Goal: Information Seeking & Learning: Learn about a topic

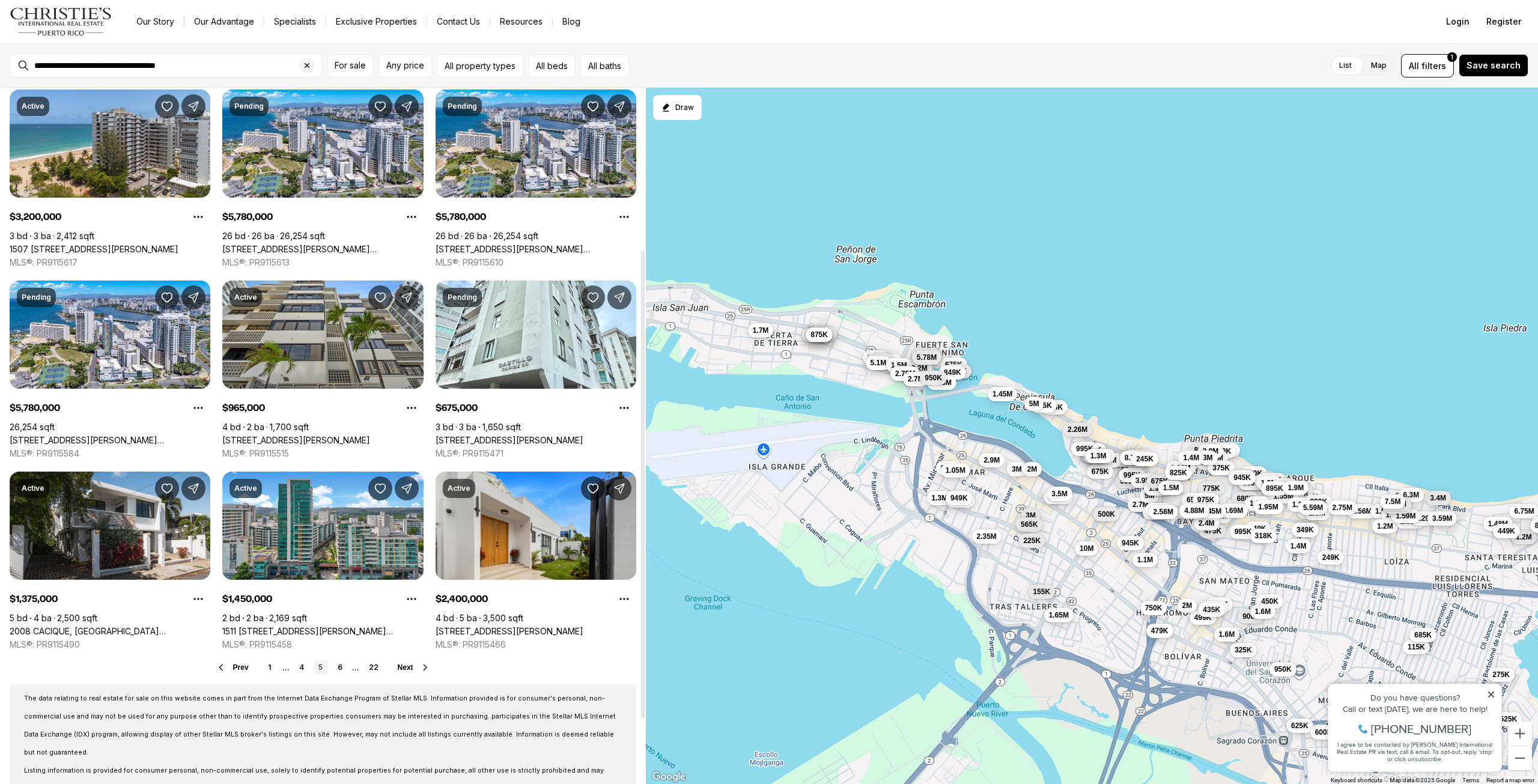
scroll to position [240, 0]
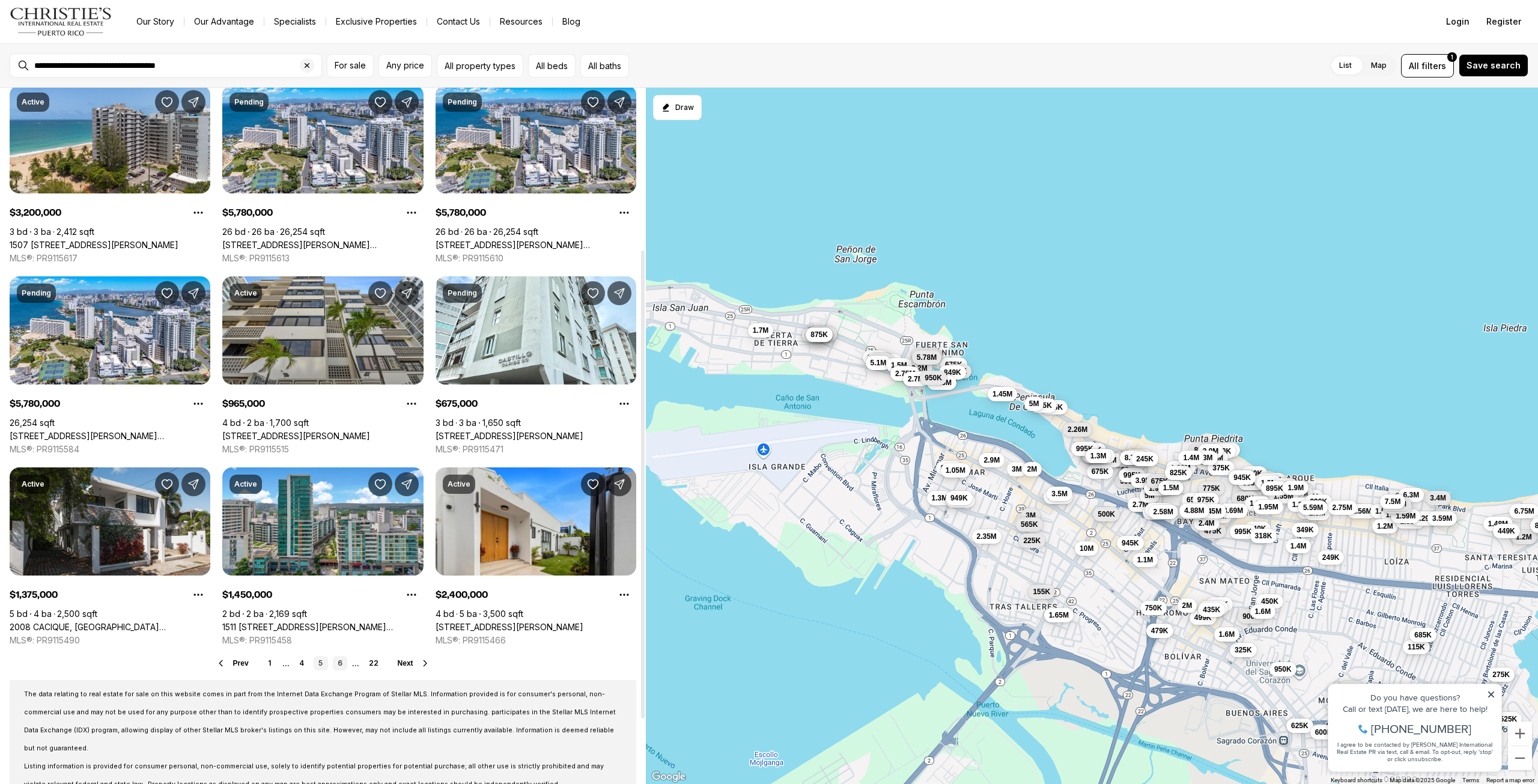
click at [343, 662] on link "6" at bounding box center [341, 663] width 15 height 15
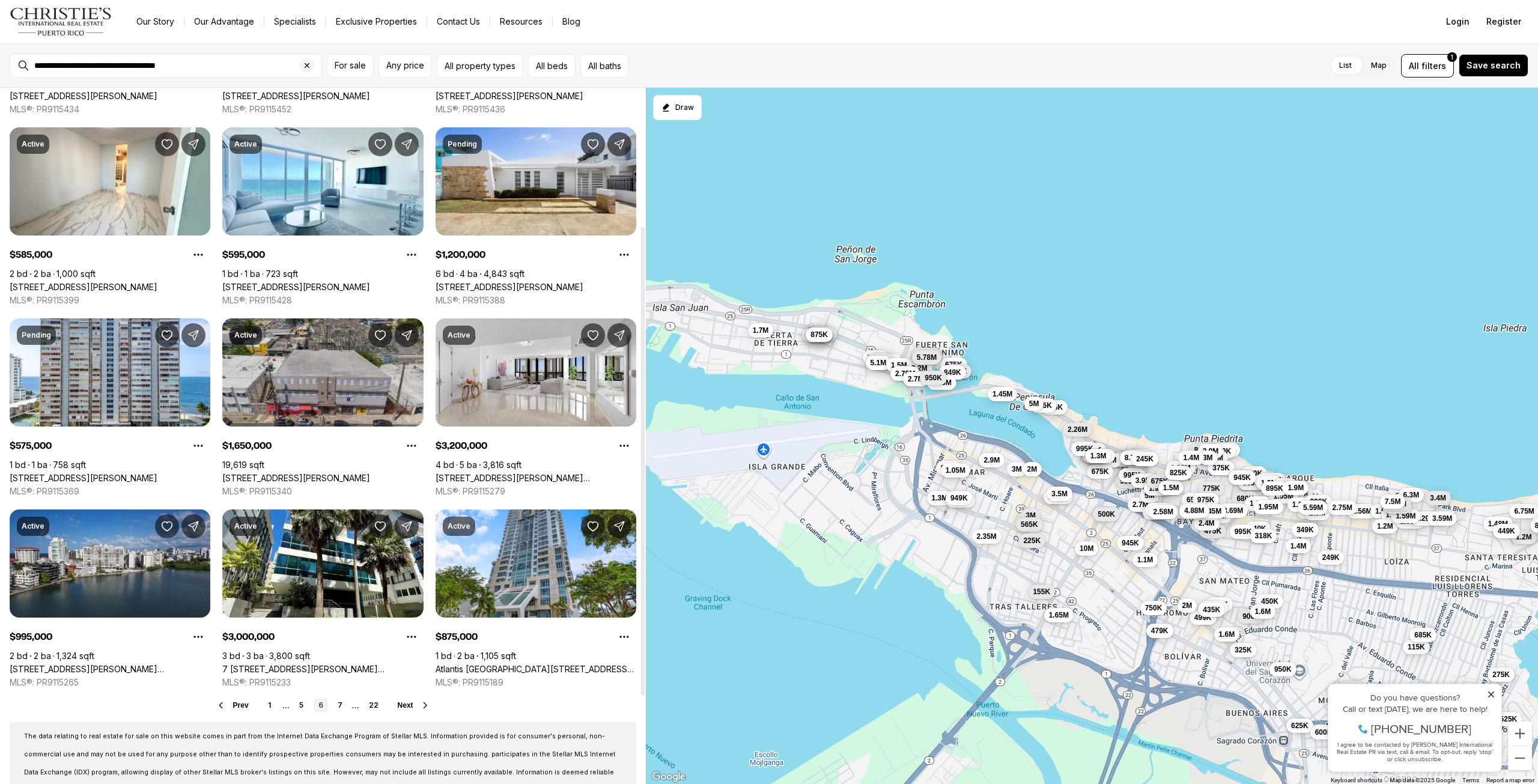
scroll to position [240, 0]
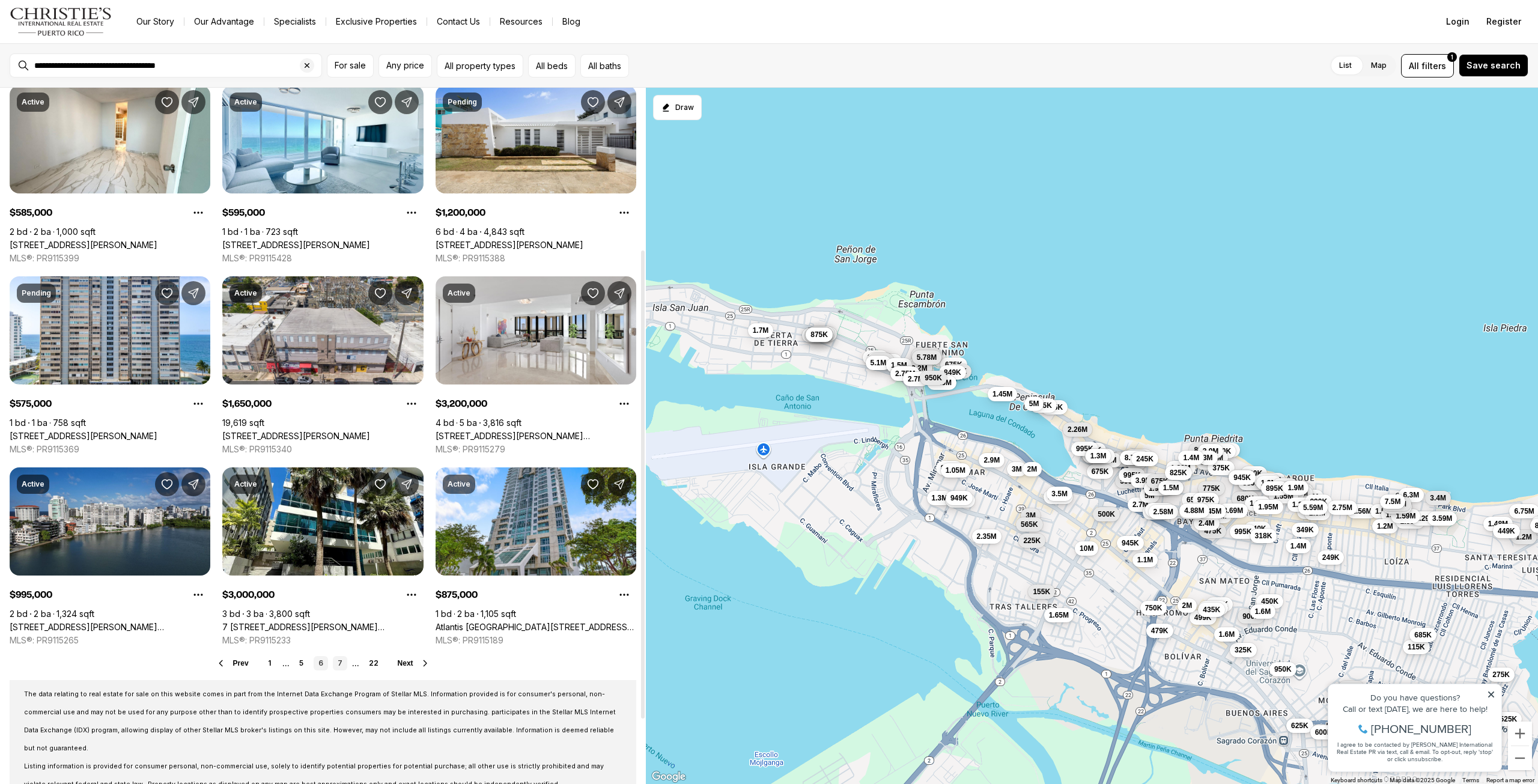
click at [344, 661] on link "7" at bounding box center [341, 663] width 15 height 15
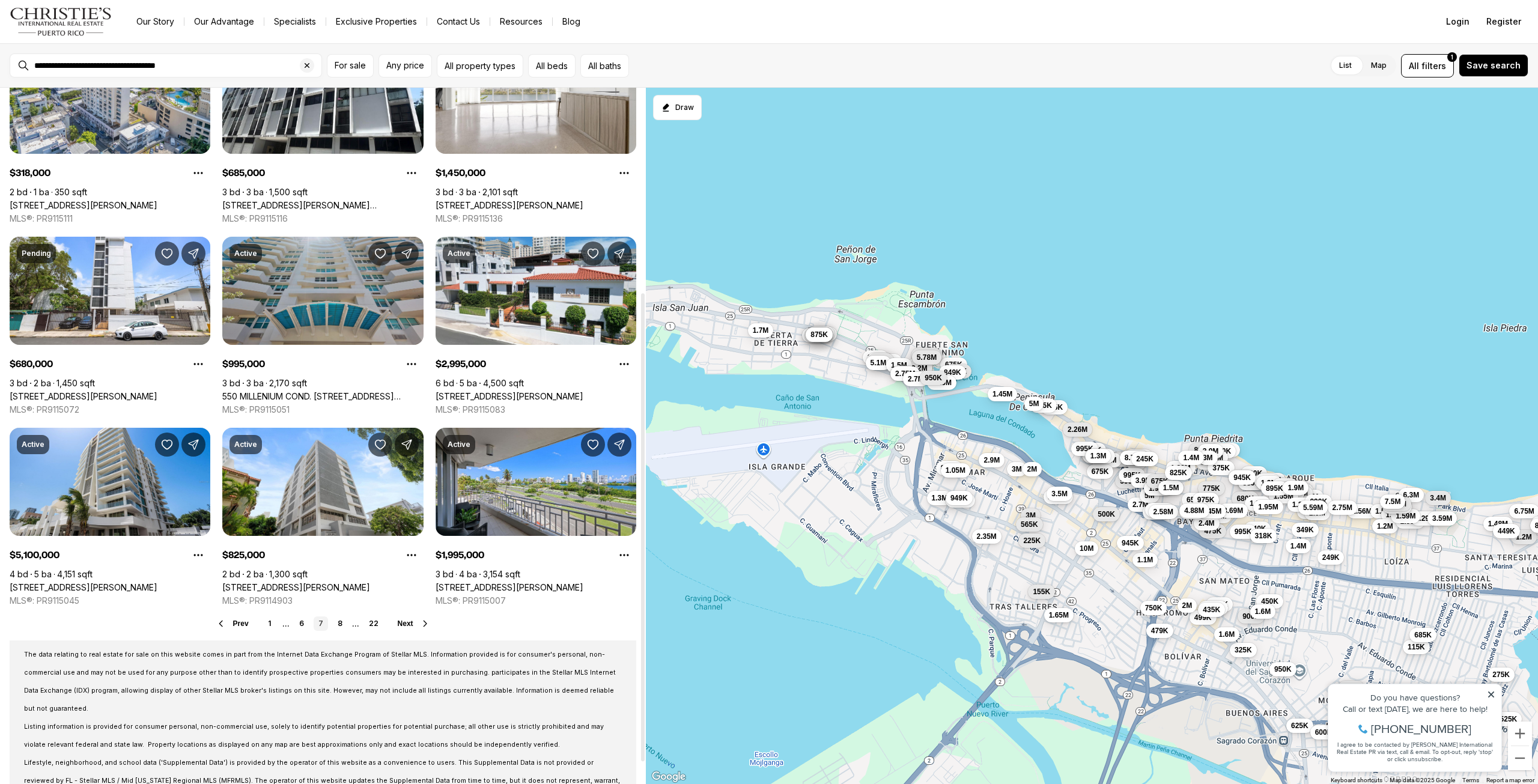
scroll to position [336, 0]
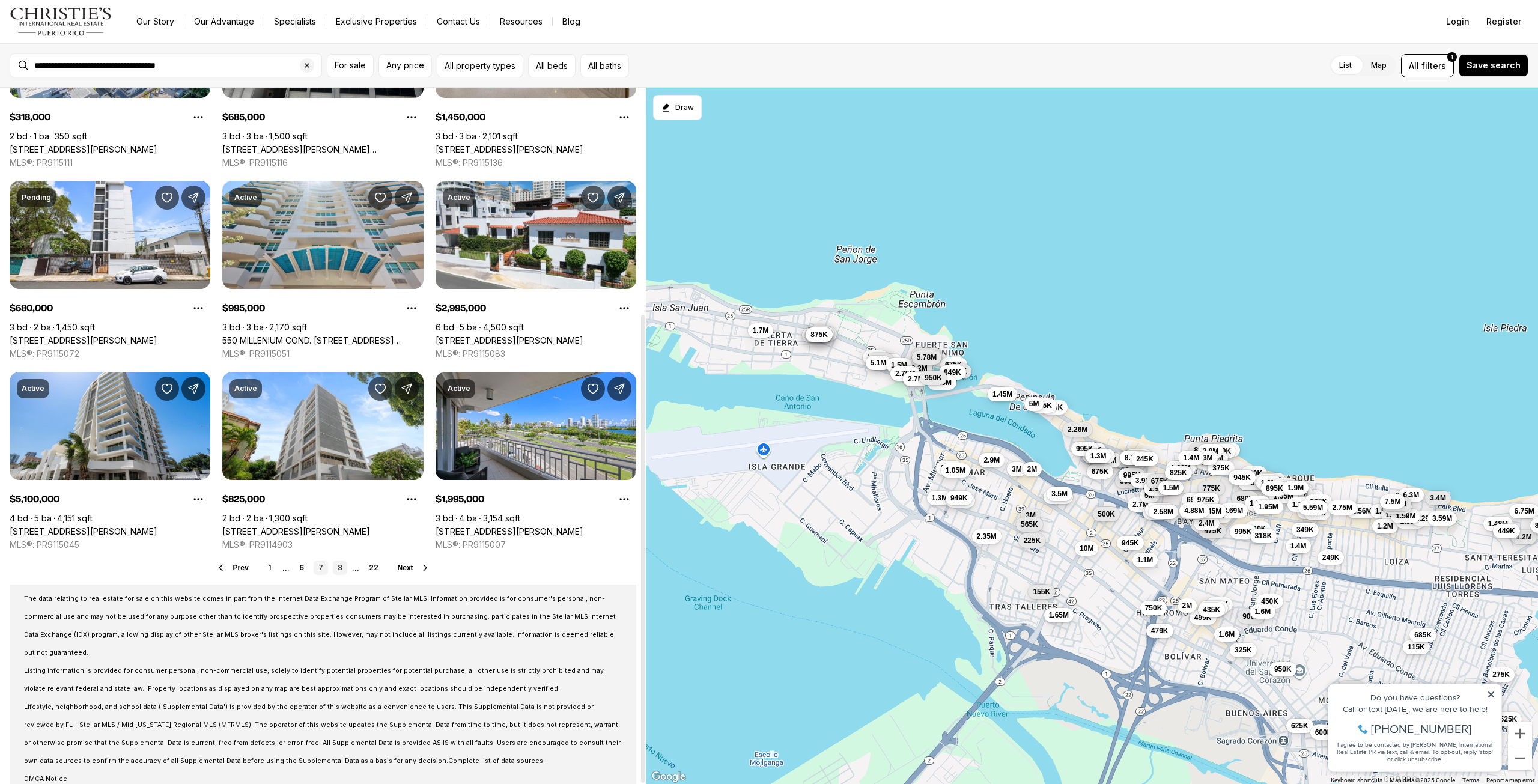
click at [338, 572] on link "8" at bounding box center [341, 568] width 15 height 15
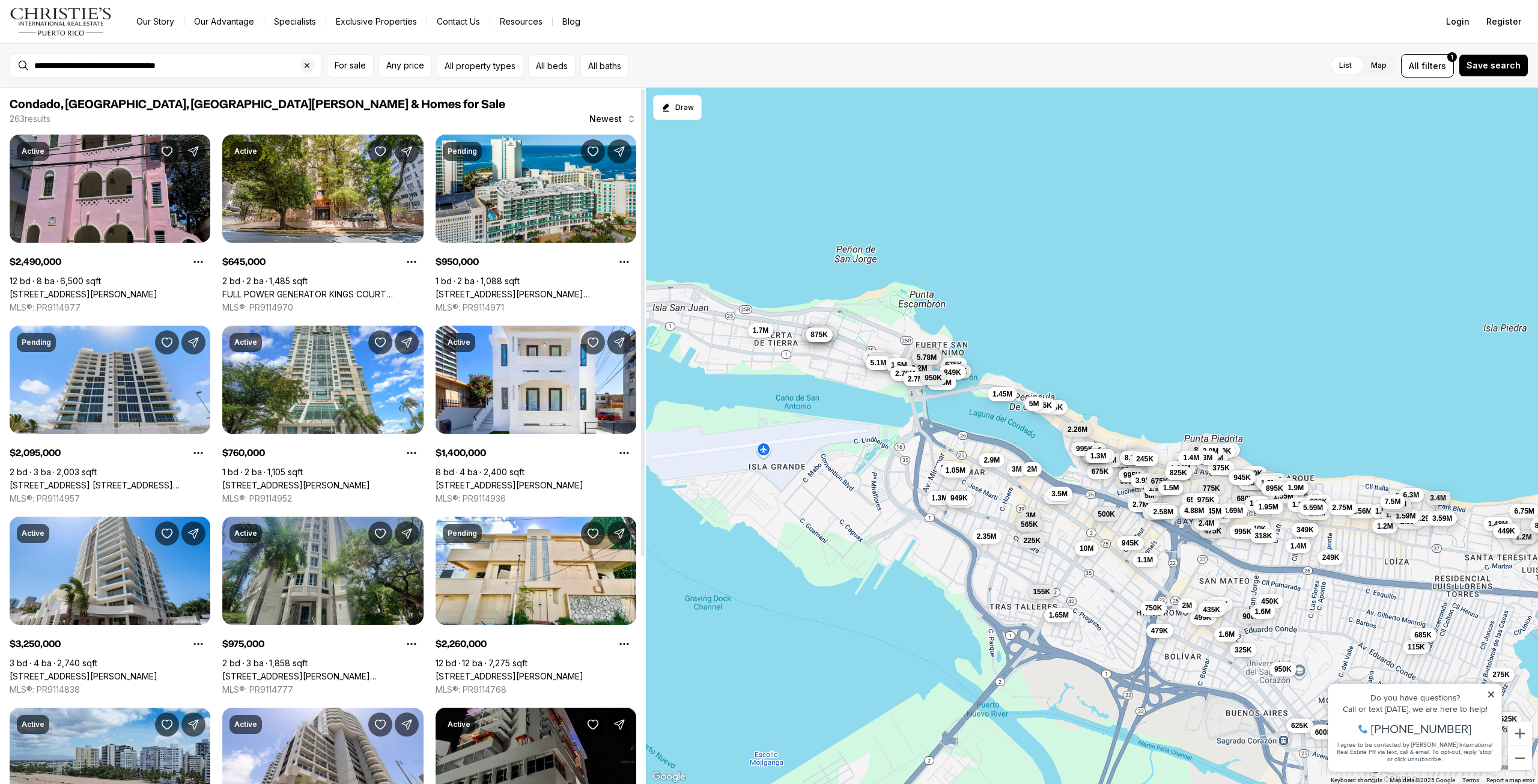
click at [289, 671] on link "1403 CALLE LUCHETTI #3A, SAN JUAN PR, 00907" at bounding box center [323, 676] width 201 height 11
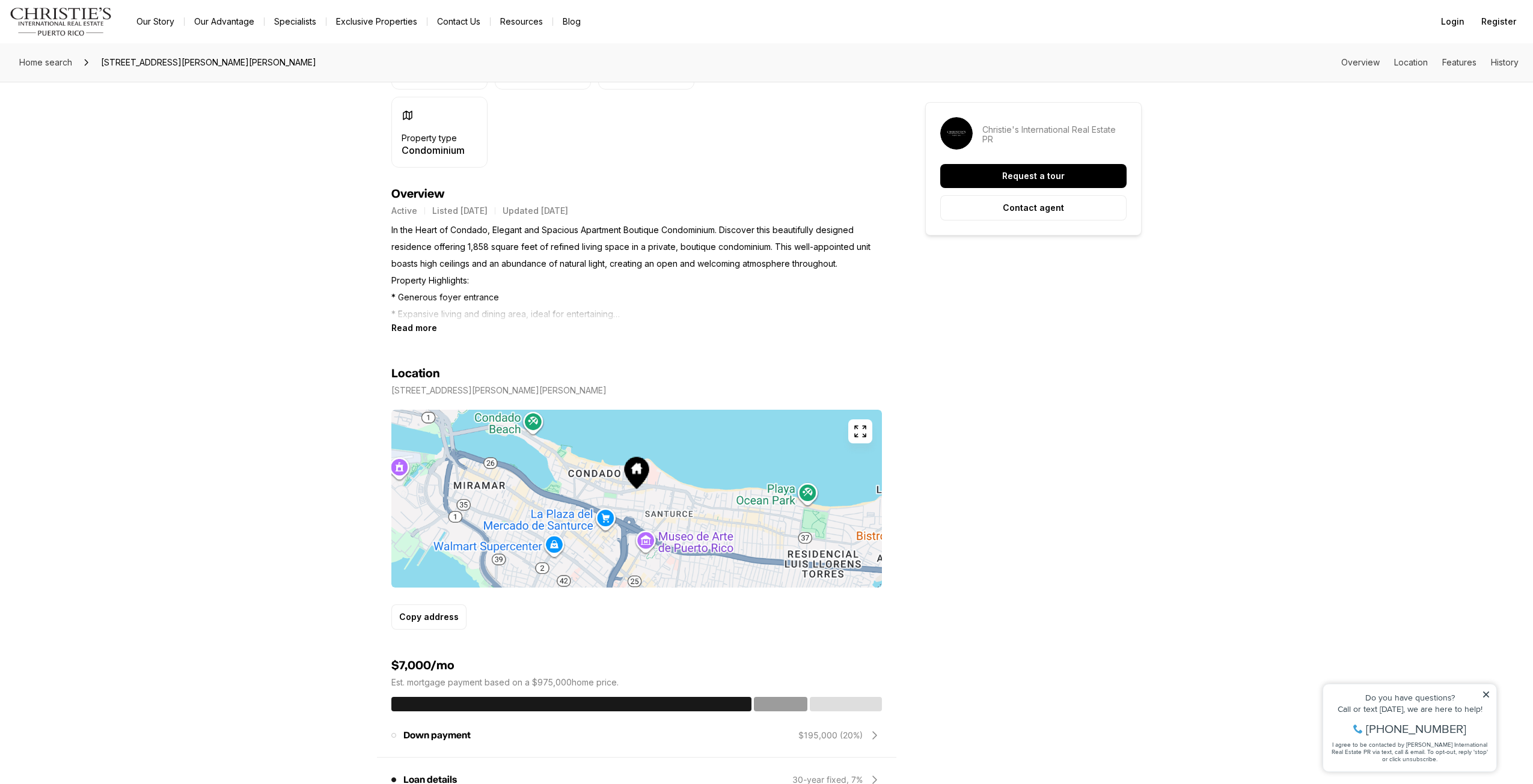
scroll to position [421, 0]
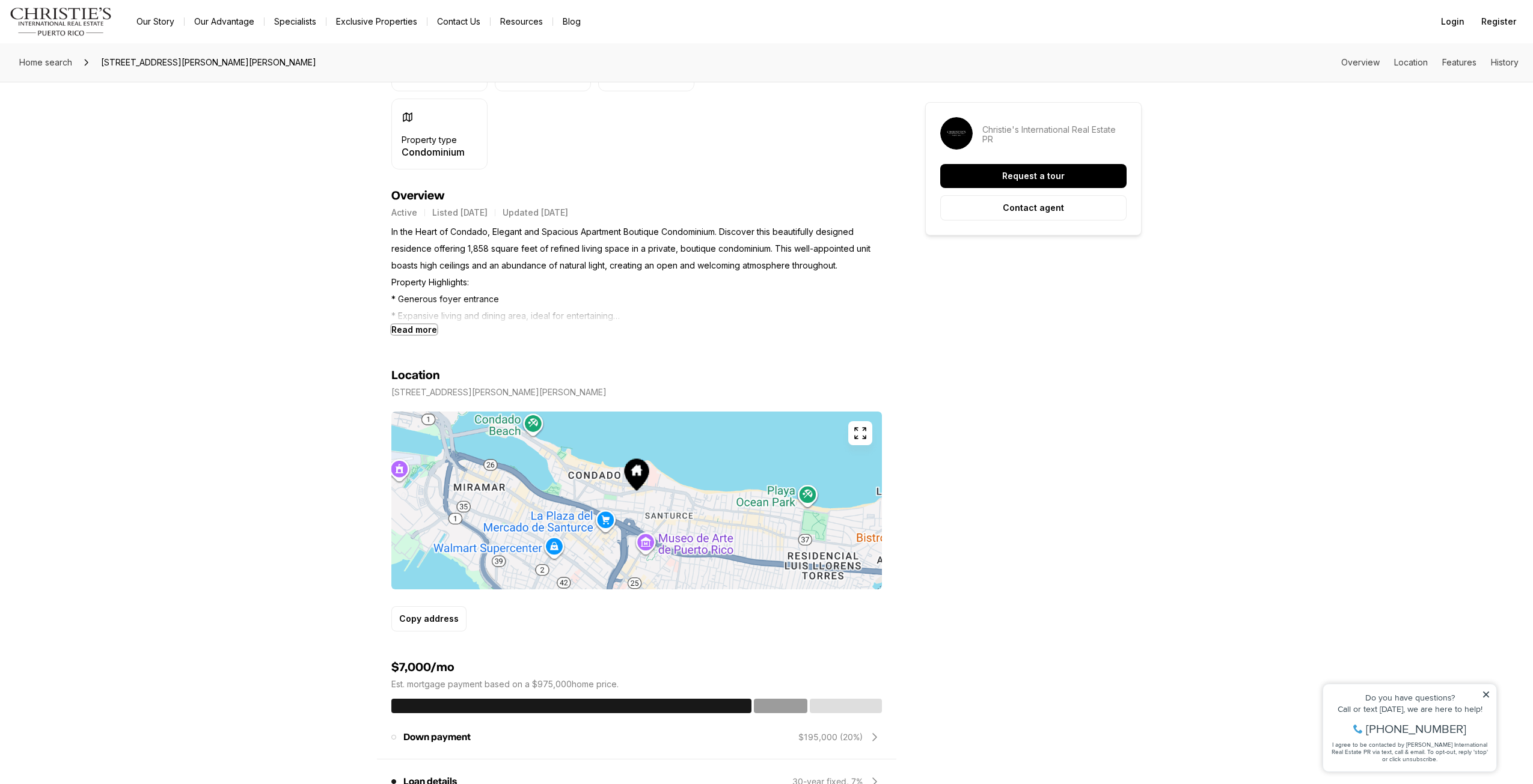
click at [426, 330] on b "Read more" at bounding box center [414, 329] width 45 height 11
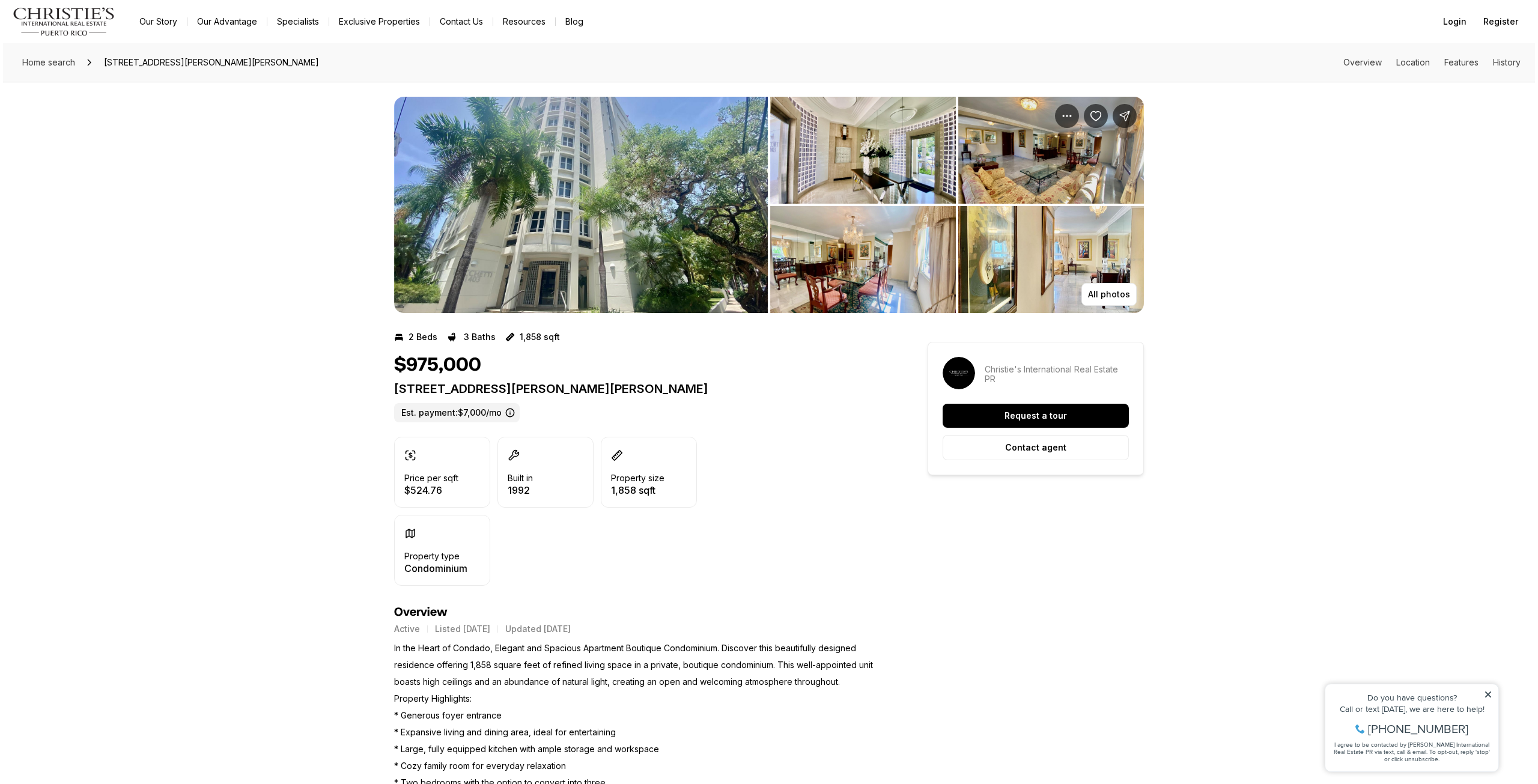
scroll to position [0, 0]
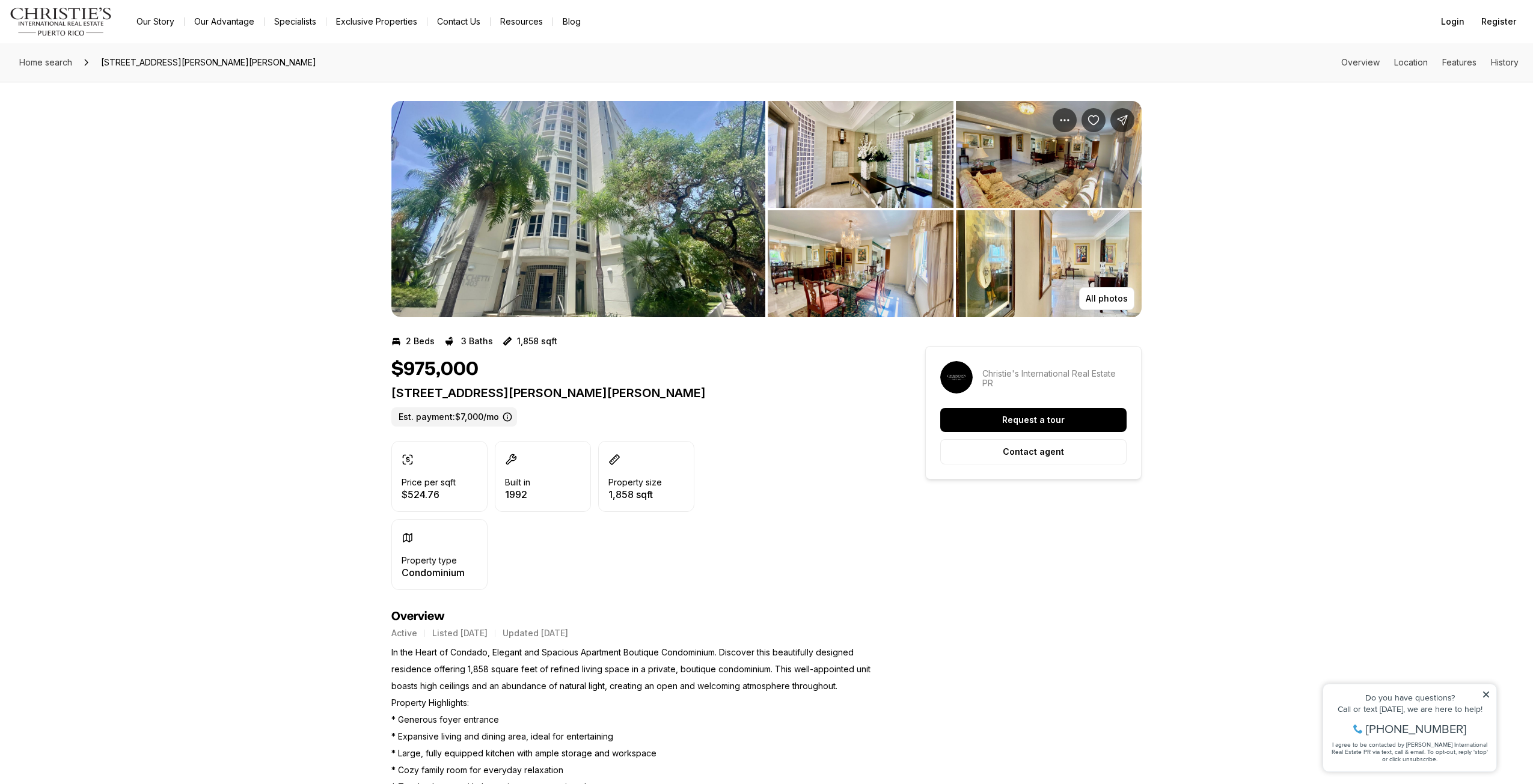
click at [576, 210] on img "View image gallery" at bounding box center [578, 209] width 374 height 216
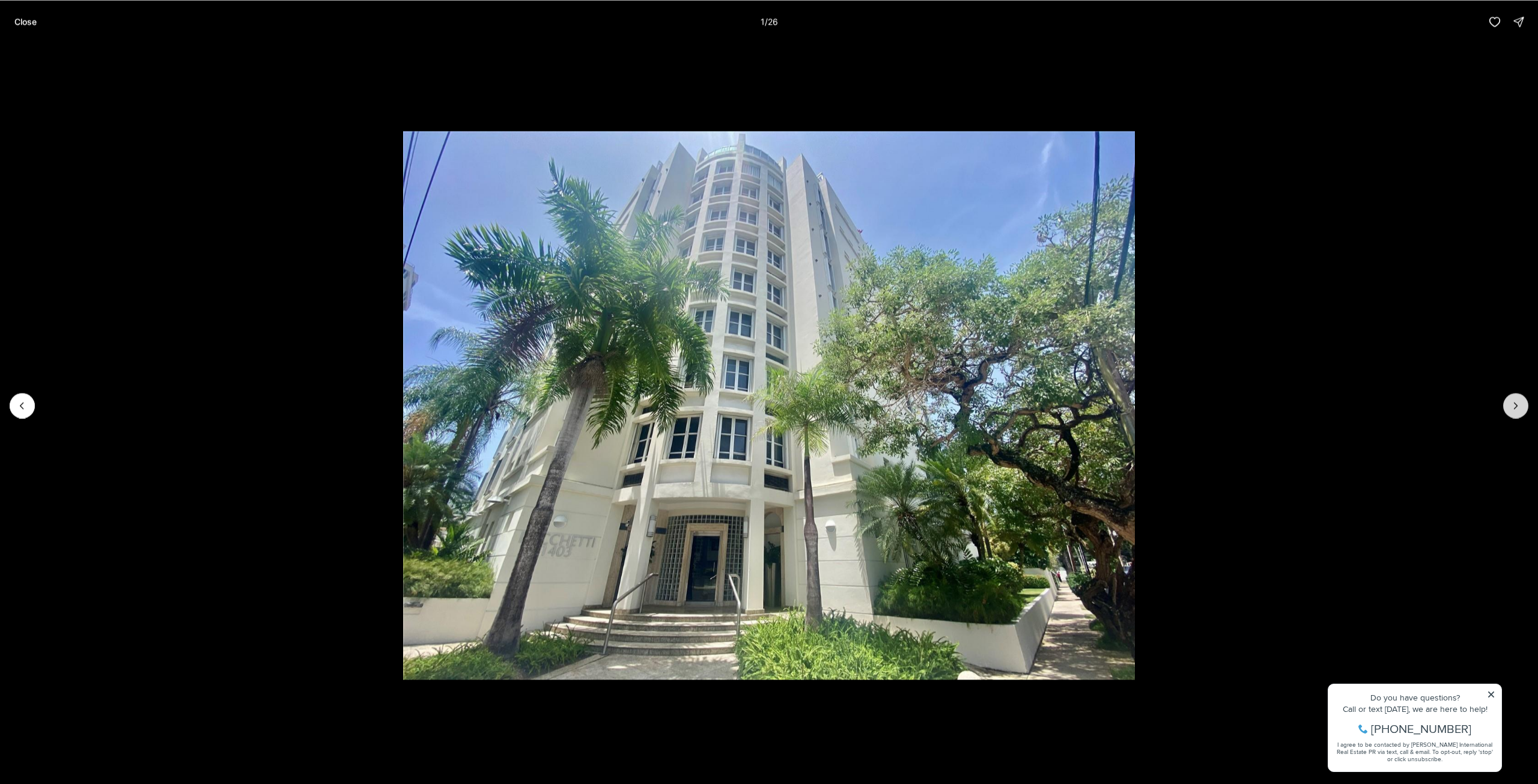
click at [1517, 405] on icon "Next slide" at bounding box center [1516, 405] width 3 height 6
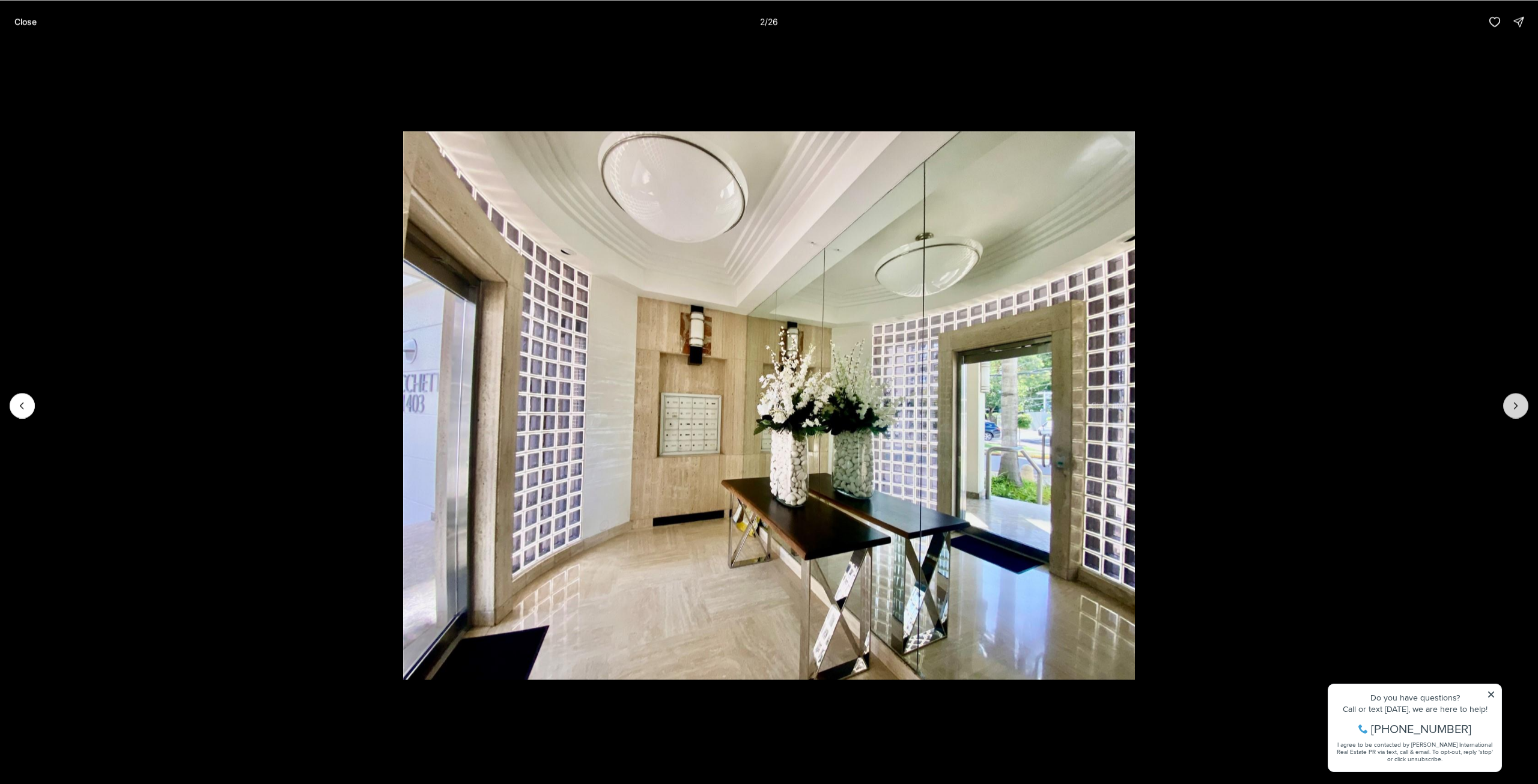
click at [1517, 405] on icon "Next slide" at bounding box center [1516, 405] width 3 height 6
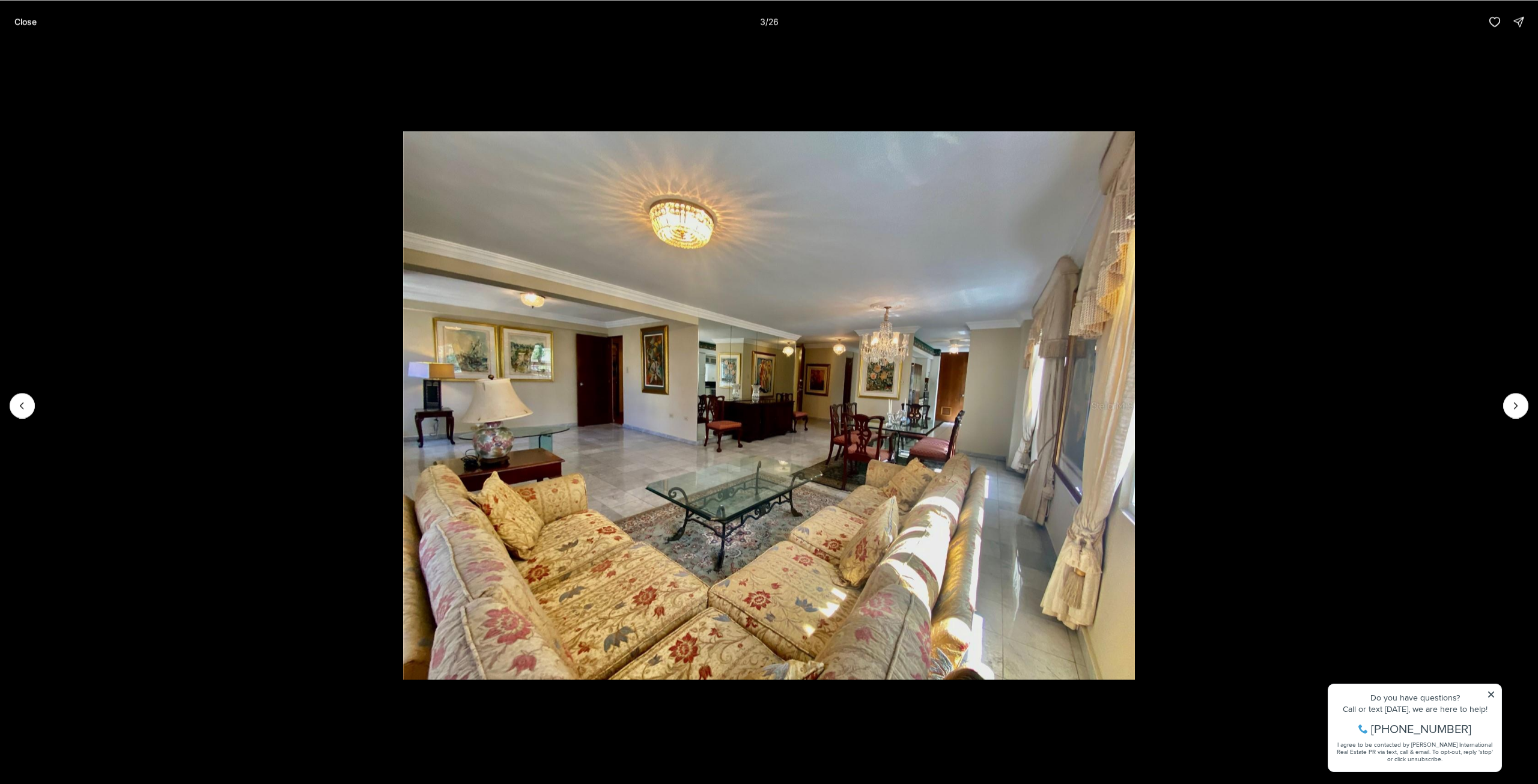
click at [1501, 407] on li "3 of 26" at bounding box center [769, 405] width 1538 height 724
click at [1499, 407] on li "3 of 26" at bounding box center [769, 405] width 1538 height 724
click at [1531, 407] on li "3 of 26" at bounding box center [769, 405] width 1538 height 724
click at [1513, 412] on button "Next slide" at bounding box center [1515, 405] width 25 height 25
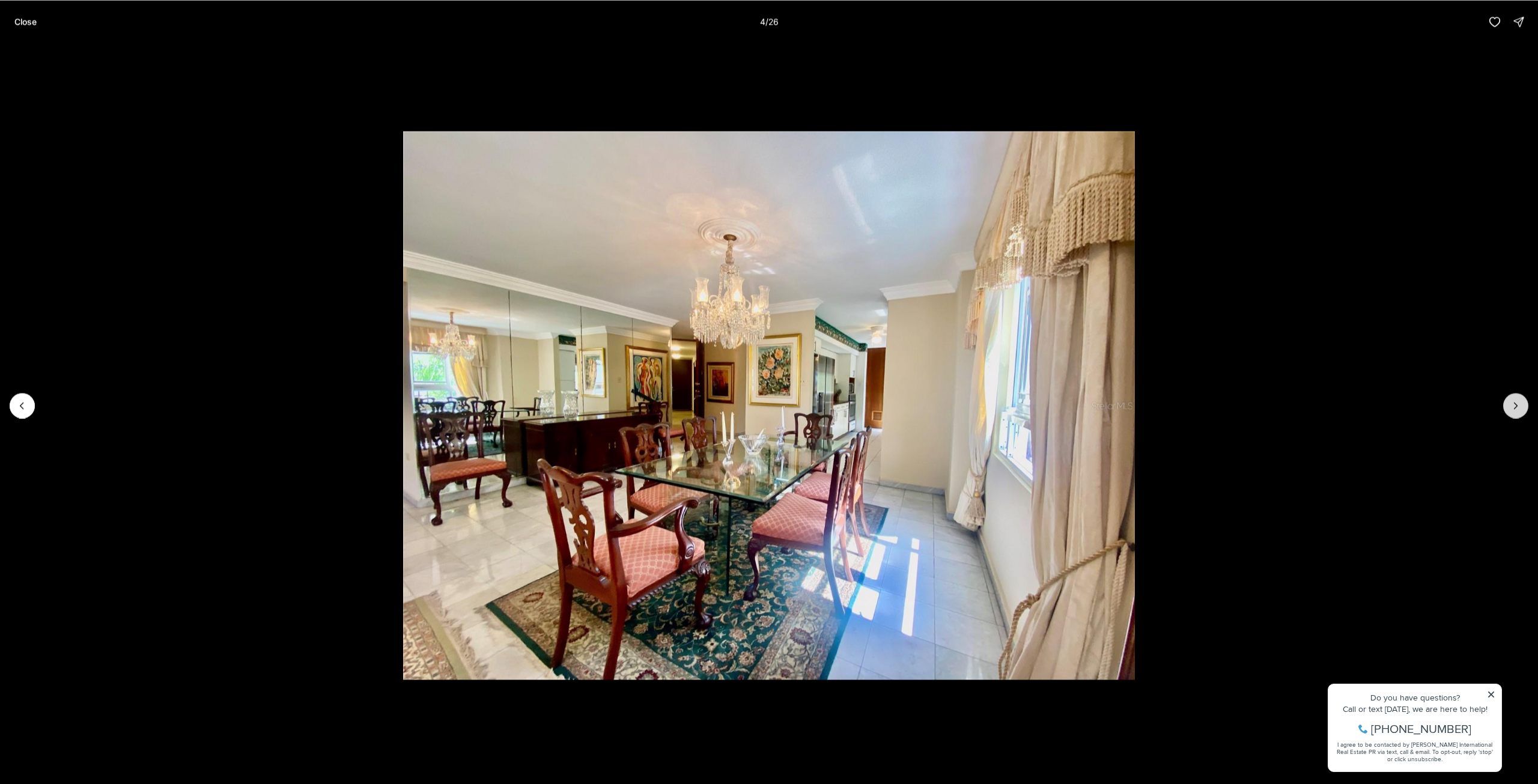
click at [1513, 412] on button "Next slide" at bounding box center [1515, 405] width 25 height 25
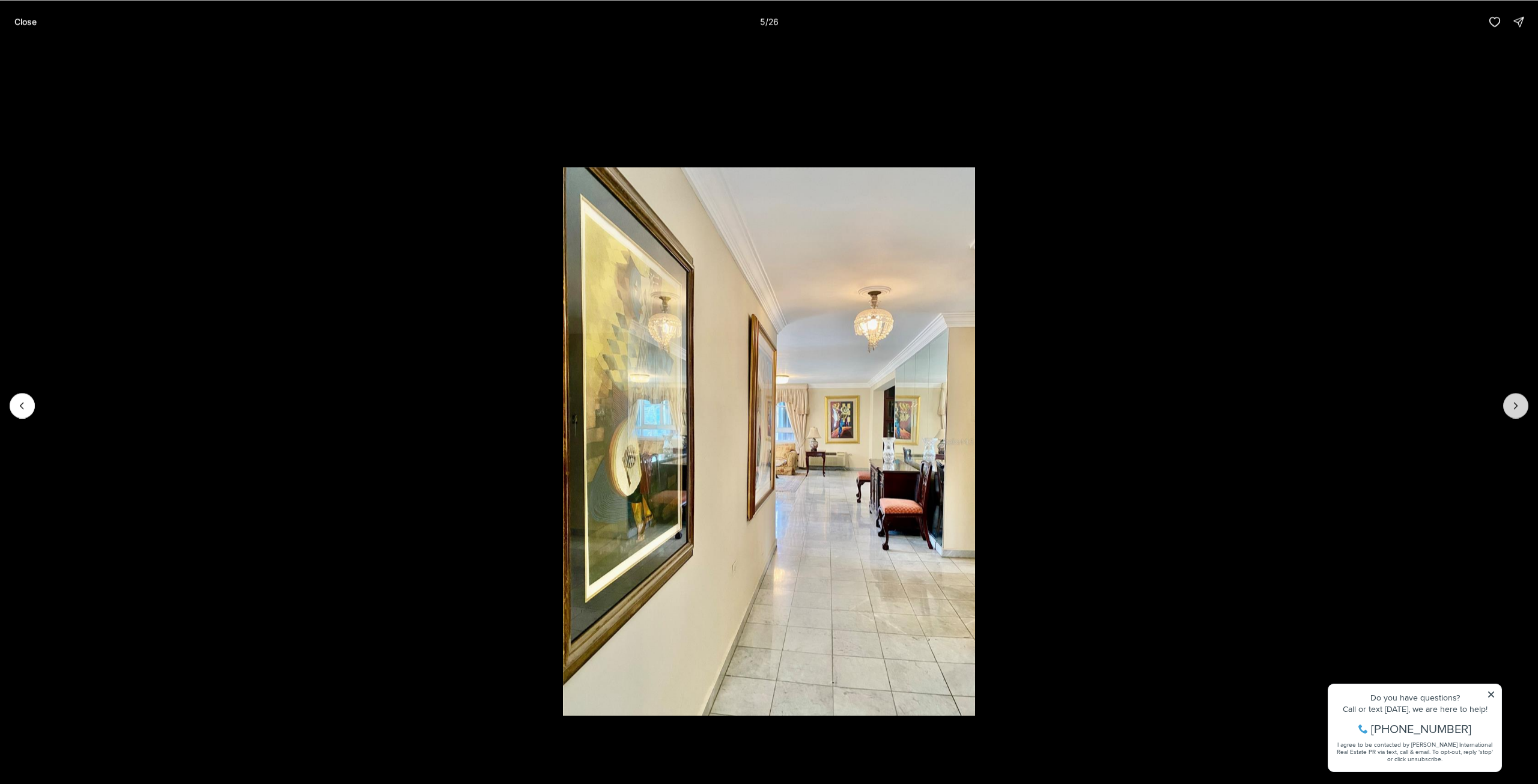
click at [1513, 412] on button "Next slide" at bounding box center [1515, 405] width 25 height 25
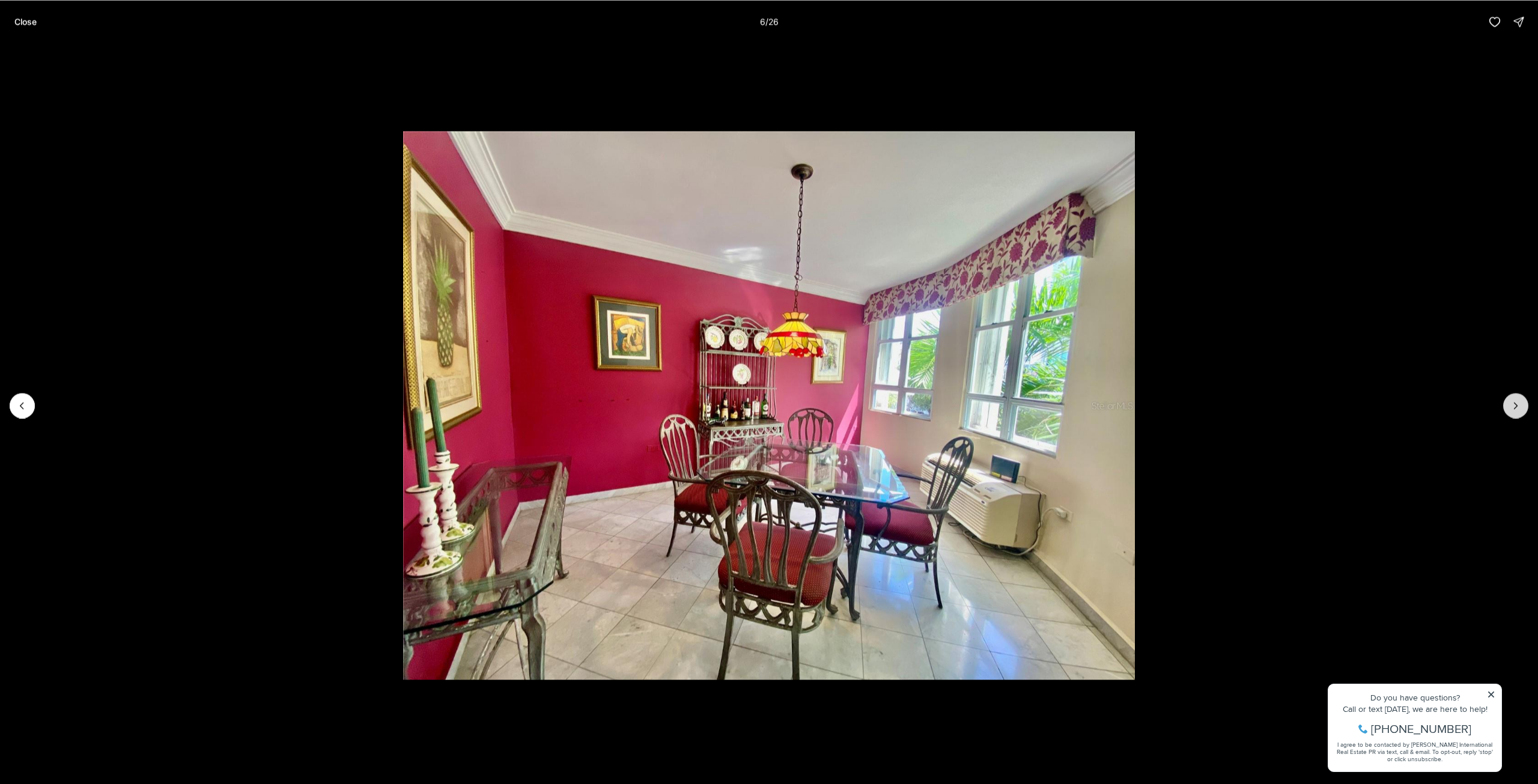
click at [1512, 403] on icon "Next slide" at bounding box center [1516, 405] width 12 height 12
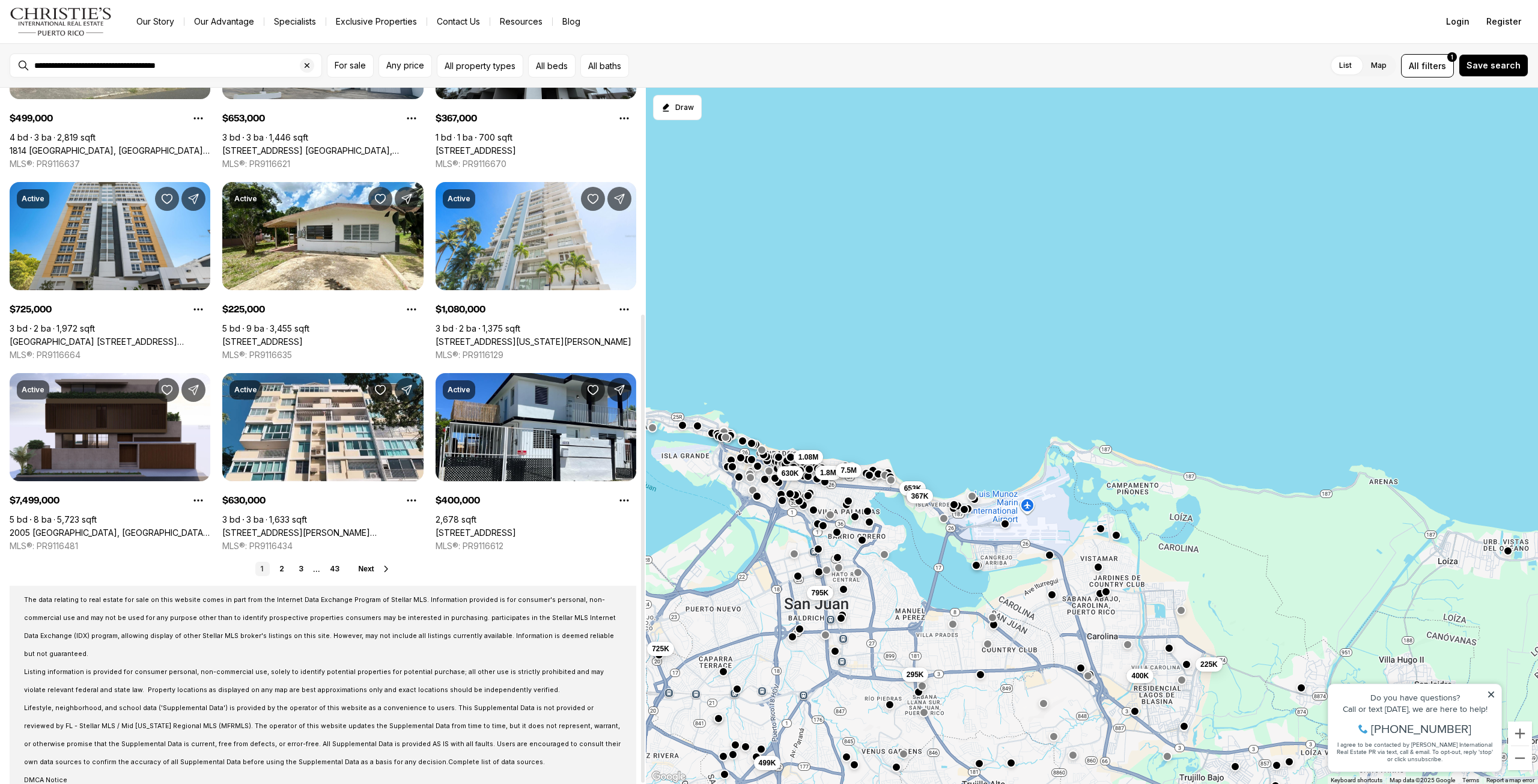
scroll to position [336, 0]
click at [428, 64] on button "Any price" at bounding box center [405, 66] width 54 height 24
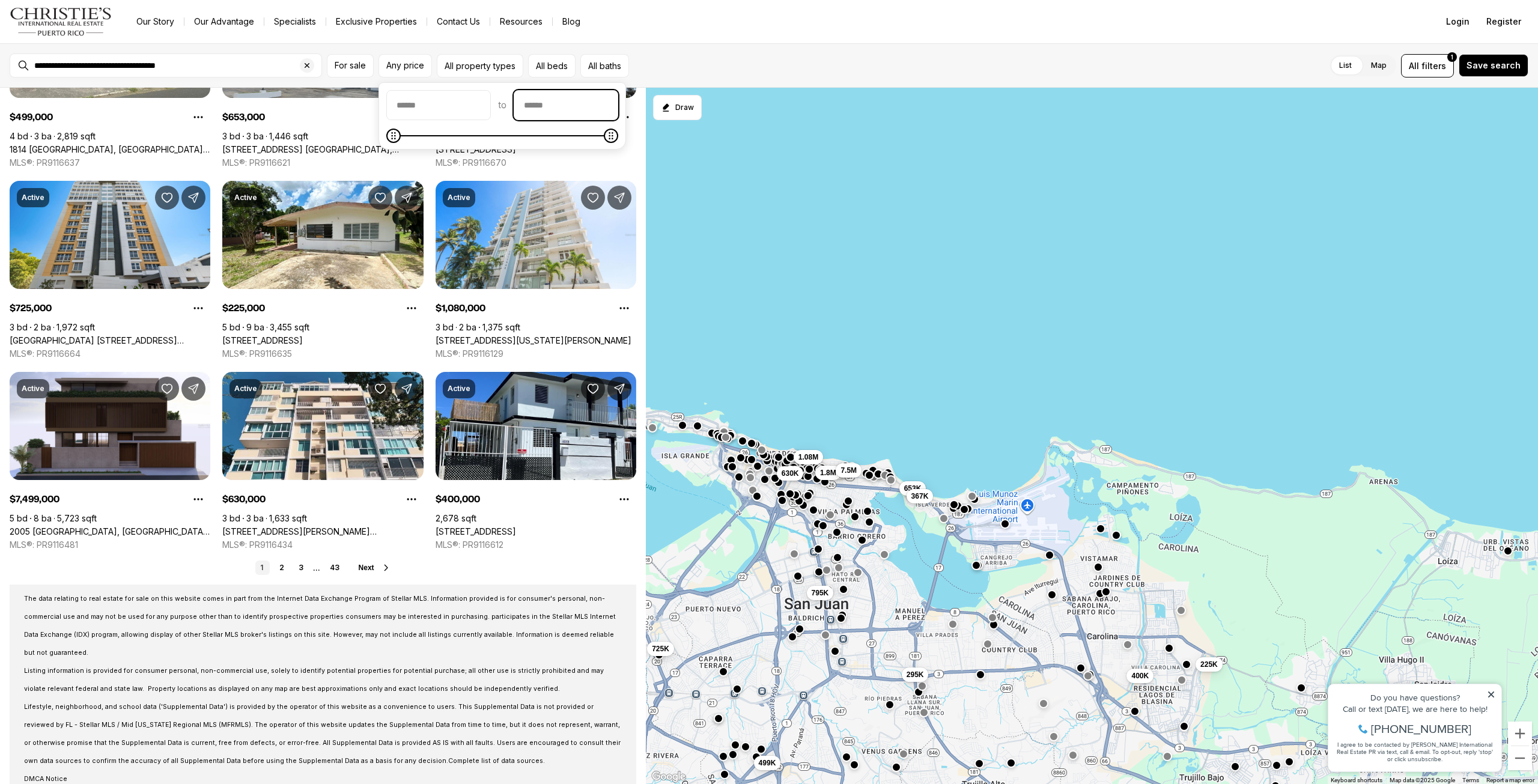
click at [602, 103] on input "priceMax" at bounding box center [565, 105] width 103 height 29
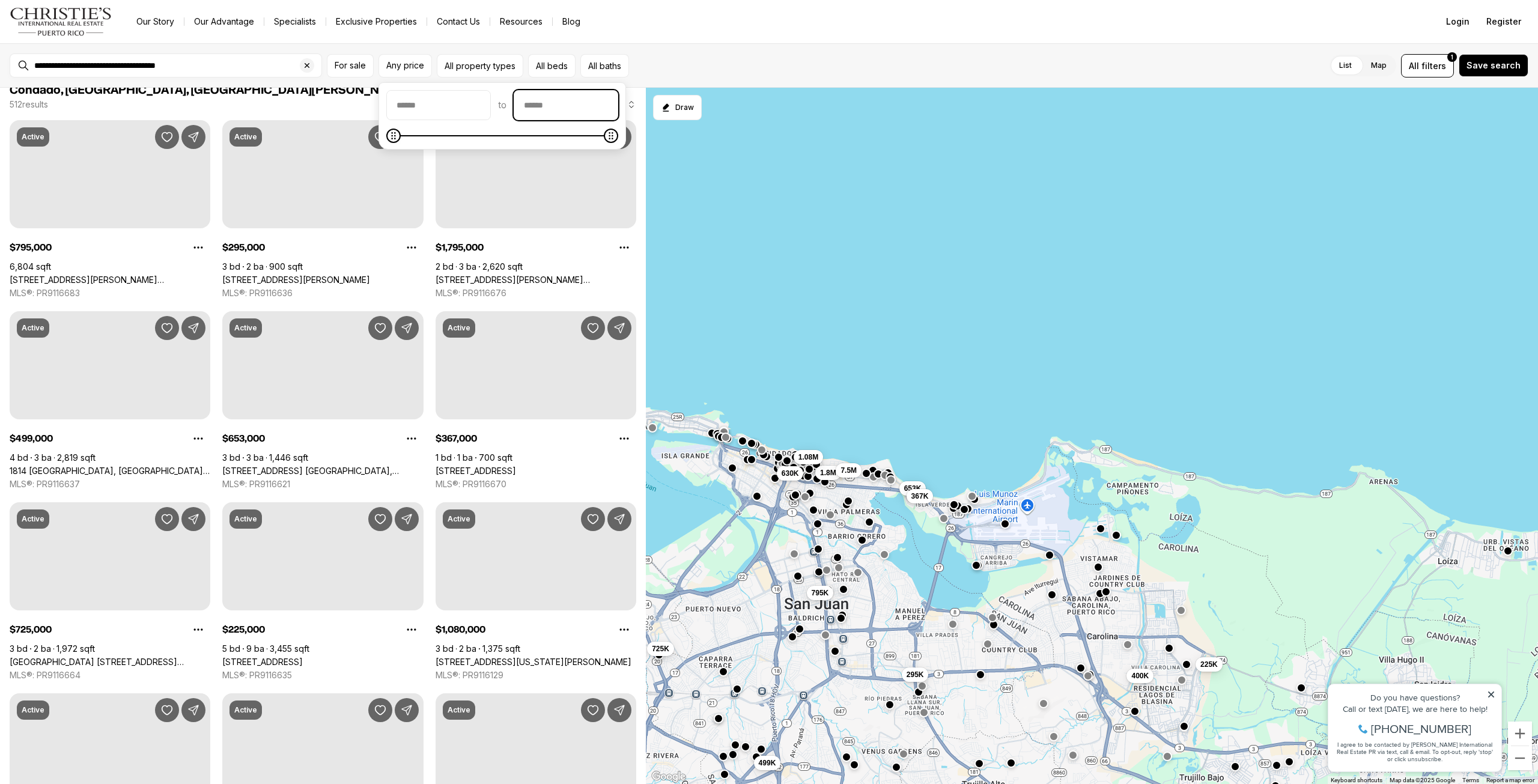
scroll to position [0, 0]
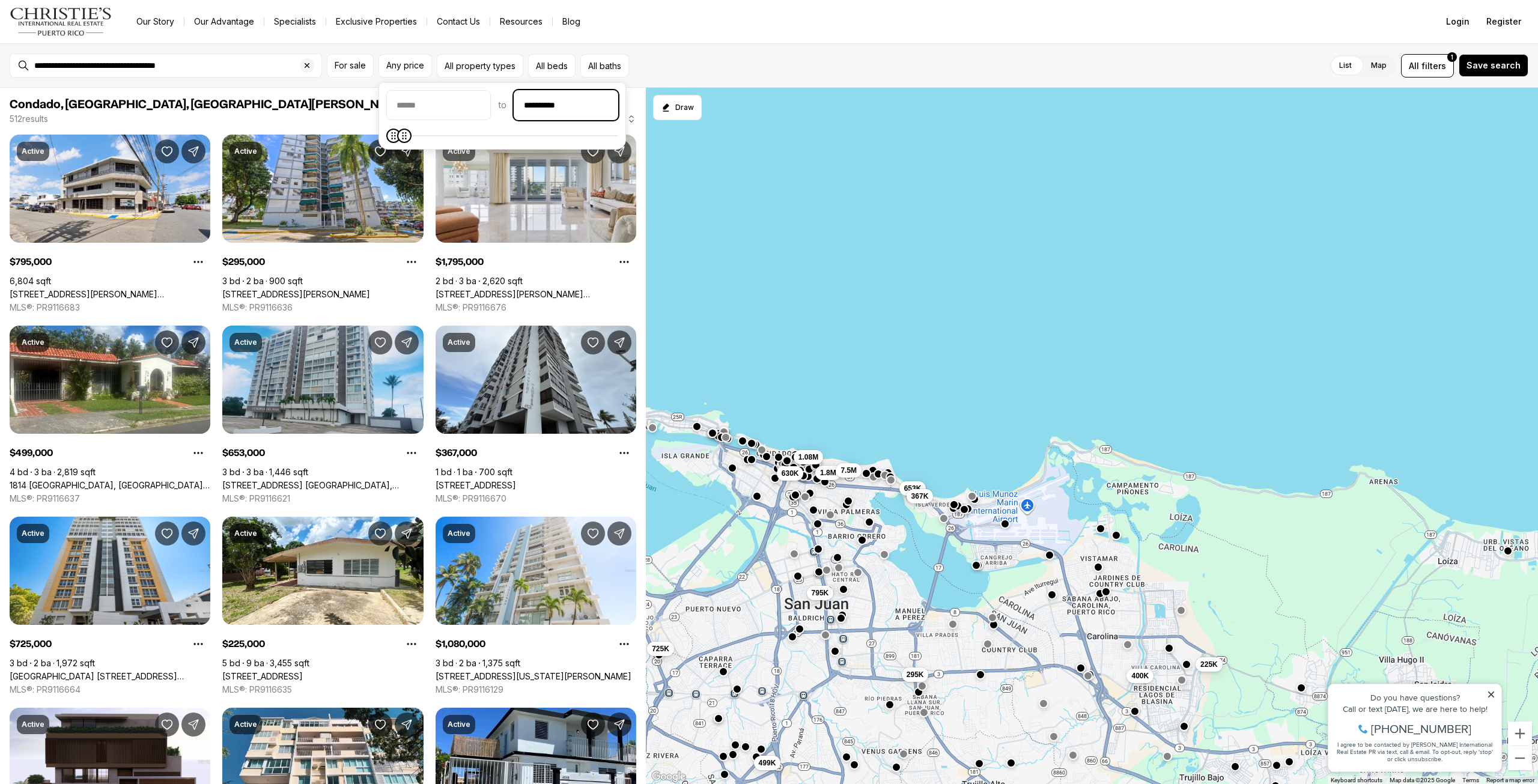
type input "**********"
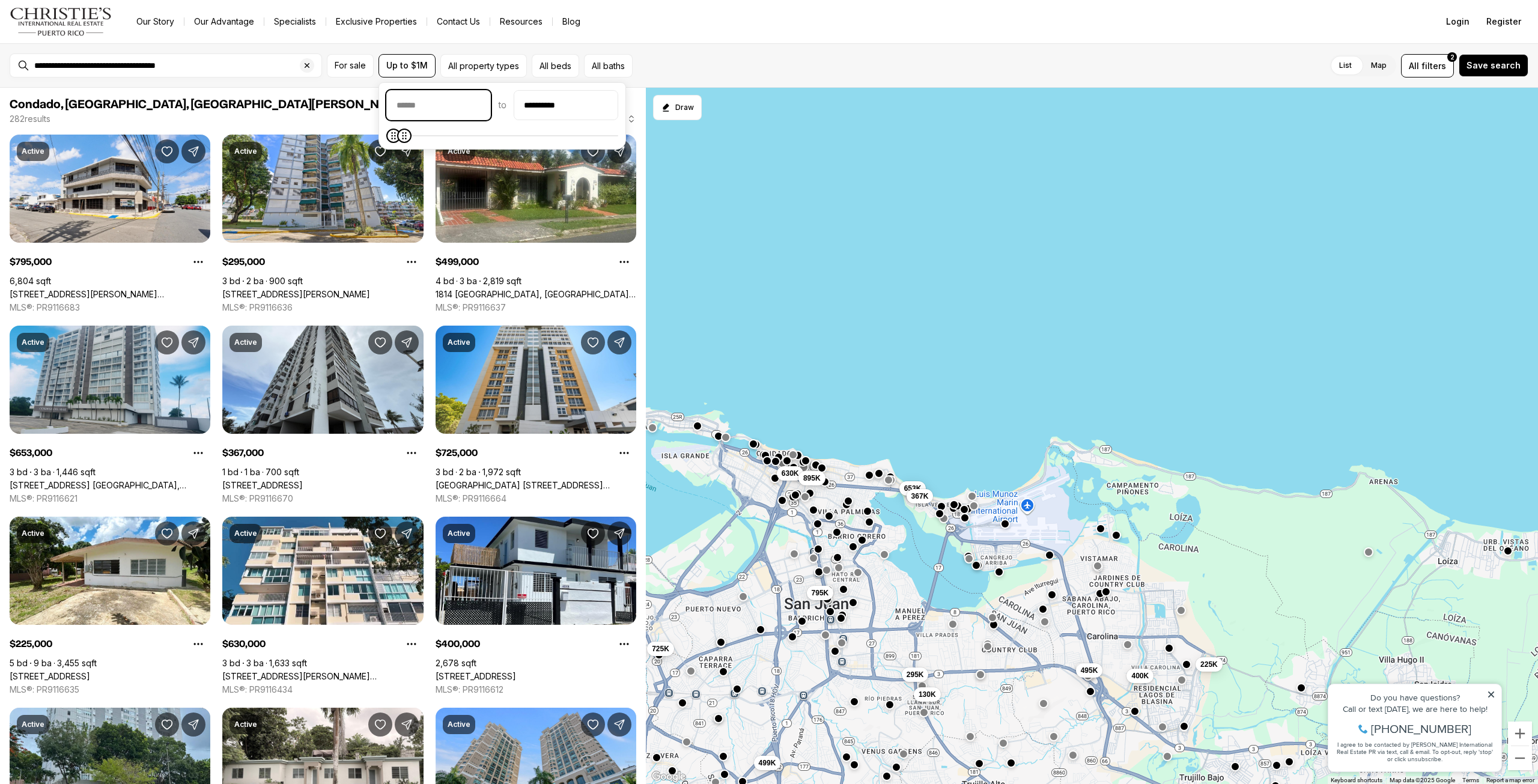
click at [444, 104] on input "priceMin" at bounding box center [438, 105] width 103 height 29
type input "********"
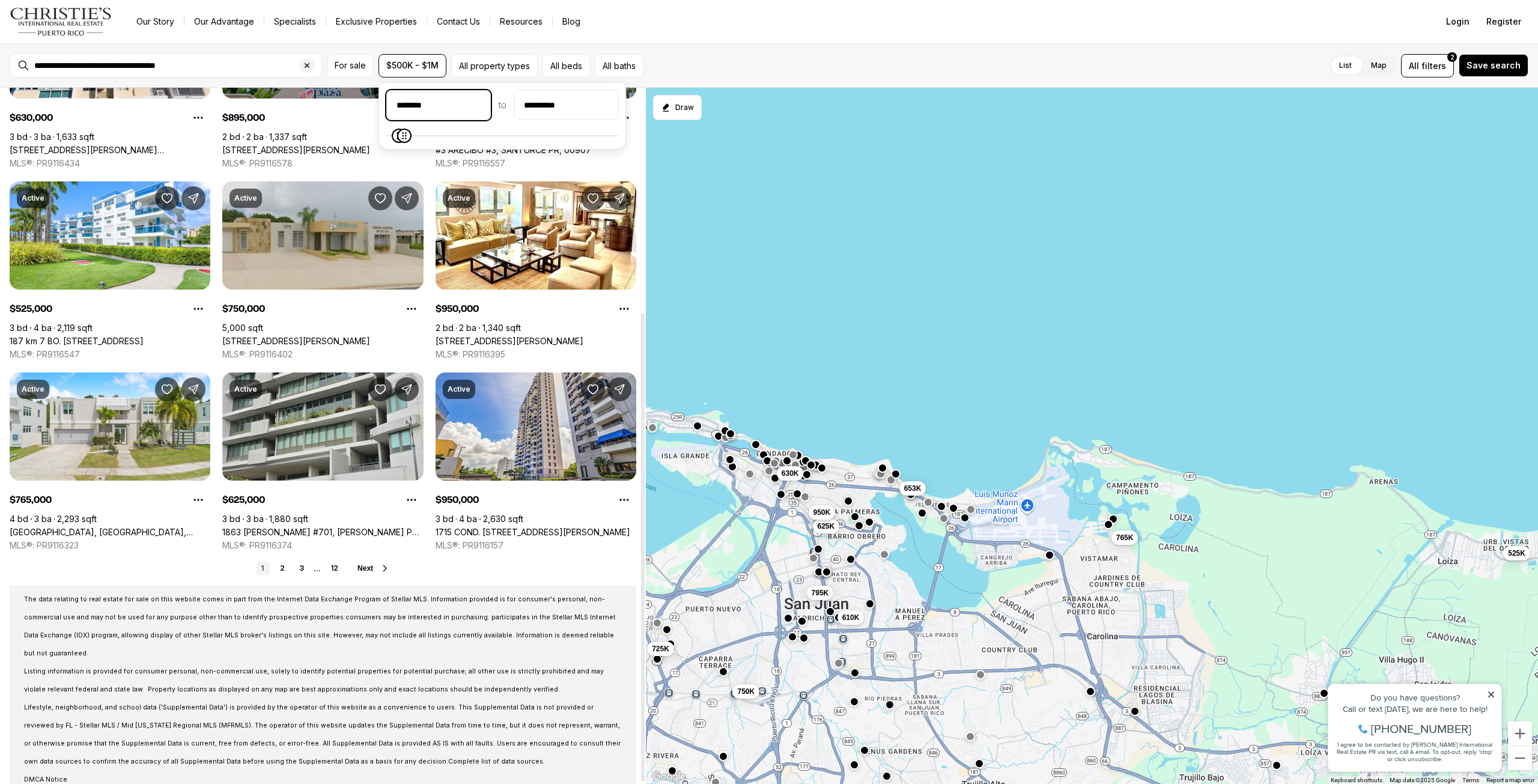
scroll to position [336, 0]
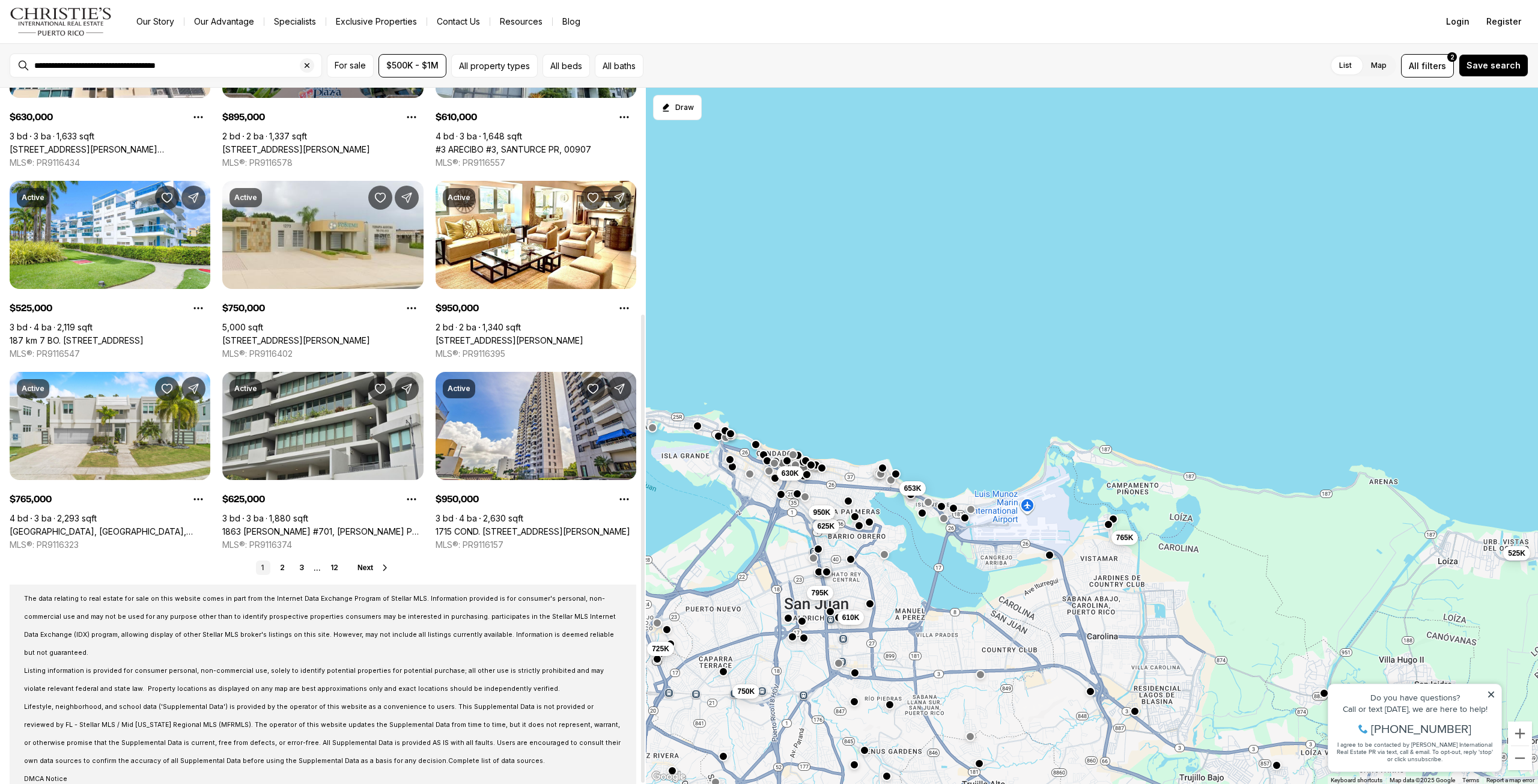
click at [359, 566] on span "Next" at bounding box center [365, 568] width 15 height 8
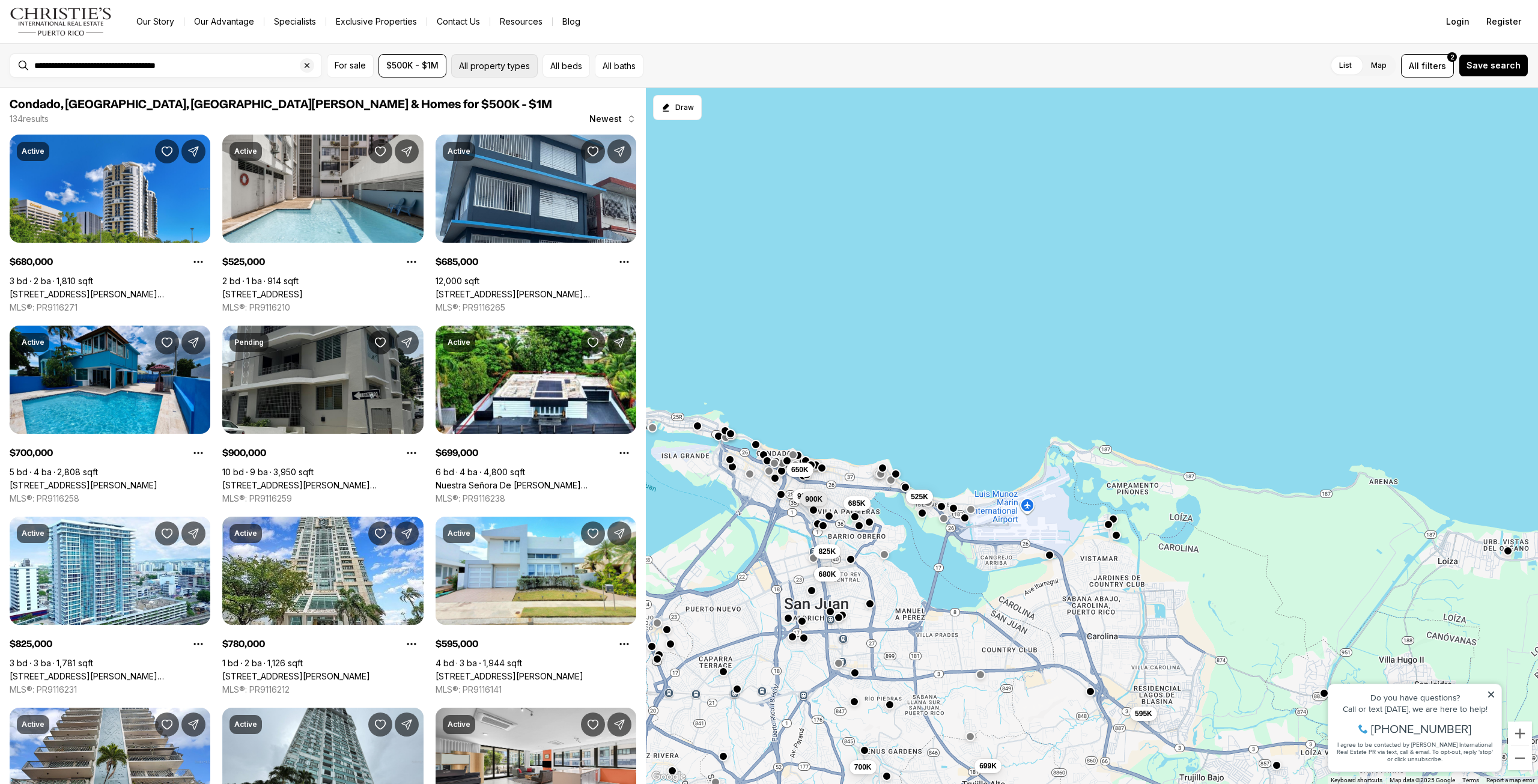
click at [521, 67] on button "All property types" at bounding box center [495, 66] width 87 height 24
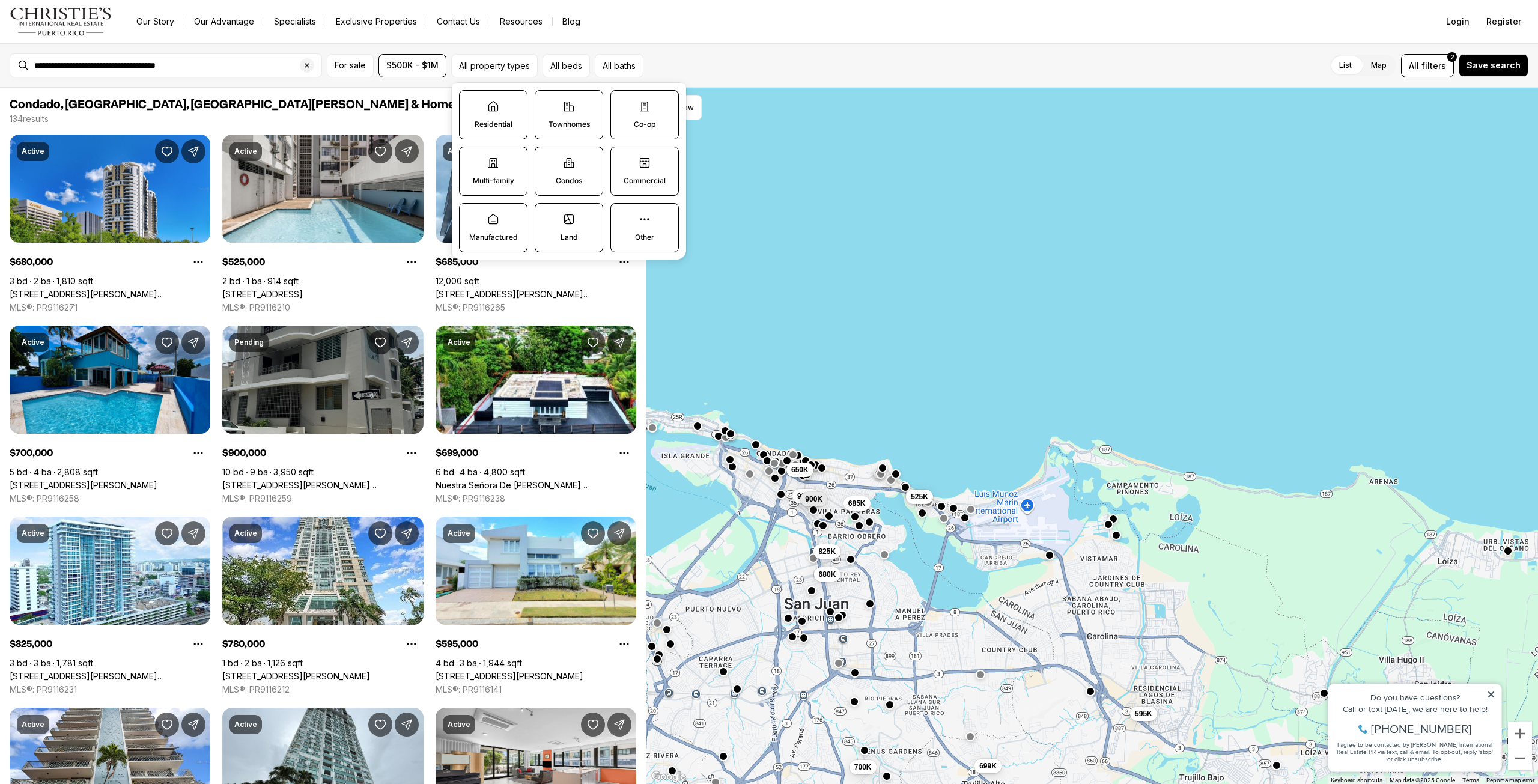
click at [713, 49] on div "**********" at bounding box center [769, 65] width 1538 height 45
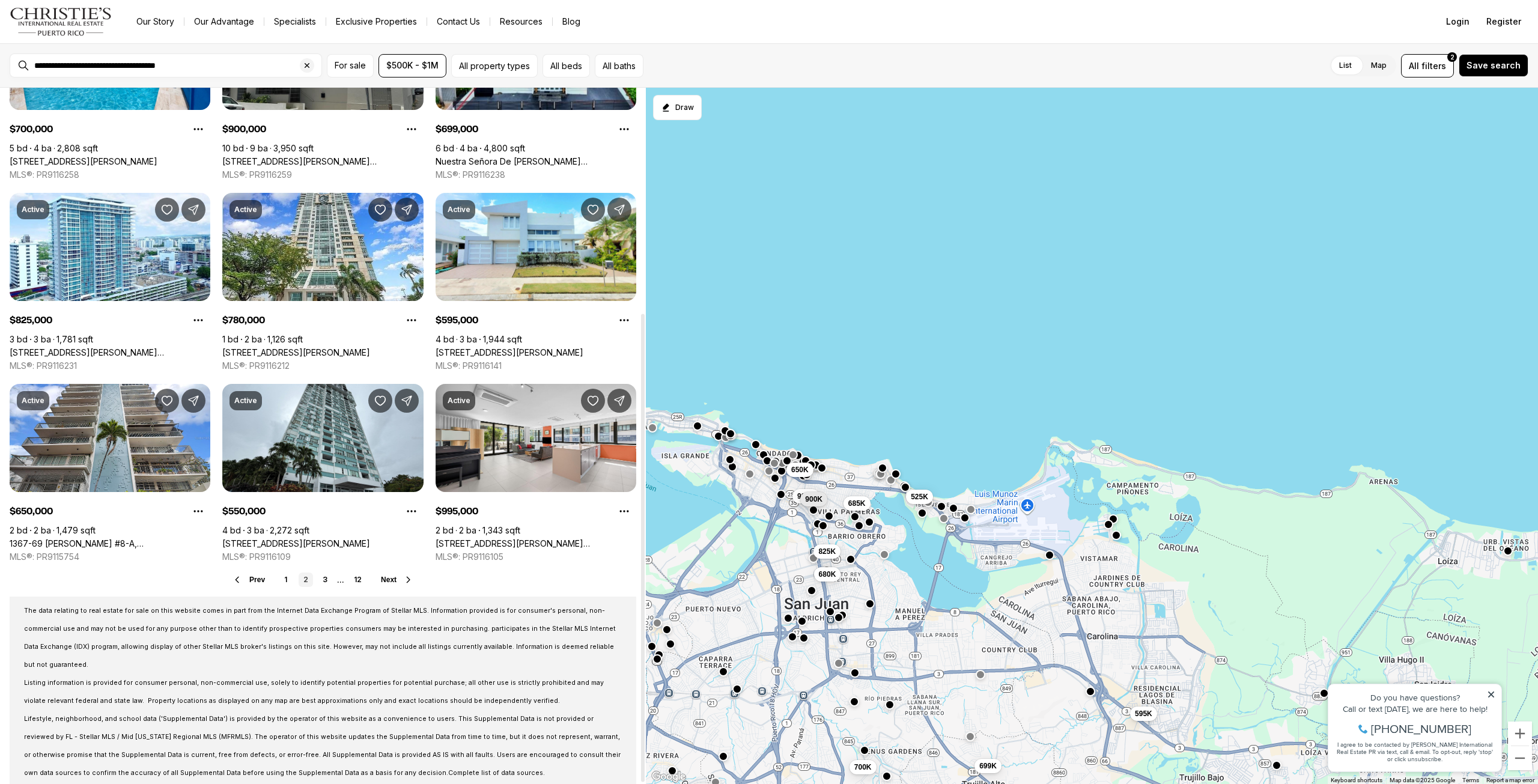
scroll to position [336, 0]
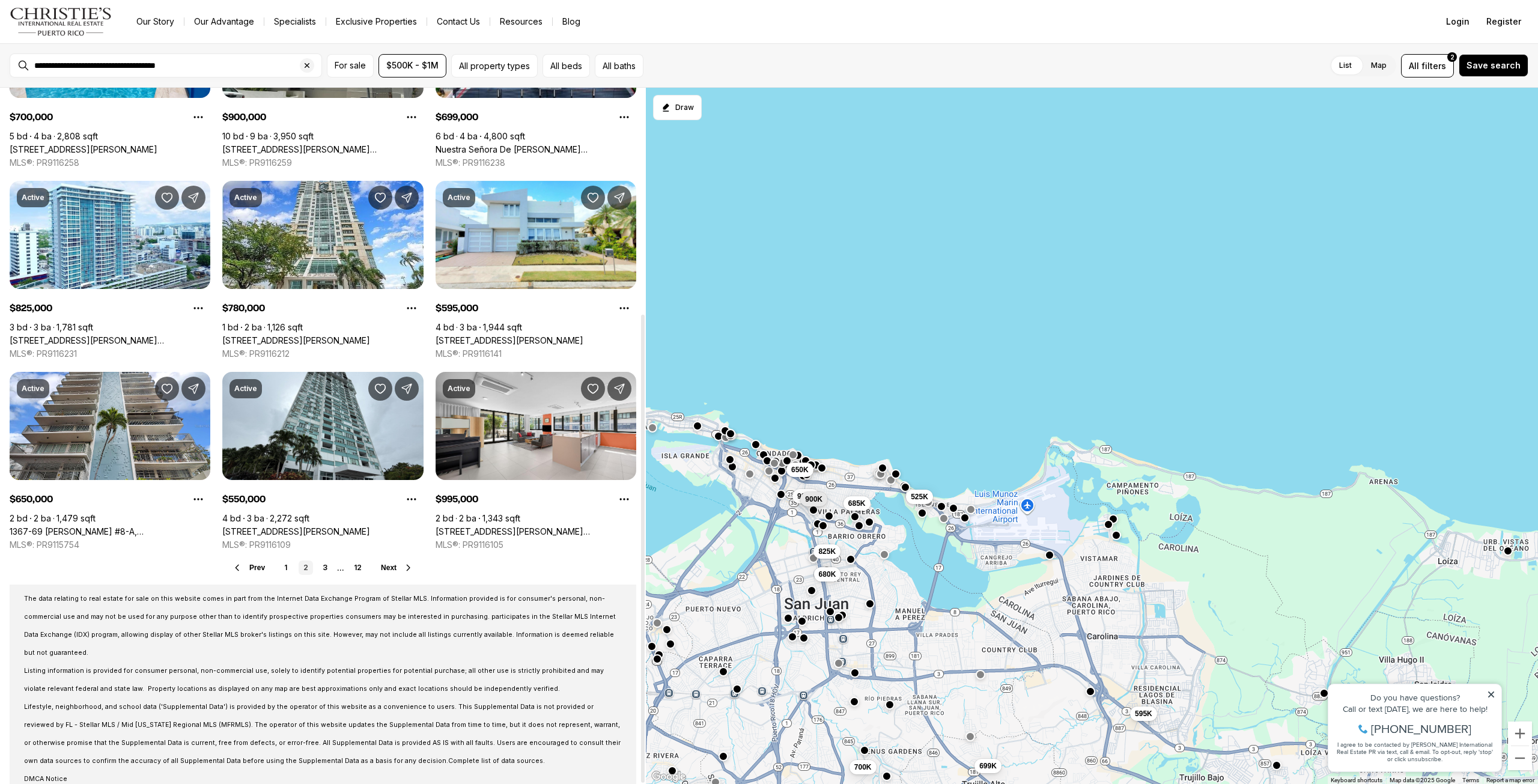
click at [381, 568] on span "Next" at bounding box center [388, 568] width 15 height 8
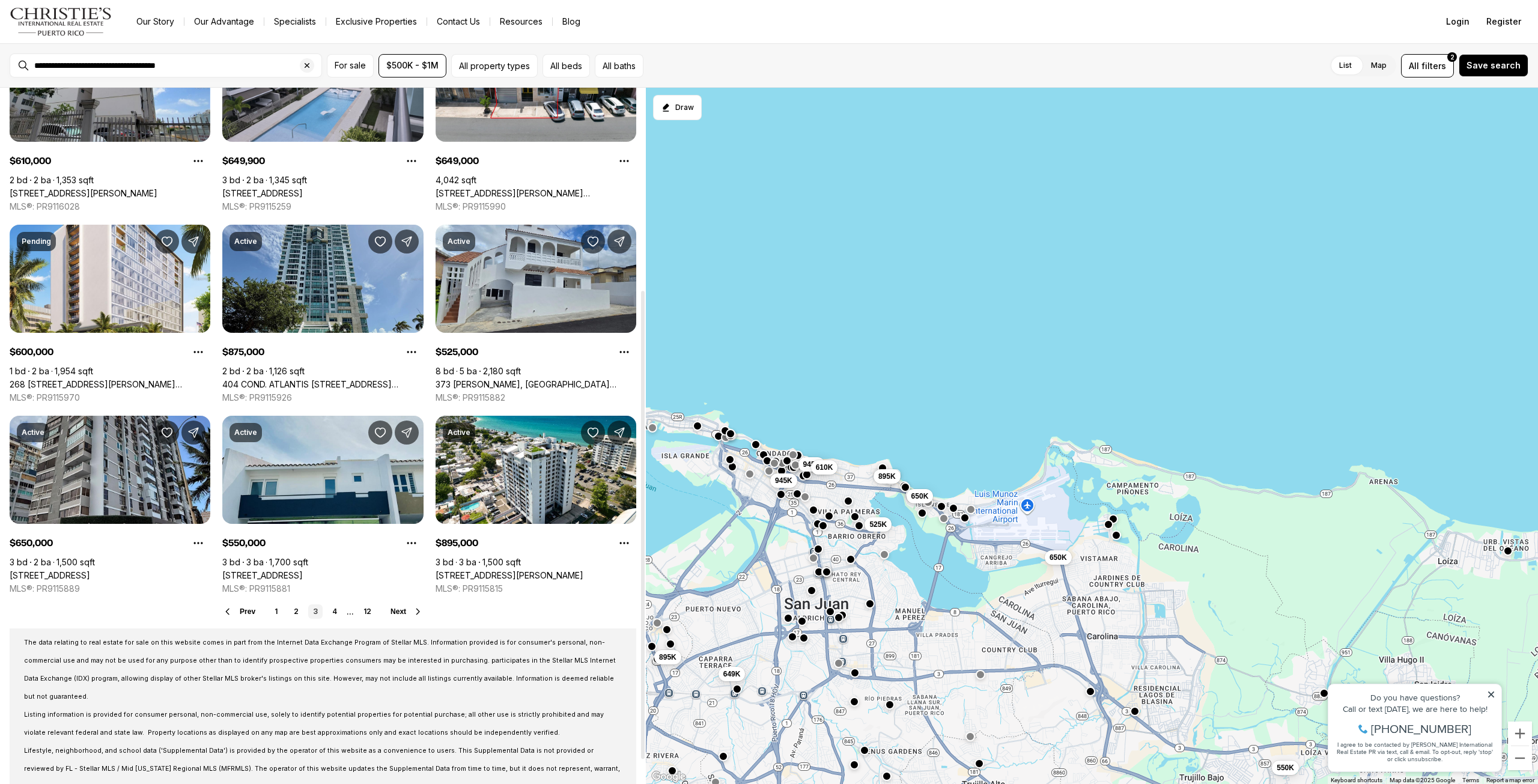
scroll to position [301, 0]
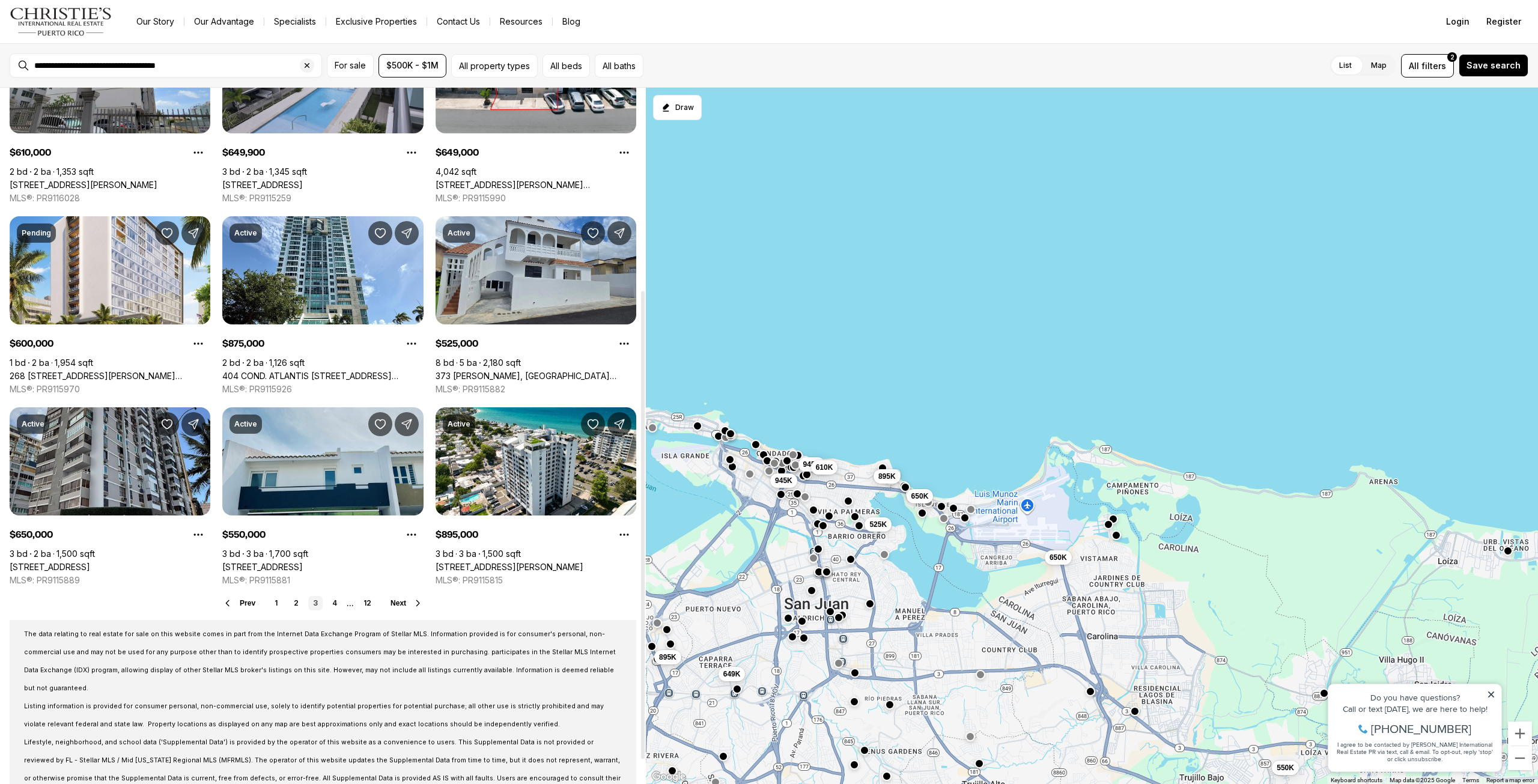
click at [399, 604] on span "Next" at bounding box center [398, 603] width 15 height 8
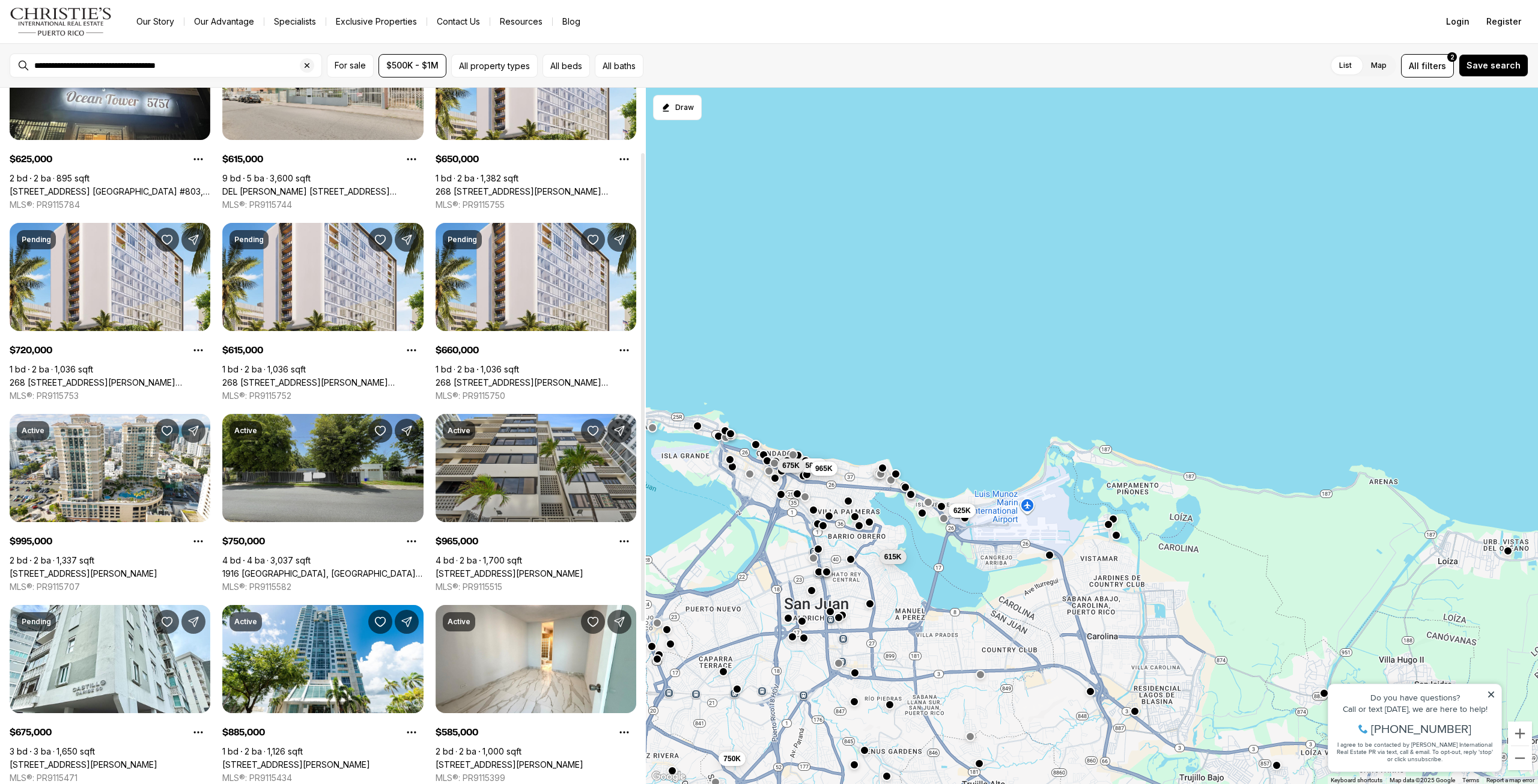
scroll to position [120, 0]
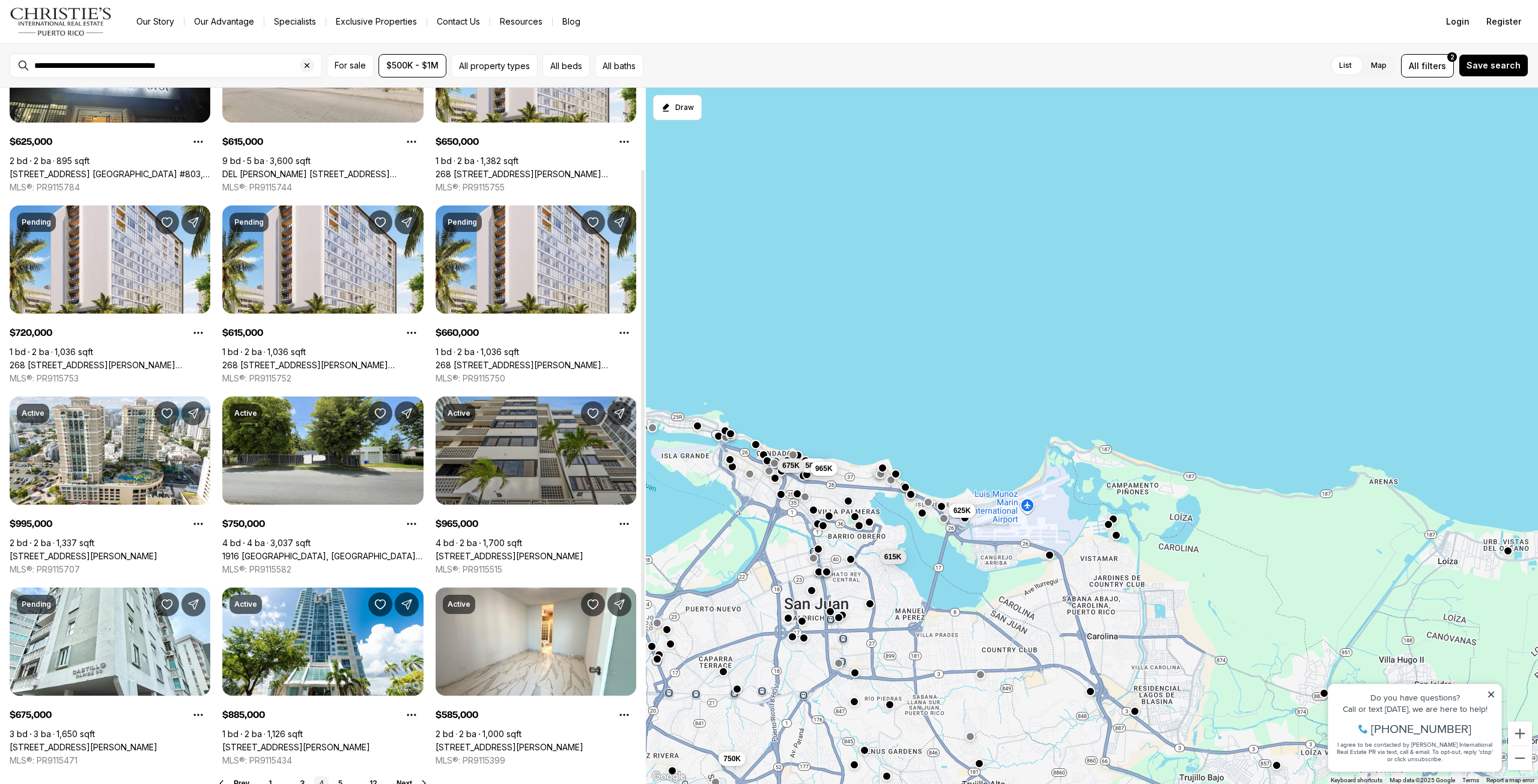
click at [521, 551] on link "[STREET_ADDRESS][PERSON_NAME]" at bounding box center [509, 556] width 148 height 11
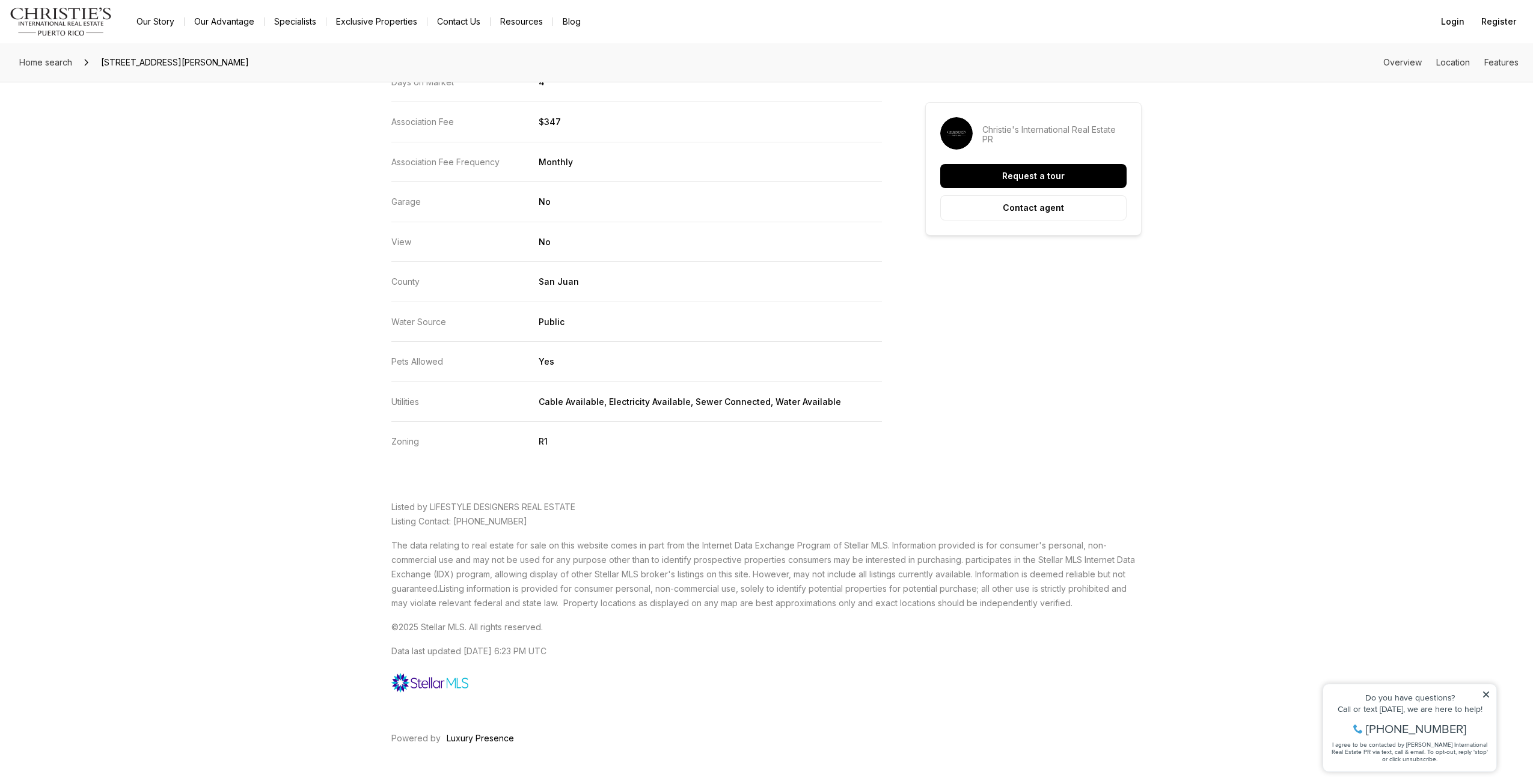
scroll to position [2273, 0]
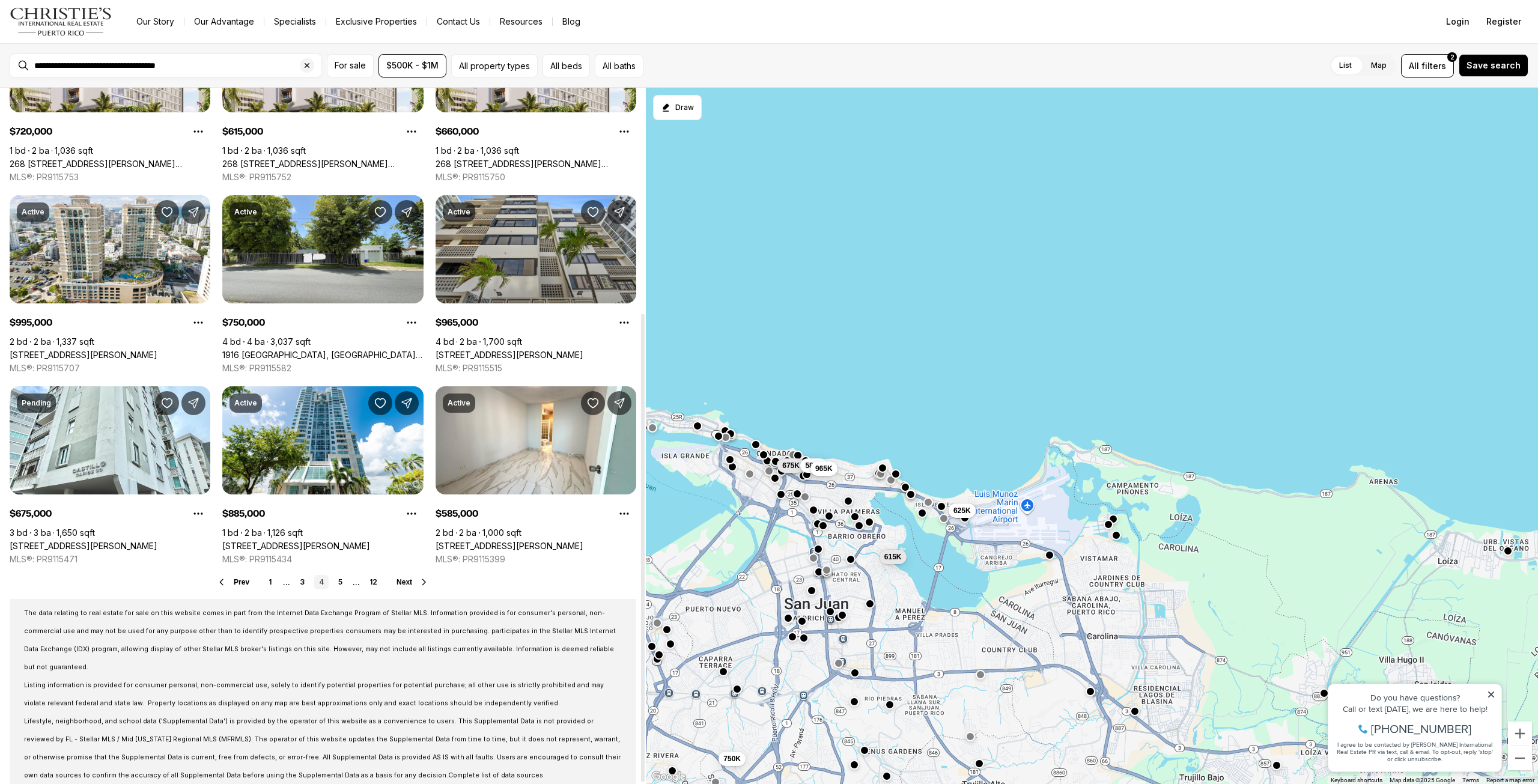
scroll to position [336, 0]
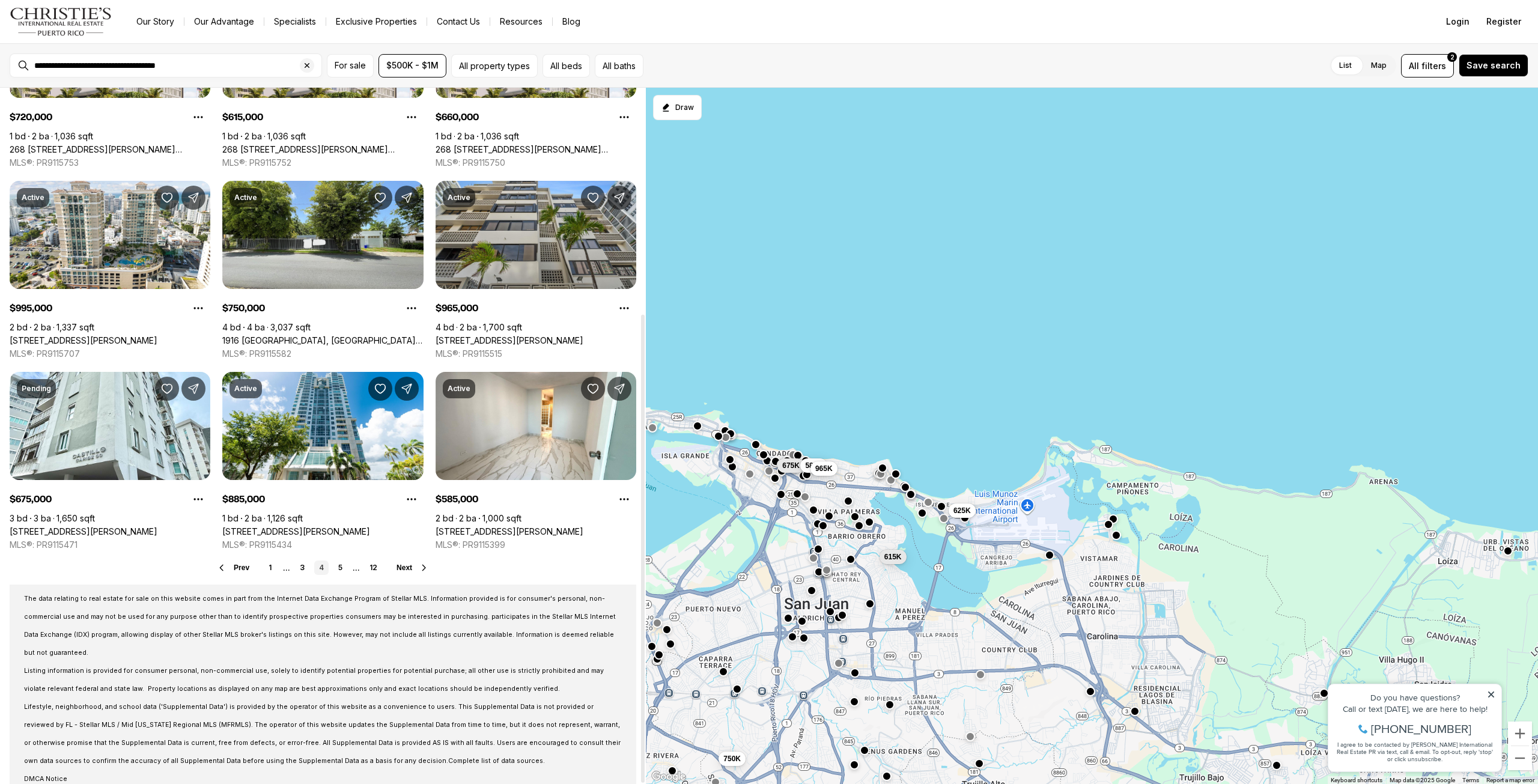
click at [406, 570] on span "Next" at bounding box center [404, 568] width 15 height 8
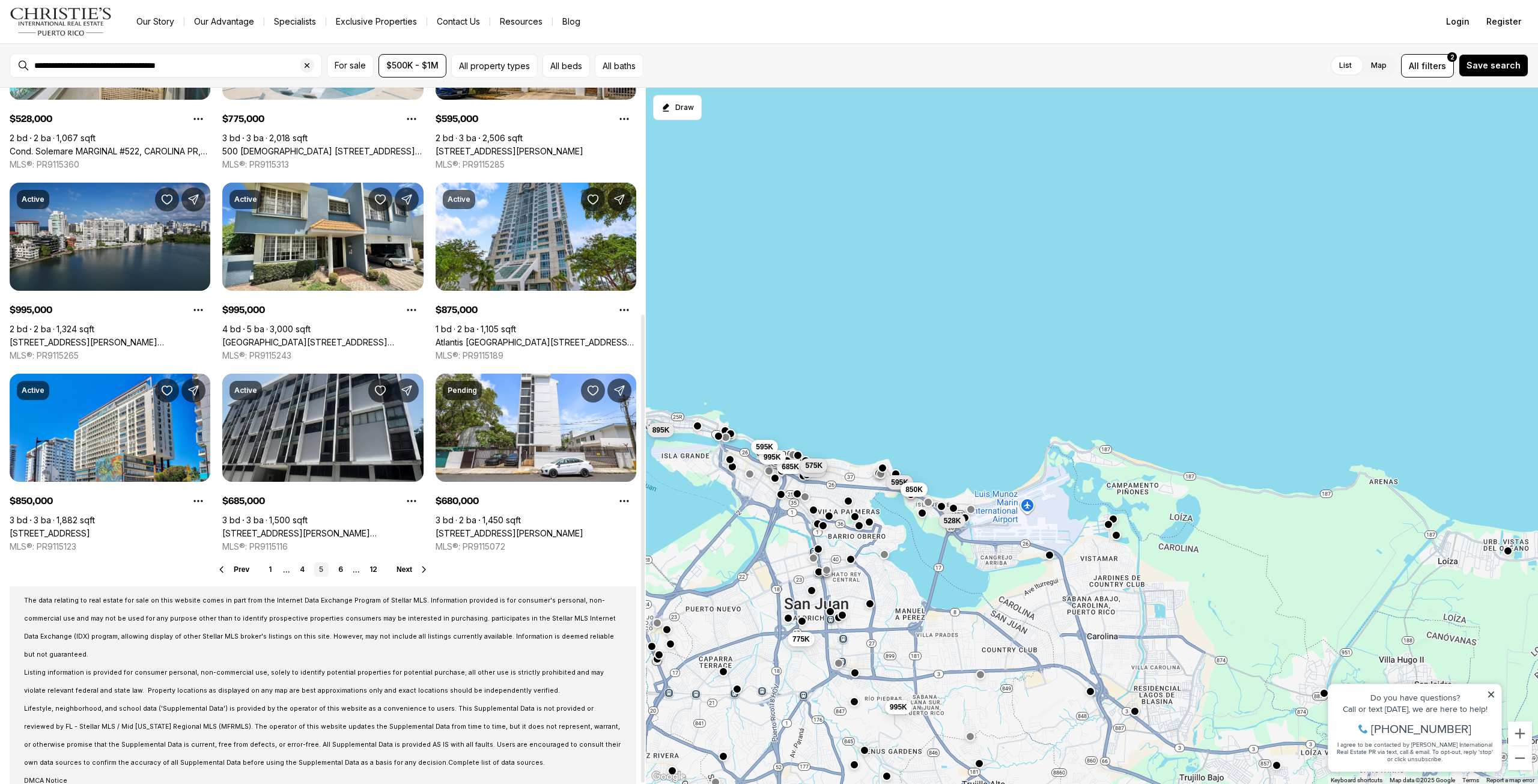
scroll to position [336, 0]
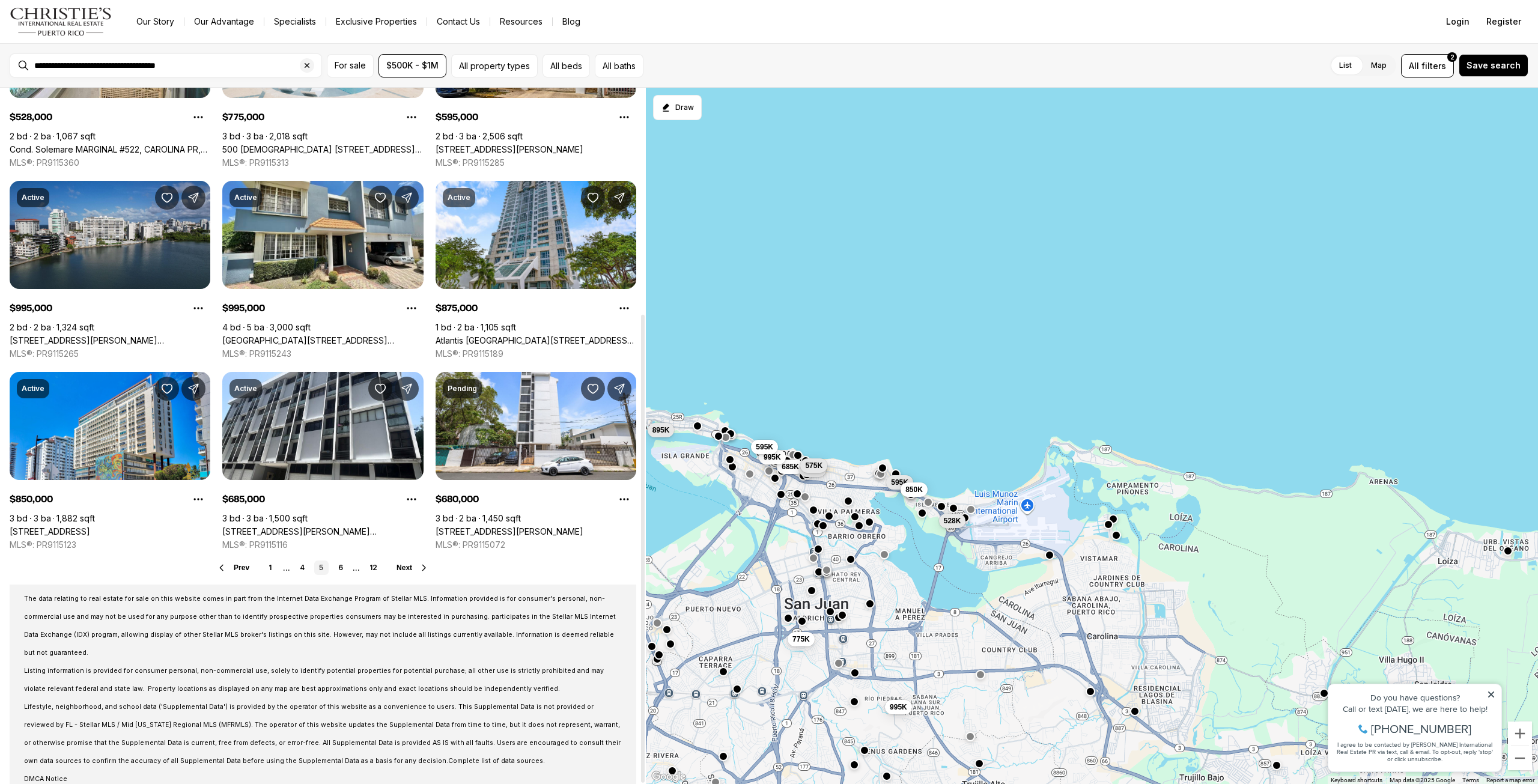
click at [400, 568] on span "Next" at bounding box center [404, 568] width 15 height 8
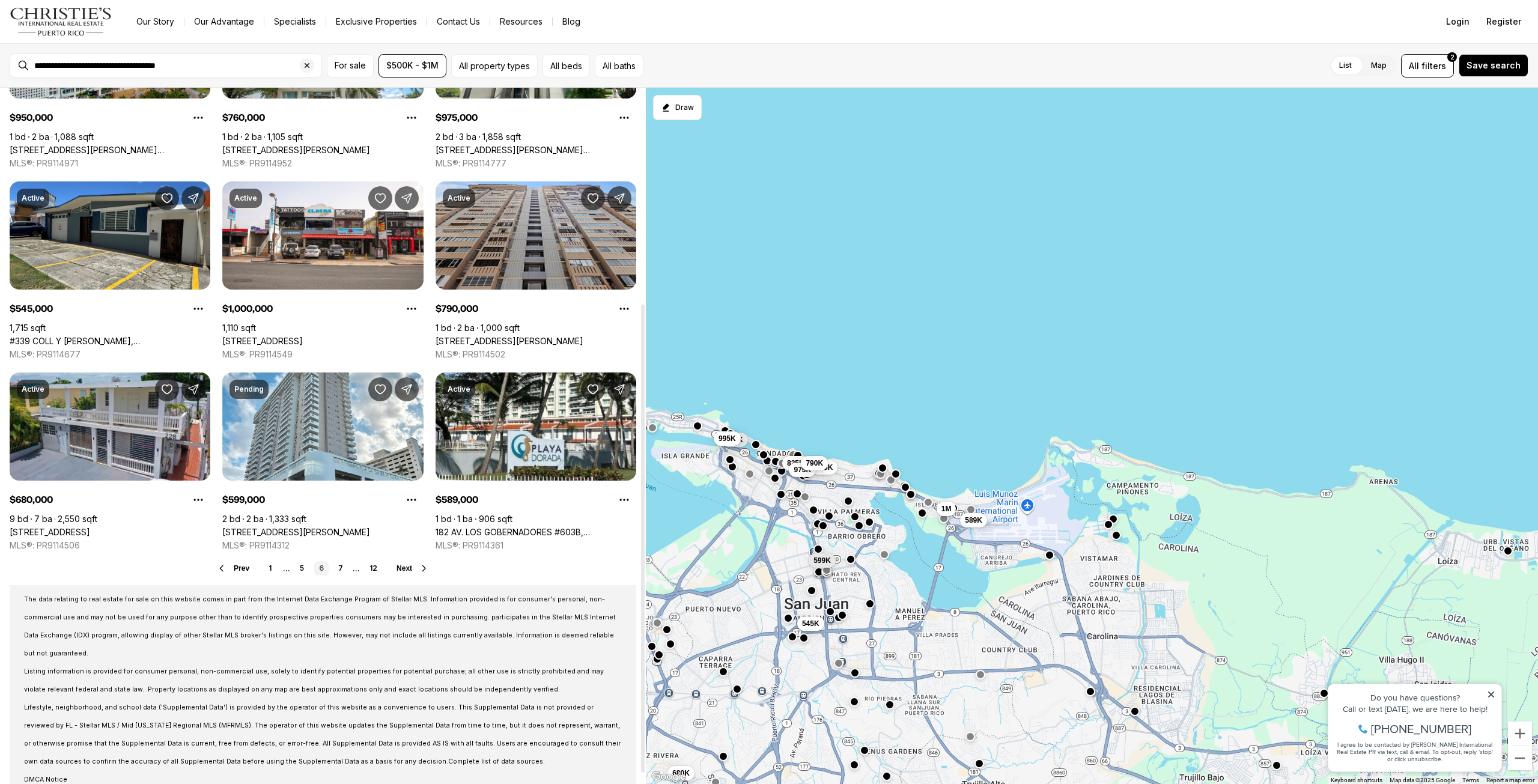
scroll to position [336, 0]
click at [408, 567] on span "Next" at bounding box center [404, 568] width 15 height 8
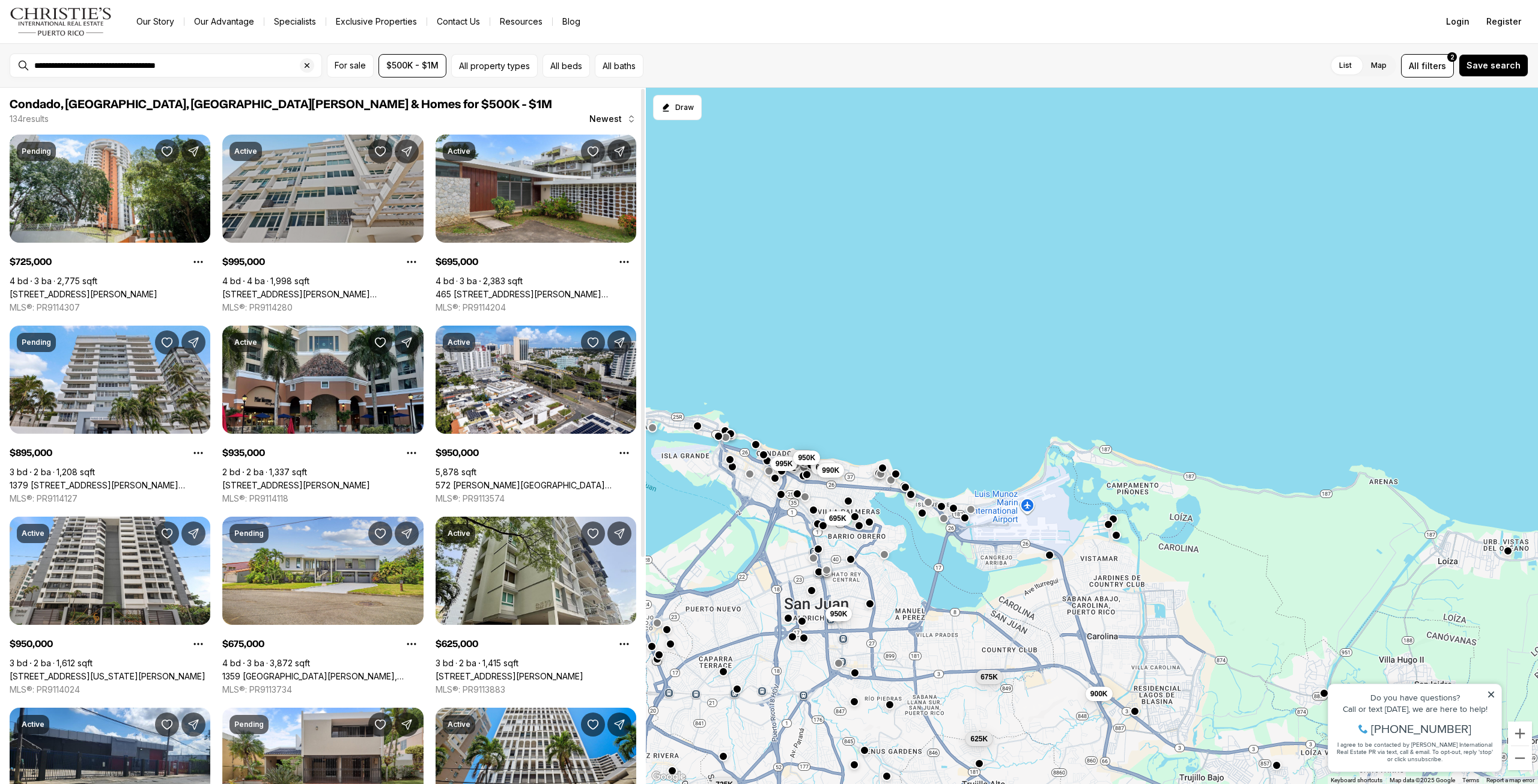
click at [315, 289] on link "1160 MAGDALENA #7A, SAN JUAN PR, 00907" at bounding box center [323, 293] width 201 height 11
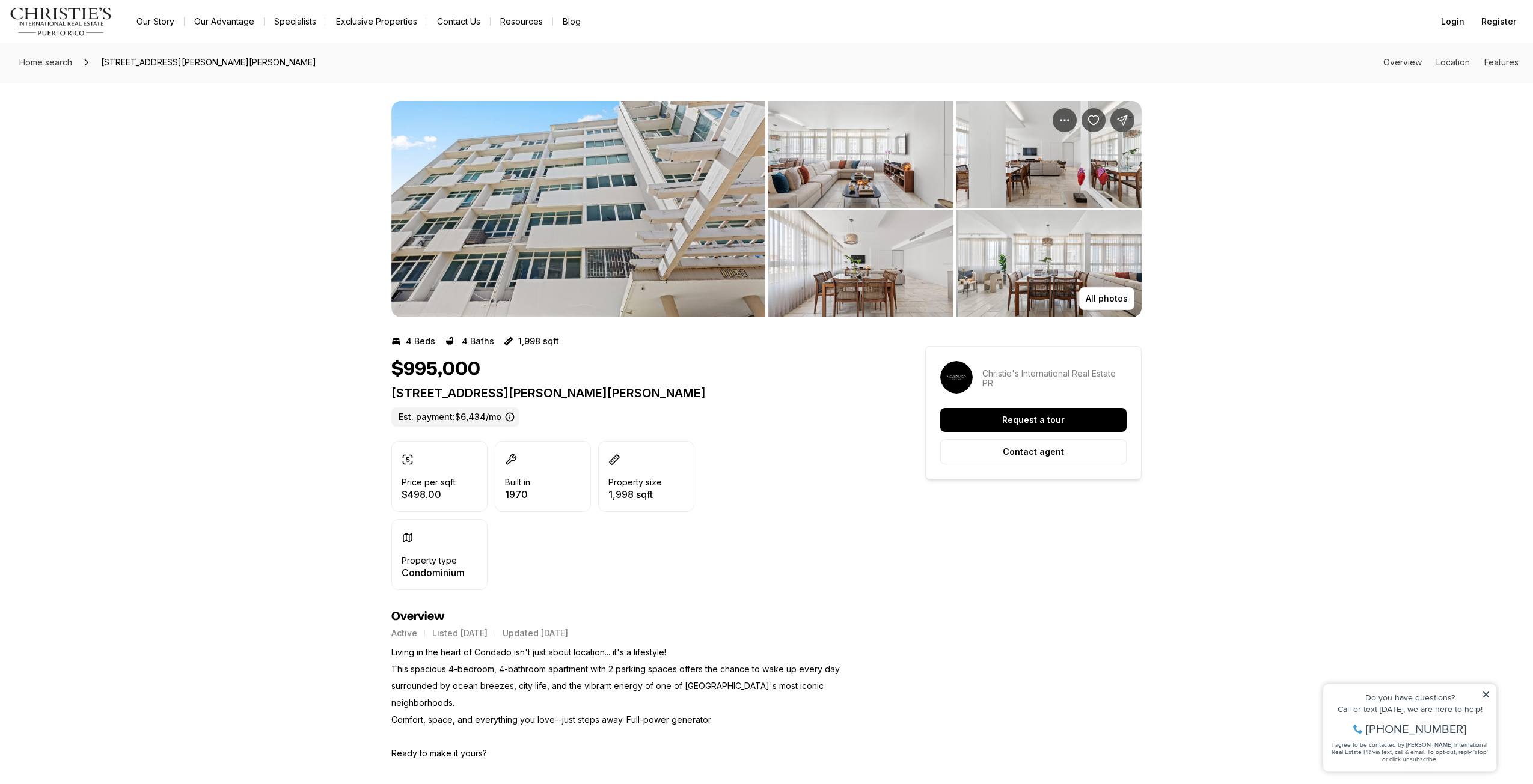
click at [844, 256] on img "View image gallery" at bounding box center [860, 263] width 186 height 107
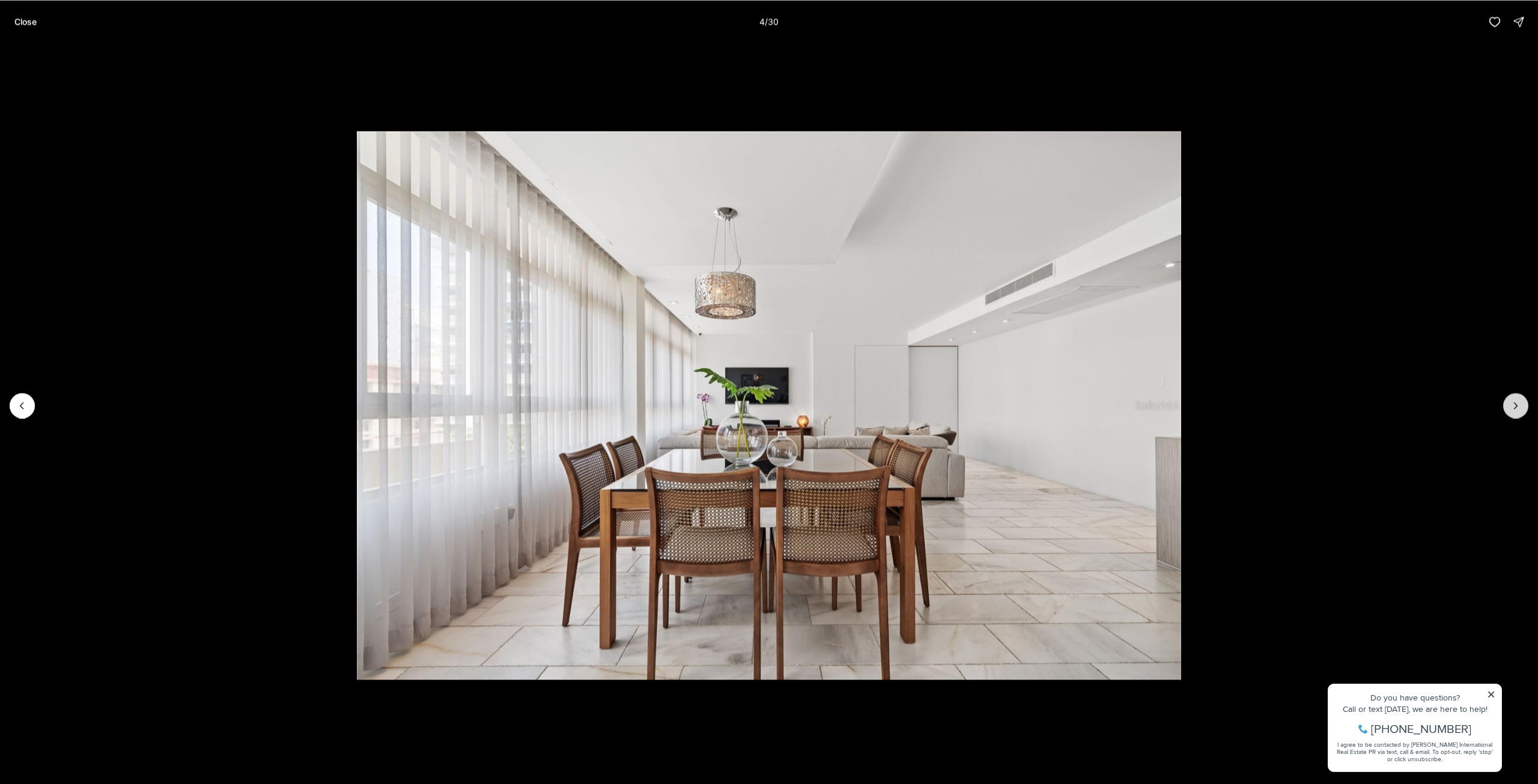
click at [1519, 405] on icon "Next slide" at bounding box center [1516, 405] width 12 height 12
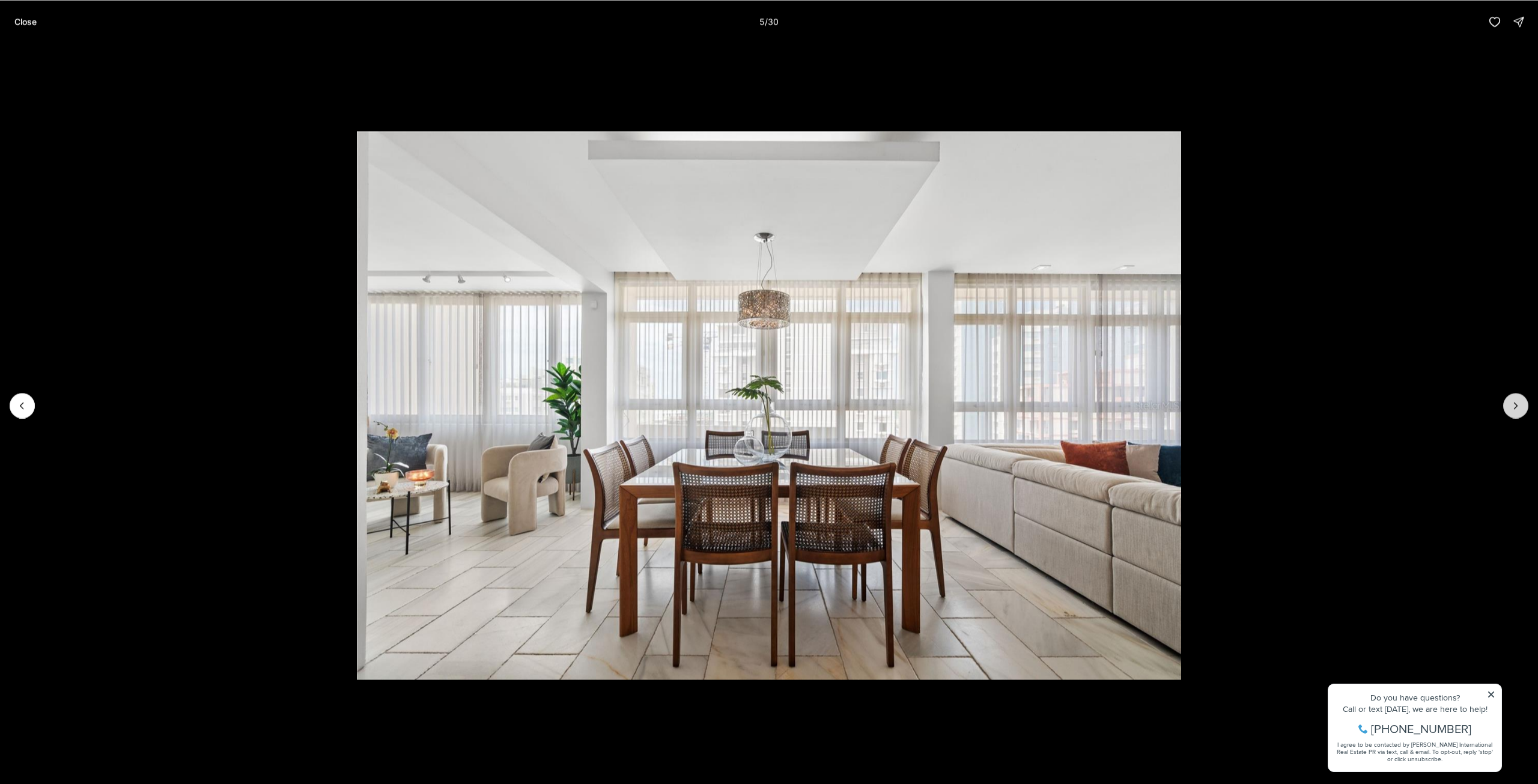
click at [1519, 405] on icon "Next slide" at bounding box center [1516, 405] width 12 height 12
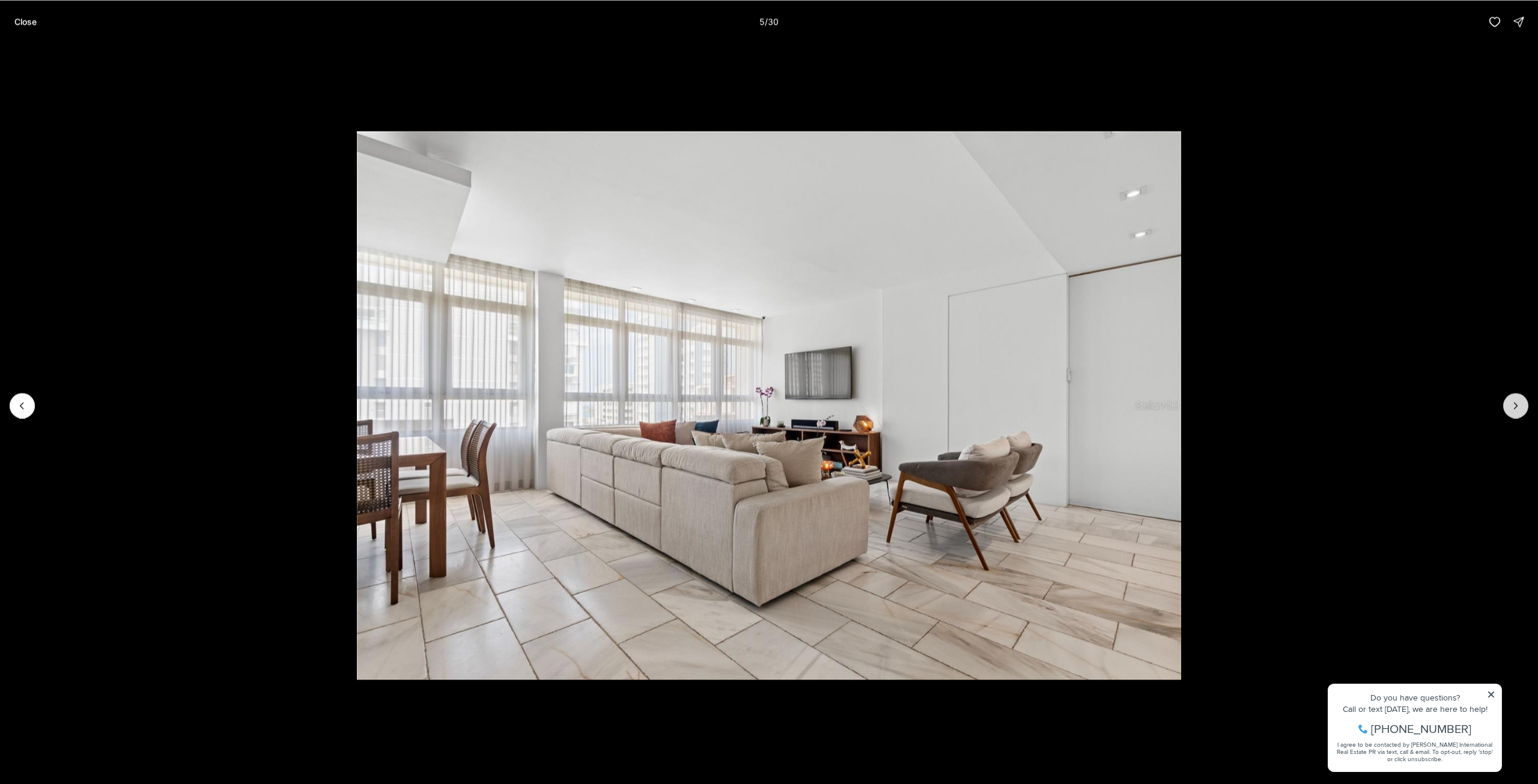
click at [1519, 405] on icon "Next slide" at bounding box center [1516, 405] width 12 height 12
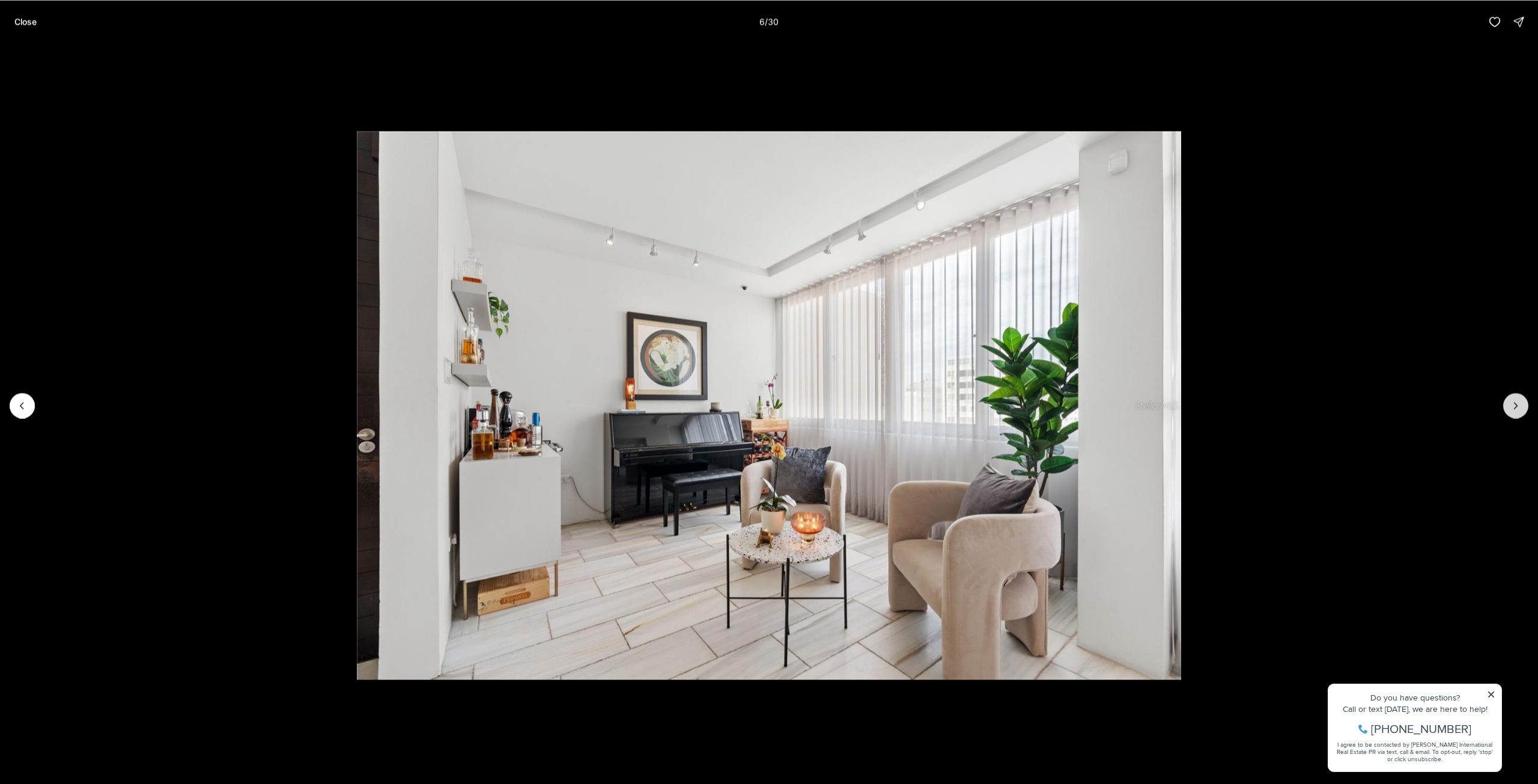
click at [1519, 405] on icon "Next slide" at bounding box center [1516, 405] width 12 height 12
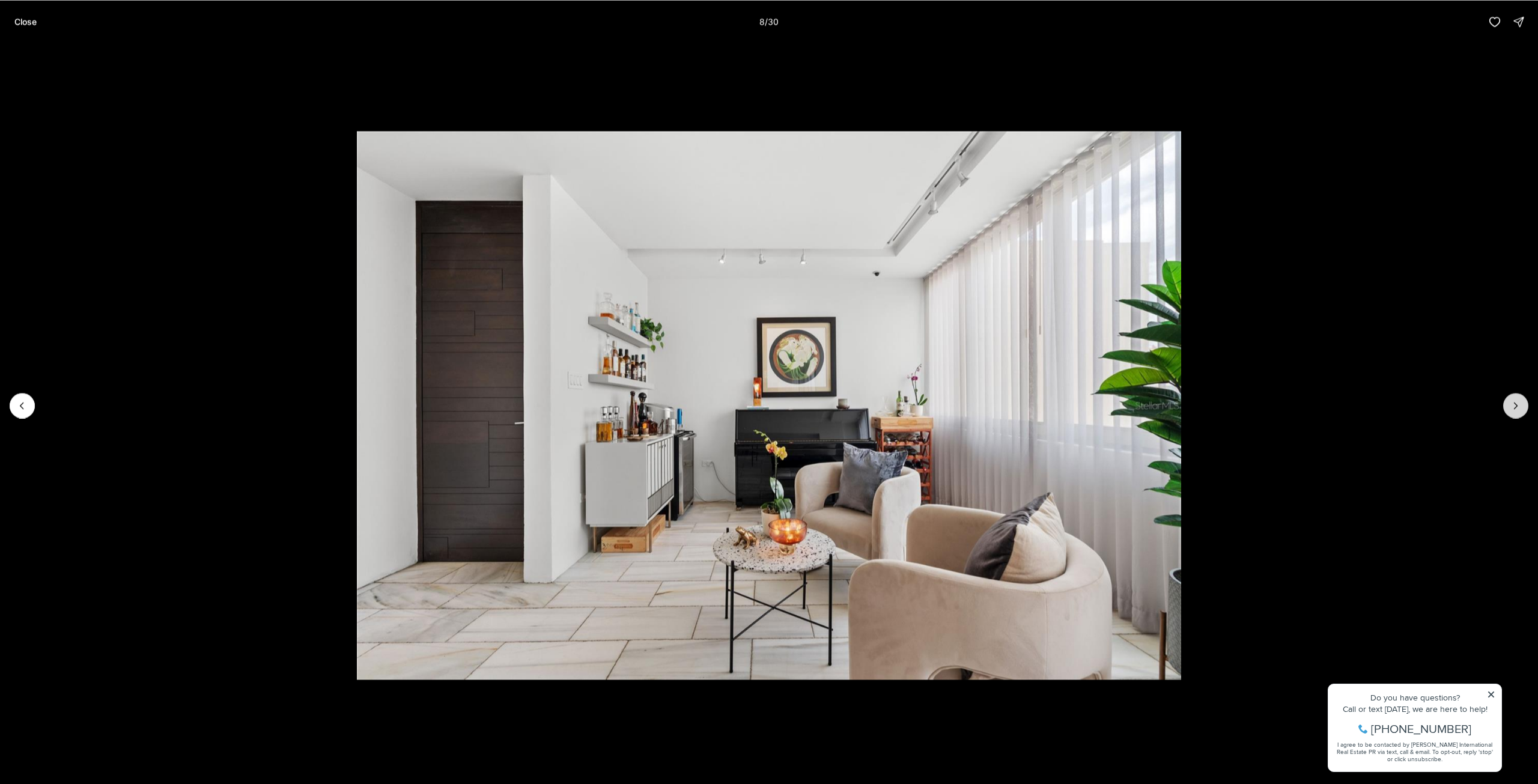
click at [1519, 405] on icon "Next slide" at bounding box center [1516, 405] width 12 height 12
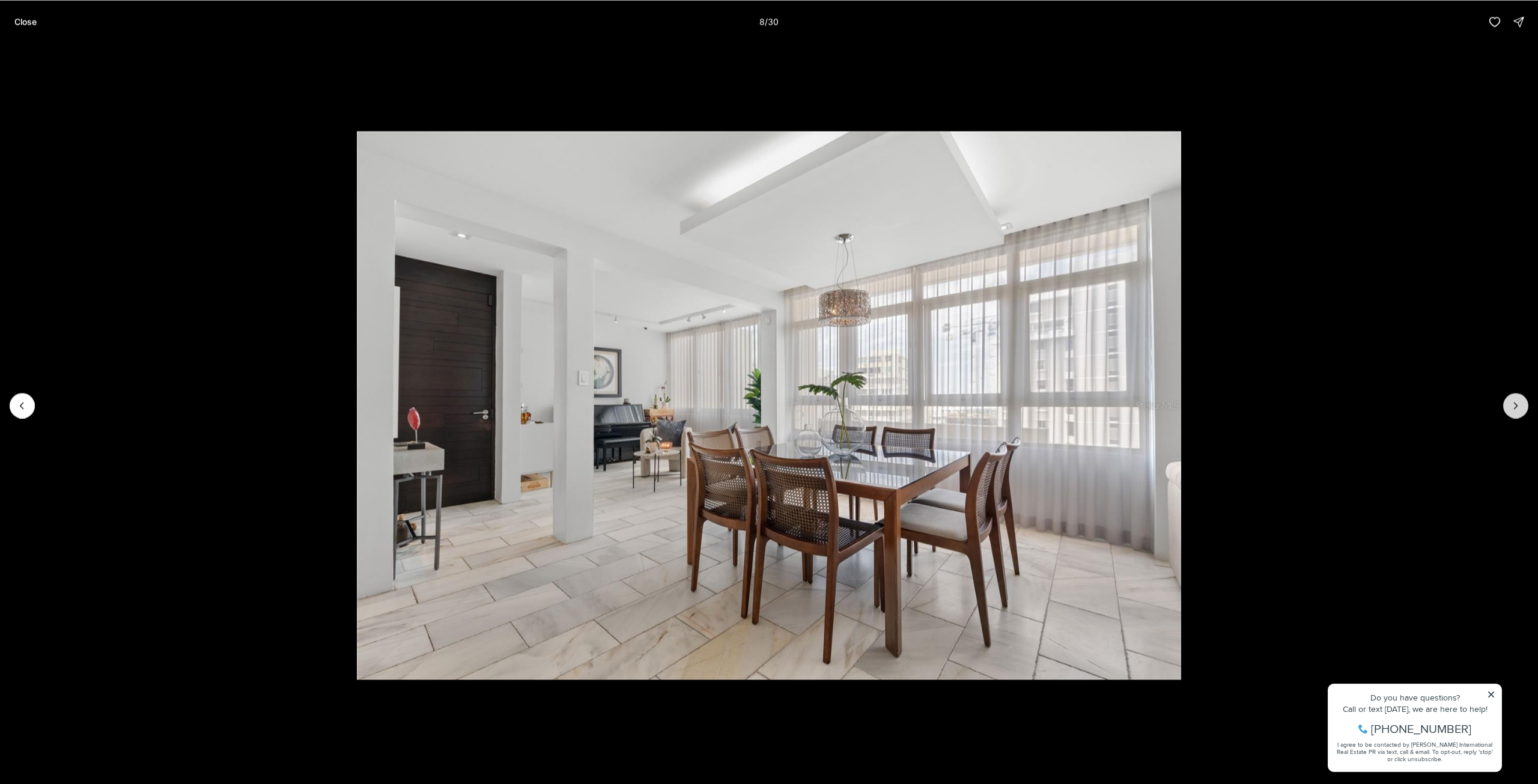
click at [1519, 405] on icon "Next slide" at bounding box center [1516, 405] width 12 height 12
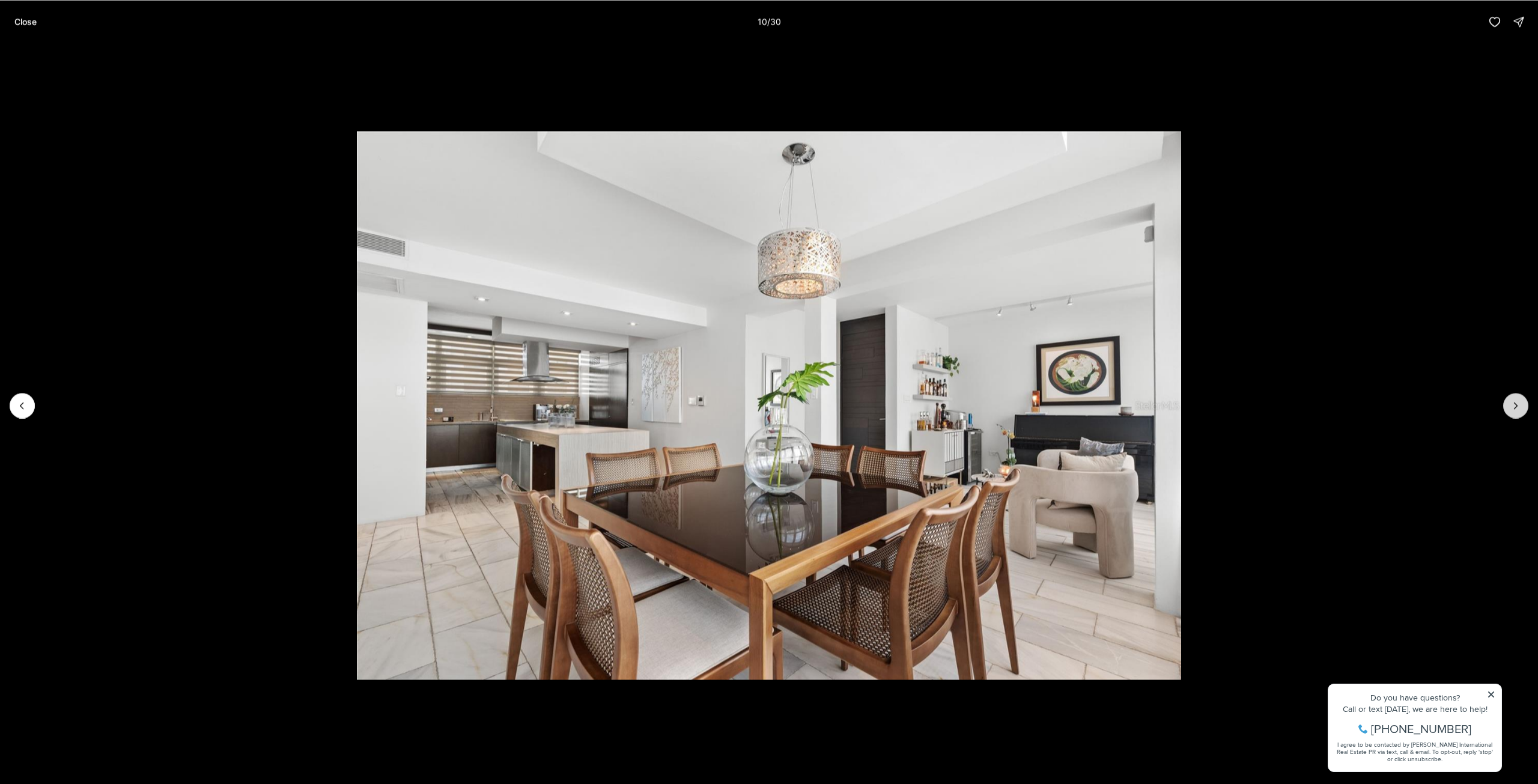
click at [1519, 405] on icon "Next slide" at bounding box center [1516, 405] width 12 height 12
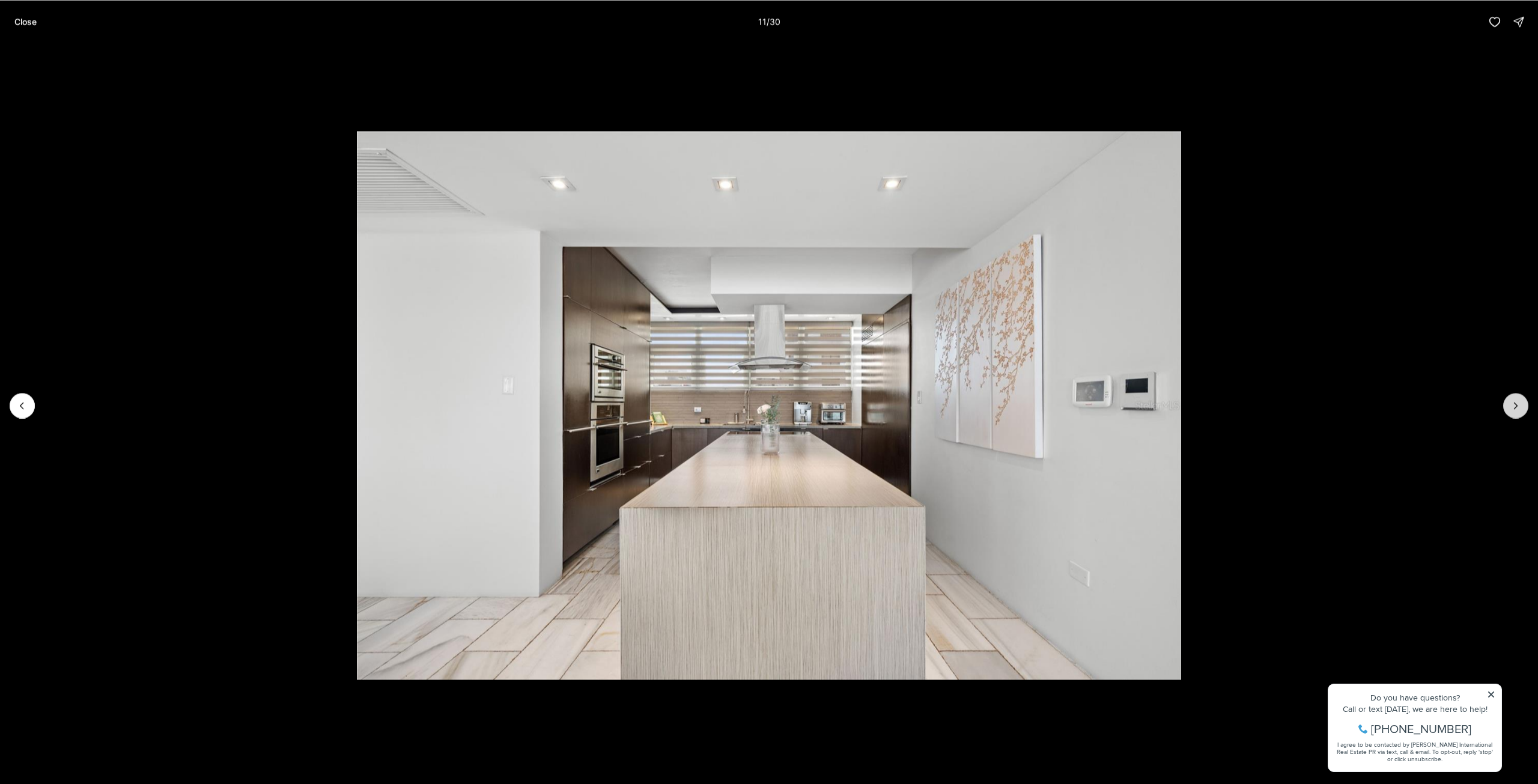
click at [1519, 405] on icon "Next slide" at bounding box center [1516, 405] width 12 height 12
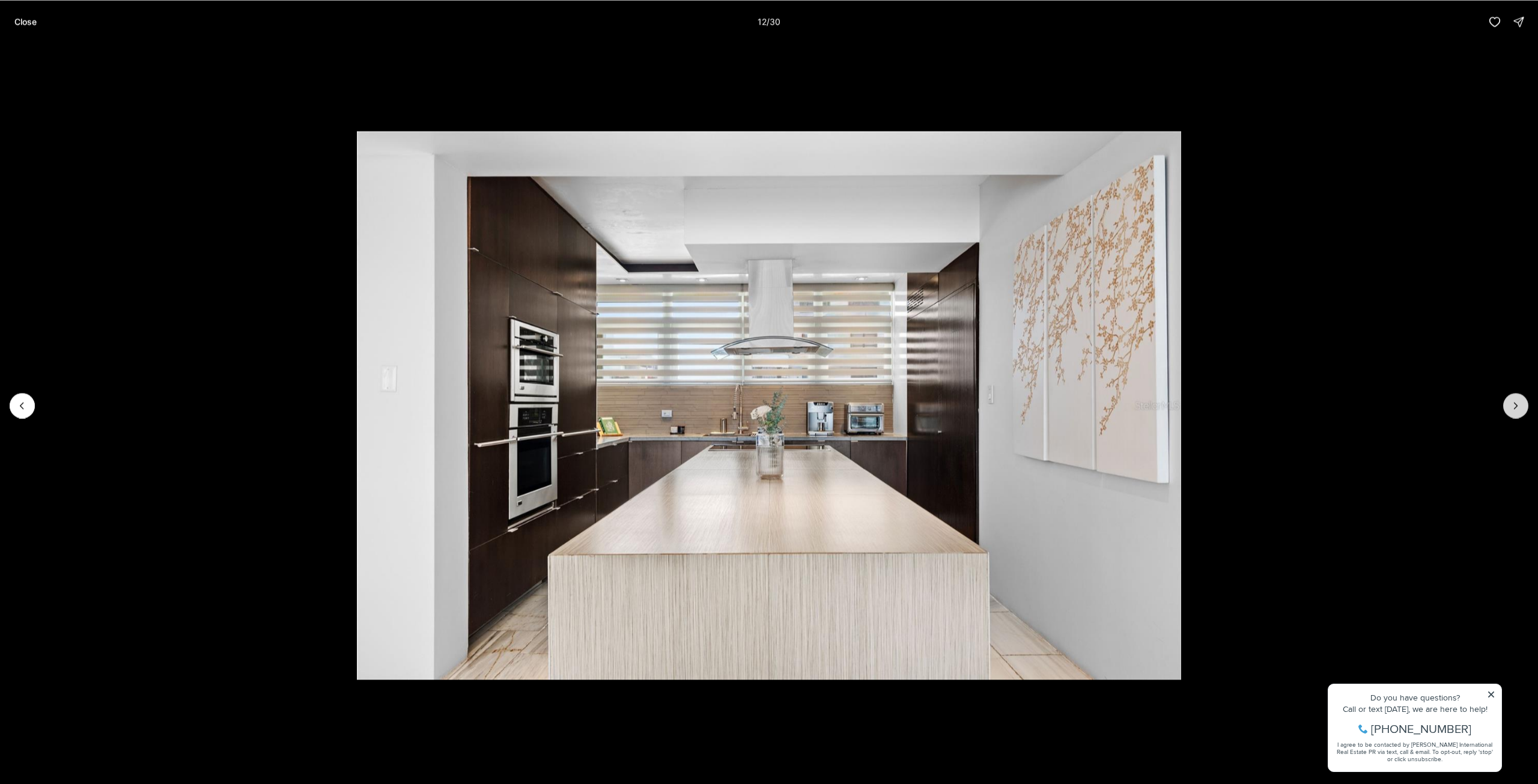
click at [1519, 405] on icon "Next slide" at bounding box center [1516, 405] width 12 height 12
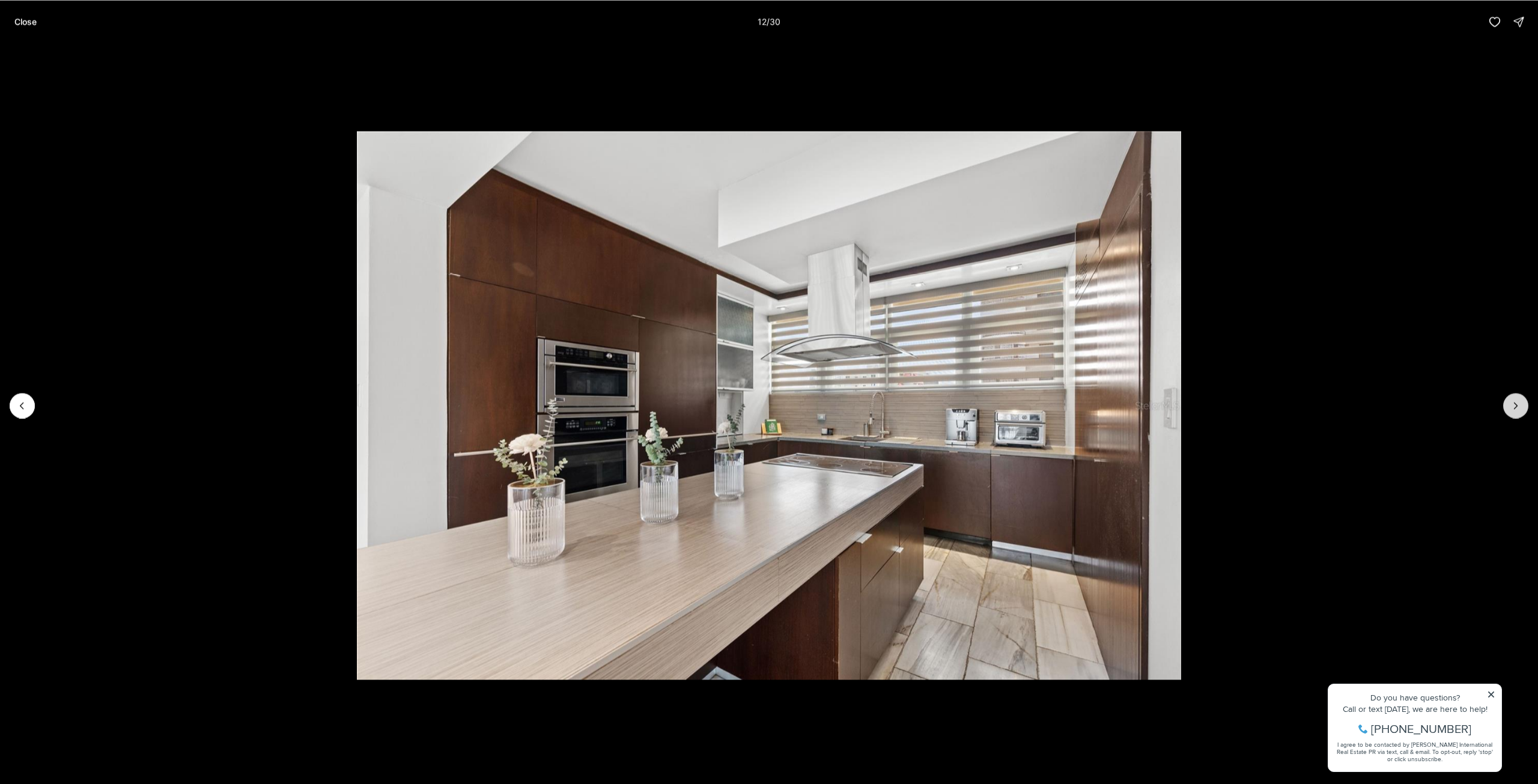
click at [1519, 405] on icon "Next slide" at bounding box center [1516, 405] width 12 height 12
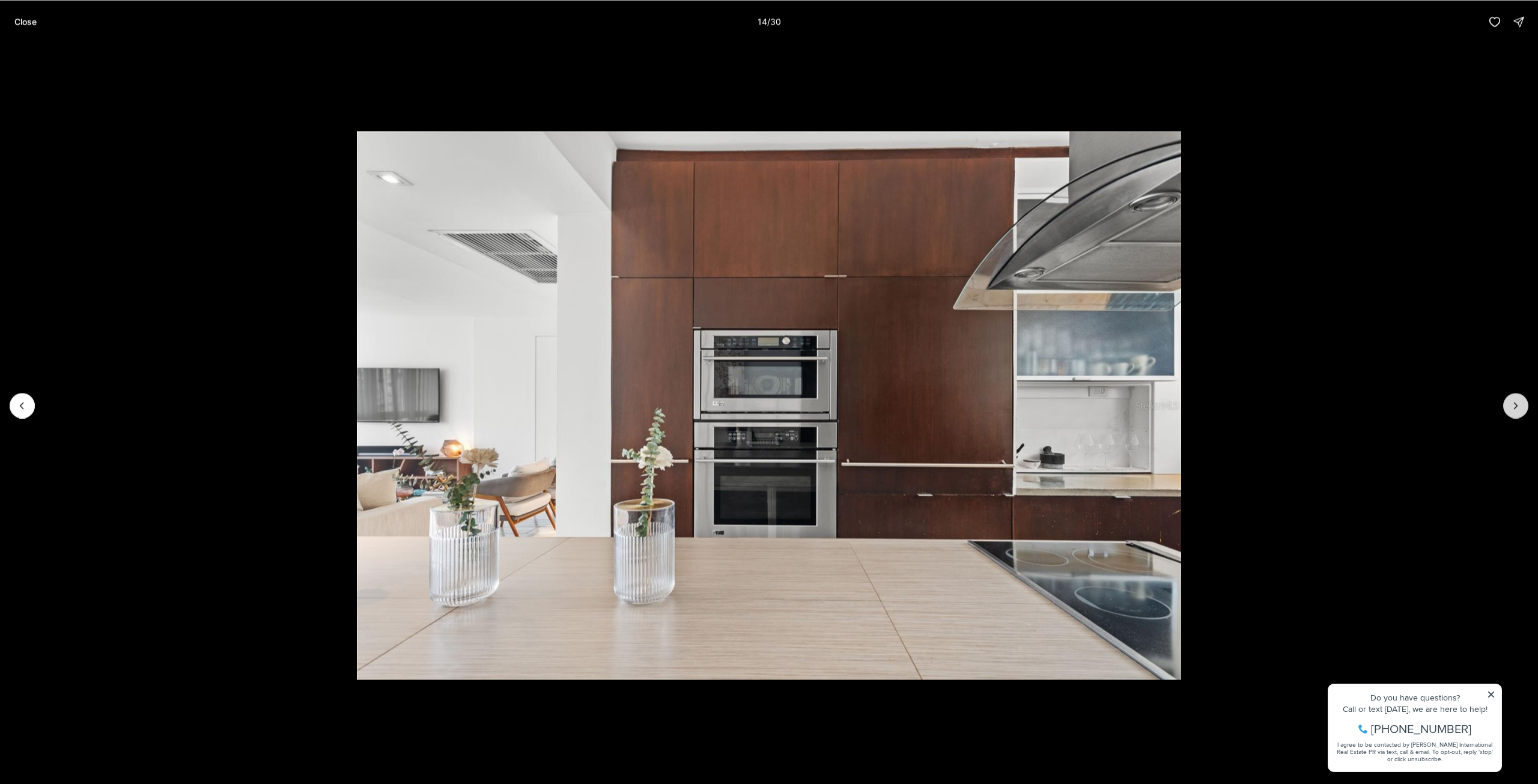
click at [1519, 405] on icon "Next slide" at bounding box center [1516, 405] width 12 height 12
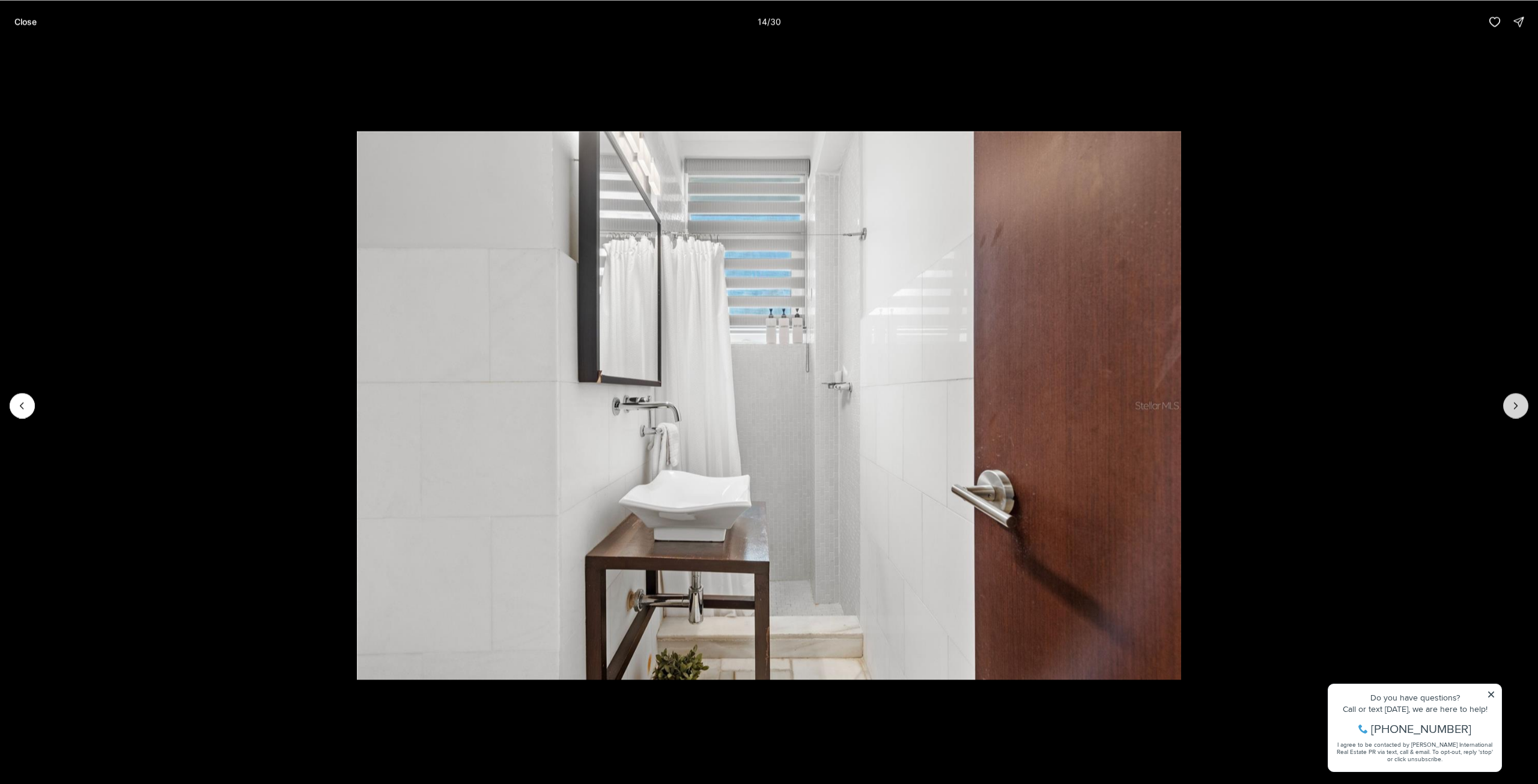
click at [1519, 405] on icon "Next slide" at bounding box center [1516, 405] width 12 height 12
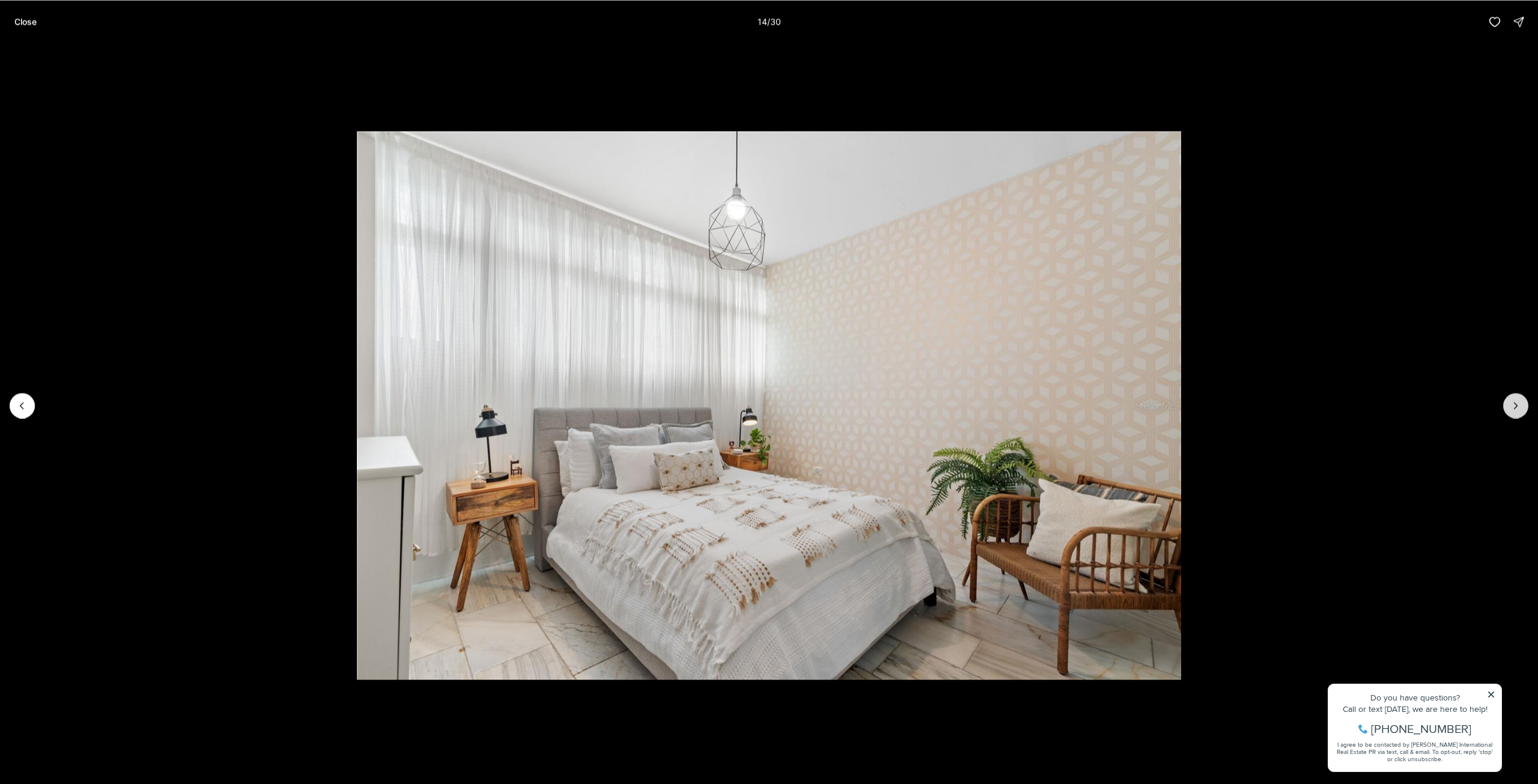
click at [1519, 405] on icon "Next slide" at bounding box center [1516, 405] width 12 height 12
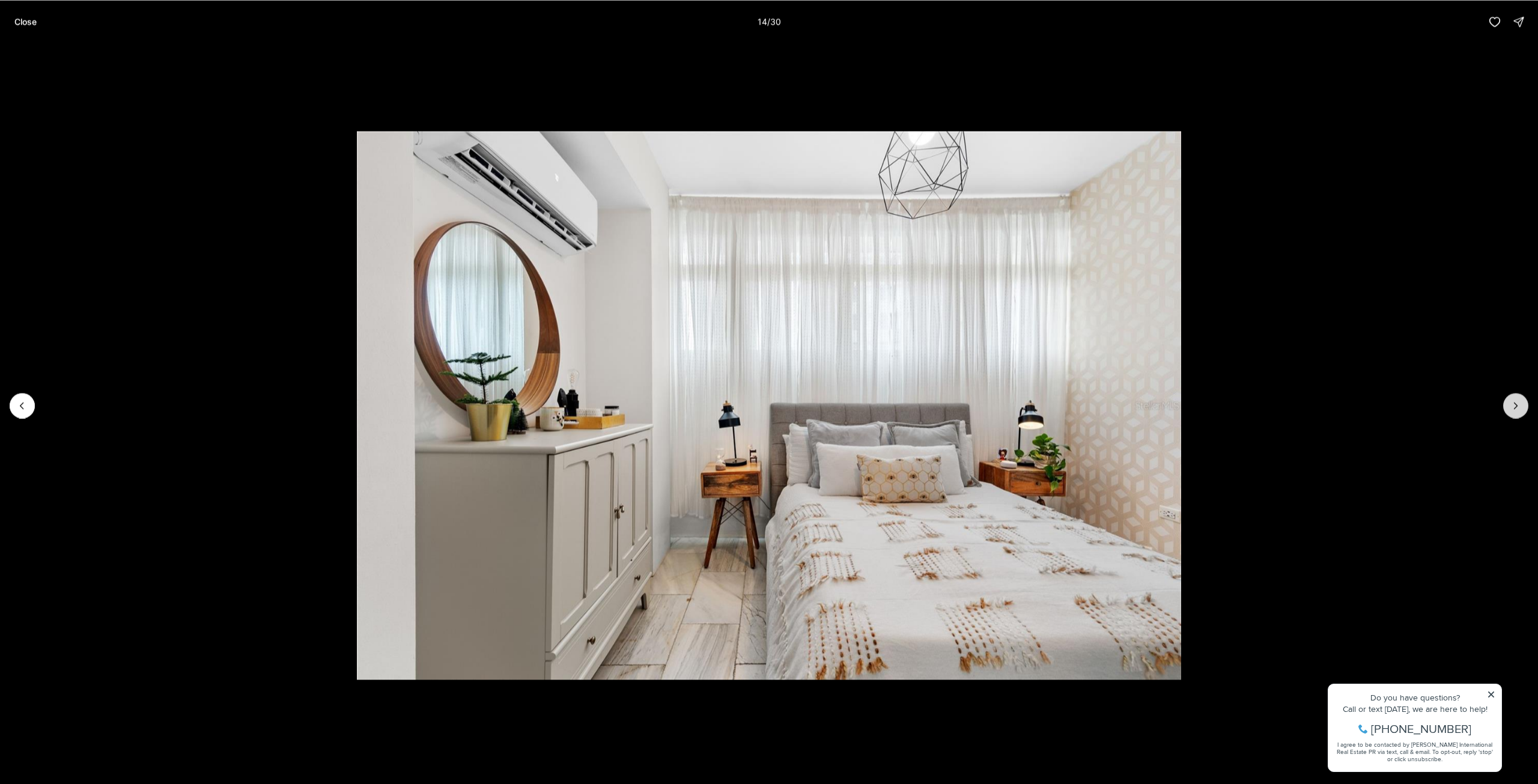
click at [1519, 405] on icon "Next slide" at bounding box center [1516, 405] width 12 height 12
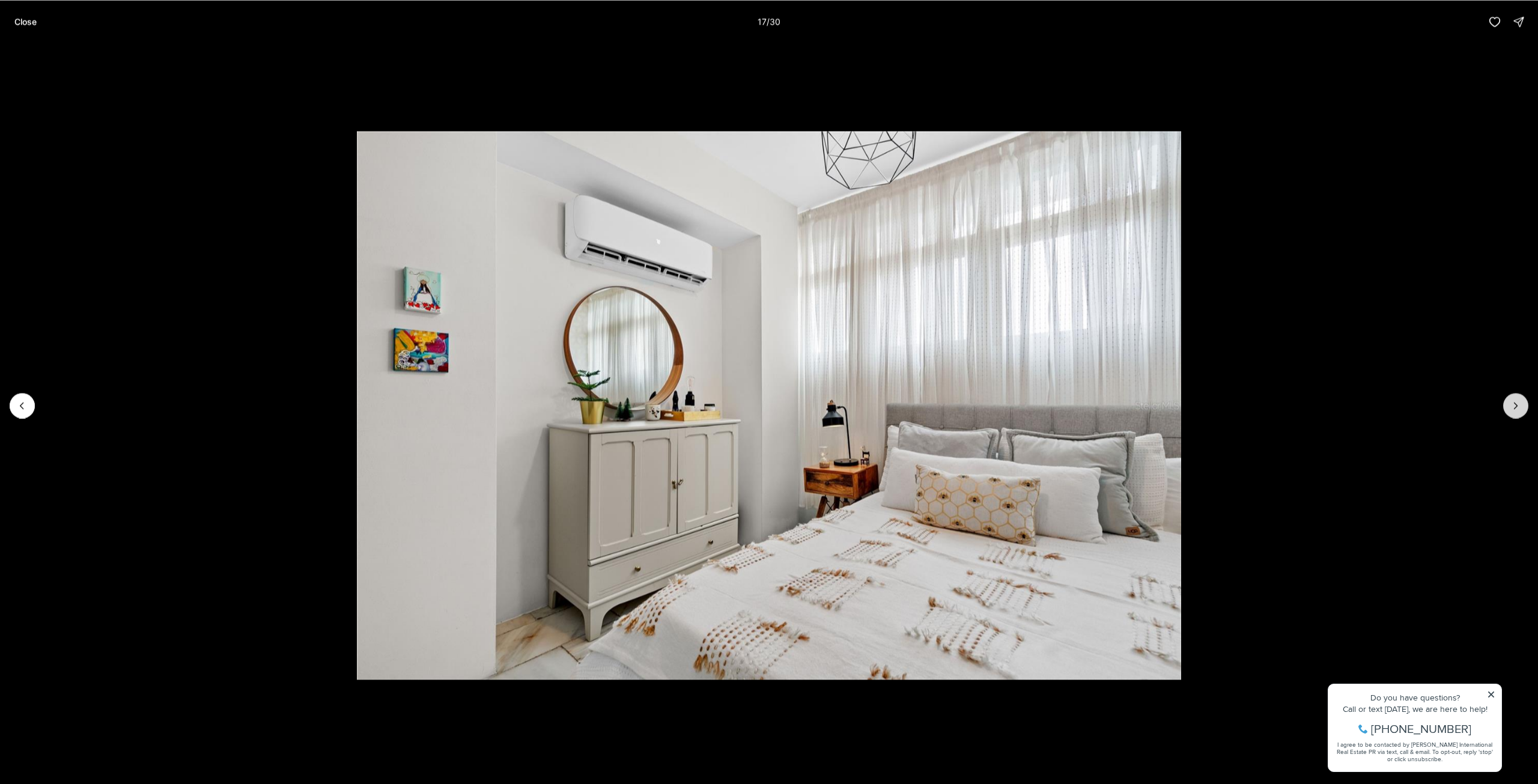
click at [1519, 405] on icon "Next slide" at bounding box center [1516, 405] width 12 height 12
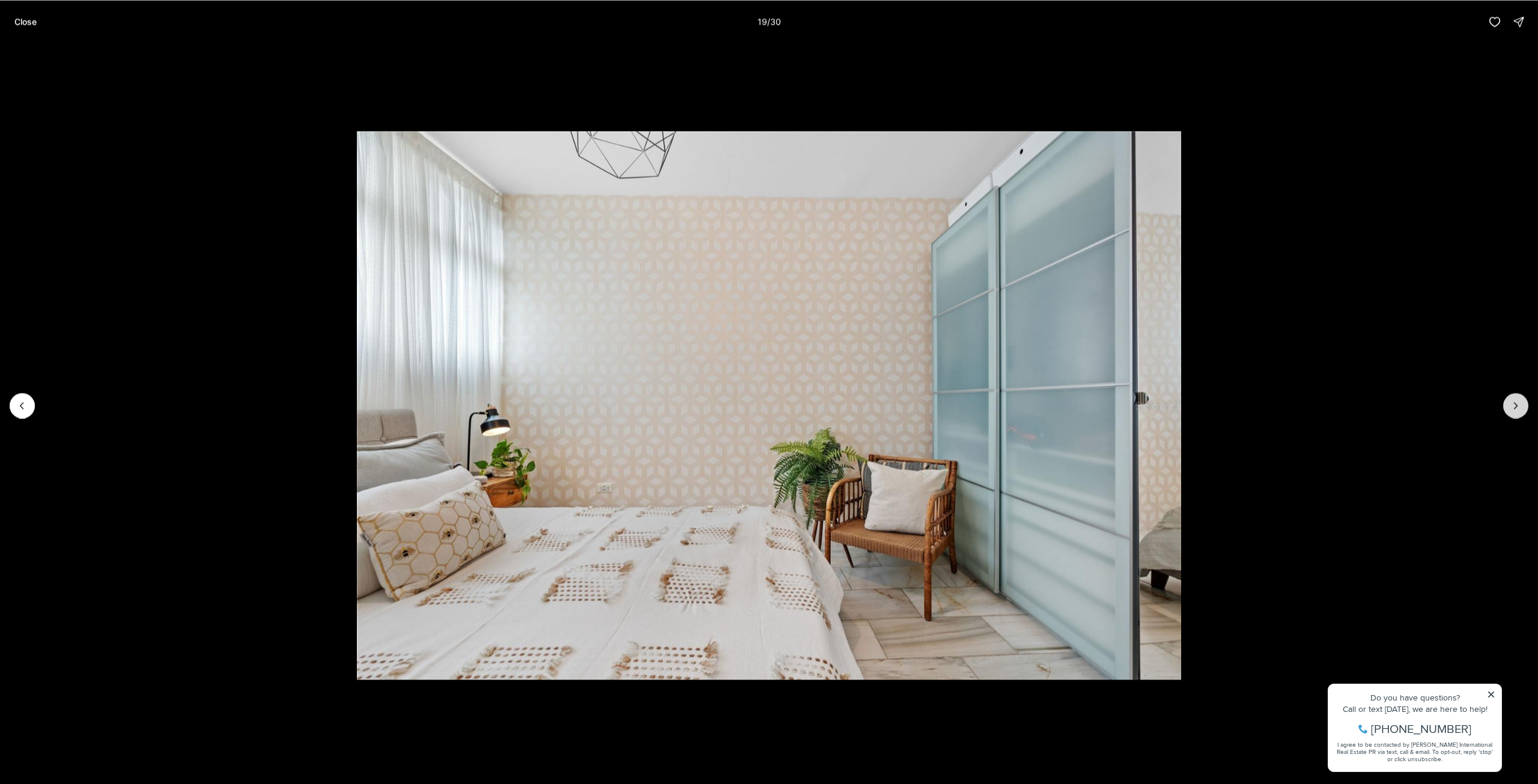
click at [1519, 405] on icon "Next slide" at bounding box center [1516, 405] width 12 height 12
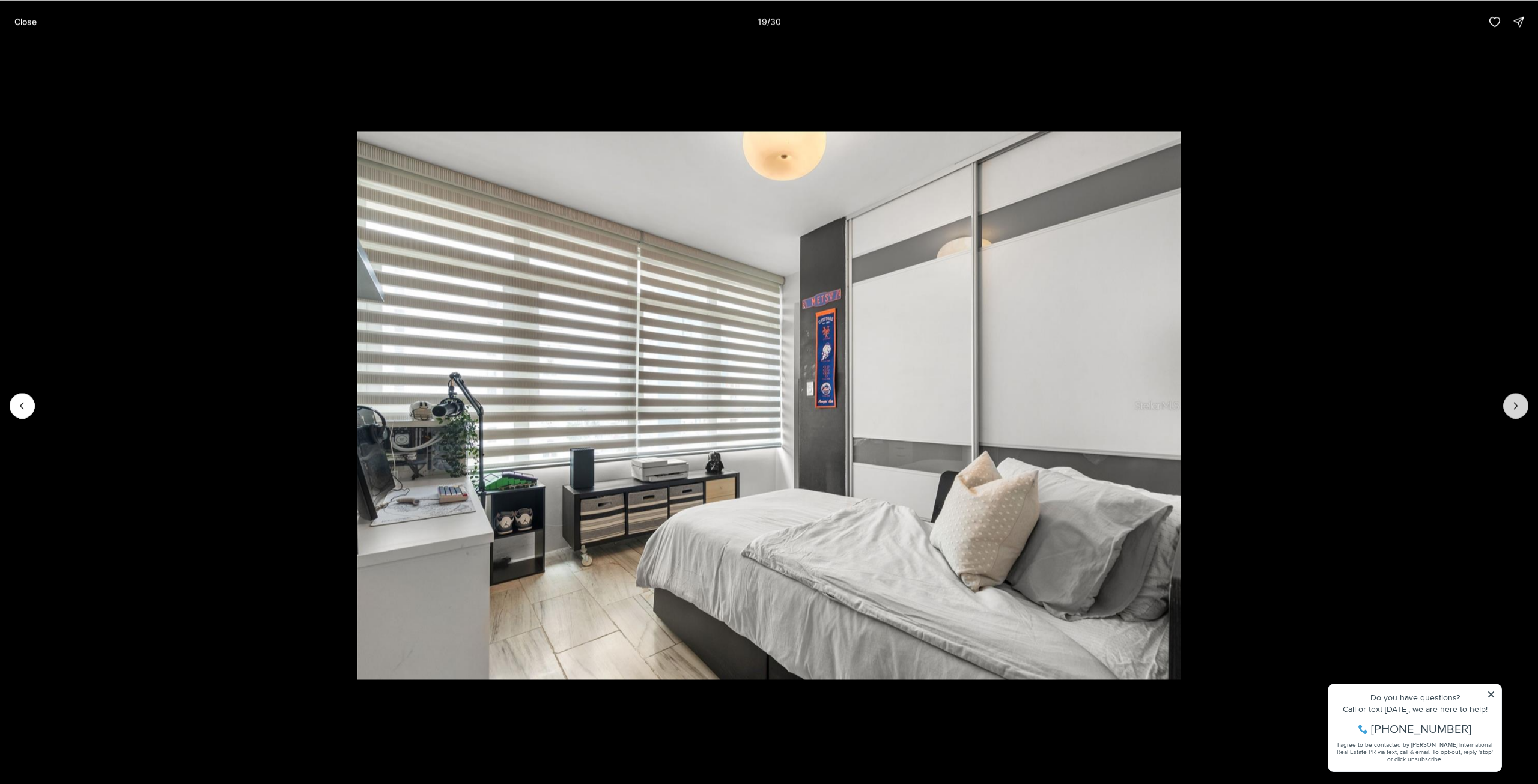
click at [1519, 405] on icon "Next slide" at bounding box center [1516, 405] width 12 height 12
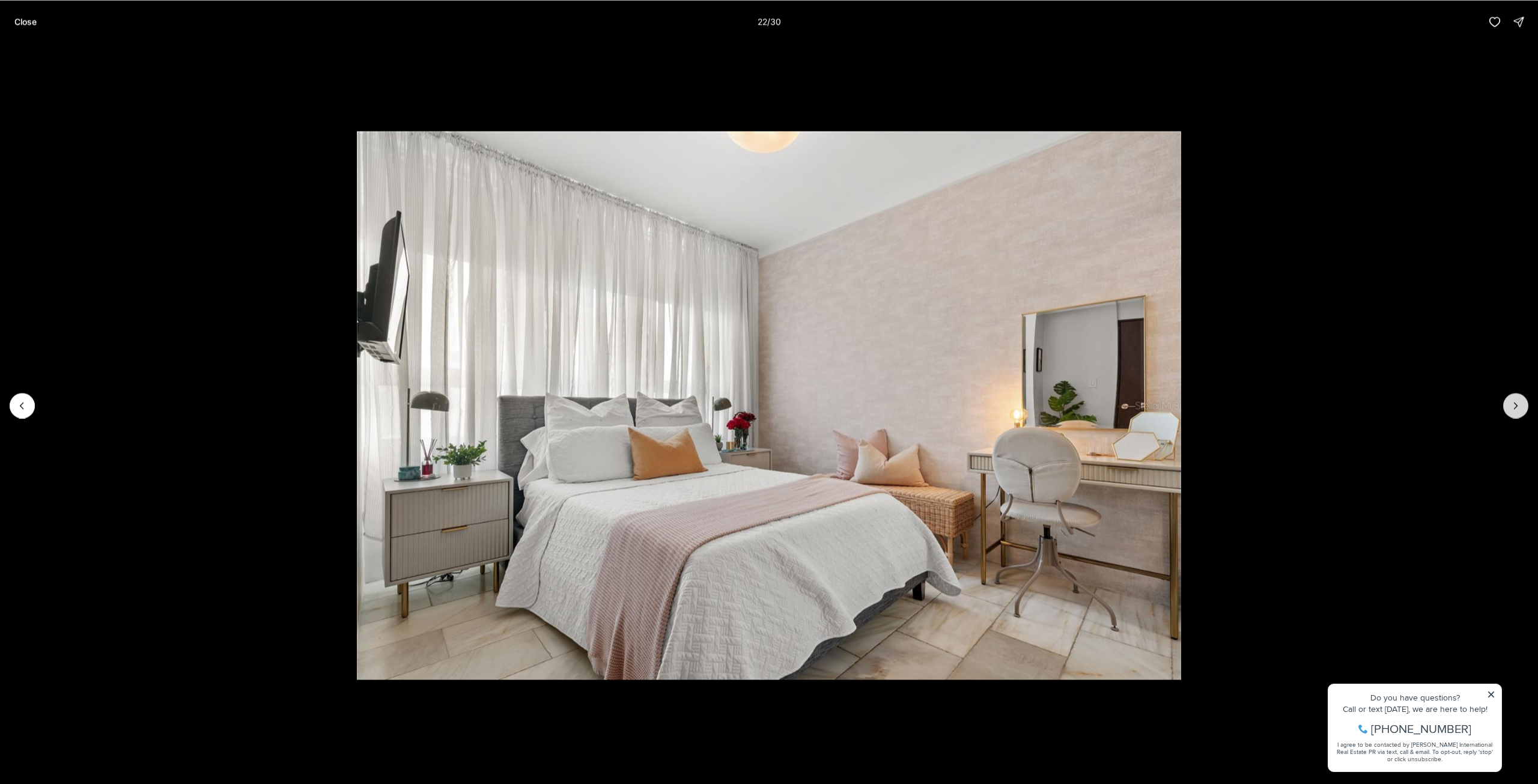
click at [1519, 405] on icon "Next slide" at bounding box center [1516, 405] width 12 height 12
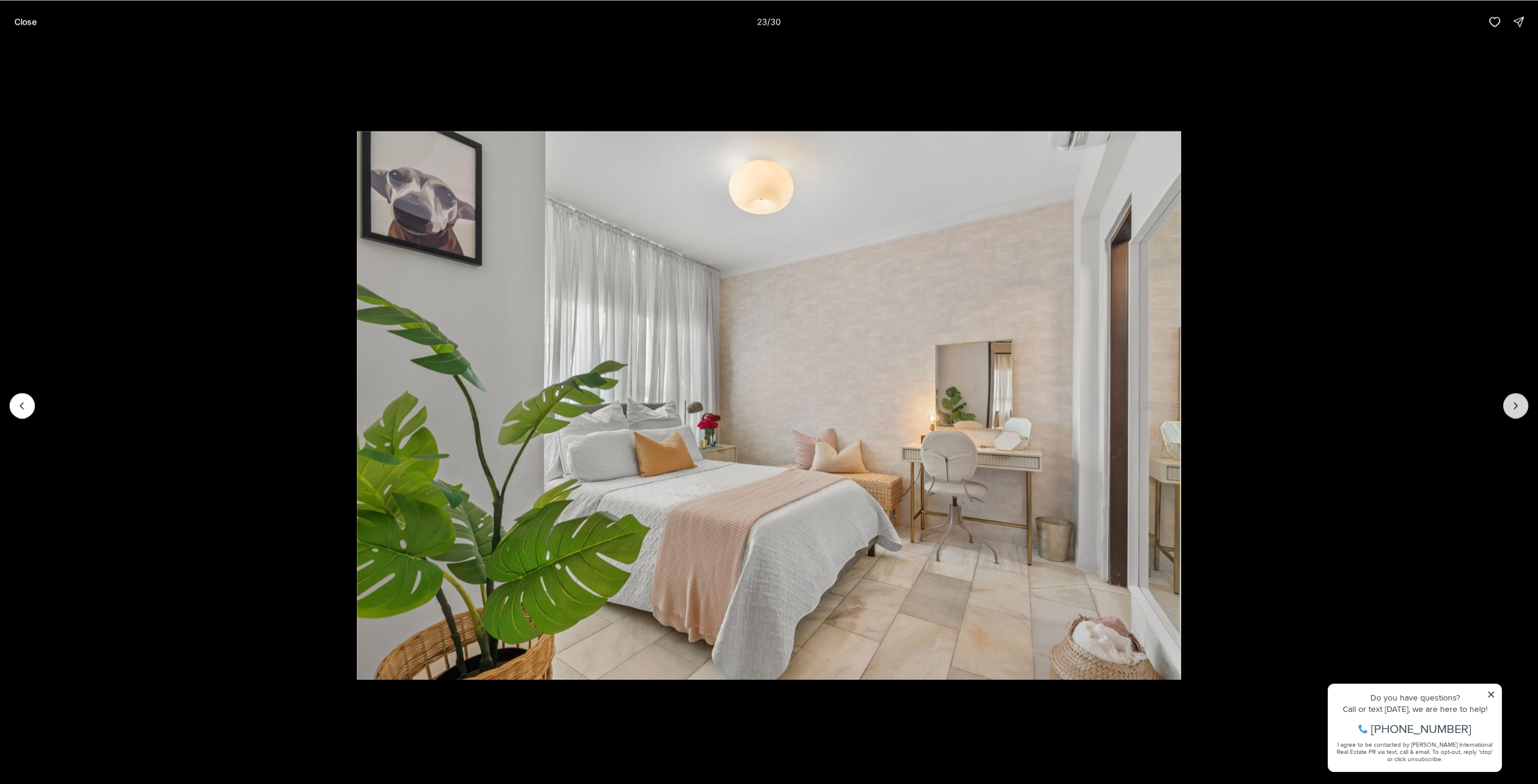
click at [1519, 405] on icon "Next slide" at bounding box center [1516, 405] width 12 height 12
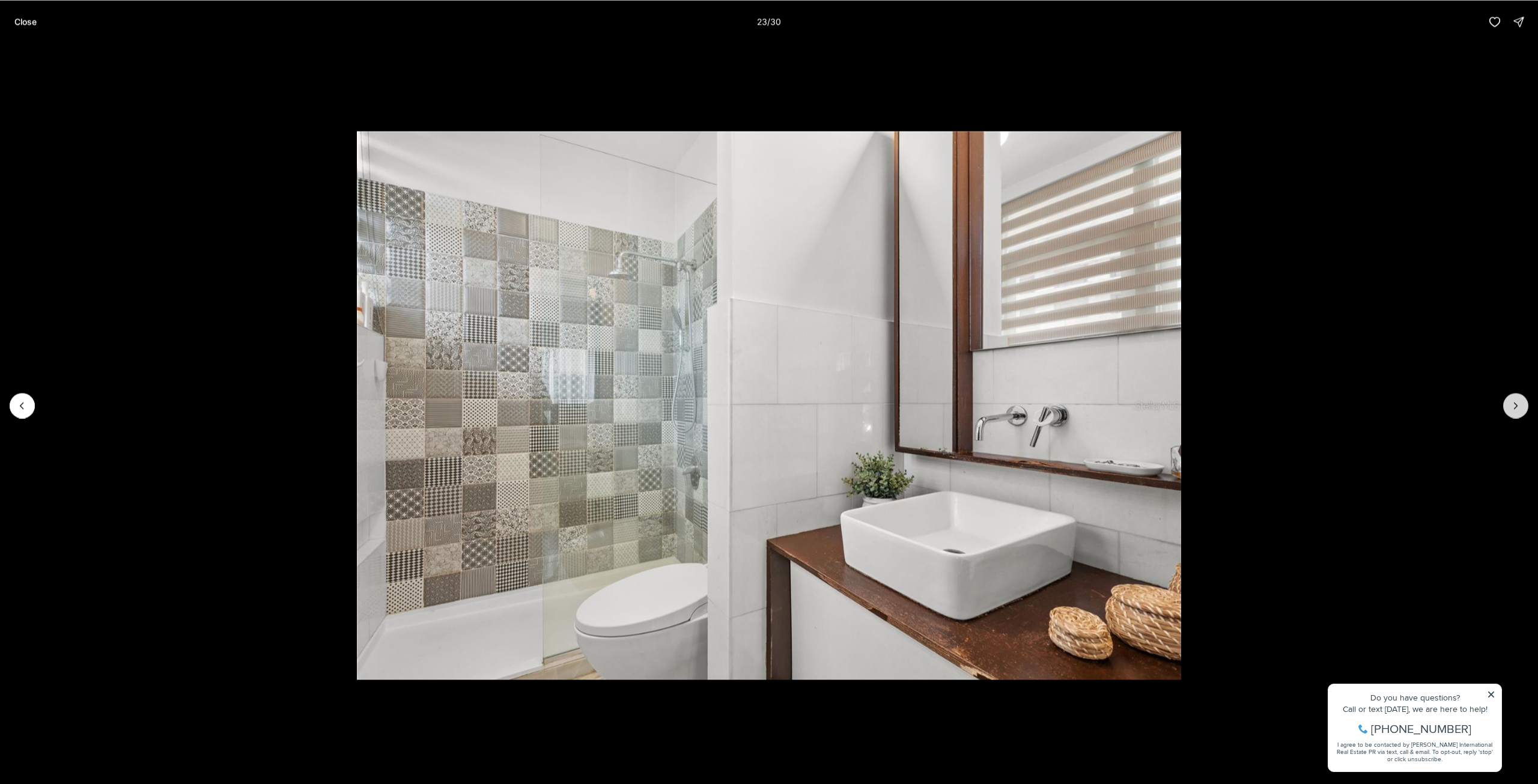
click at [1519, 405] on icon "Next slide" at bounding box center [1516, 405] width 12 height 12
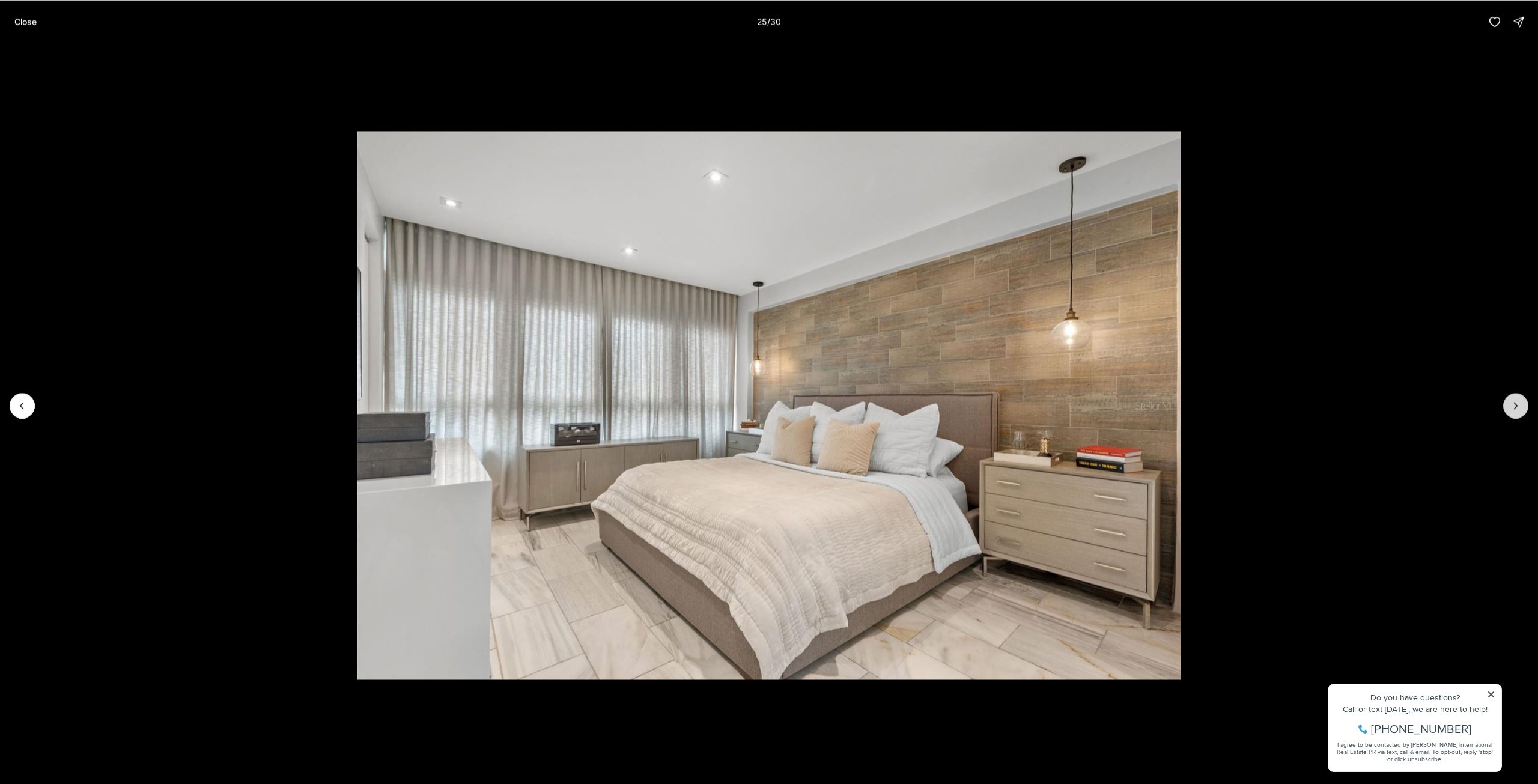
click at [1519, 405] on icon "Next slide" at bounding box center [1516, 405] width 12 height 12
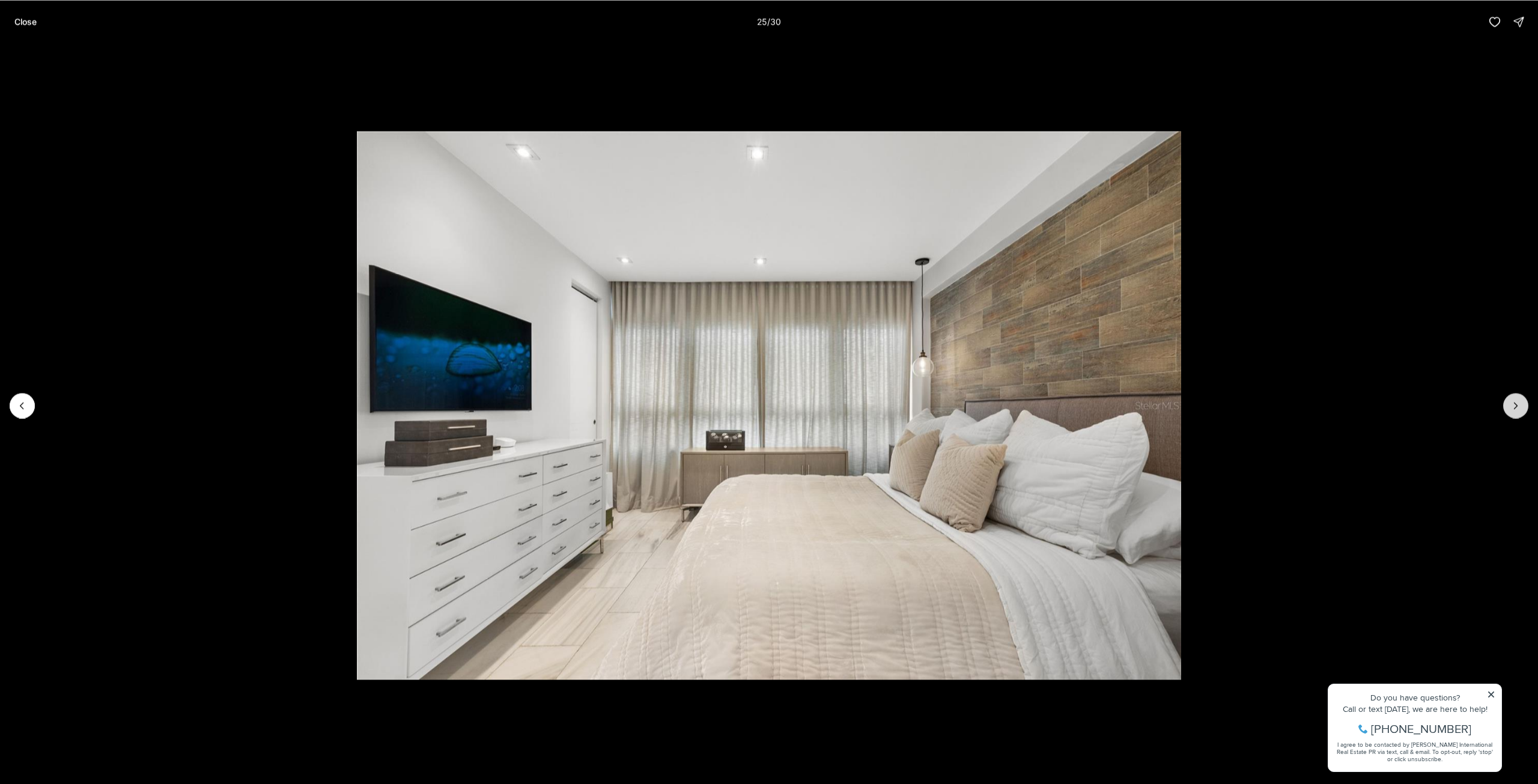
click at [1519, 405] on icon "Next slide" at bounding box center [1516, 405] width 12 height 12
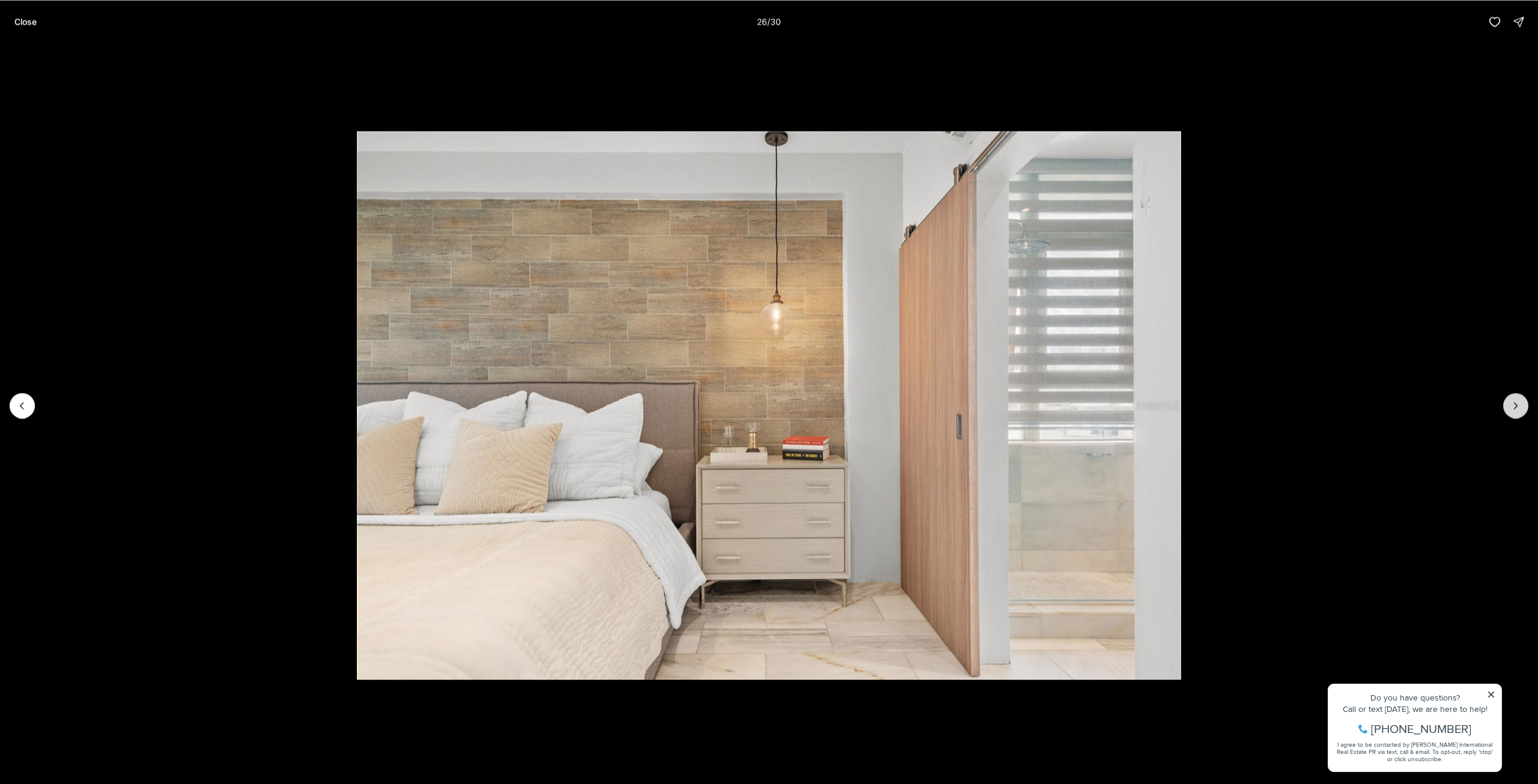
click at [1519, 405] on icon "Next slide" at bounding box center [1516, 405] width 12 height 12
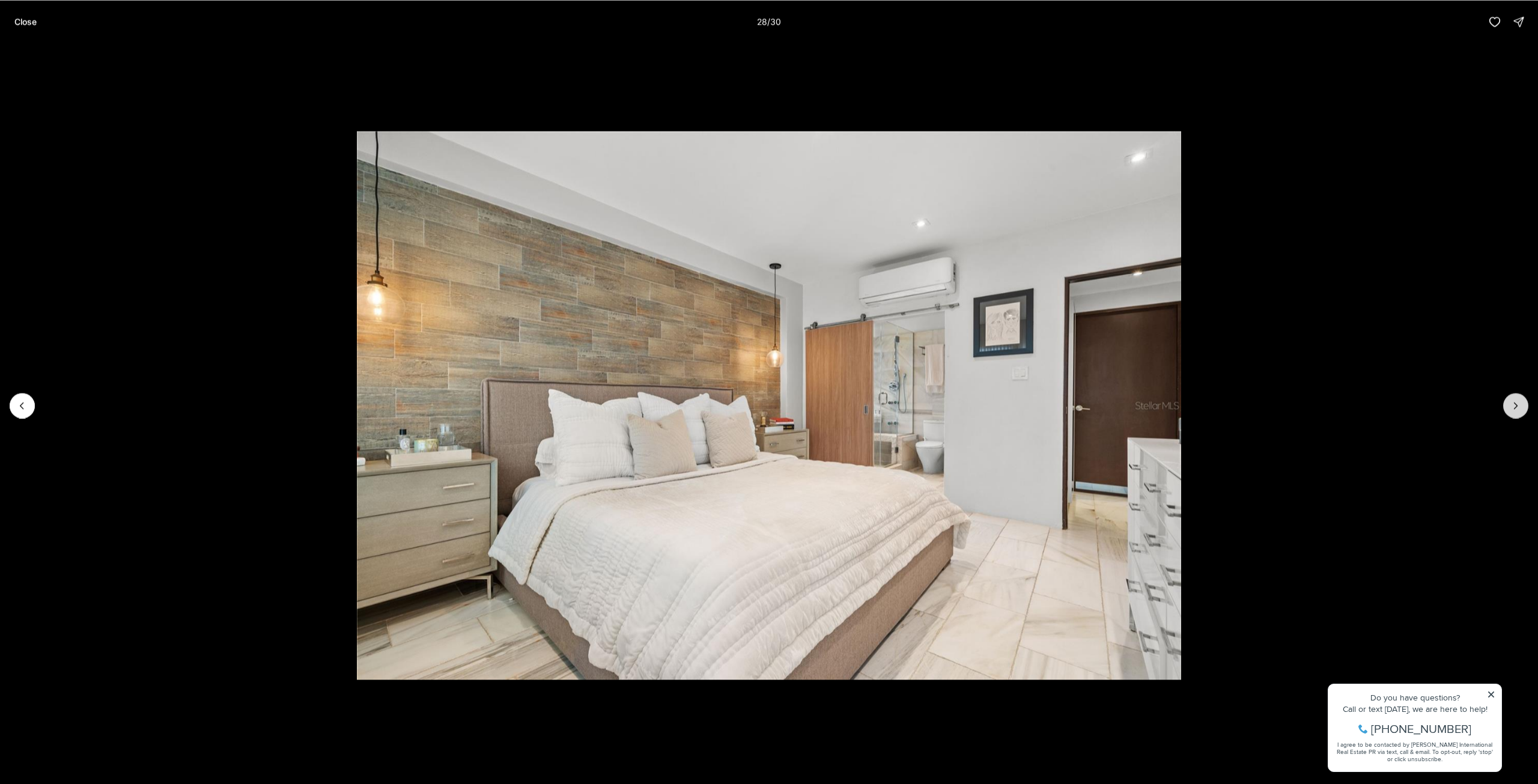
click at [1519, 405] on icon "Next slide" at bounding box center [1516, 405] width 12 height 12
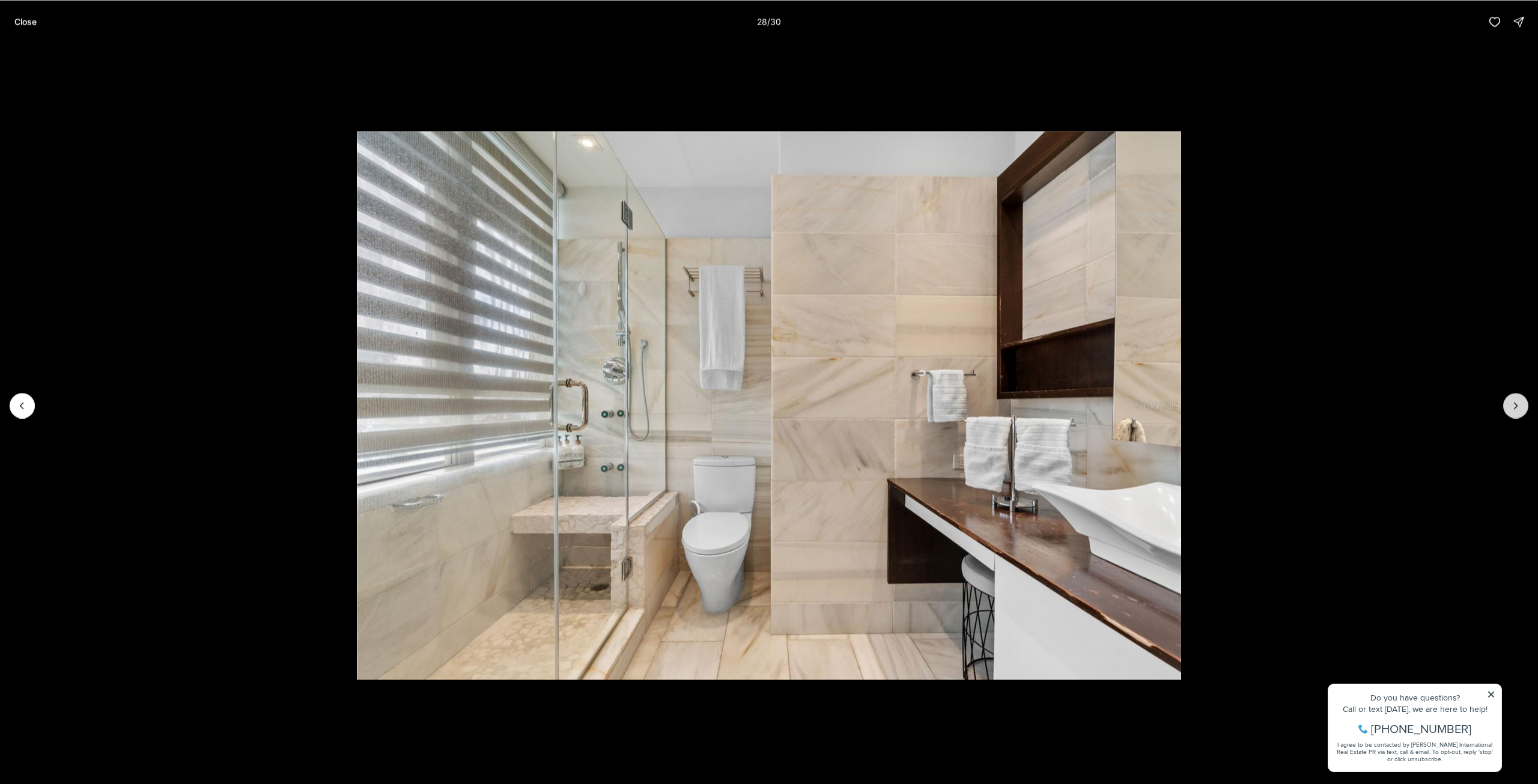
click at [1519, 405] on icon "Next slide" at bounding box center [1516, 405] width 12 height 12
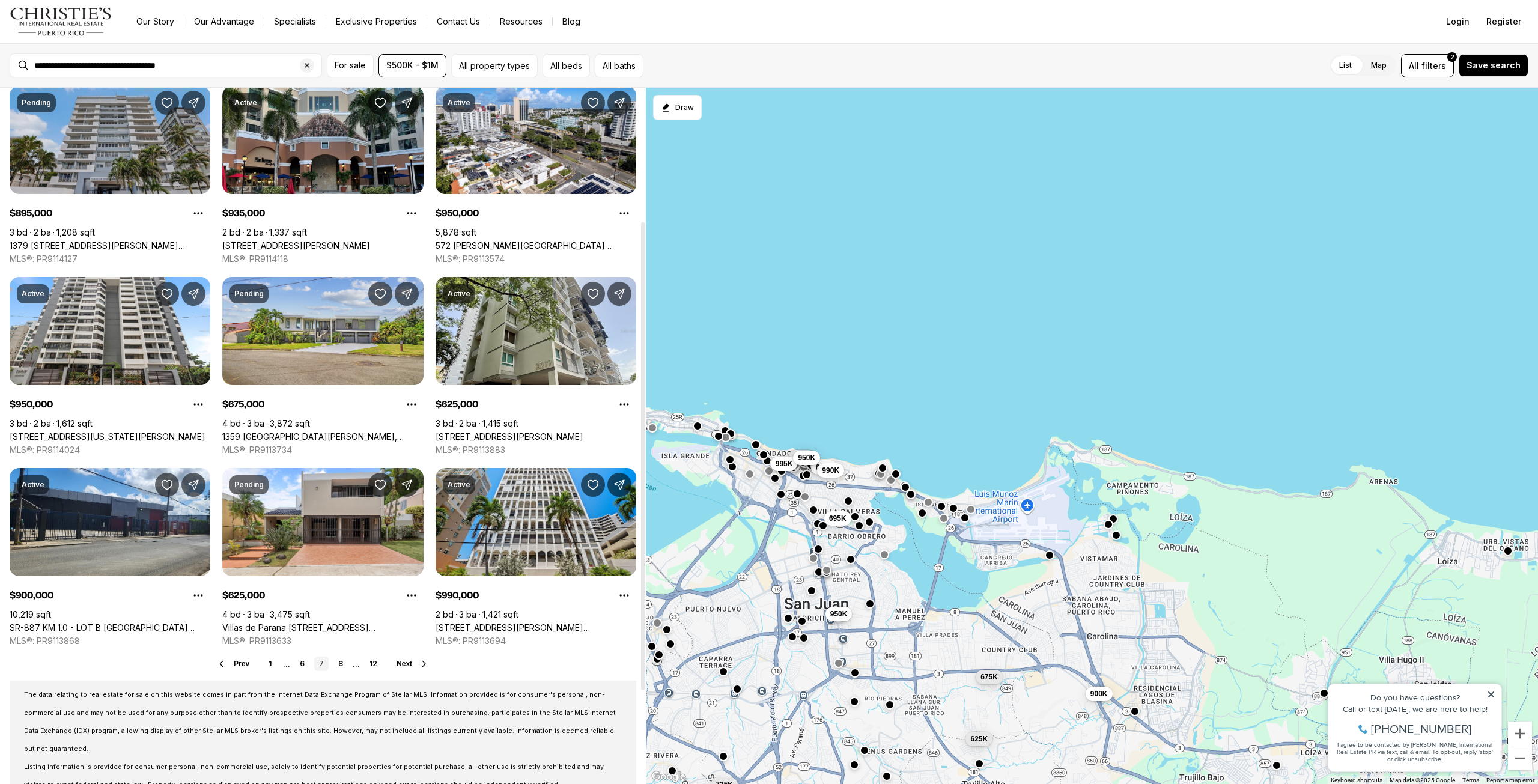
scroll to position [240, 0]
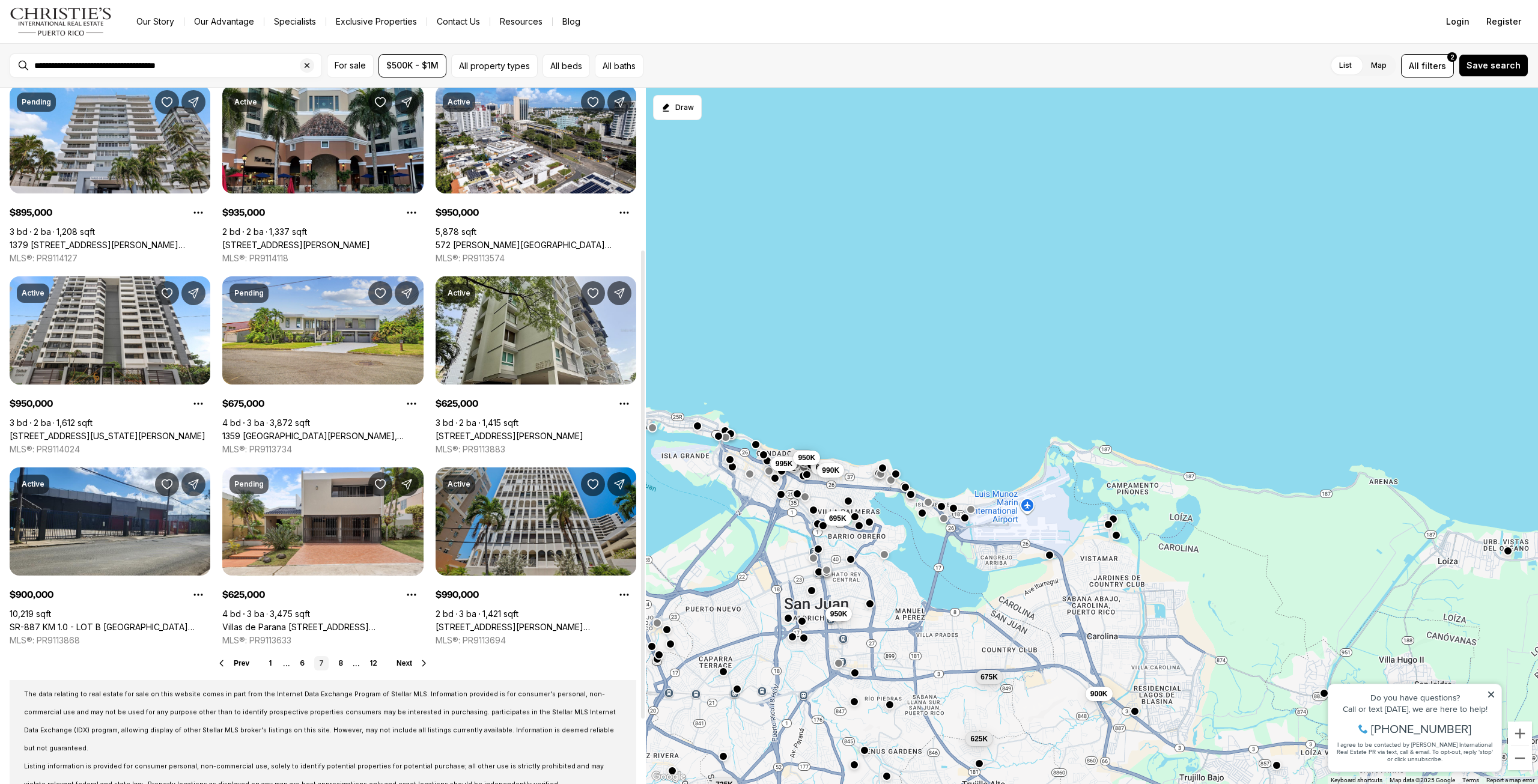
click at [527, 622] on link "[STREET_ADDRESS][PERSON_NAME][PERSON_NAME]" at bounding box center [536, 627] width 201 height 11
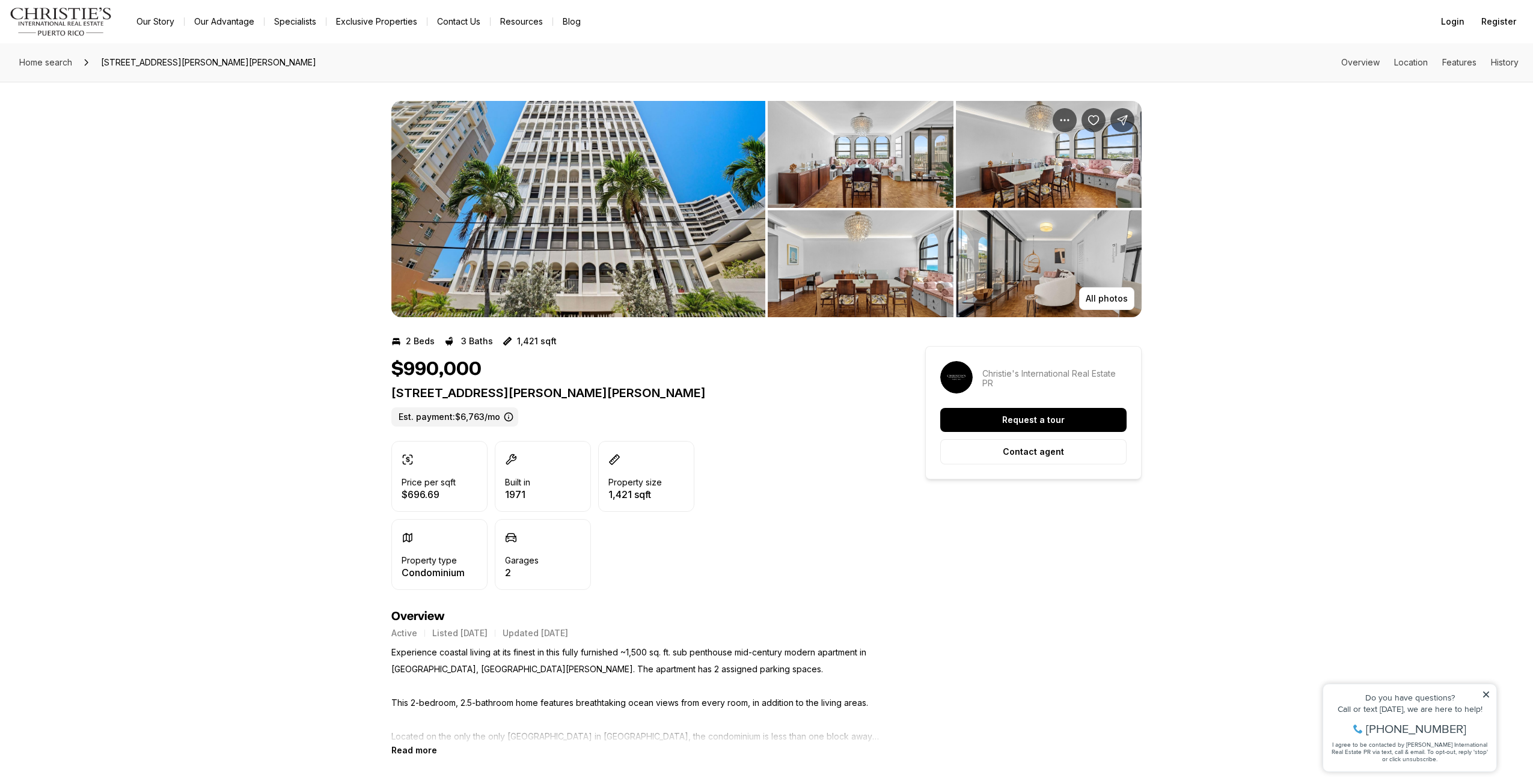
click at [698, 275] on img "View image gallery" at bounding box center [578, 209] width 374 height 216
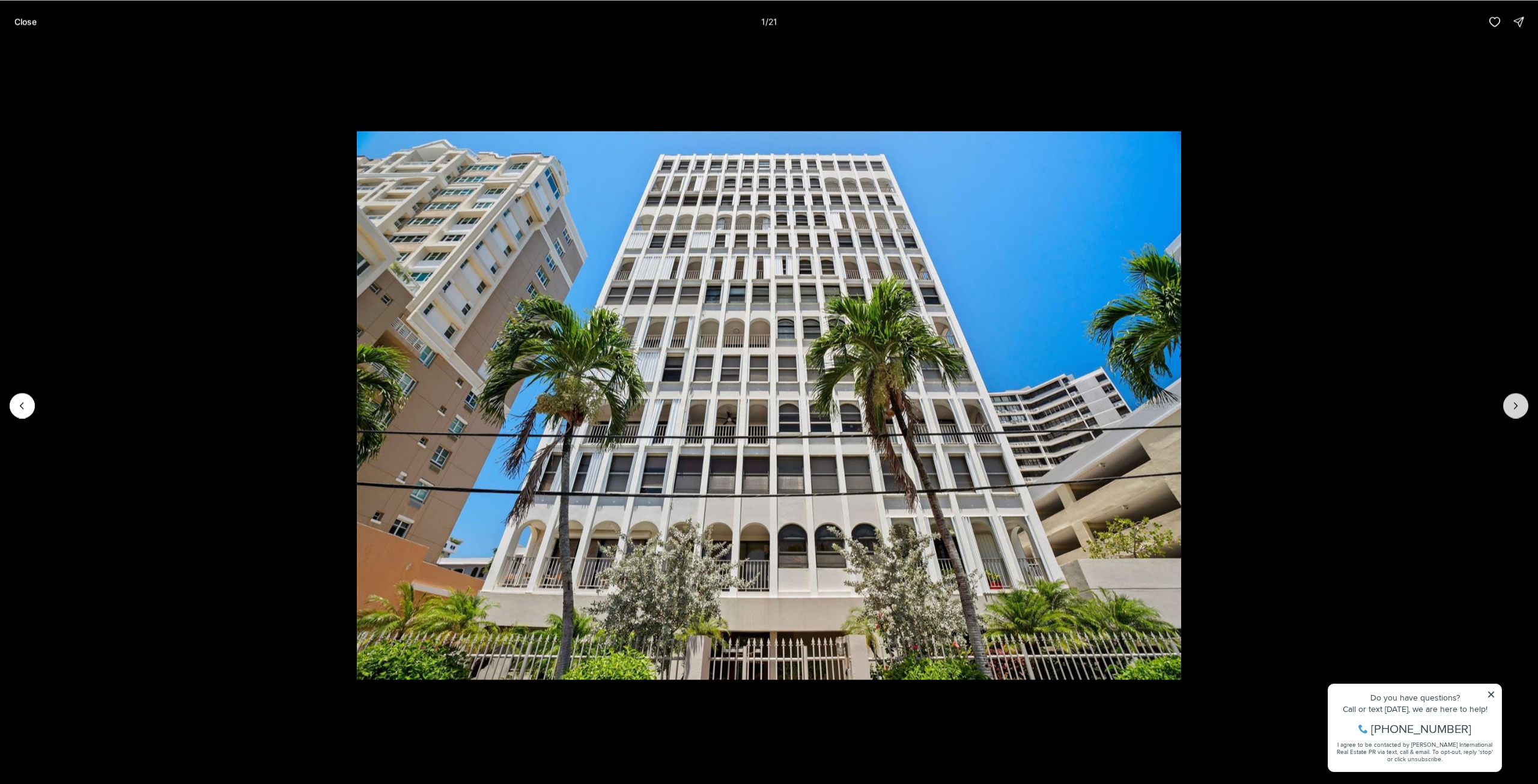
click at [1515, 409] on icon "Next slide" at bounding box center [1516, 405] width 12 height 12
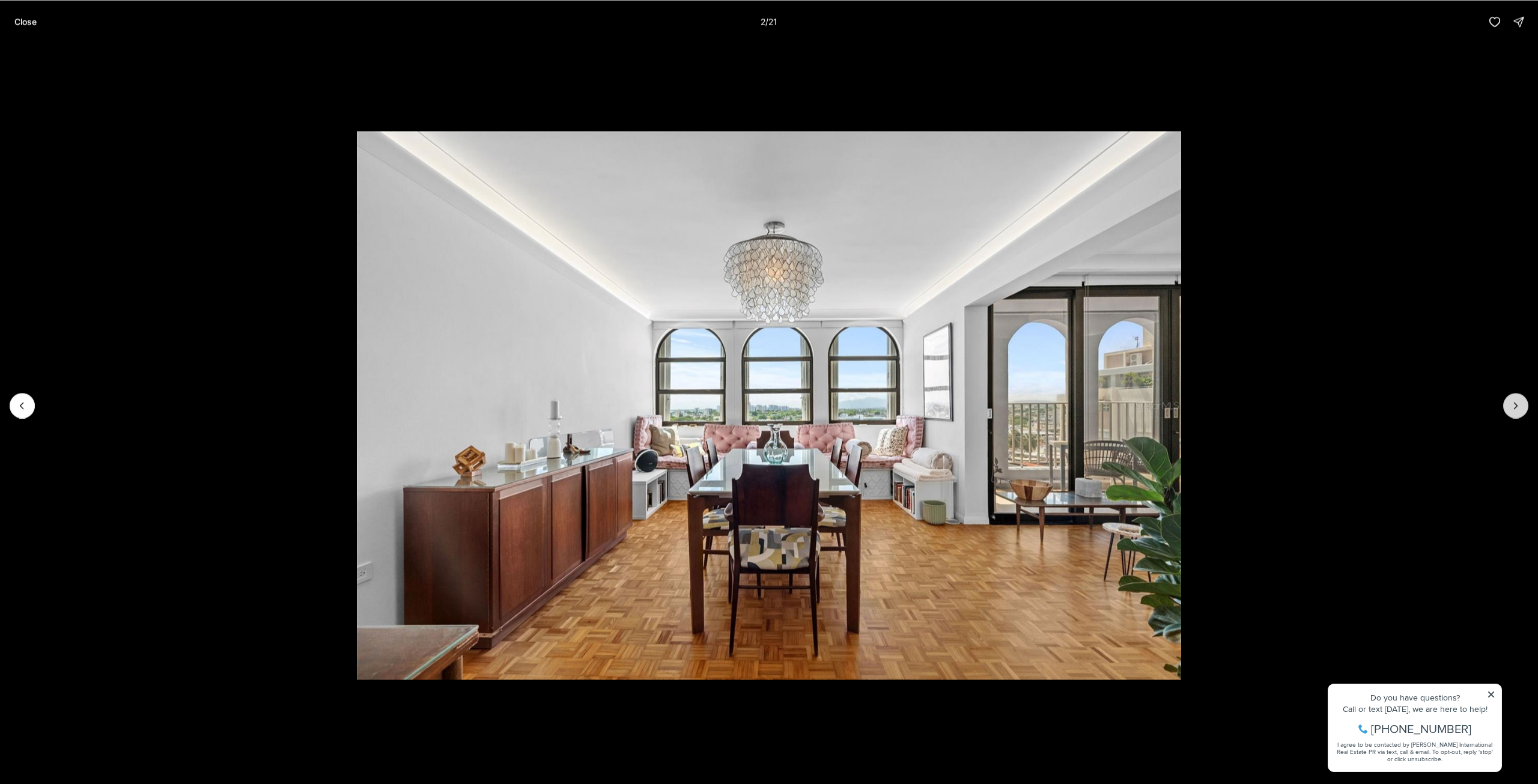
click at [1515, 409] on icon "Next slide" at bounding box center [1516, 405] width 12 height 12
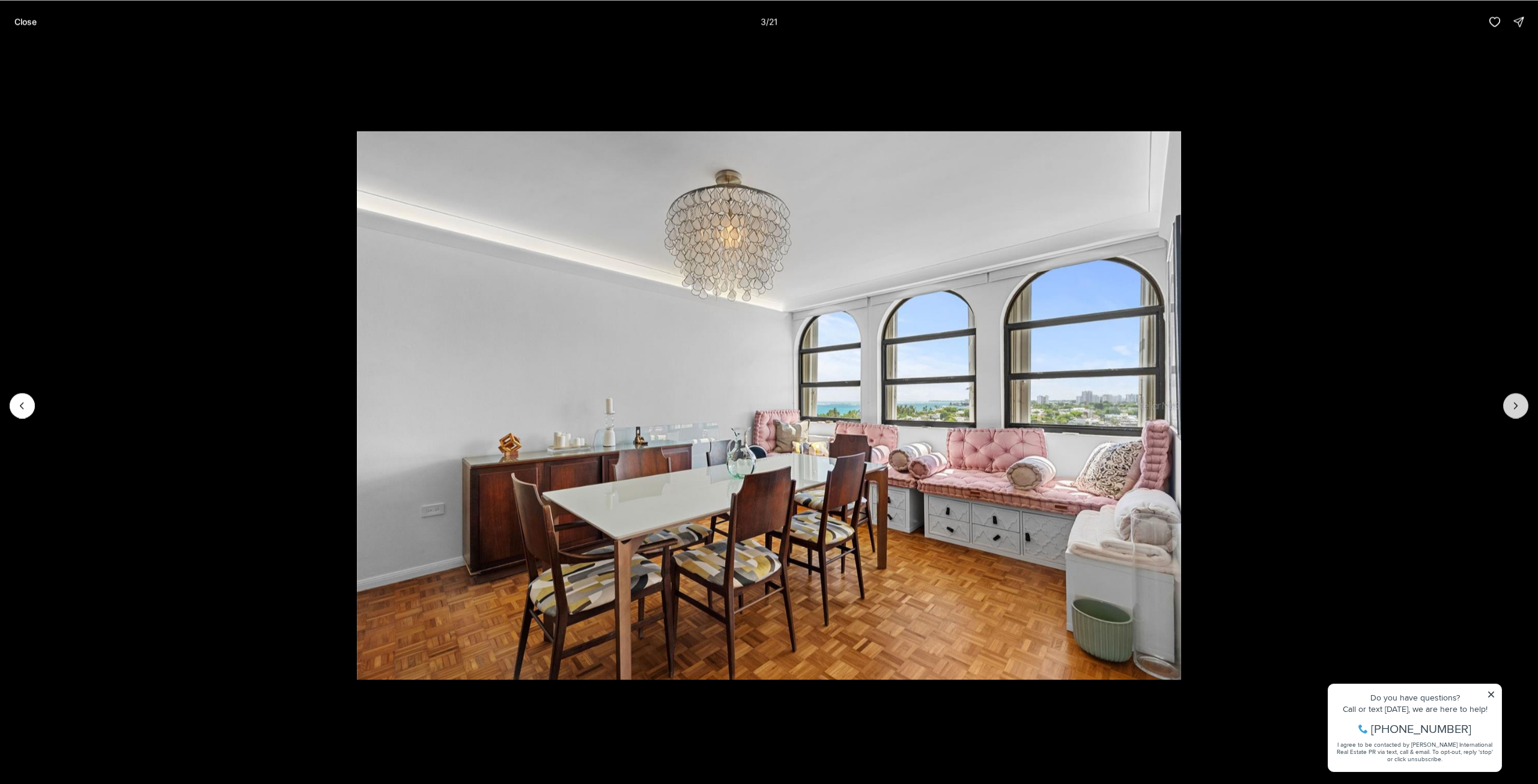
click at [1515, 409] on icon "Next slide" at bounding box center [1516, 405] width 12 height 12
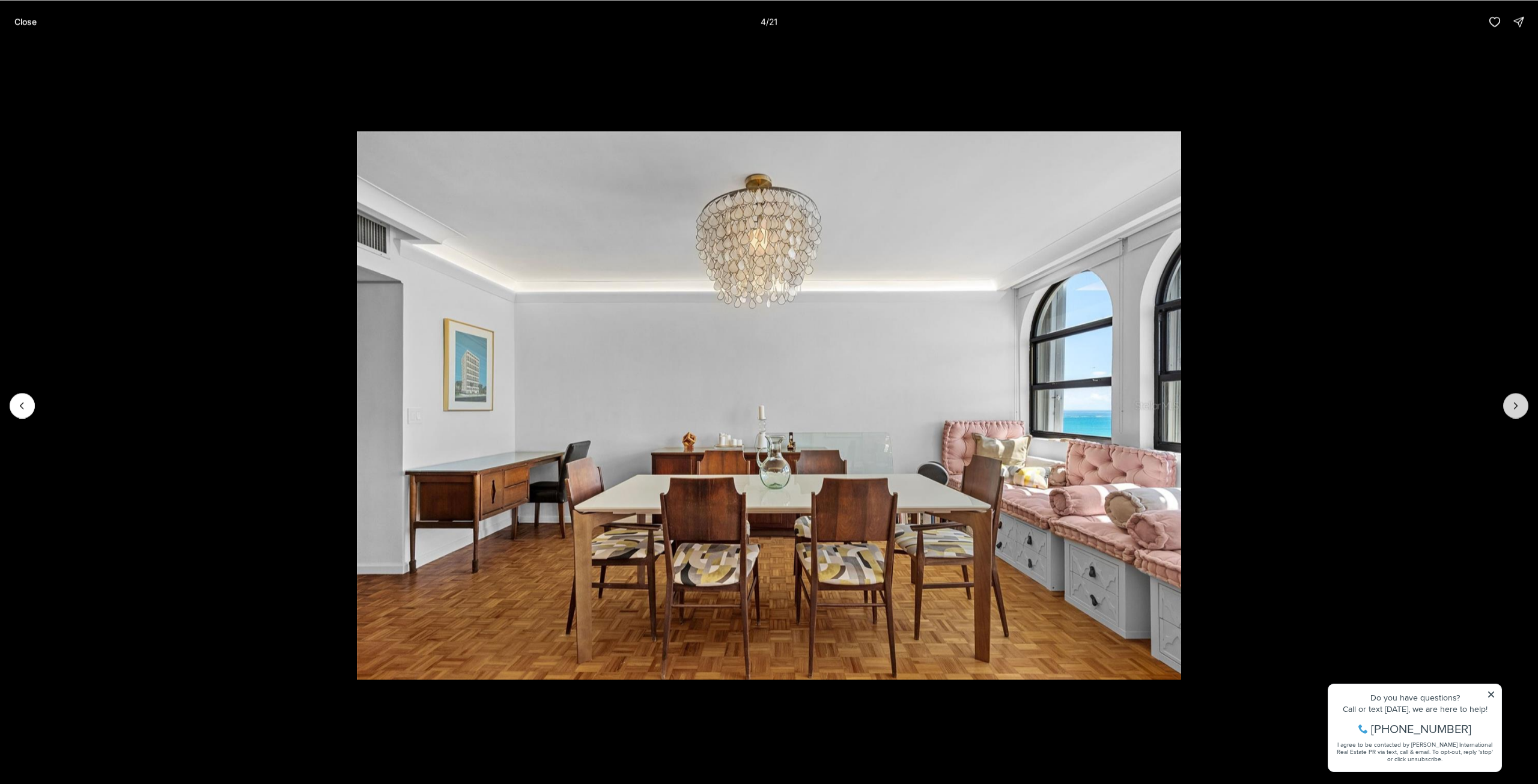
click at [1515, 409] on icon "Next slide" at bounding box center [1516, 405] width 12 height 12
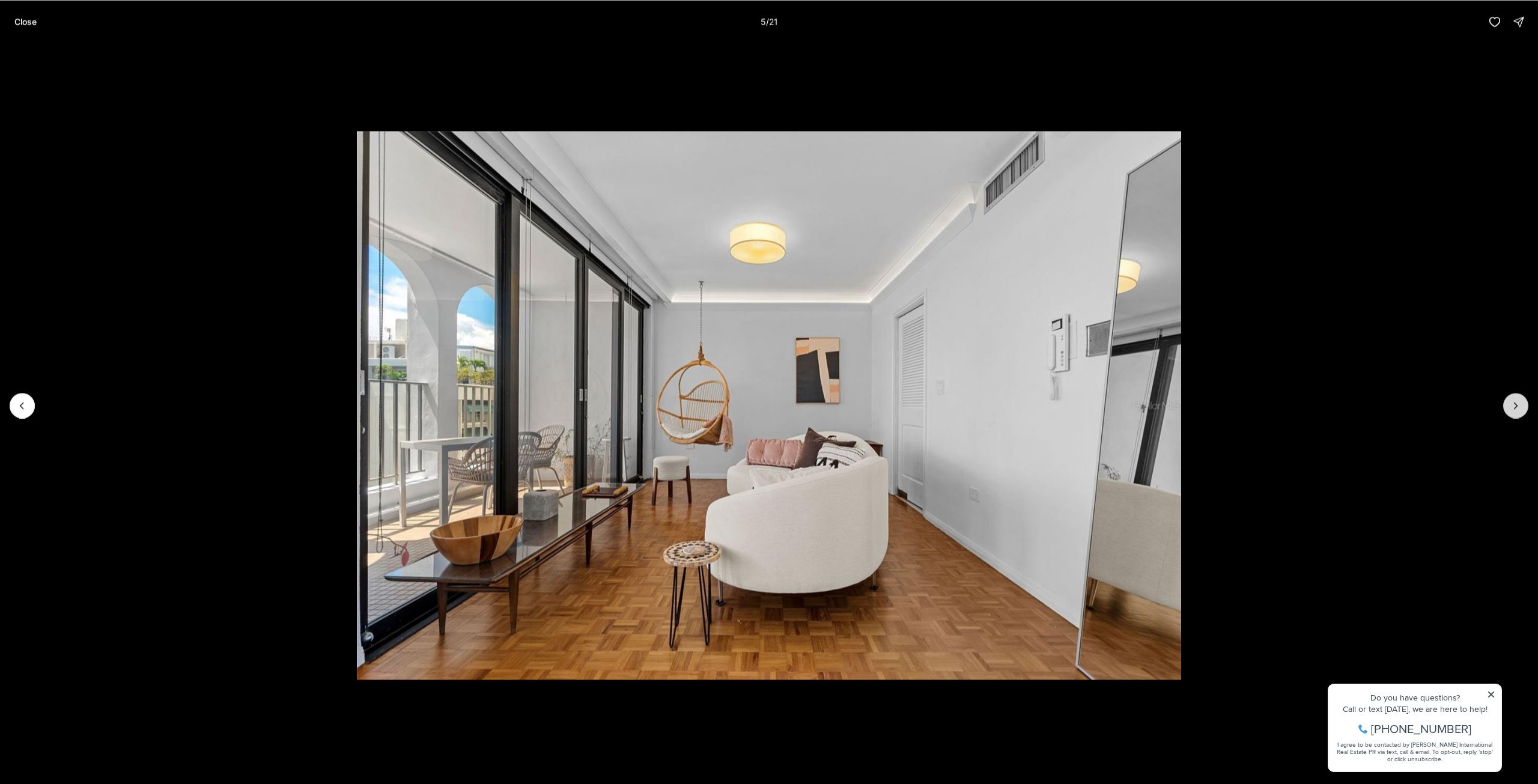
click at [1515, 409] on icon "Next slide" at bounding box center [1516, 405] width 12 height 12
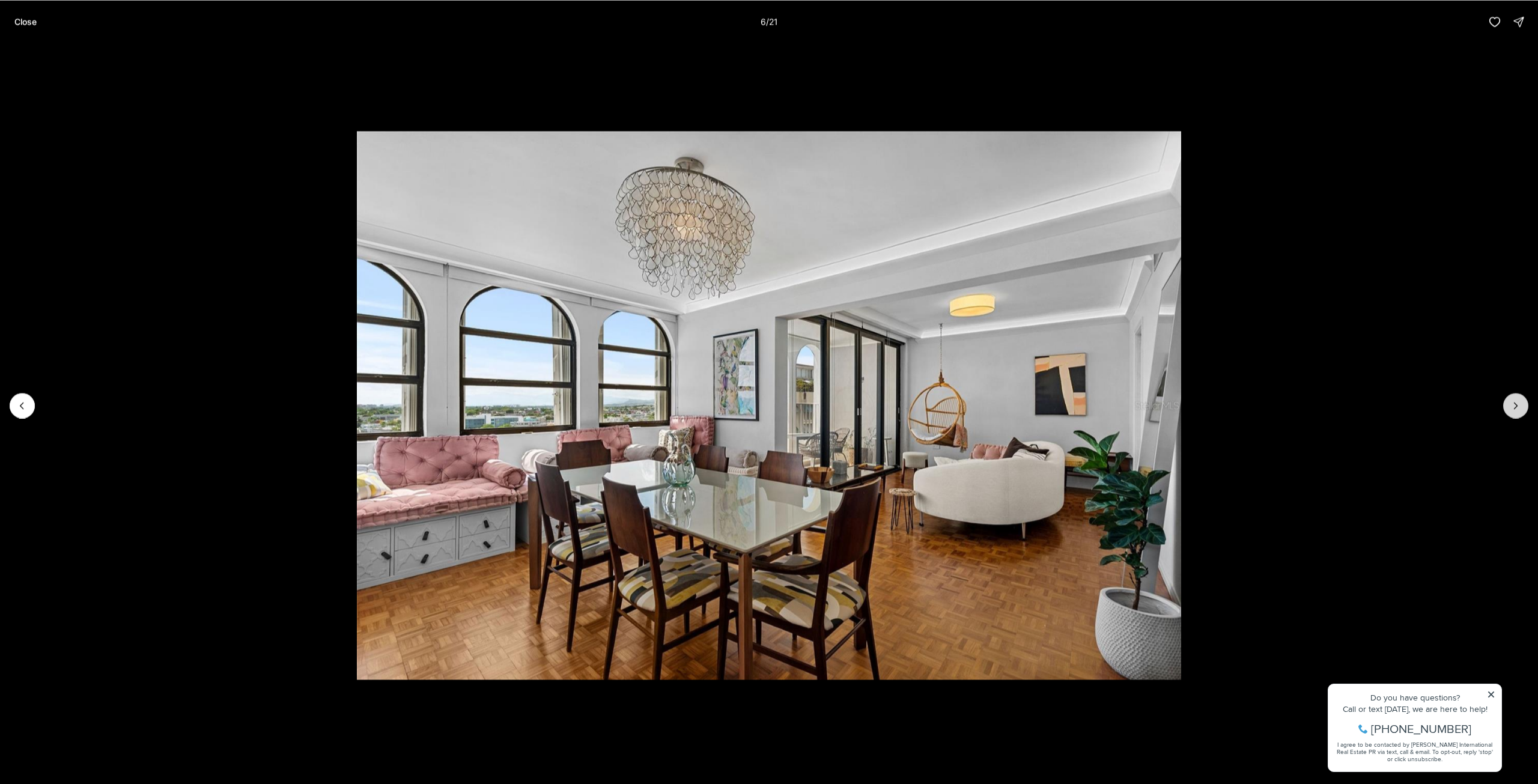
click at [1515, 409] on icon "Next slide" at bounding box center [1516, 405] width 12 height 12
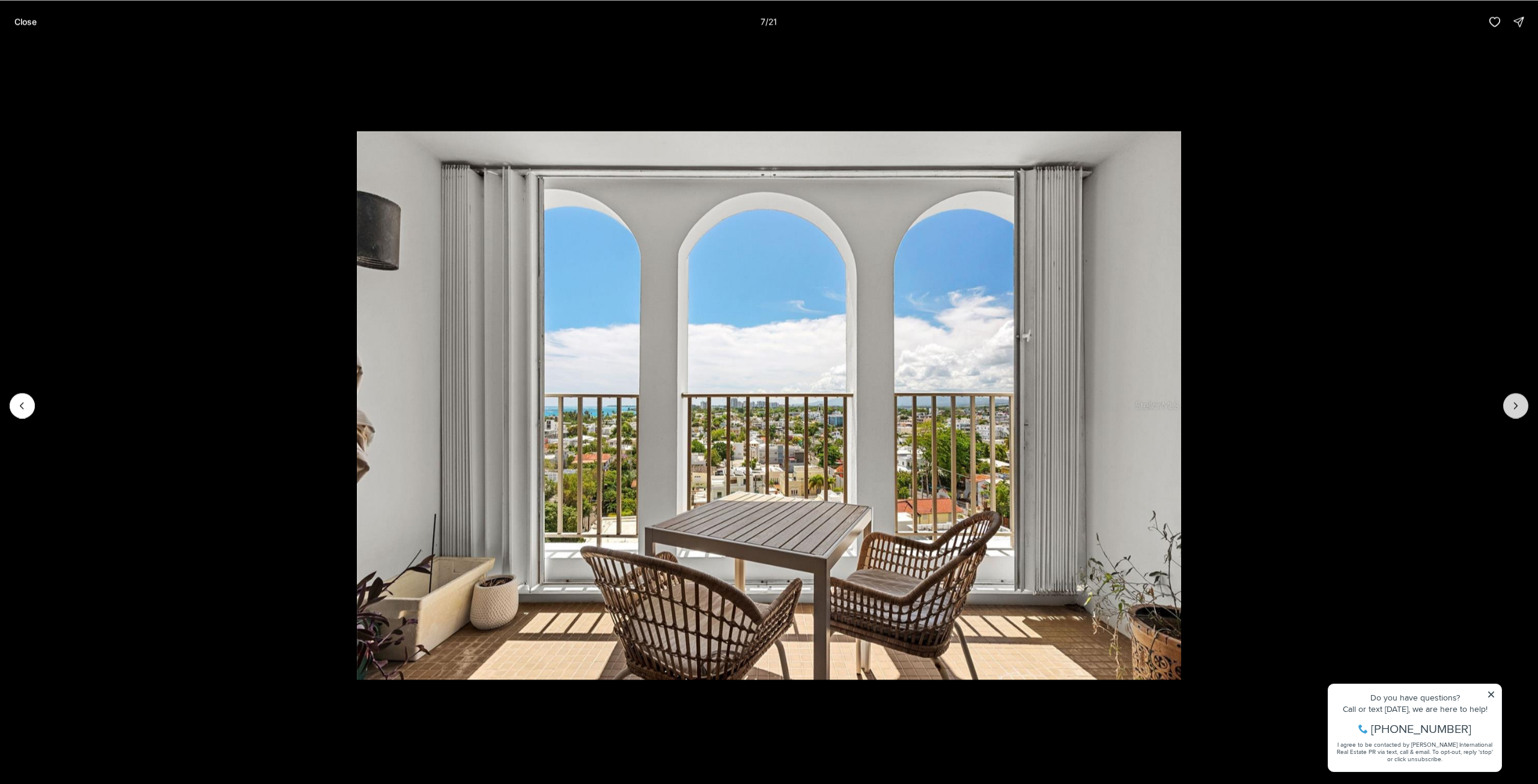
click at [1515, 409] on icon "Next slide" at bounding box center [1516, 405] width 12 height 12
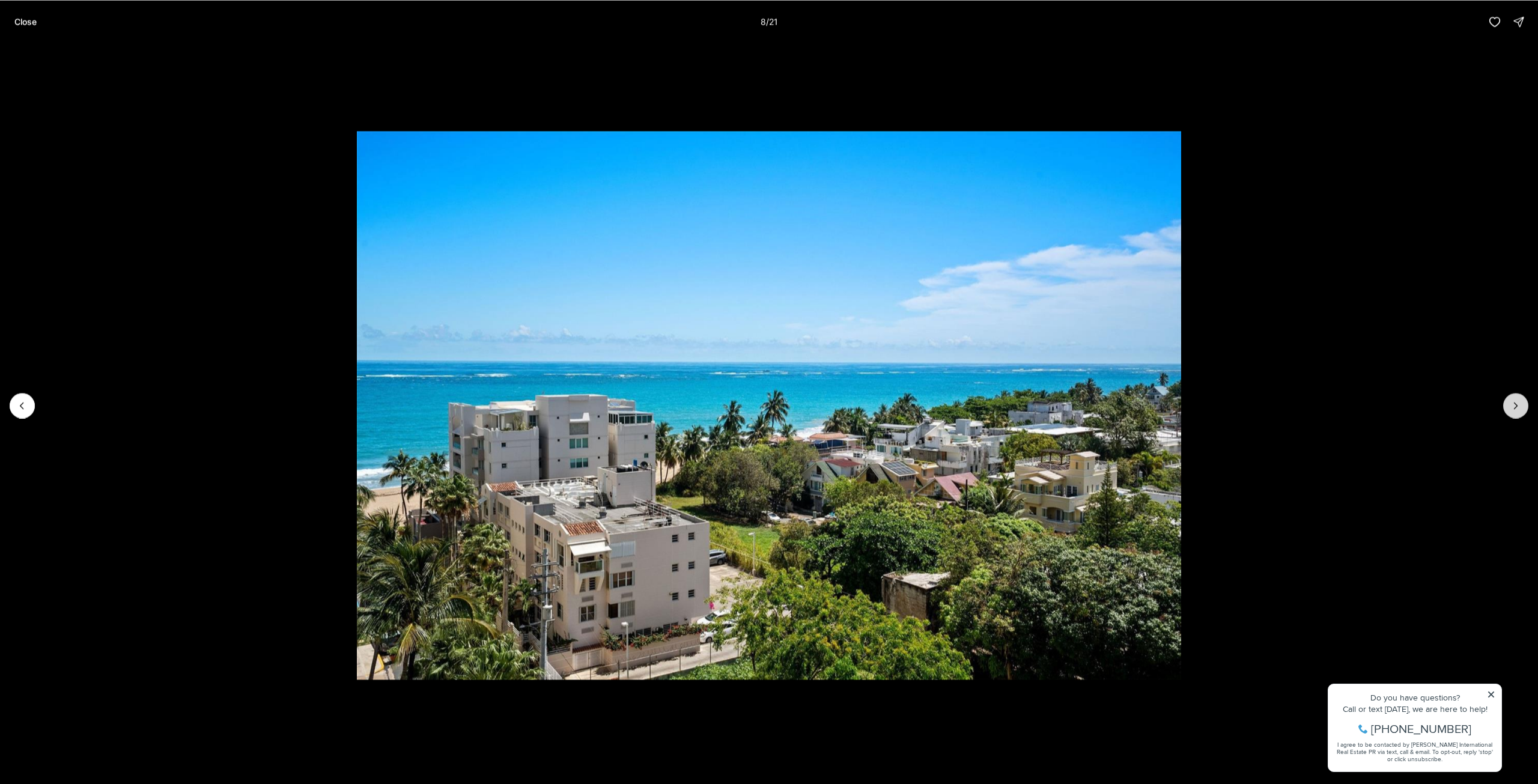
click at [1515, 409] on icon "Next slide" at bounding box center [1516, 405] width 12 height 12
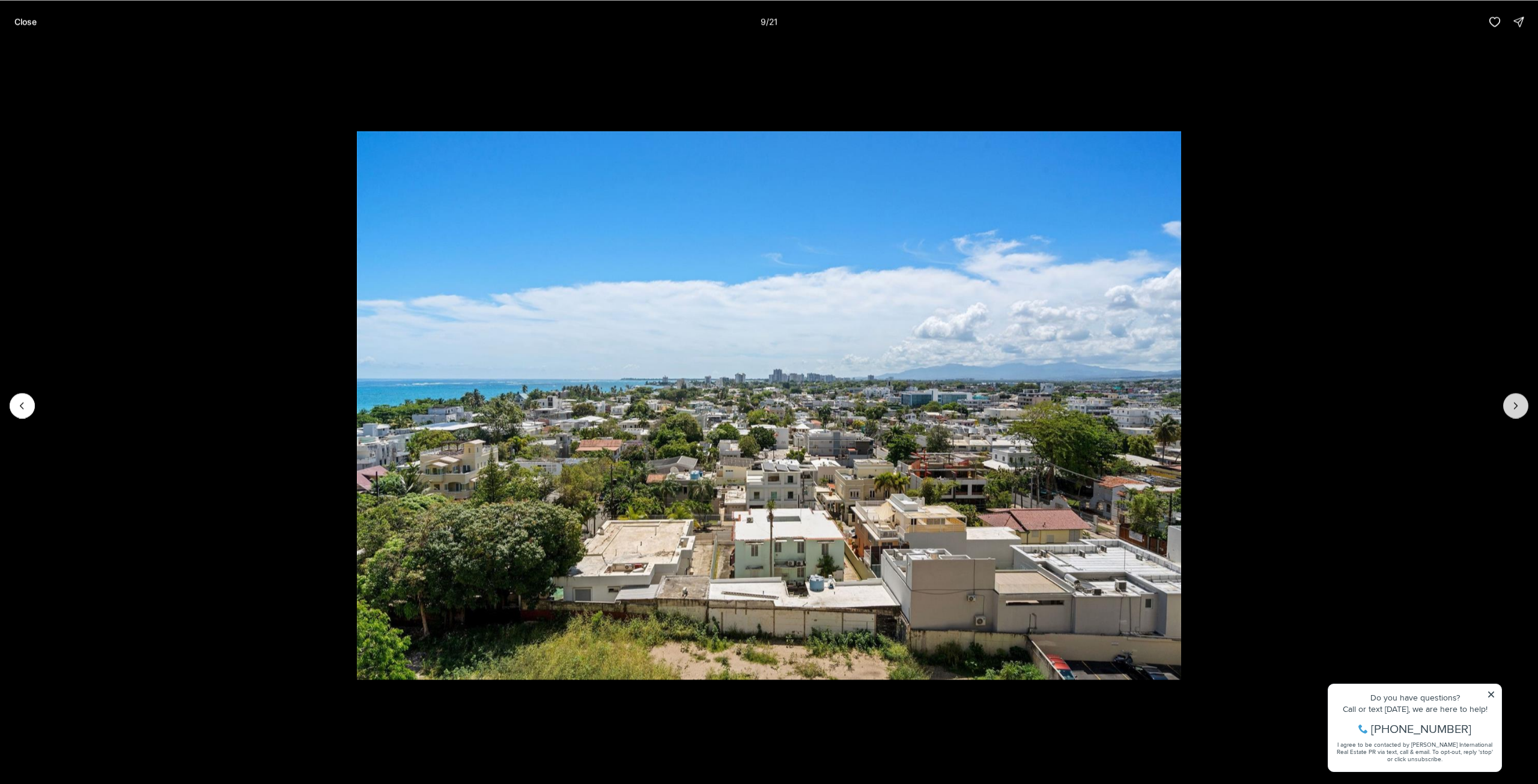
click at [1515, 409] on icon "Next slide" at bounding box center [1516, 405] width 12 height 12
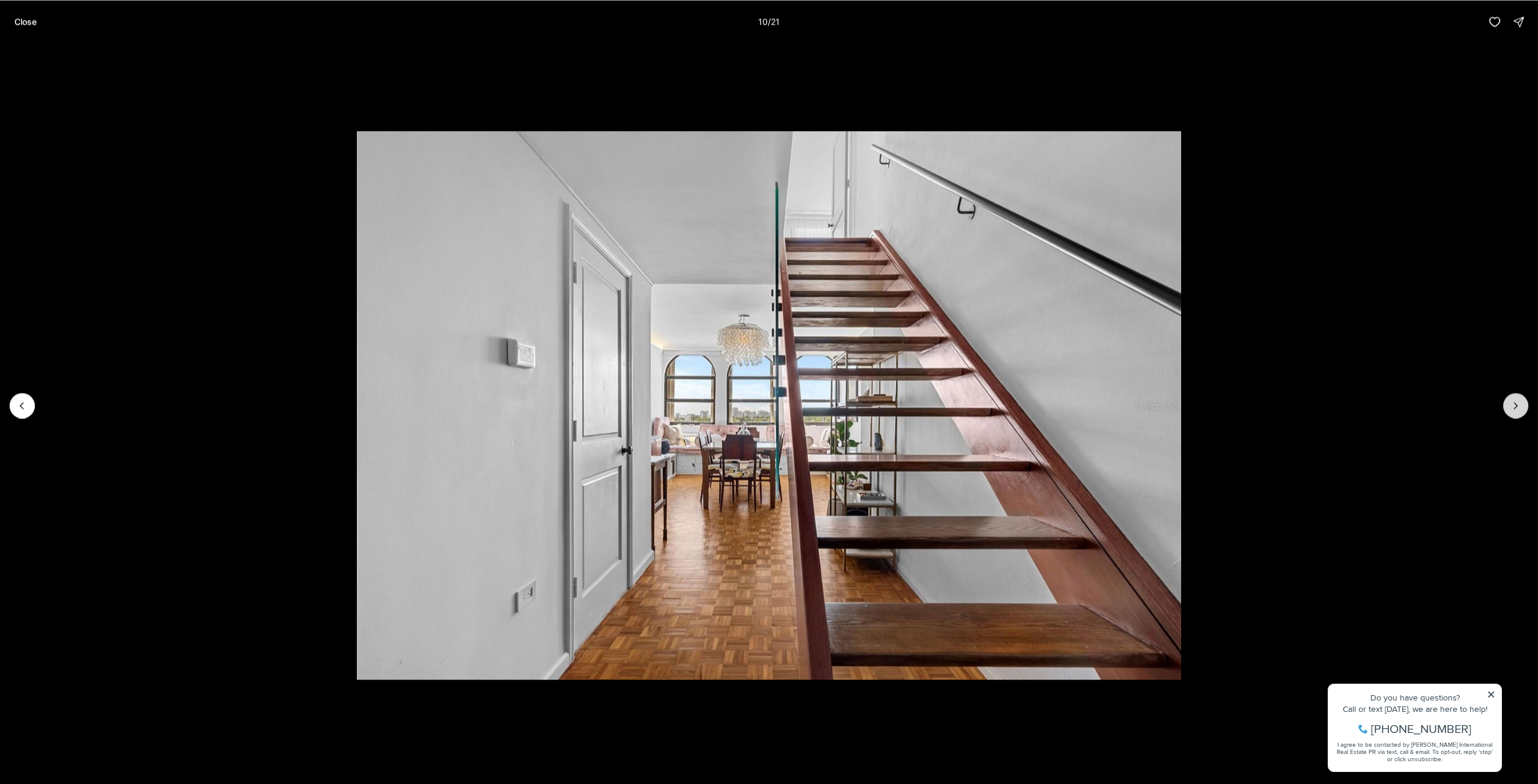
click at [1515, 409] on icon "Next slide" at bounding box center [1516, 405] width 12 height 12
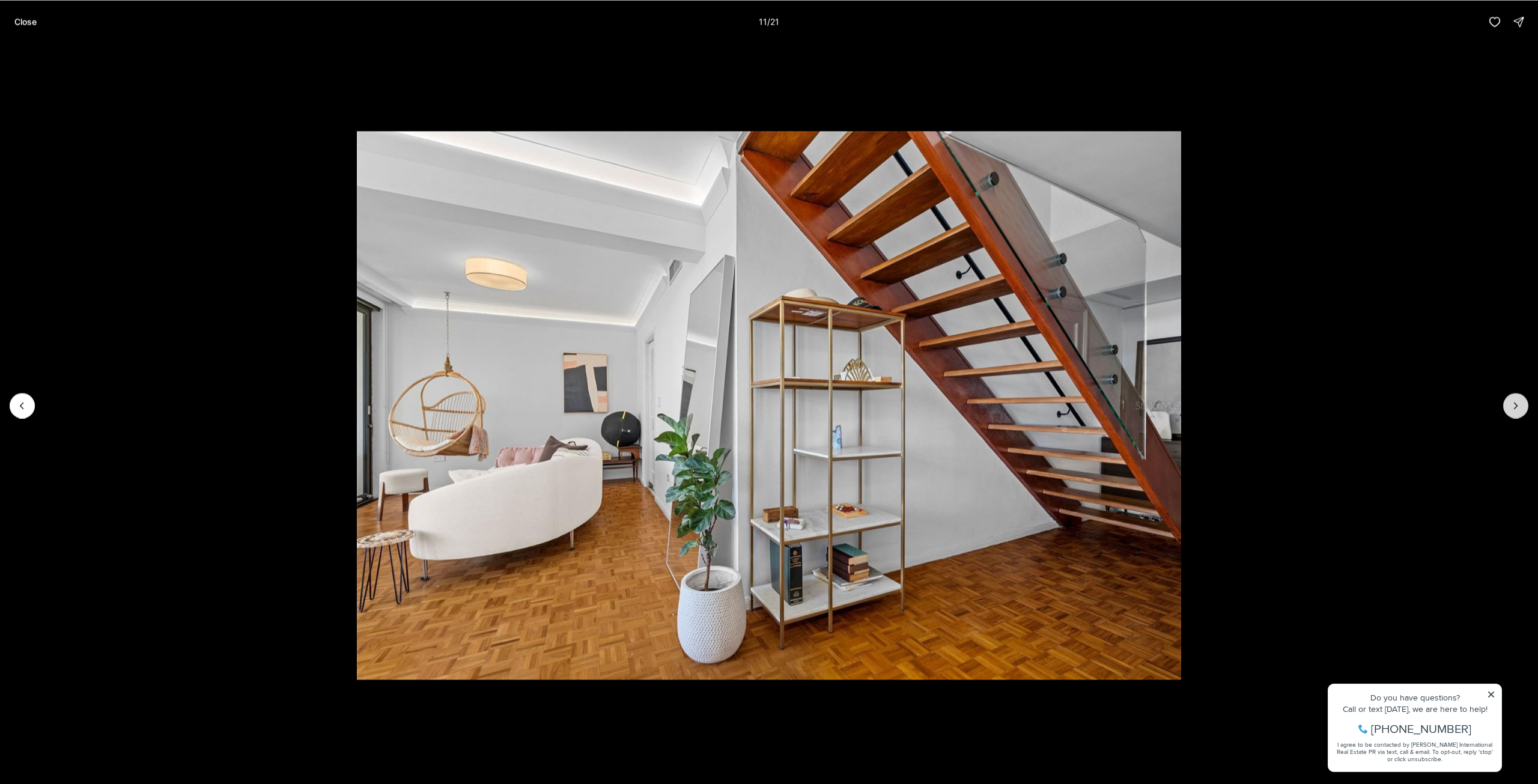
click at [1515, 409] on icon "Next slide" at bounding box center [1516, 405] width 12 height 12
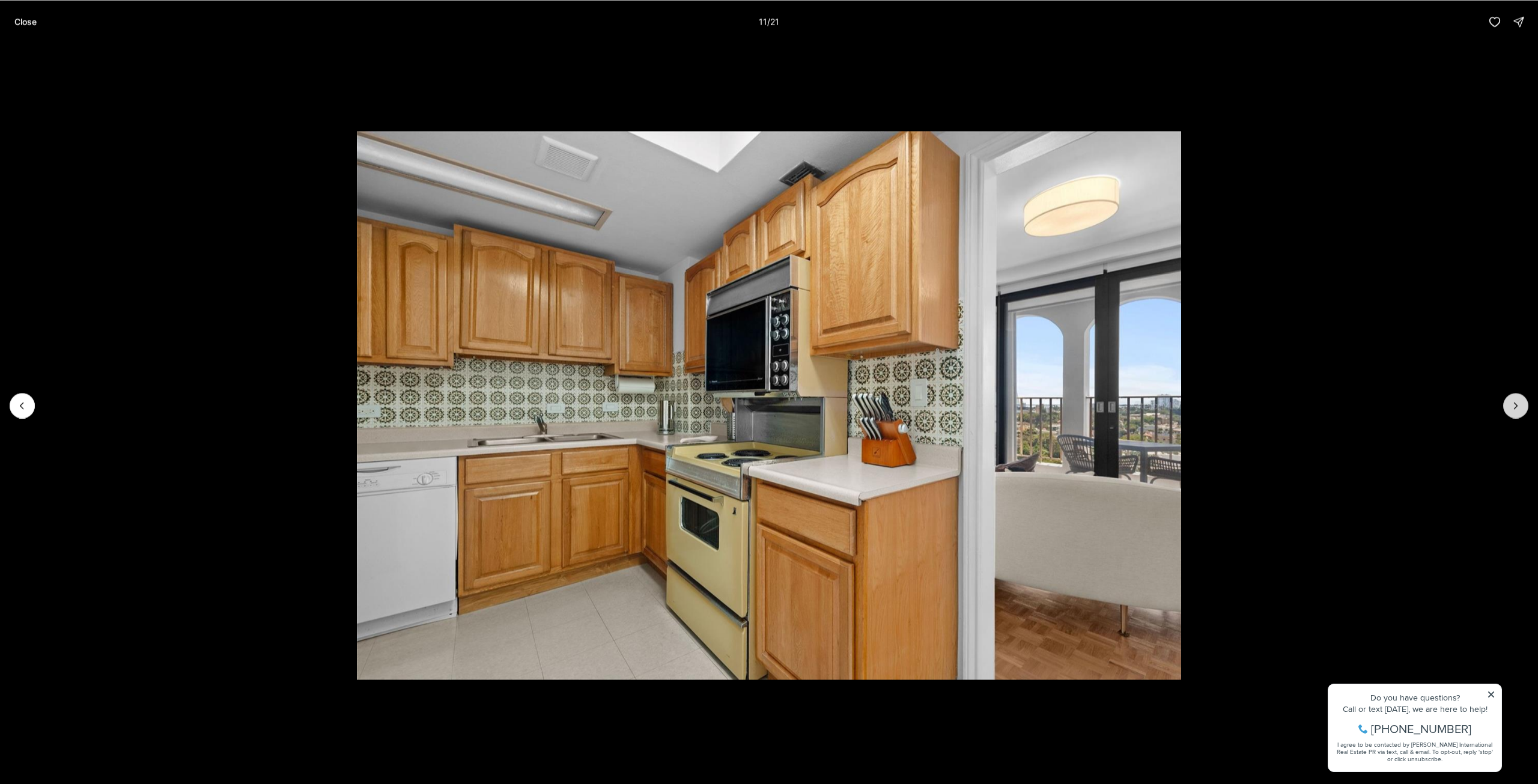
click at [1515, 409] on icon "Next slide" at bounding box center [1516, 405] width 12 height 12
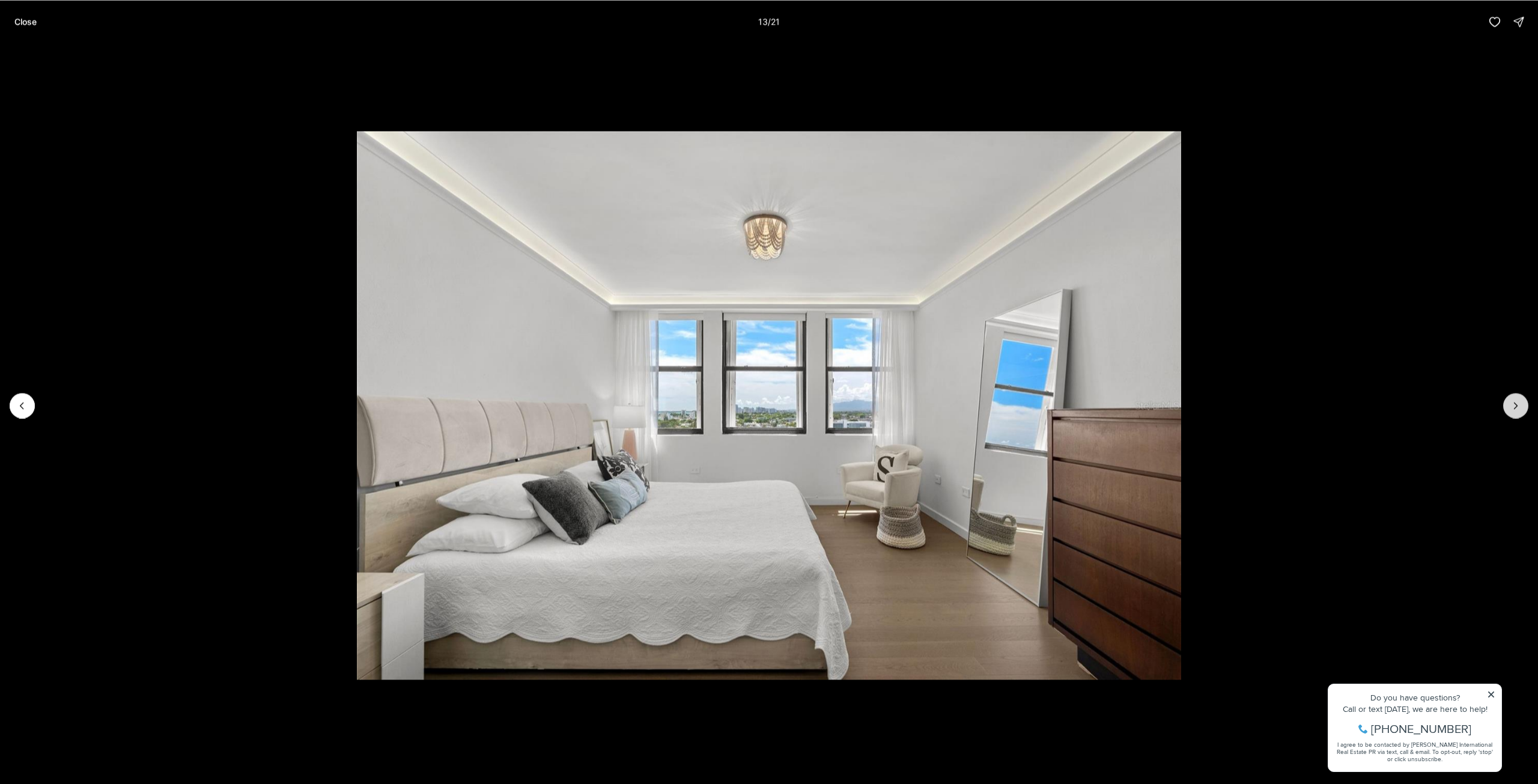
click at [1515, 409] on icon "Next slide" at bounding box center [1516, 405] width 12 height 12
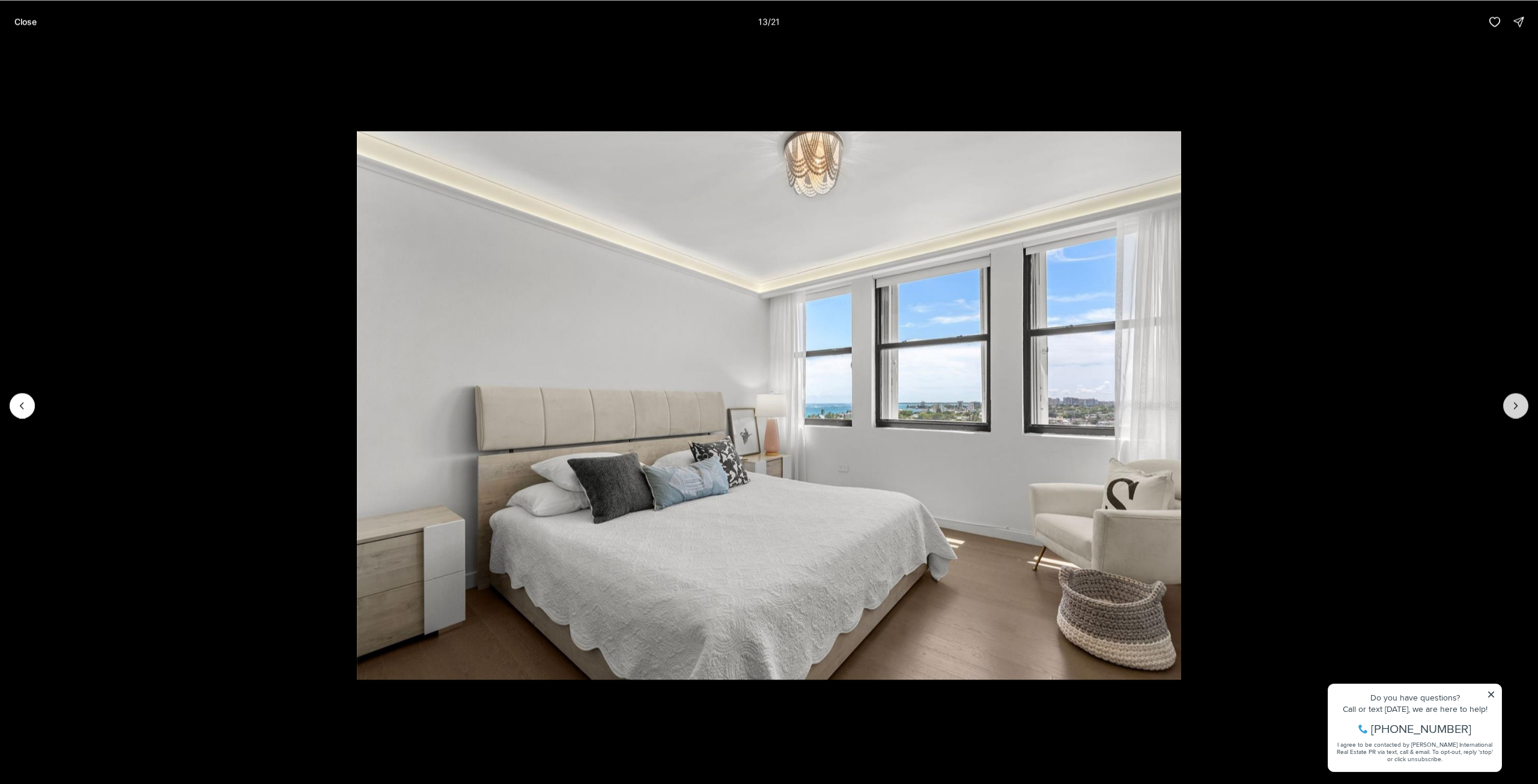
click at [1515, 409] on icon "Next slide" at bounding box center [1516, 405] width 12 height 12
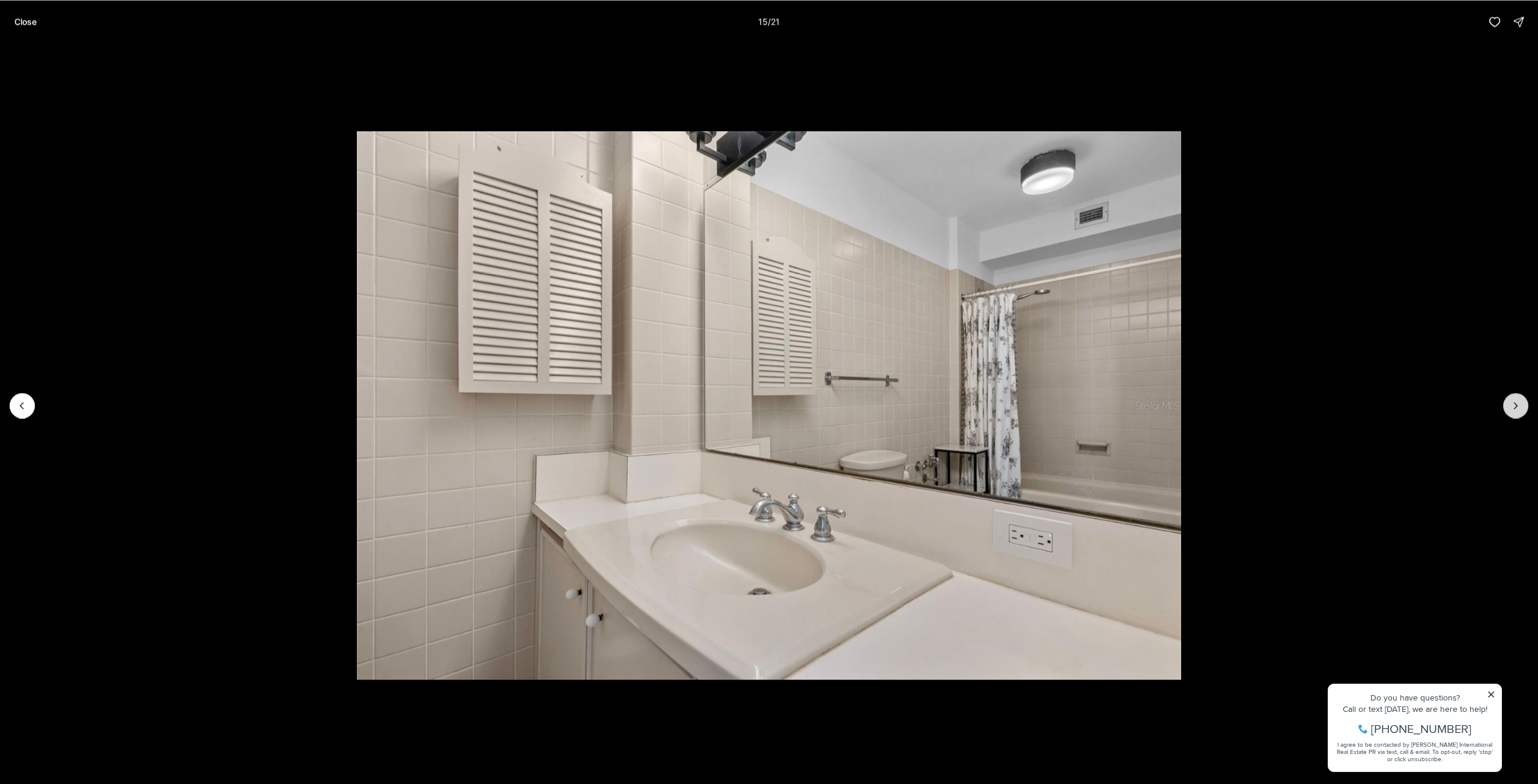
click at [1515, 409] on icon "Next slide" at bounding box center [1516, 405] width 12 height 12
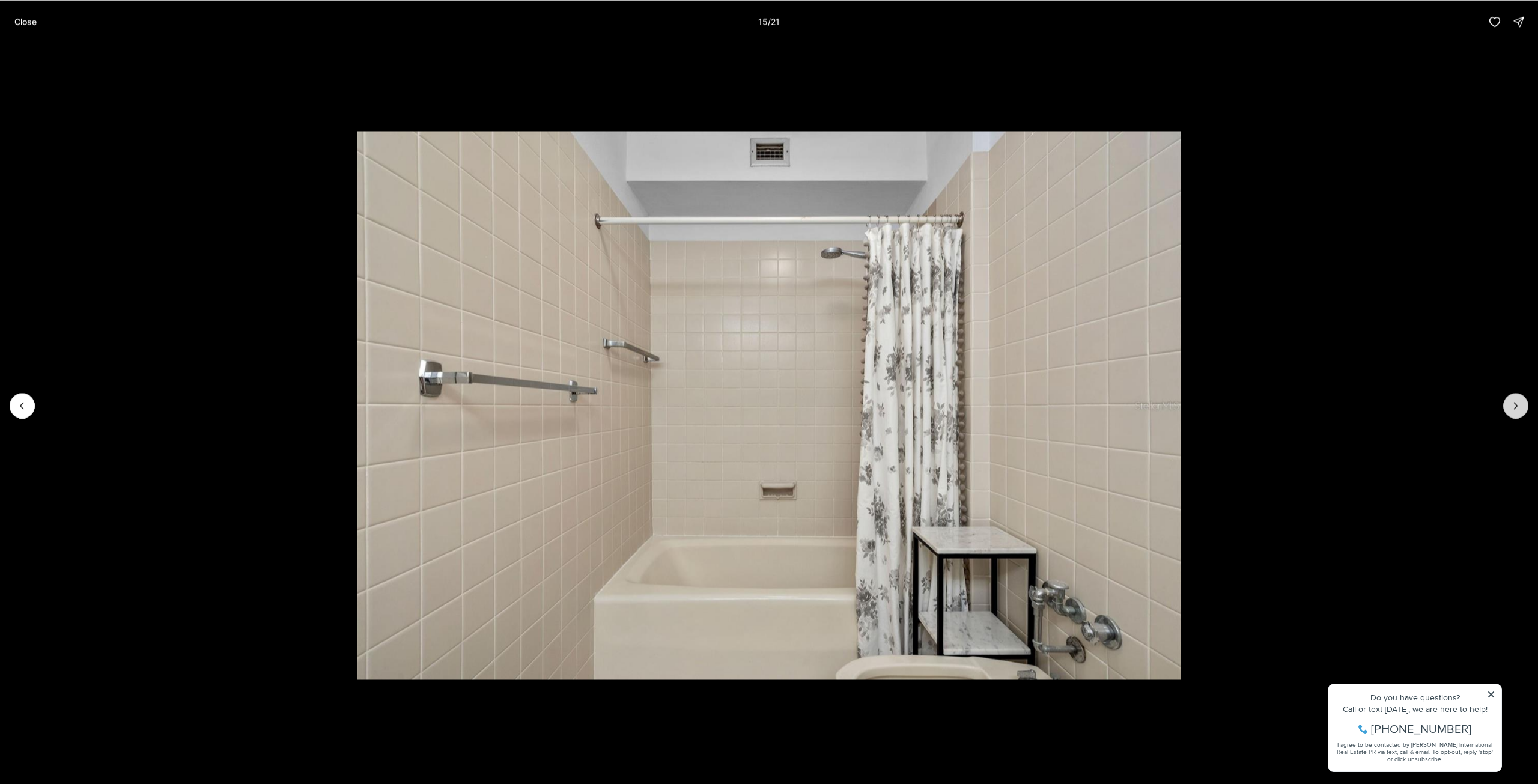
click at [1515, 409] on icon "Next slide" at bounding box center [1516, 405] width 12 height 12
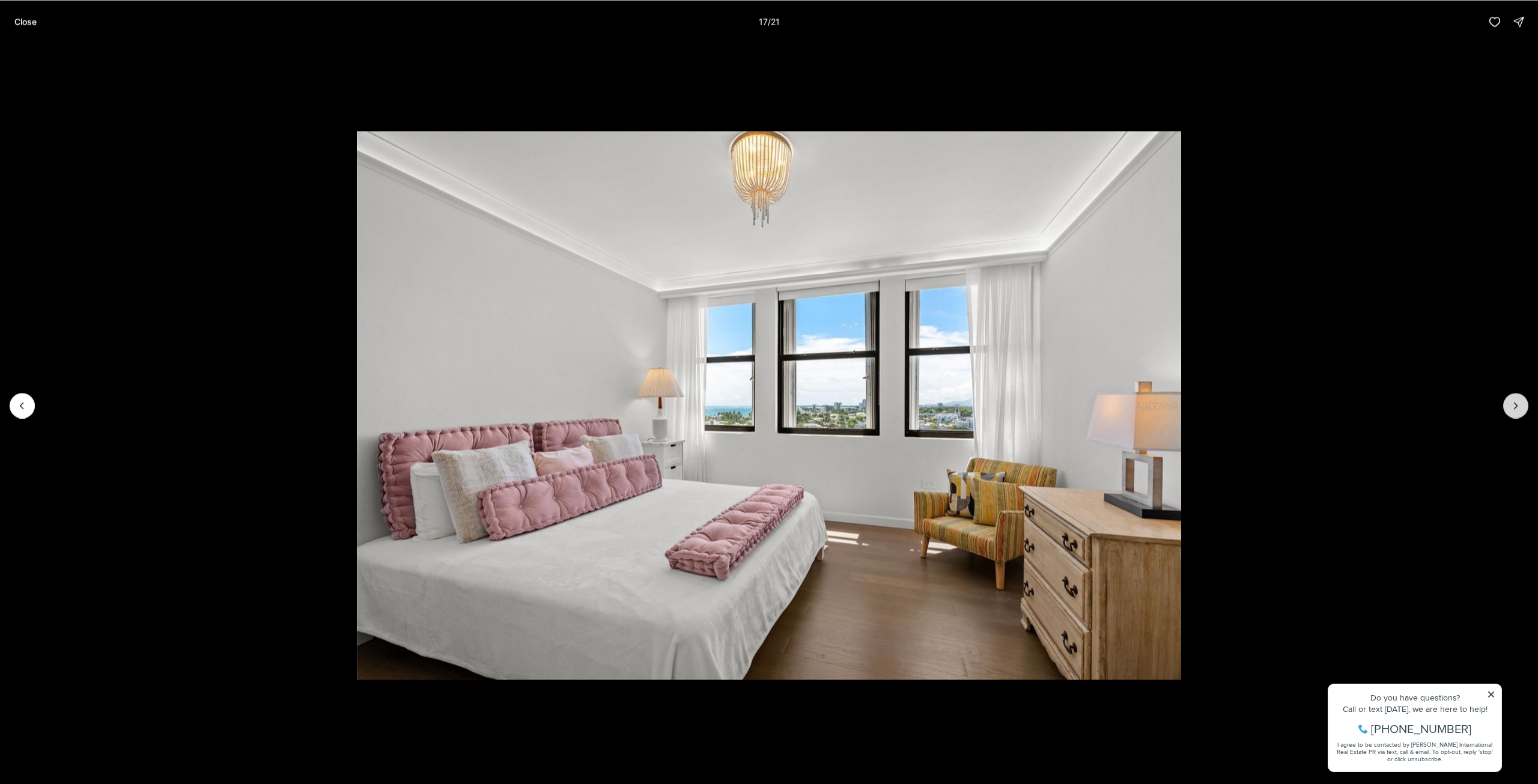
click at [1515, 409] on icon "Next slide" at bounding box center [1516, 405] width 12 height 12
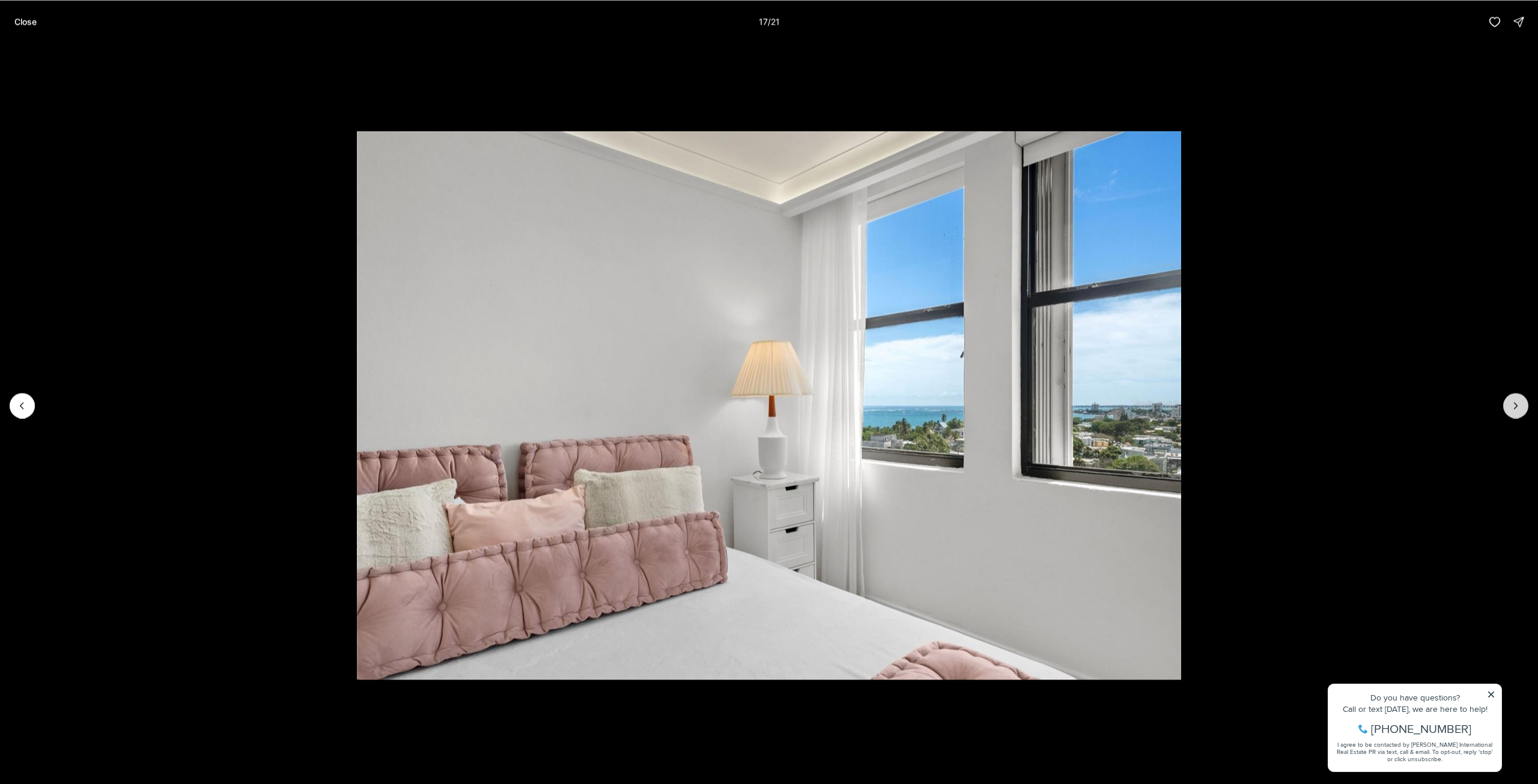
click at [1515, 409] on icon "Next slide" at bounding box center [1516, 405] width 12 height 12
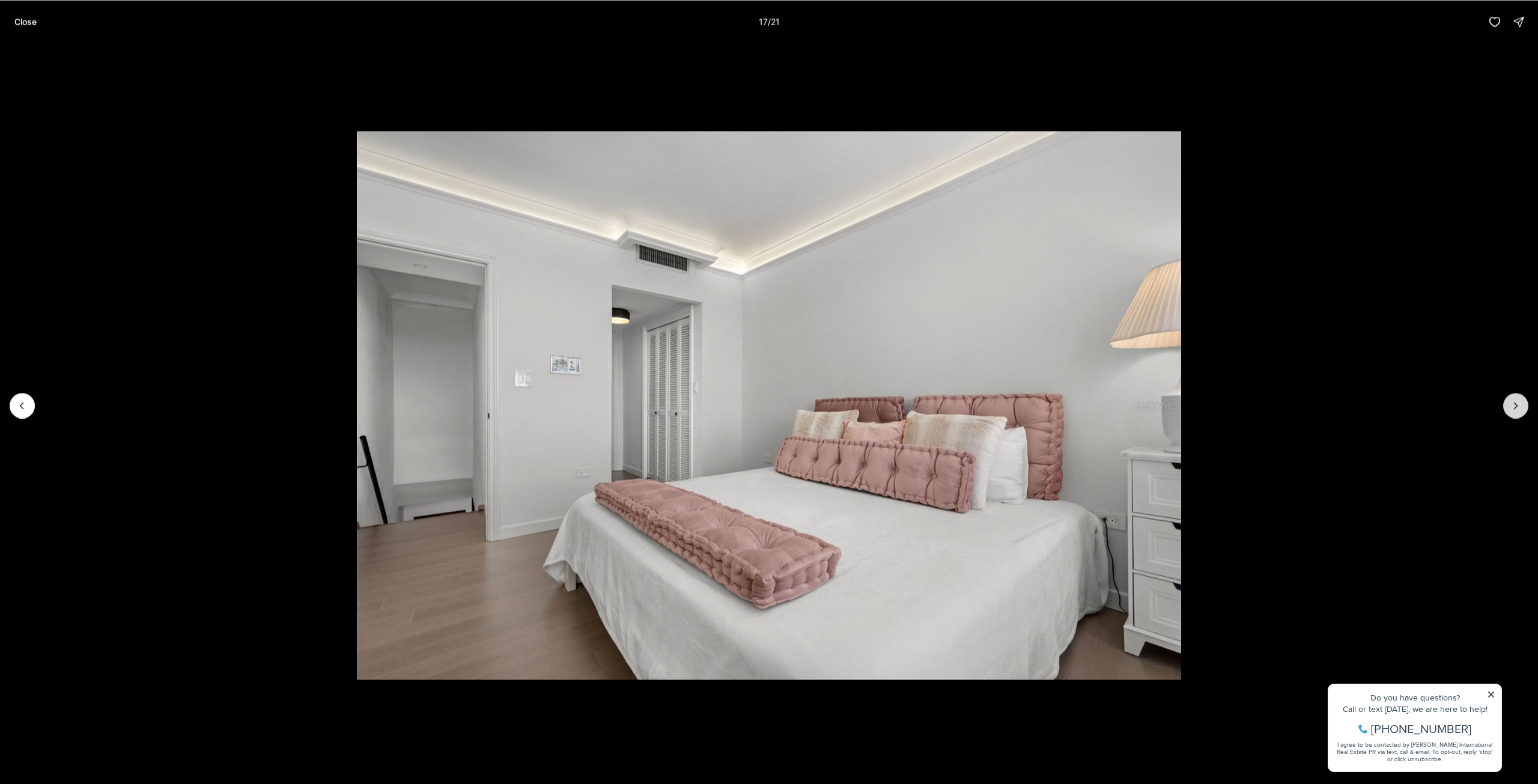
click at [1515, 409] on icon "Next slide" at bounding box center [1516, 405] width 12 height 12
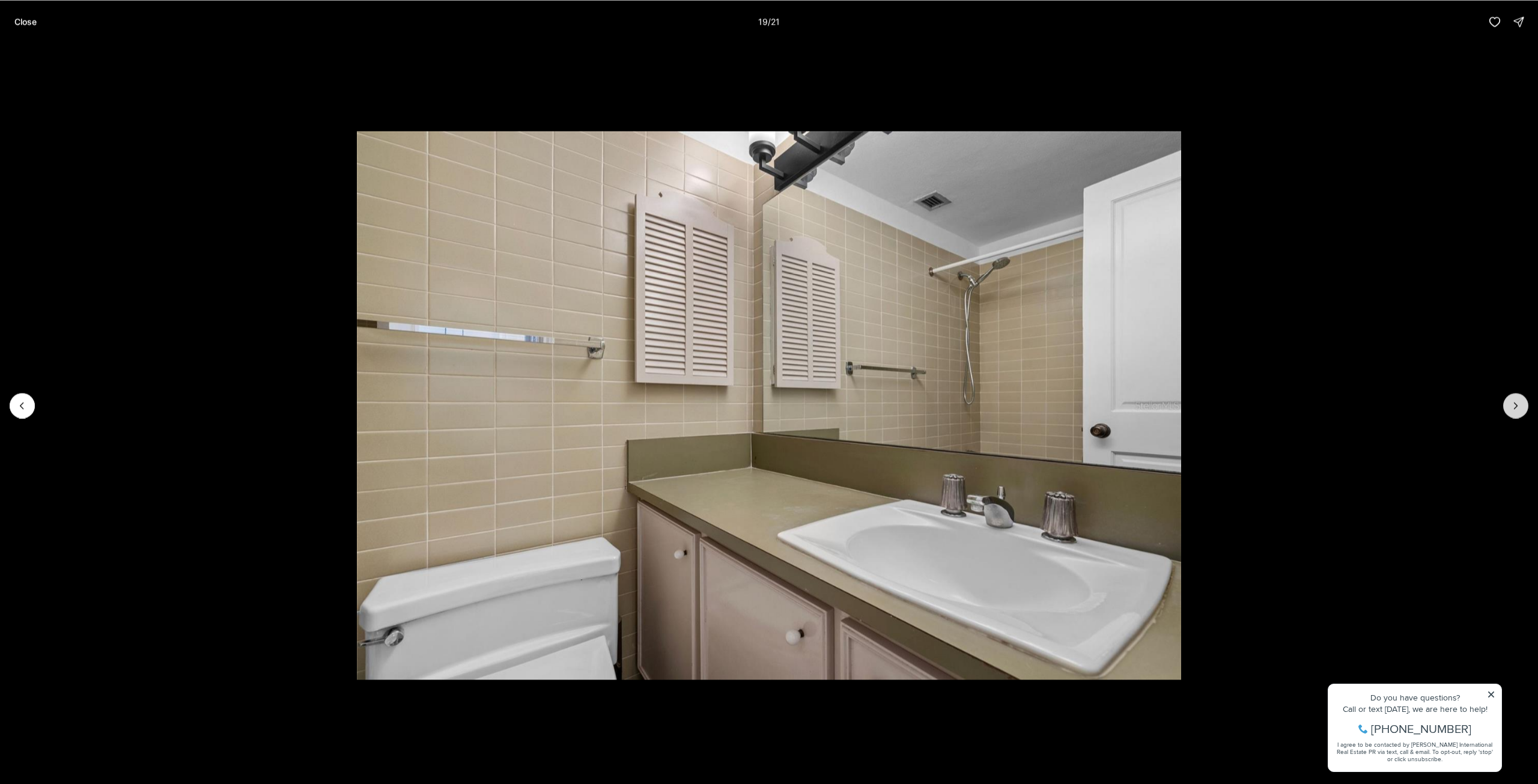
click at [1515, 409] on icon "Next slide" at bounding box center [1516, 405] width 12 height 12
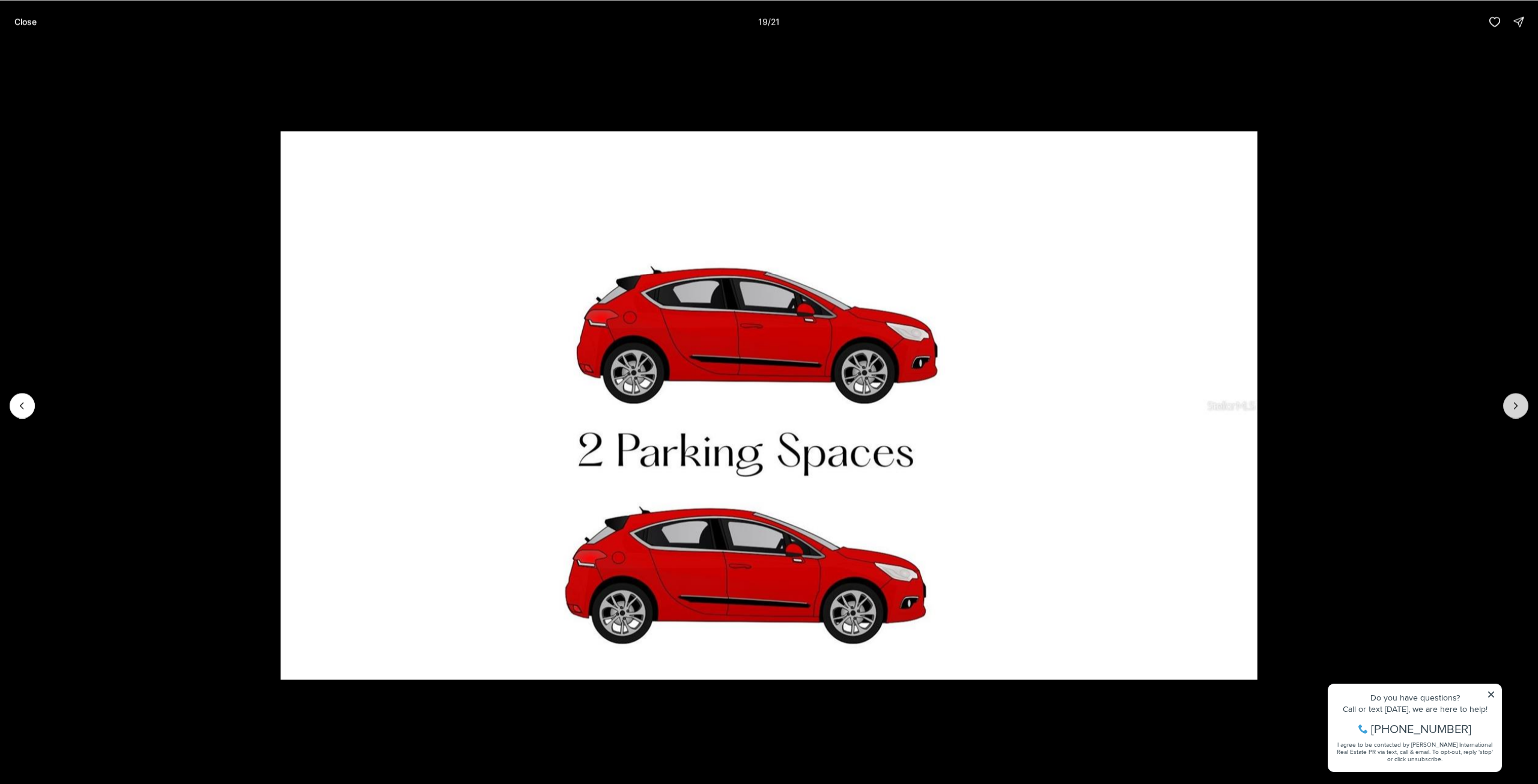
click at [1515, 409] on div at bounding box center [1515, 405] width 25 height 25
click at [23, 27] on button "Close" at bounding box center [25, 22] width 36 height 24
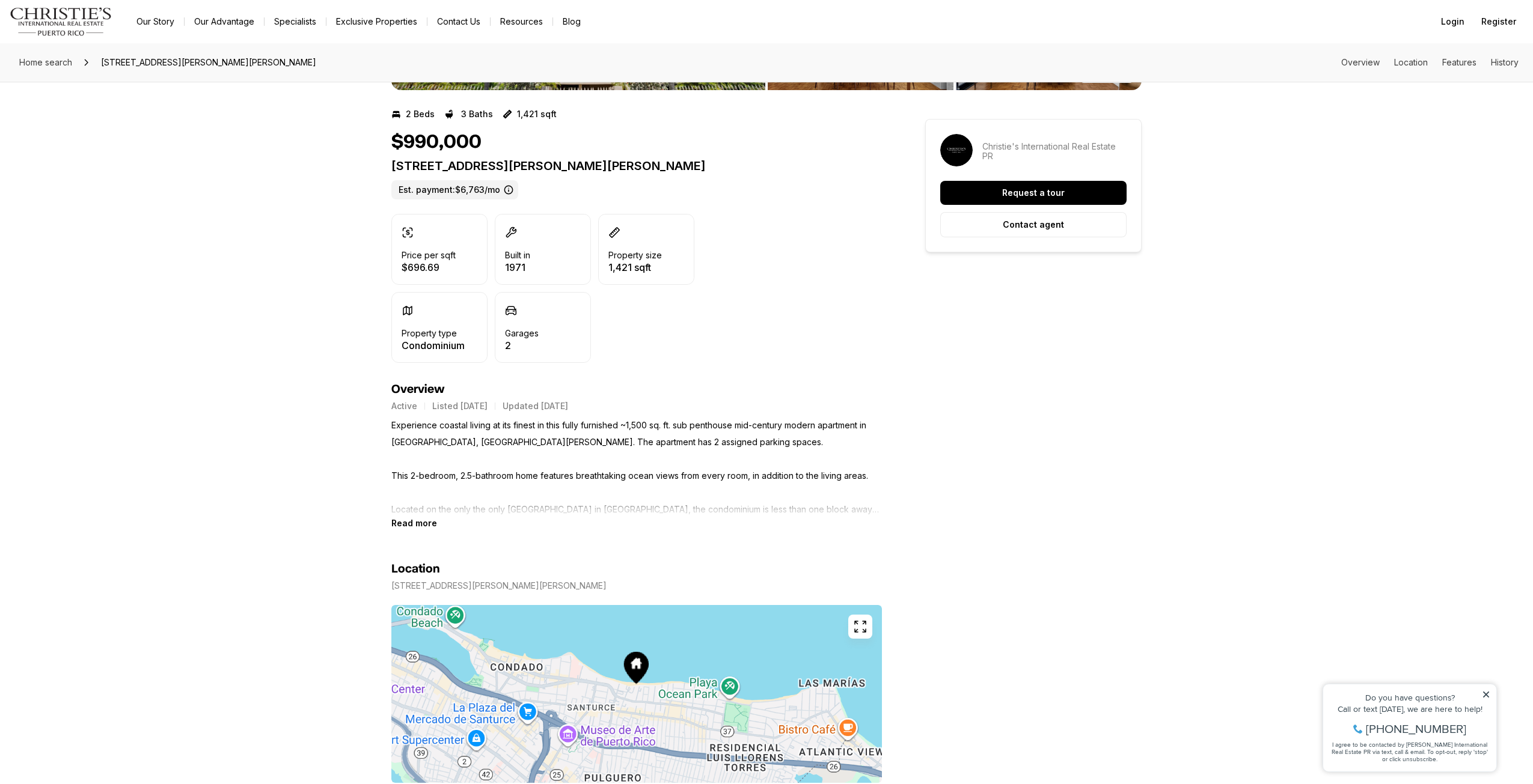
scroll to position [240, 0]
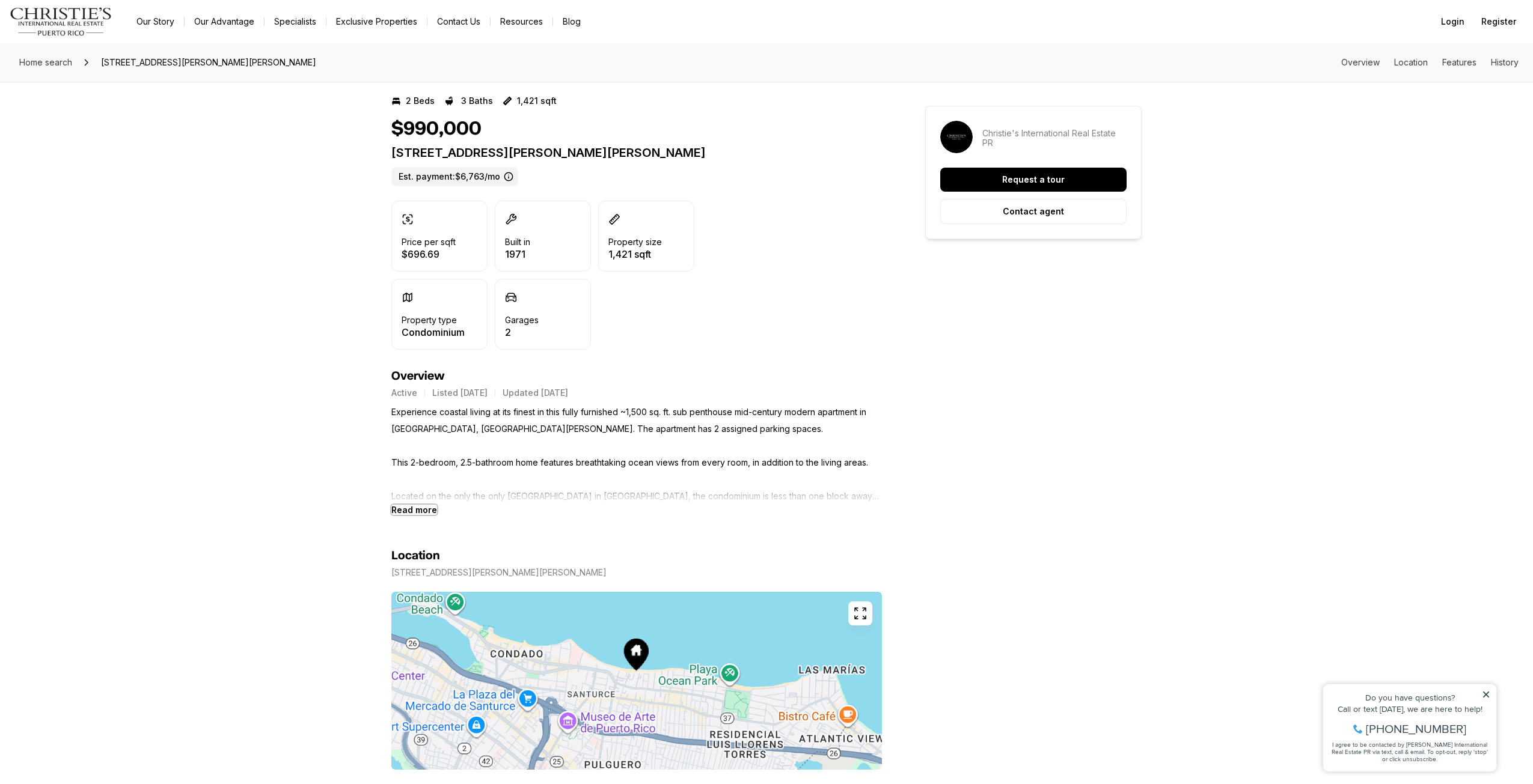
click at [407, 514] on b "Read more" at bounding box center [414, 510] width 45 height 11
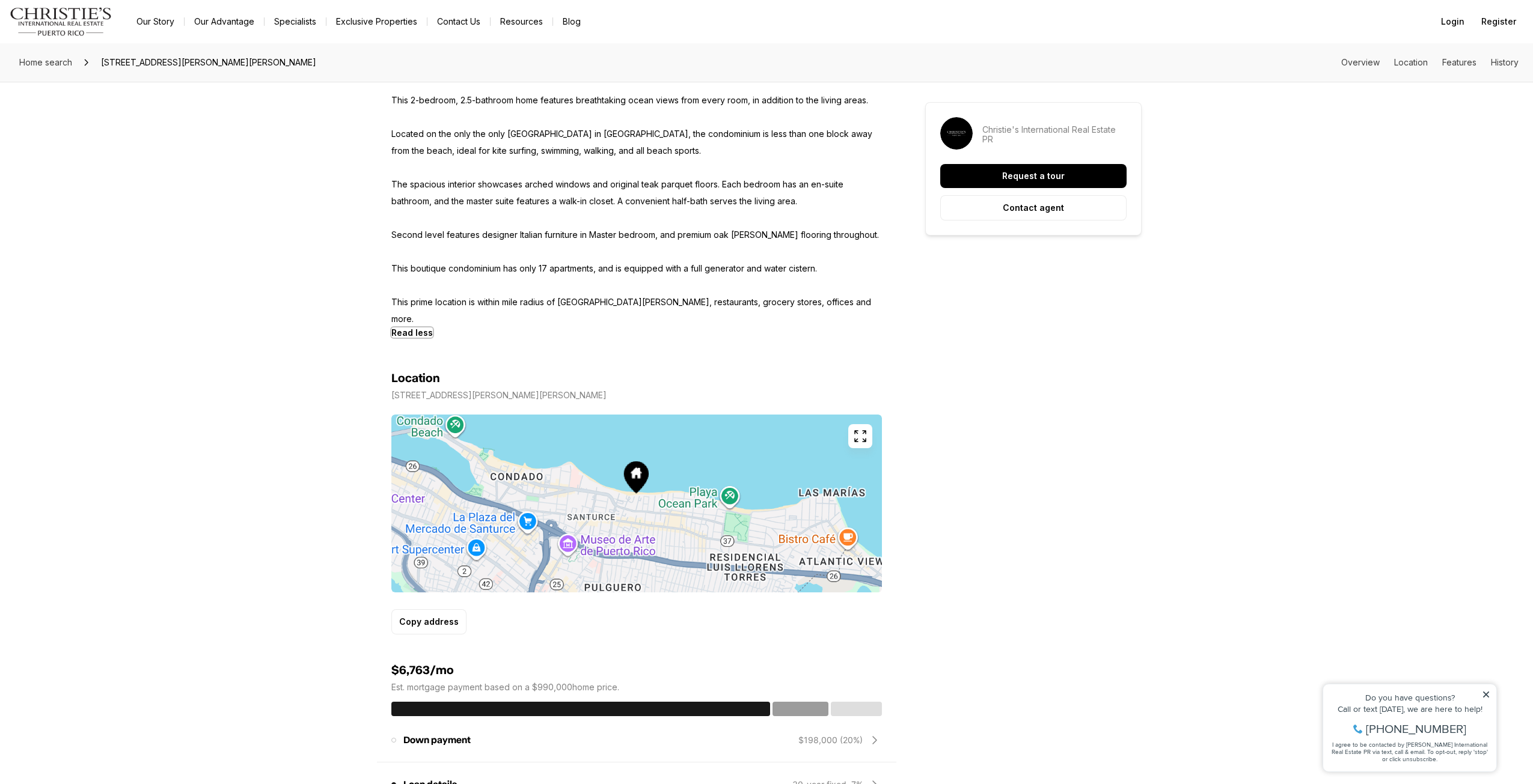
scroll to position [541, 0]
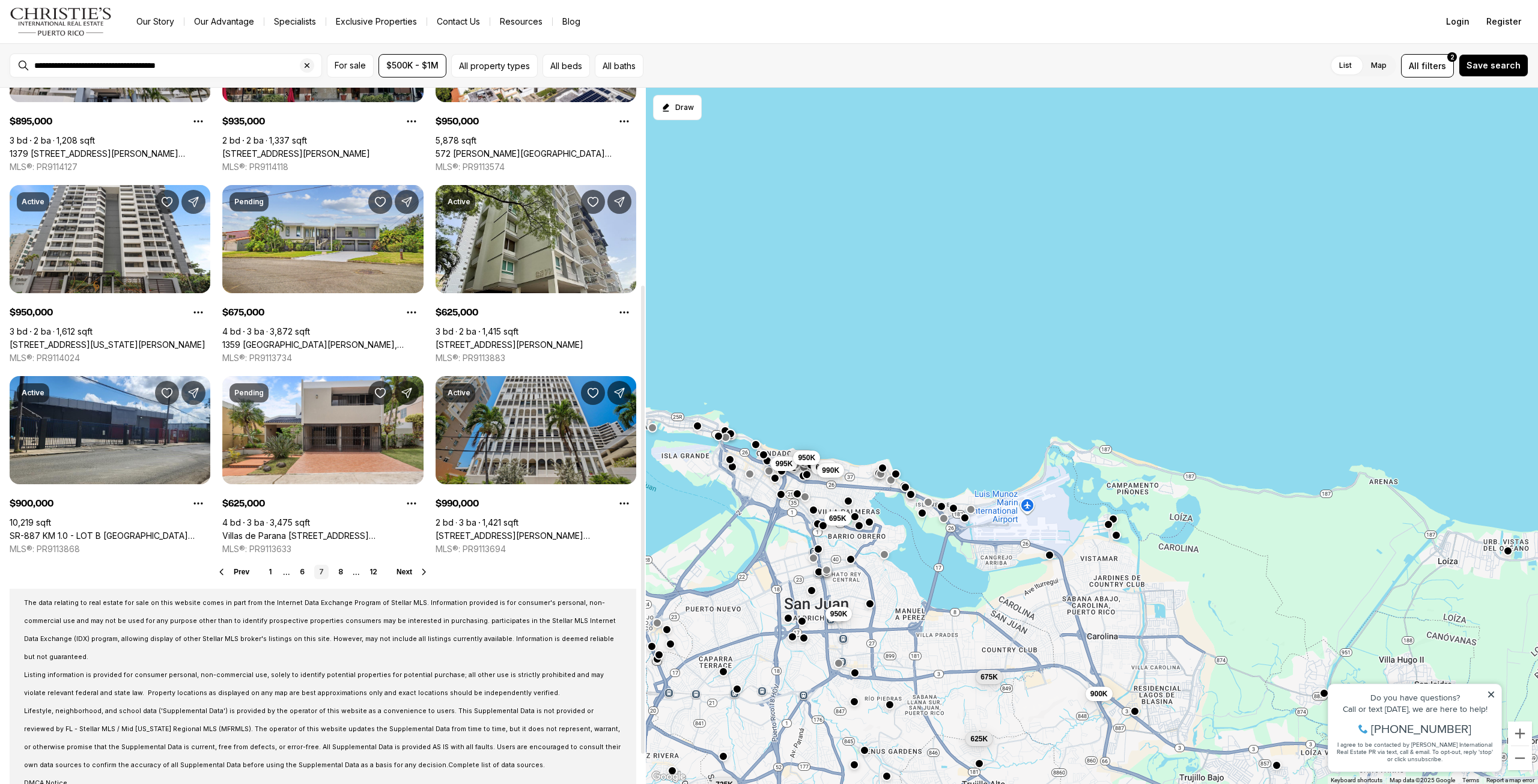
scroll to position [336, 0]
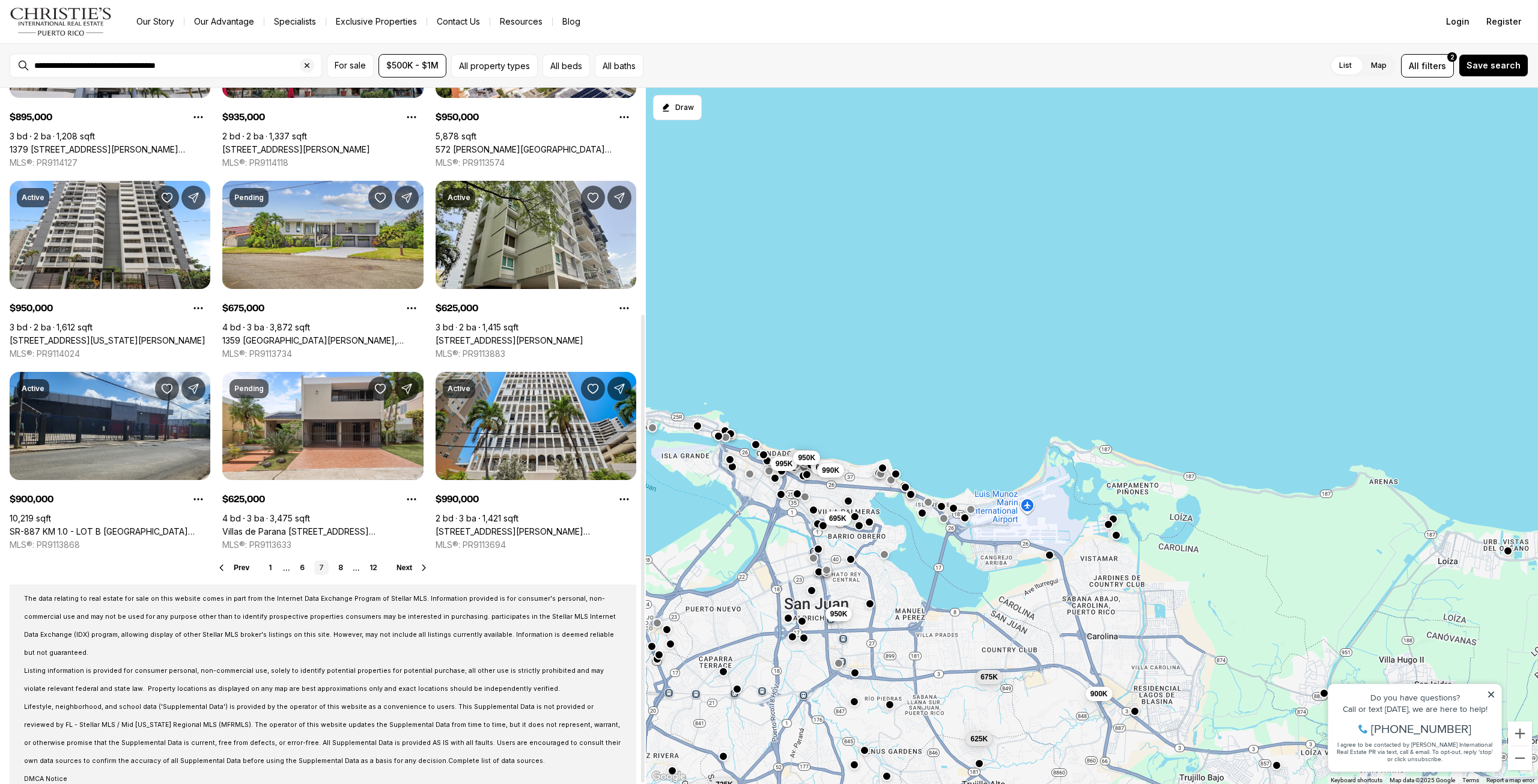
click at [407, 568] on span "Next" at bounding box center [404, 568] width 15 height 8
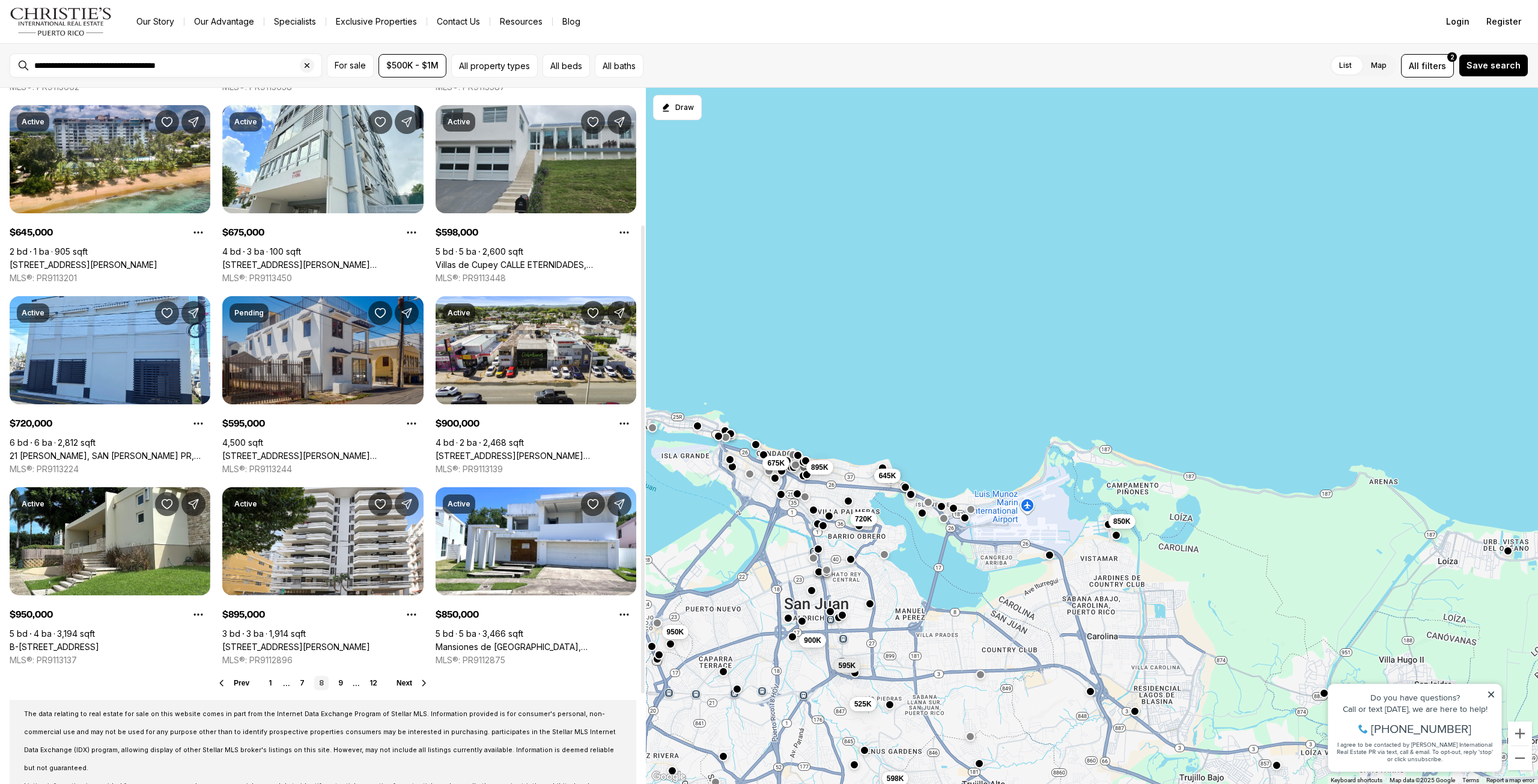
scroll to position [336, 0]
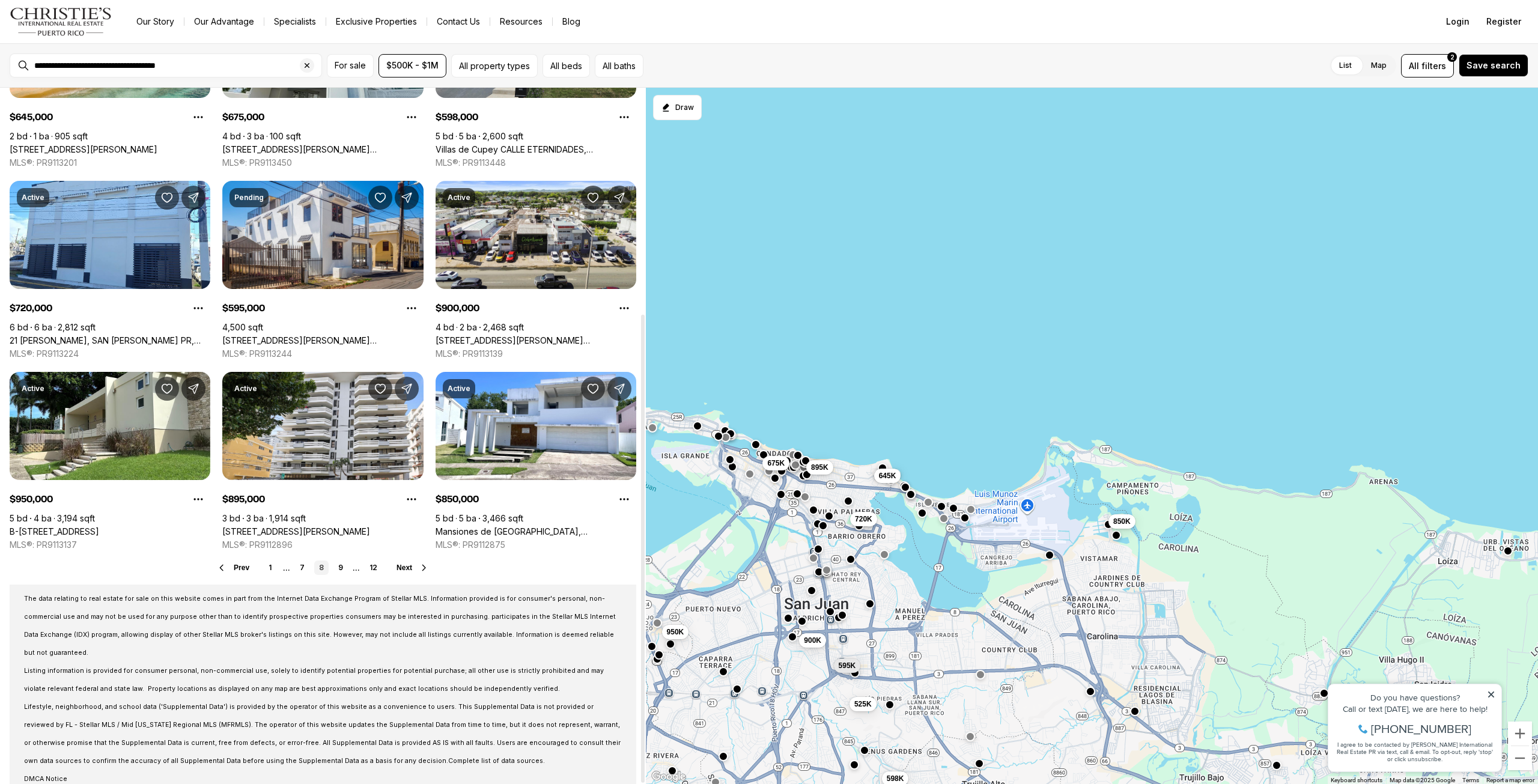
click at [407, 572] on button "Next" at bounding box center [413, 568] width 32 height 10
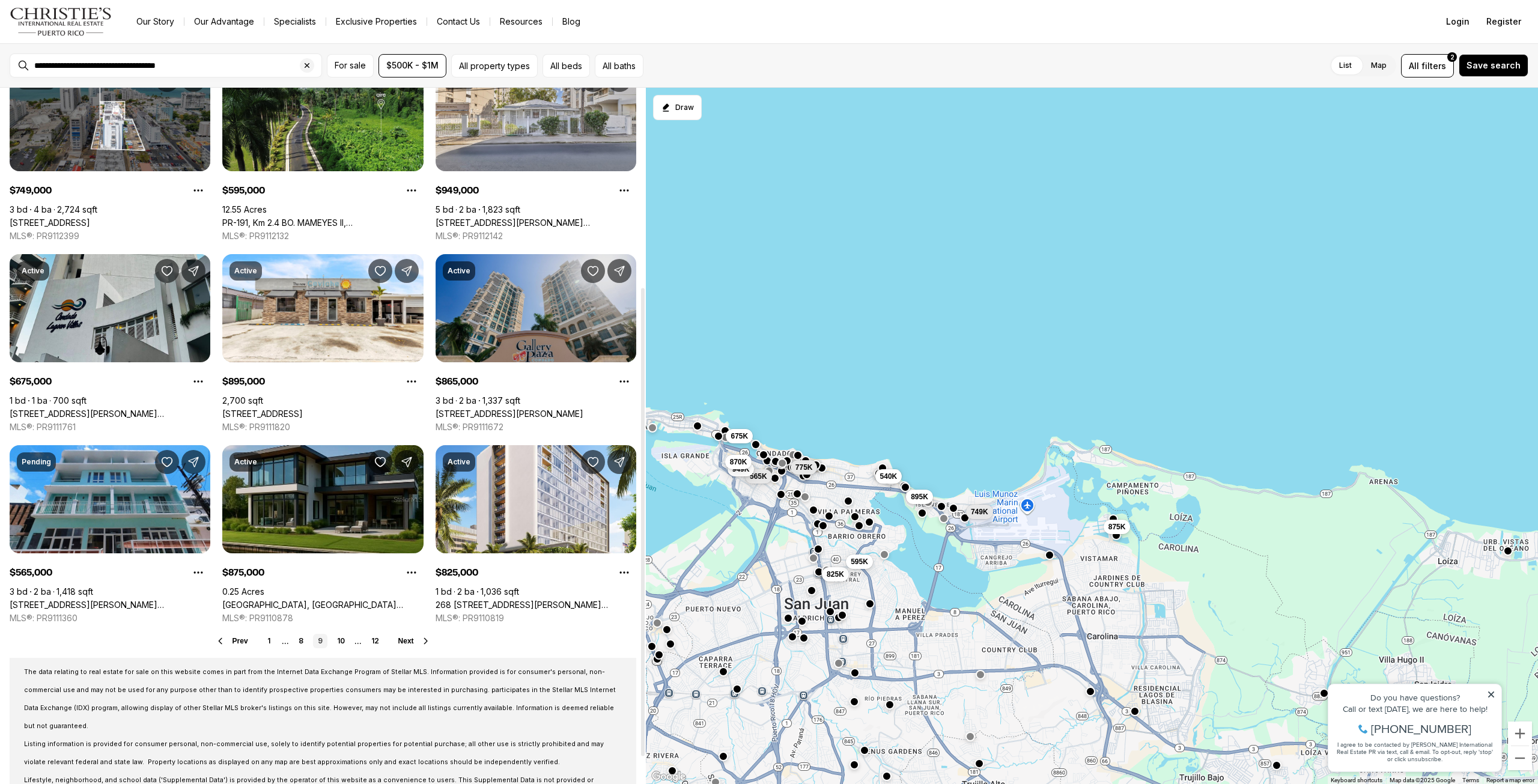
scroll to position [301, 0]
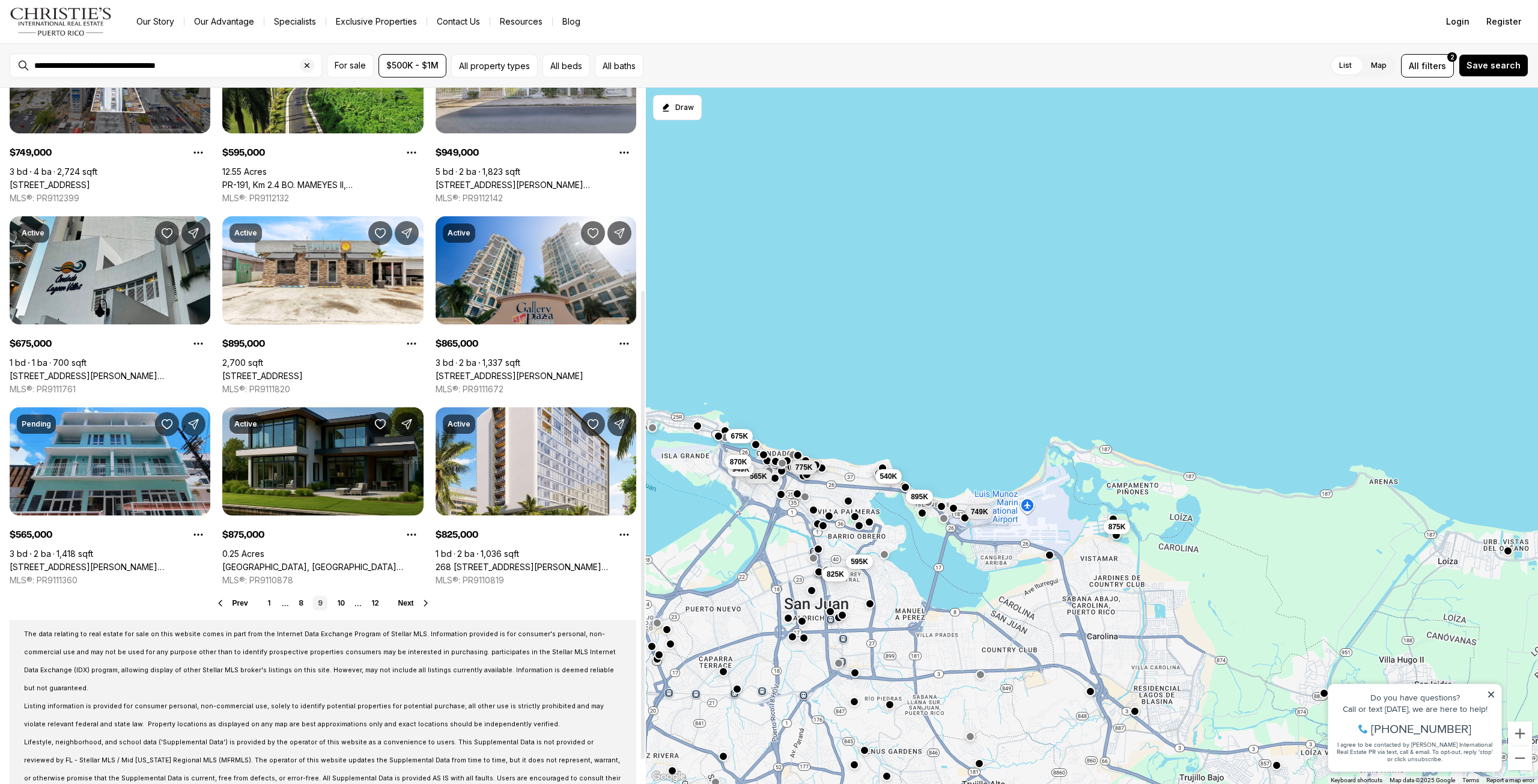
click at [405, 605] on span "Next" at bounding box center [405, 603] width 15 height 8
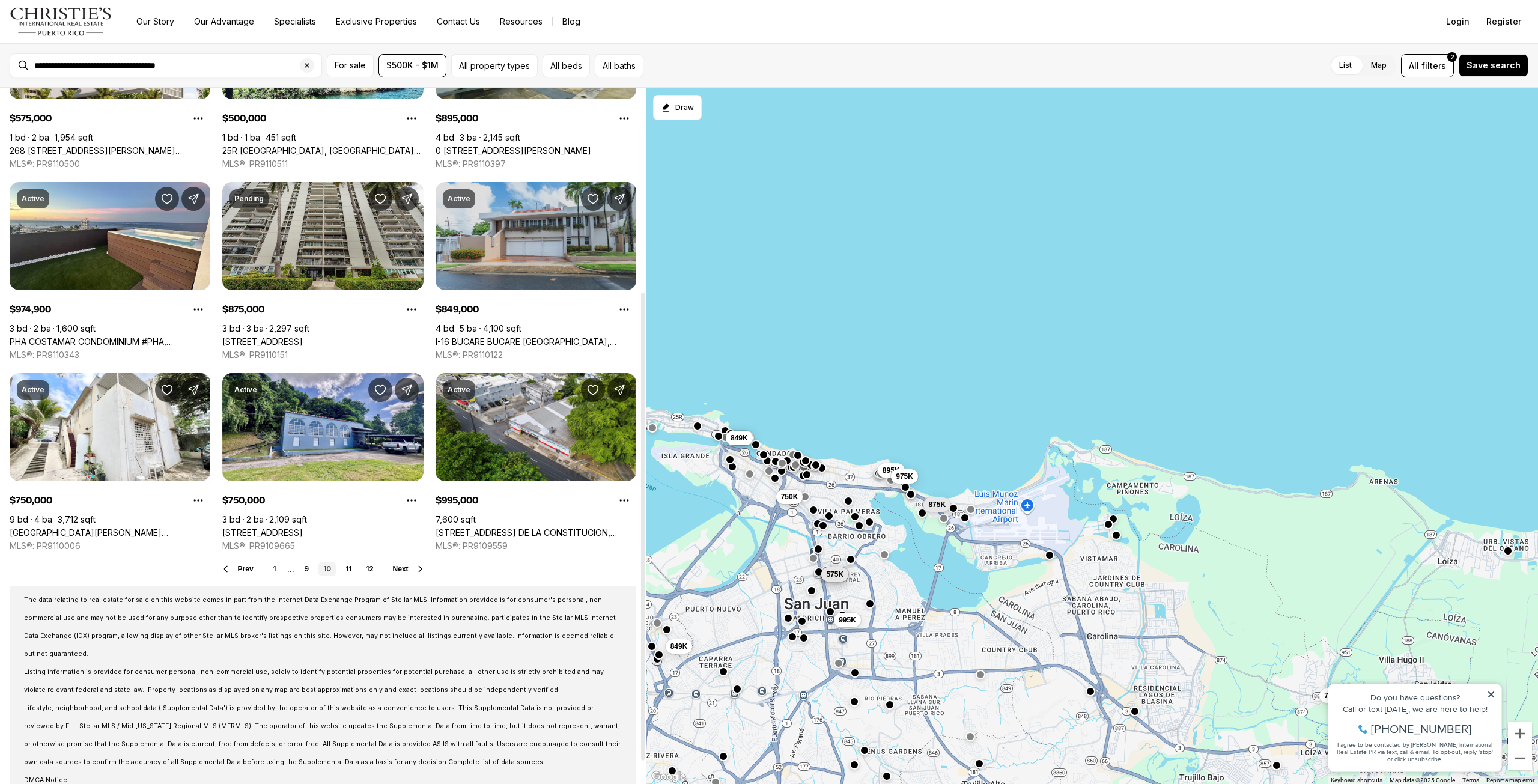
scroll to position [336, 0]
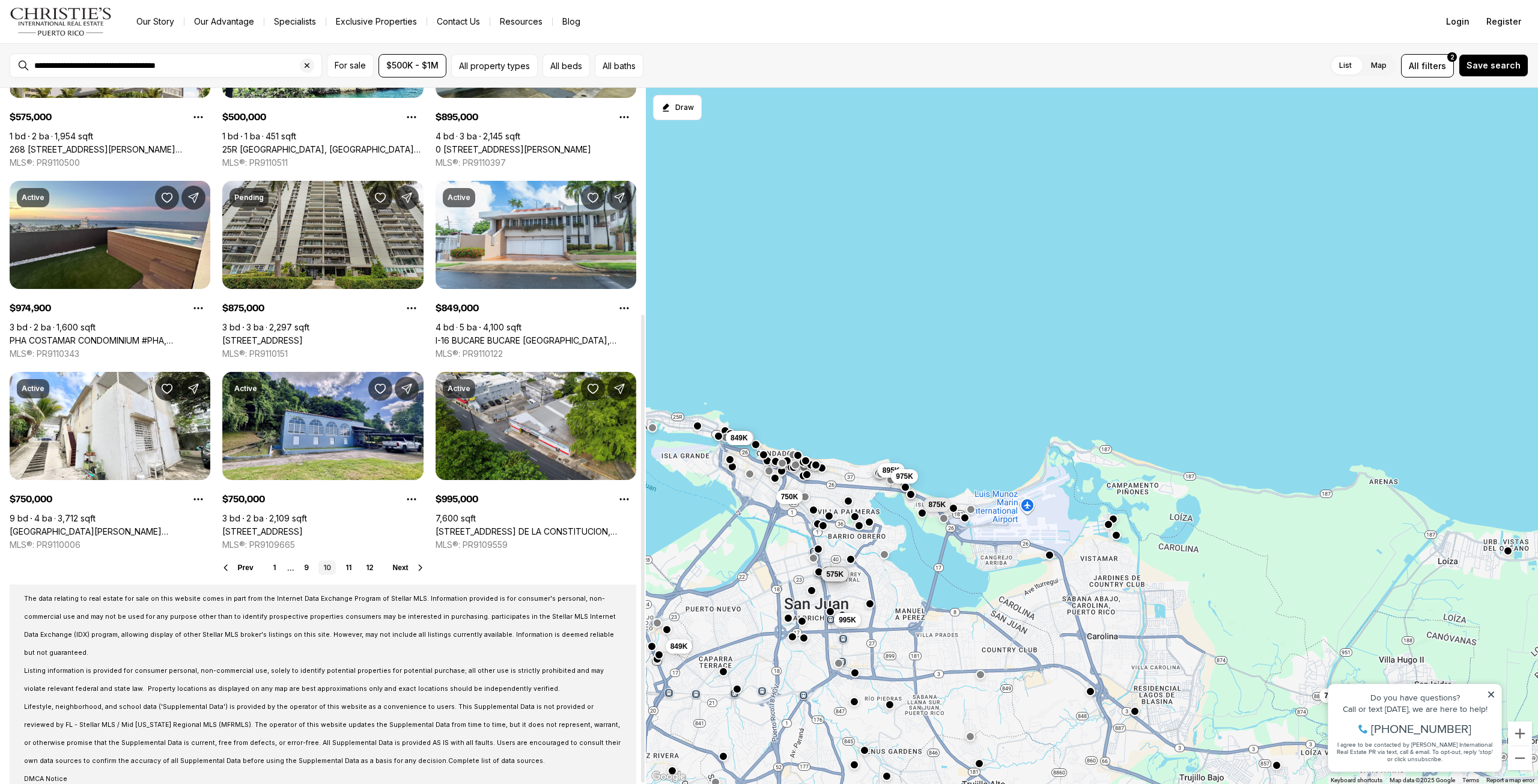
click at [402, 568] on span "Next" at bounding box center [401, 568] width 15 height 8
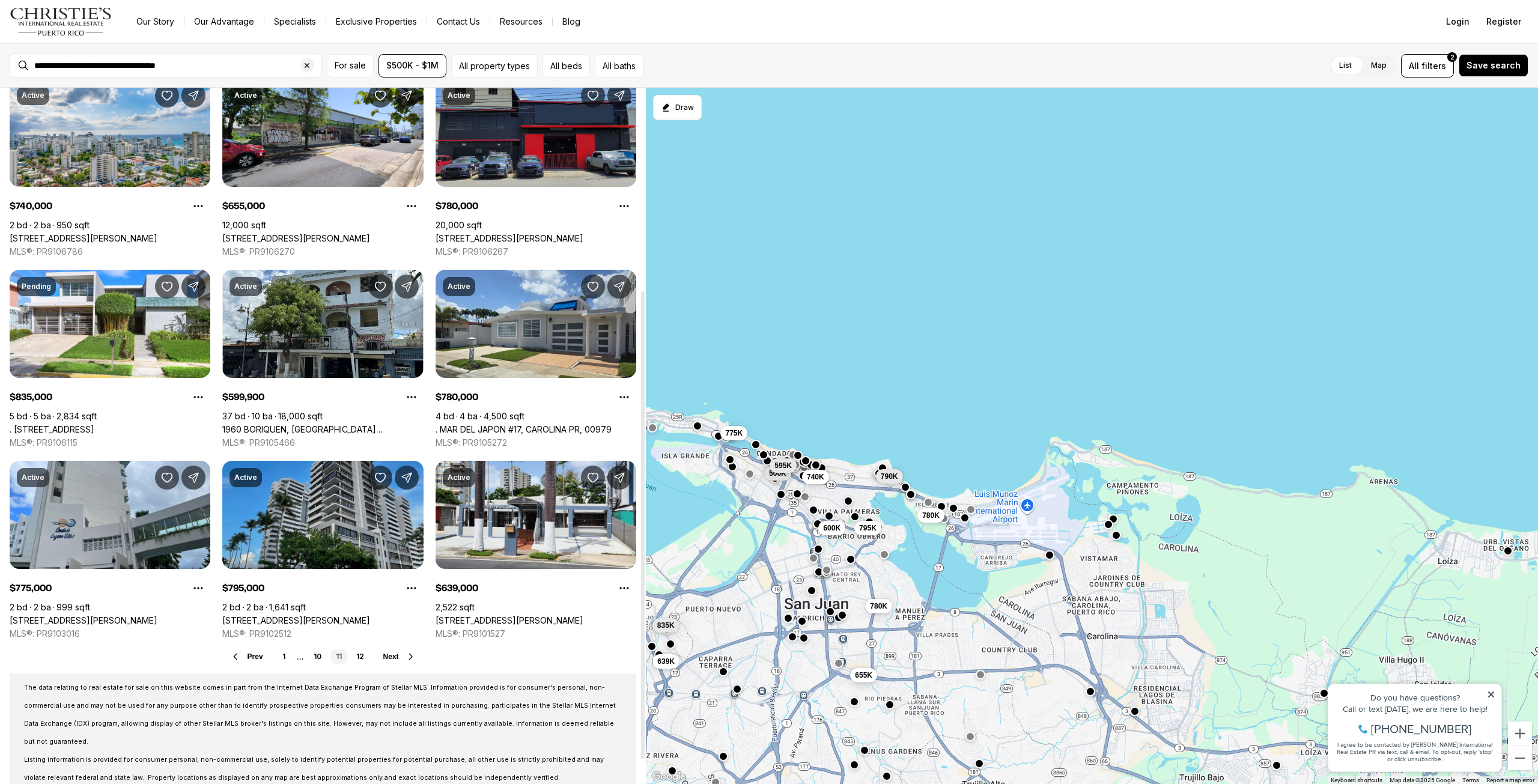
scroll to position [301, 0]
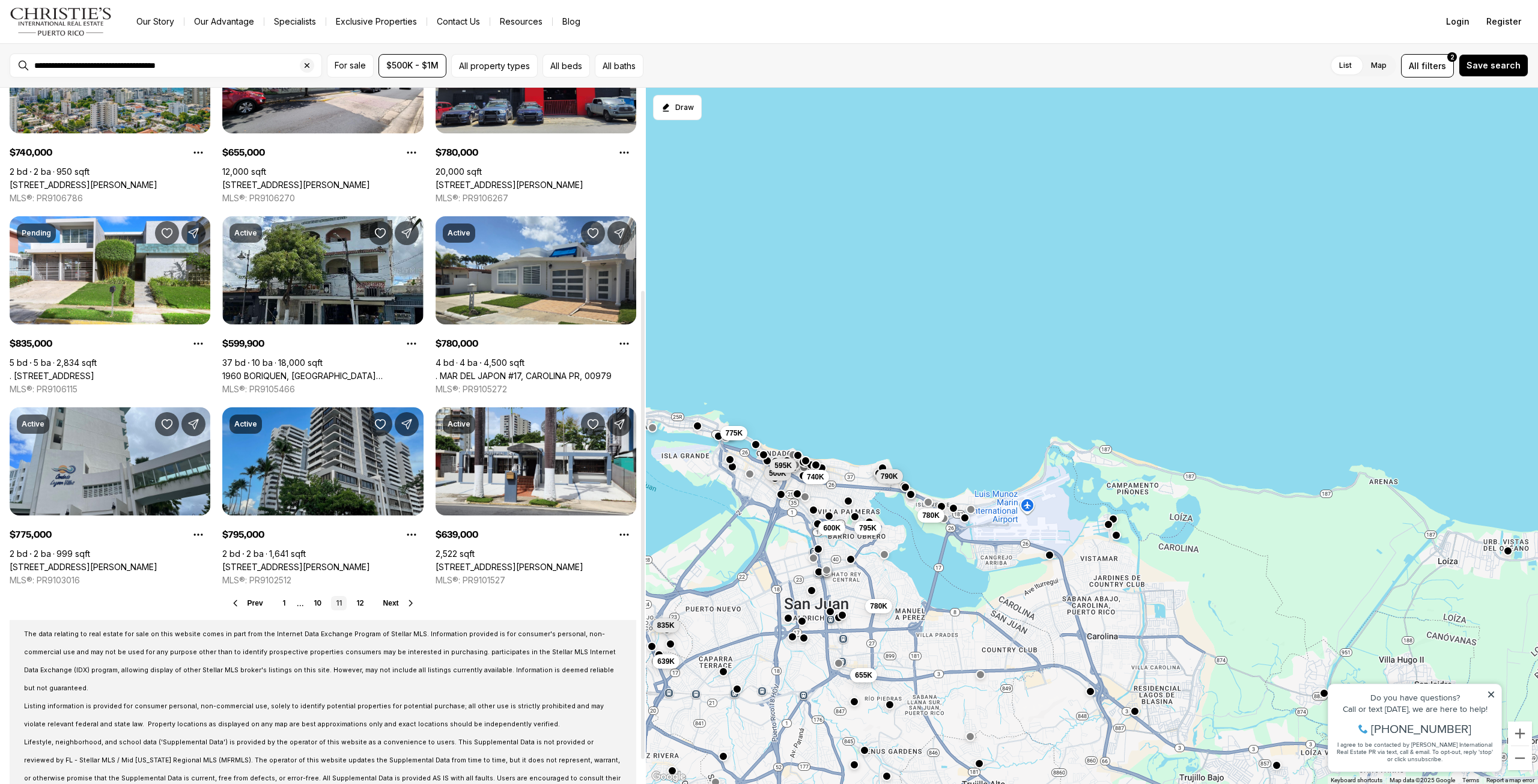
click at [339, 562] on link "1483 ASHFORD AVE #602, SAN JUAN PR, 00907" at bounding box center [296, 567] width 148 height 11
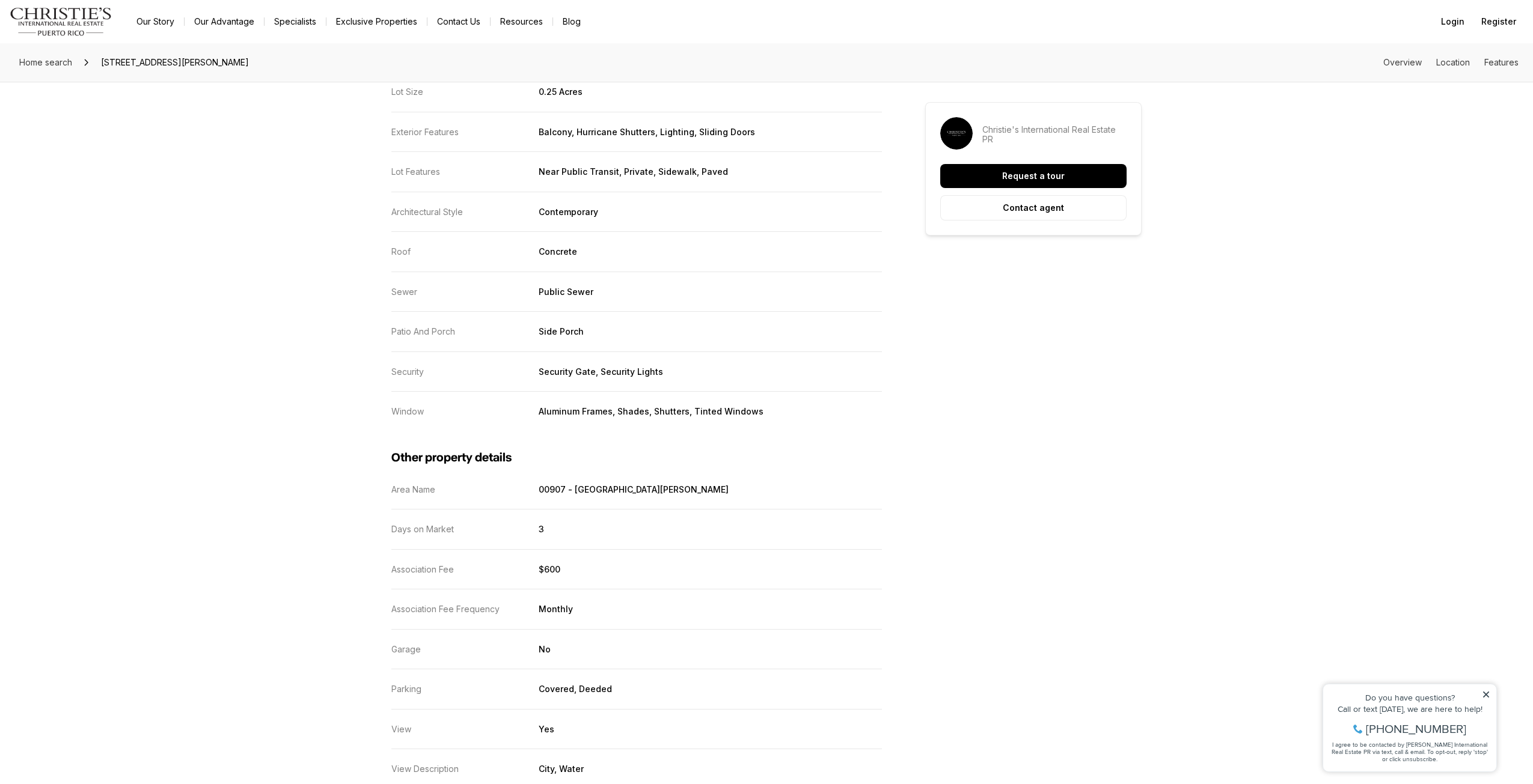
scroll to position [2043, 0]
click at [1480, 692] on div "Do you have questions? Call or text [DATE], we are here to help! [PHONE_NUMBER]…" at bounding box center [1409, 727] width 173 height 87
click at [1480, 695] on div "Do you have questions?" at bounding box center [1410, 697] width 161 height 8
click at [1486, 695] on icon at bounding box center [1485, 694] width 6 height 6
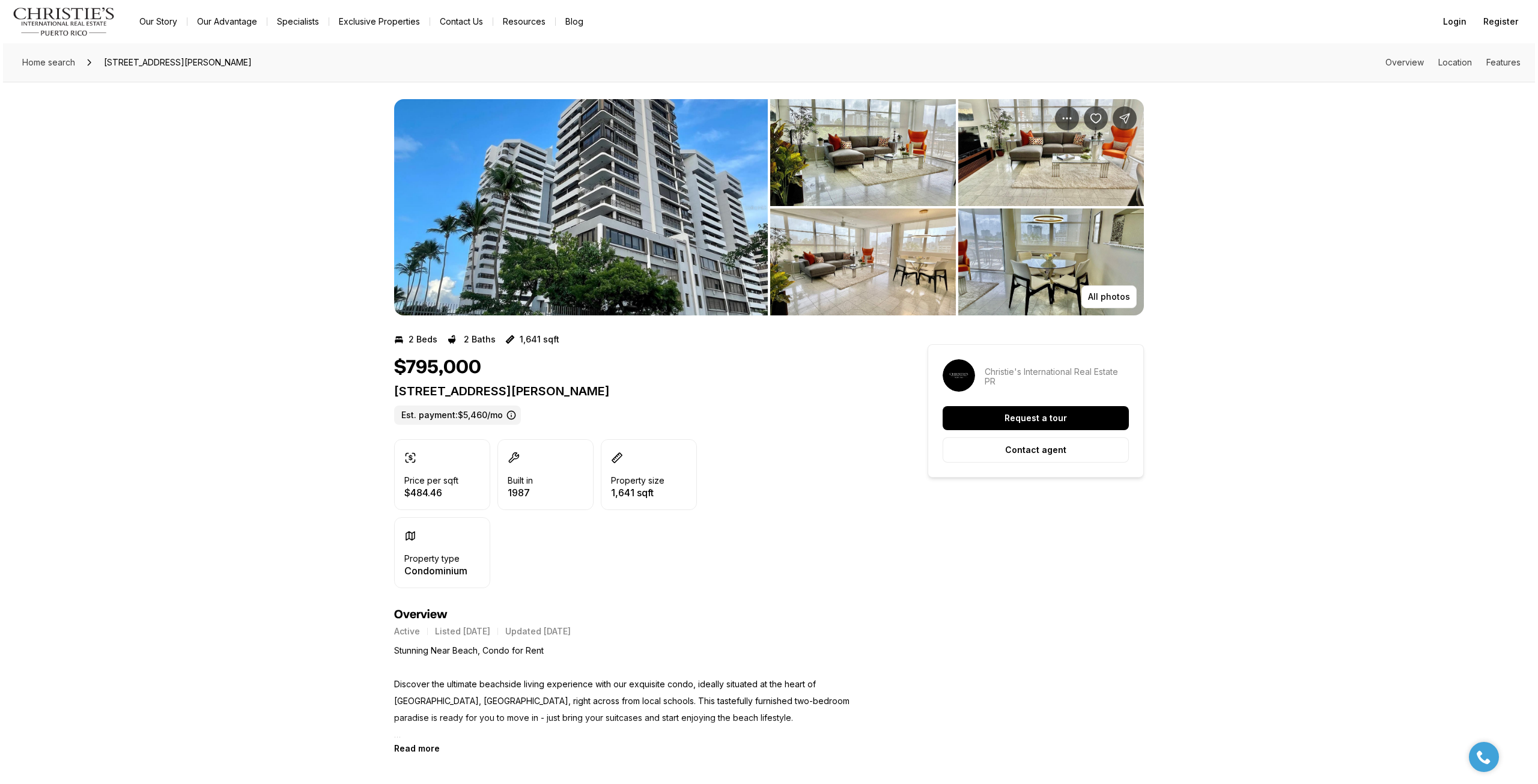
scroll to position [0, 0]
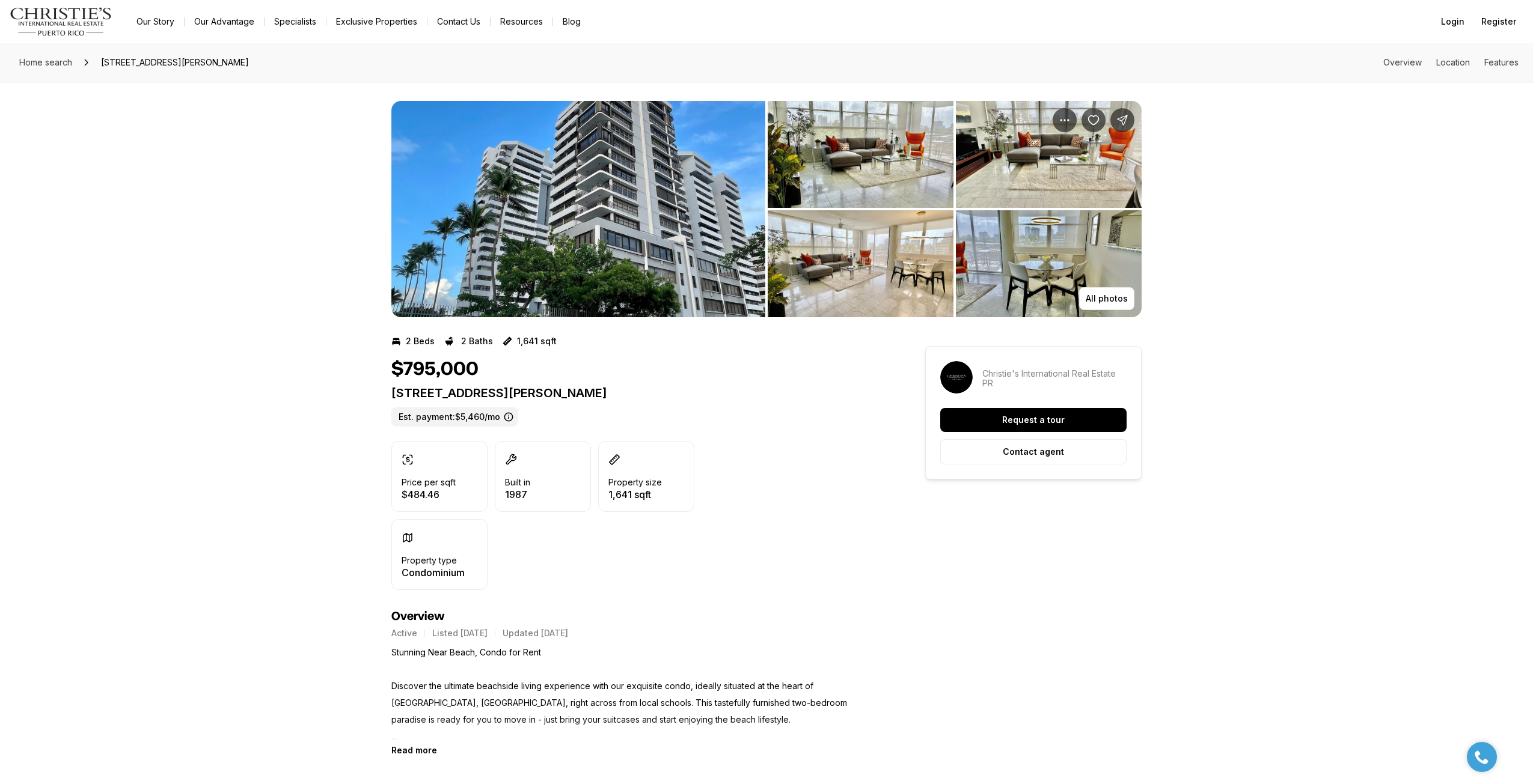
click at [686, 152] on img "View image gallery" at bounding box center [578, 209] width 374 height 216
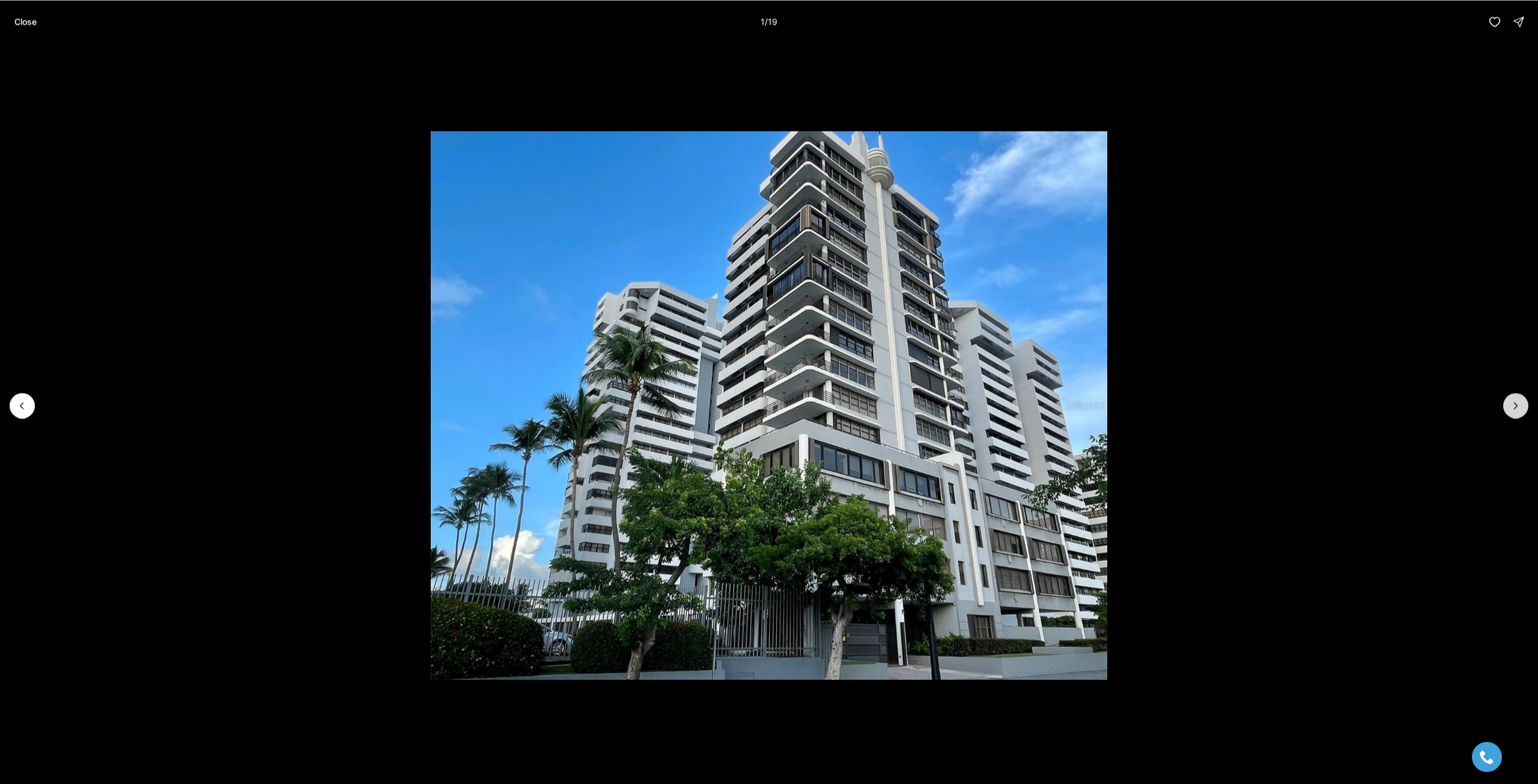
click at [1510, 403] on icon "Next slide" at bounding box center [1516, 405] width 12 height 12
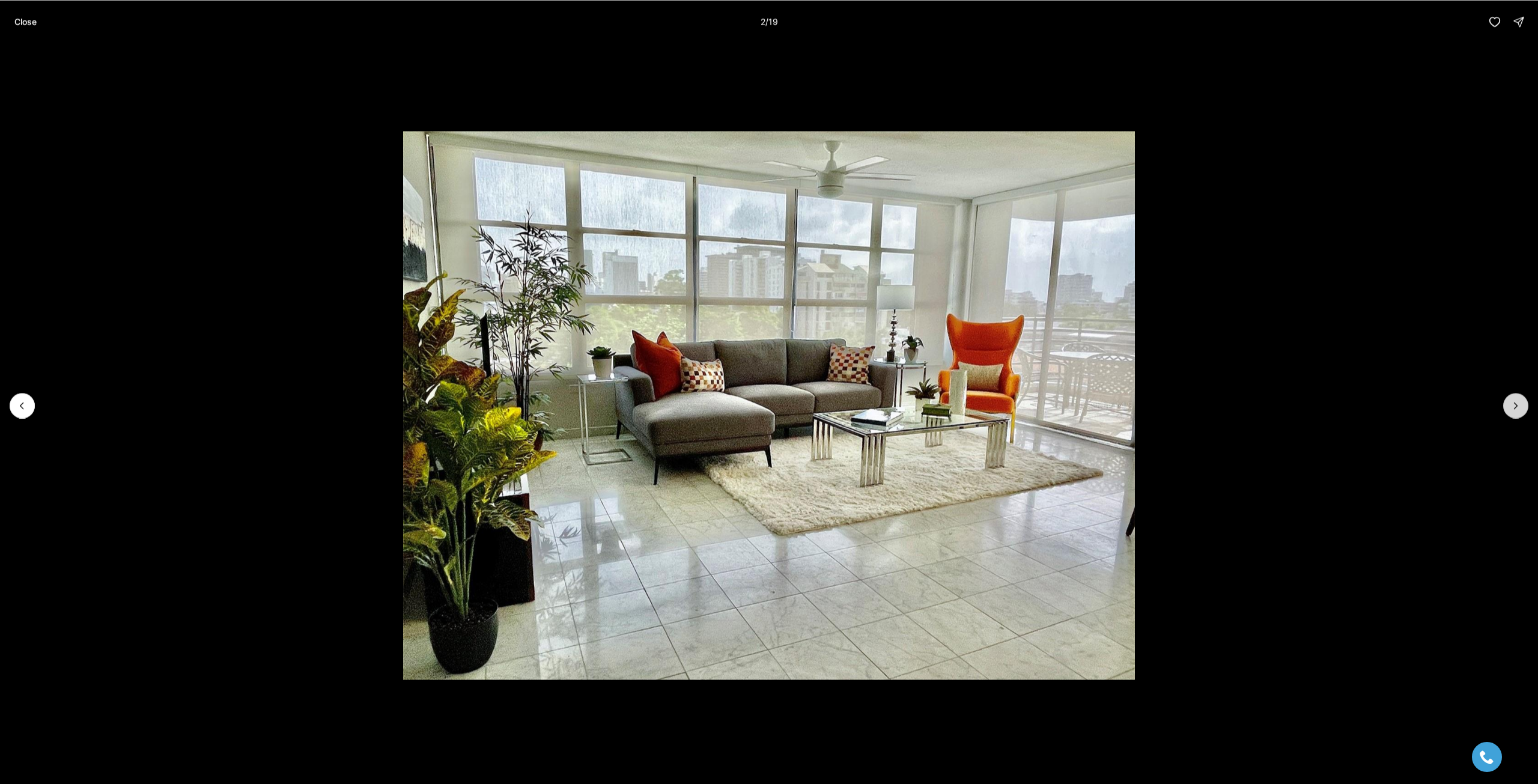
click at [1510, 403] on icon "Next slide" at bounding box center [1516, 405] width 12 height 12
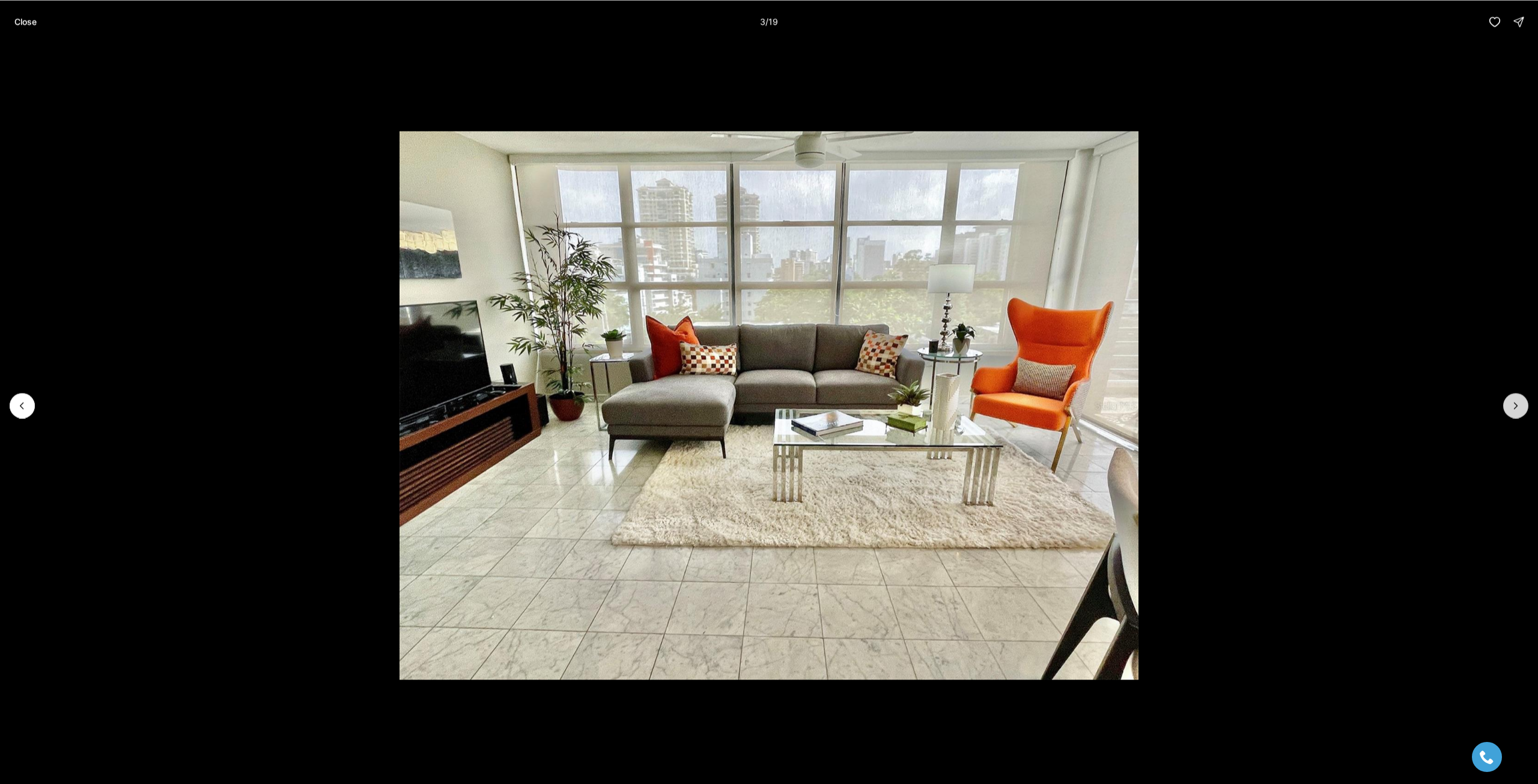
click at [1510, 403] on icon "Next slide" at bounding box center [1516, 405] width 12 height 12
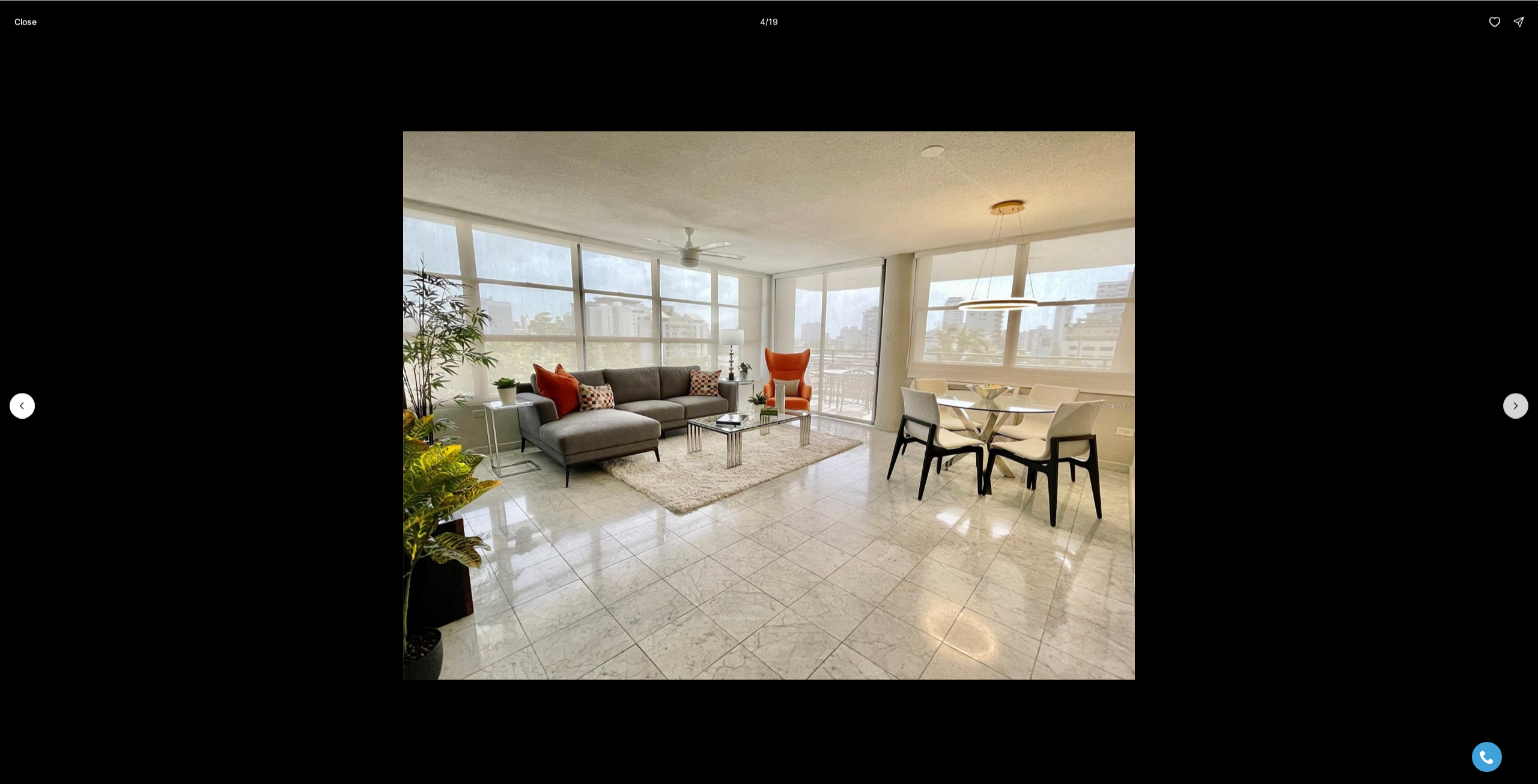
click at [1510, 403] on icon "Next slide" at bounding box center [1516, 405] width 12 height 12
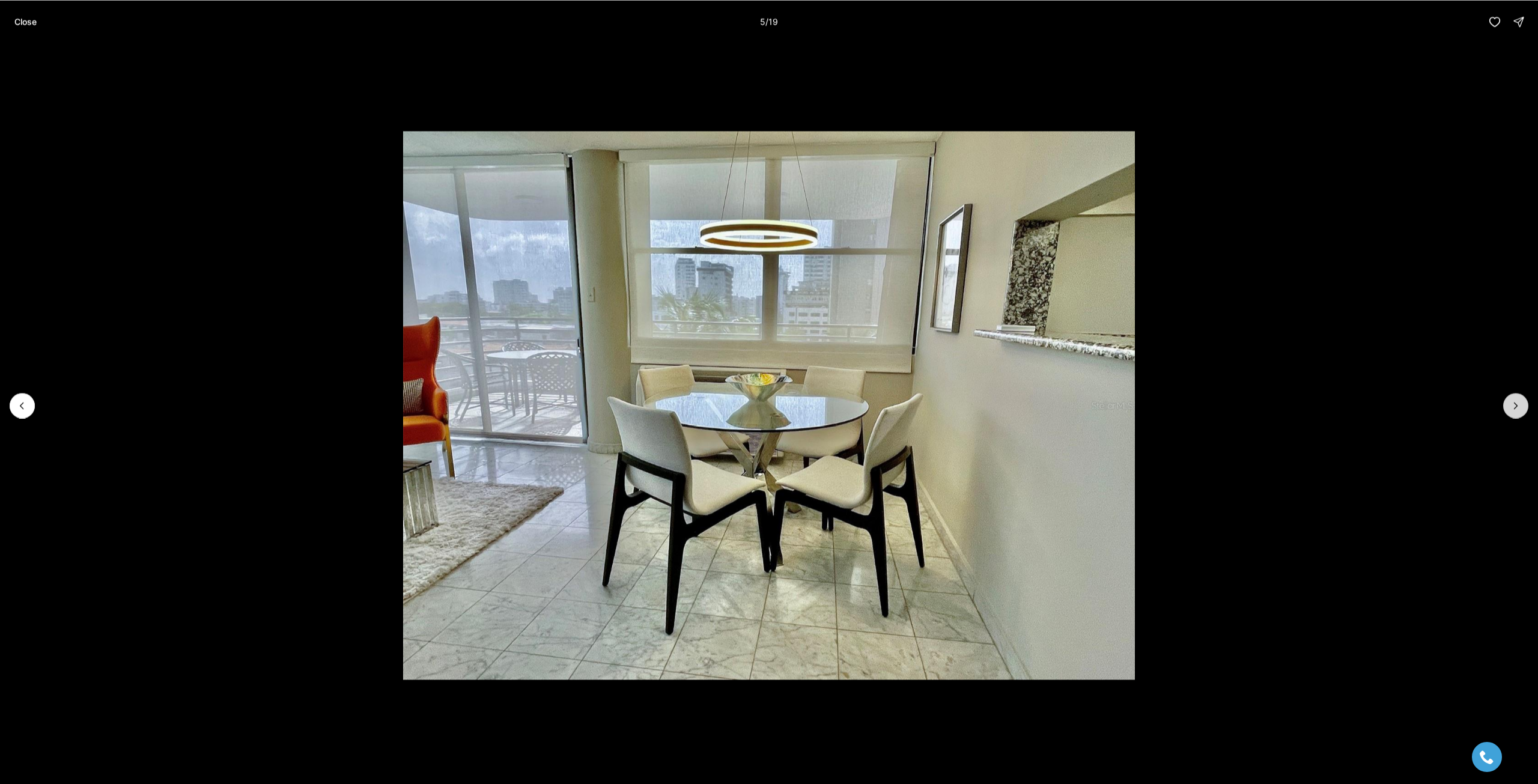
click at [1510, 402] on icon "Next slide" at bounding box center [1516, 405] width 12 height 12
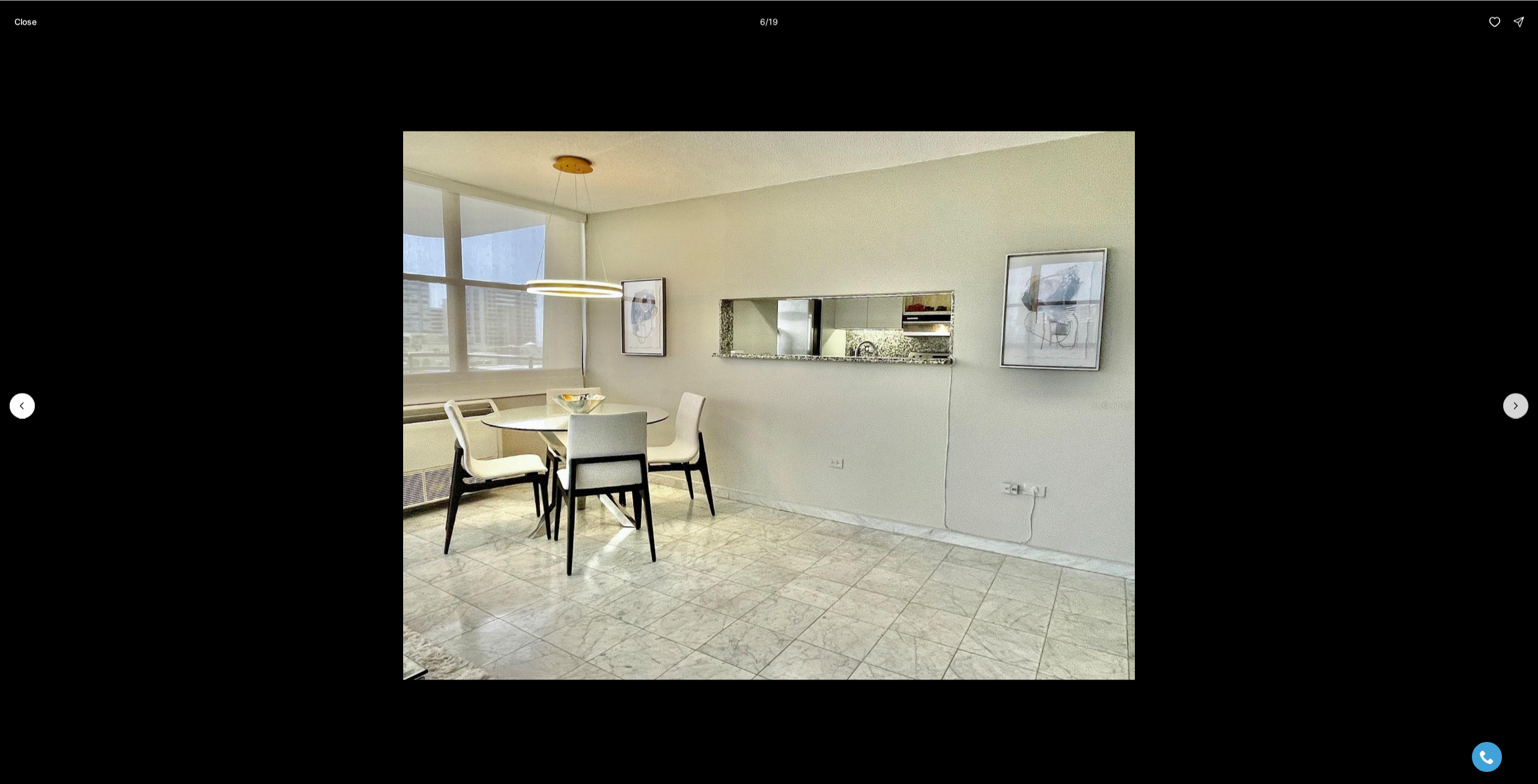
click at [1510, 402] on icon "Next slide" at bounding box center [1516, 405] width 12 height 12
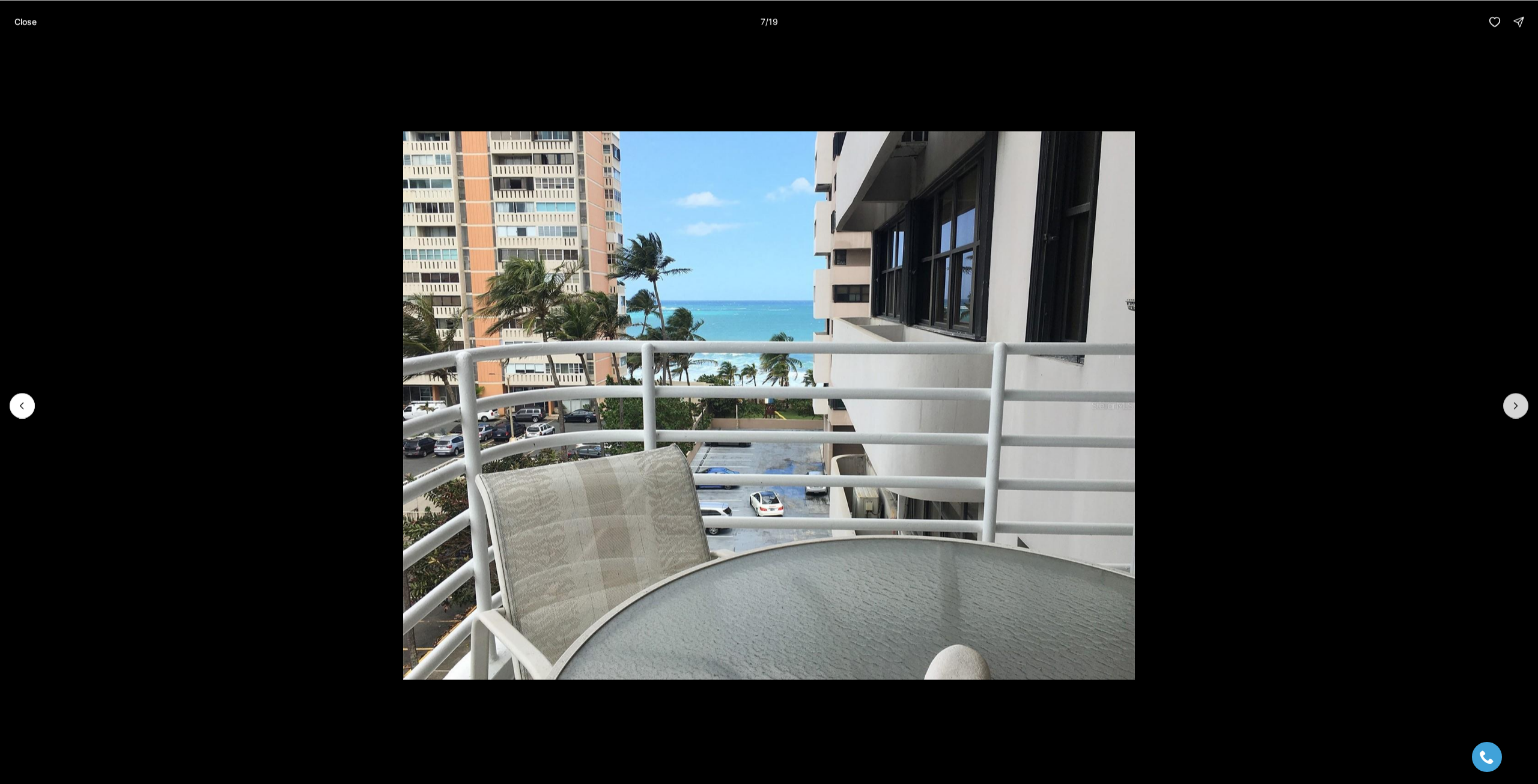
click at [1510, 402] on icon "Next slide" at bounding box center [1516, 405] width 12 height 12
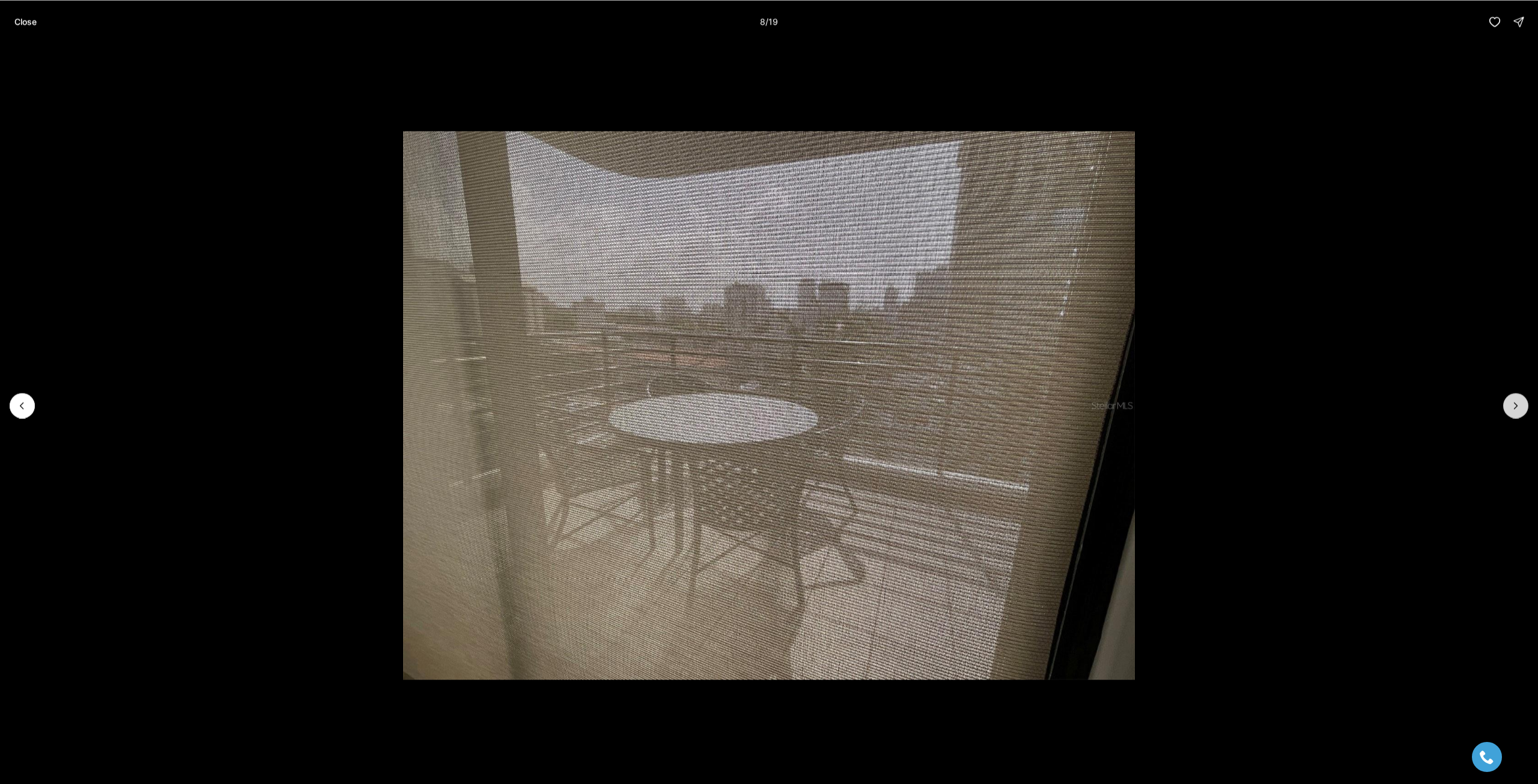
click at [1510, 402] on icon "Next slide" at bounding box center [1516, 405] width 12 height 12
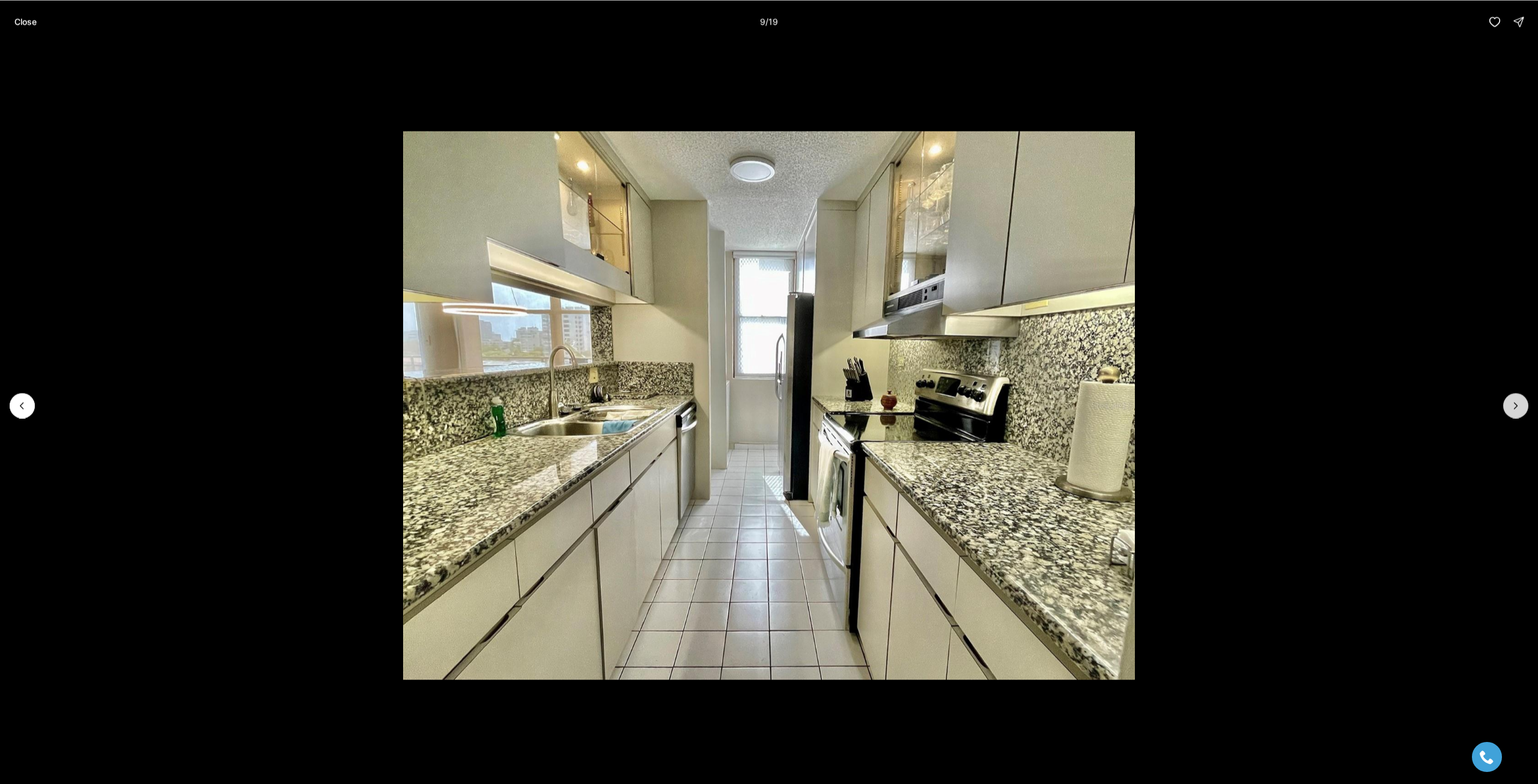
click at [1510, 402] on icon "Next slide" at bounding box center [1516, 405] width 12 height 12
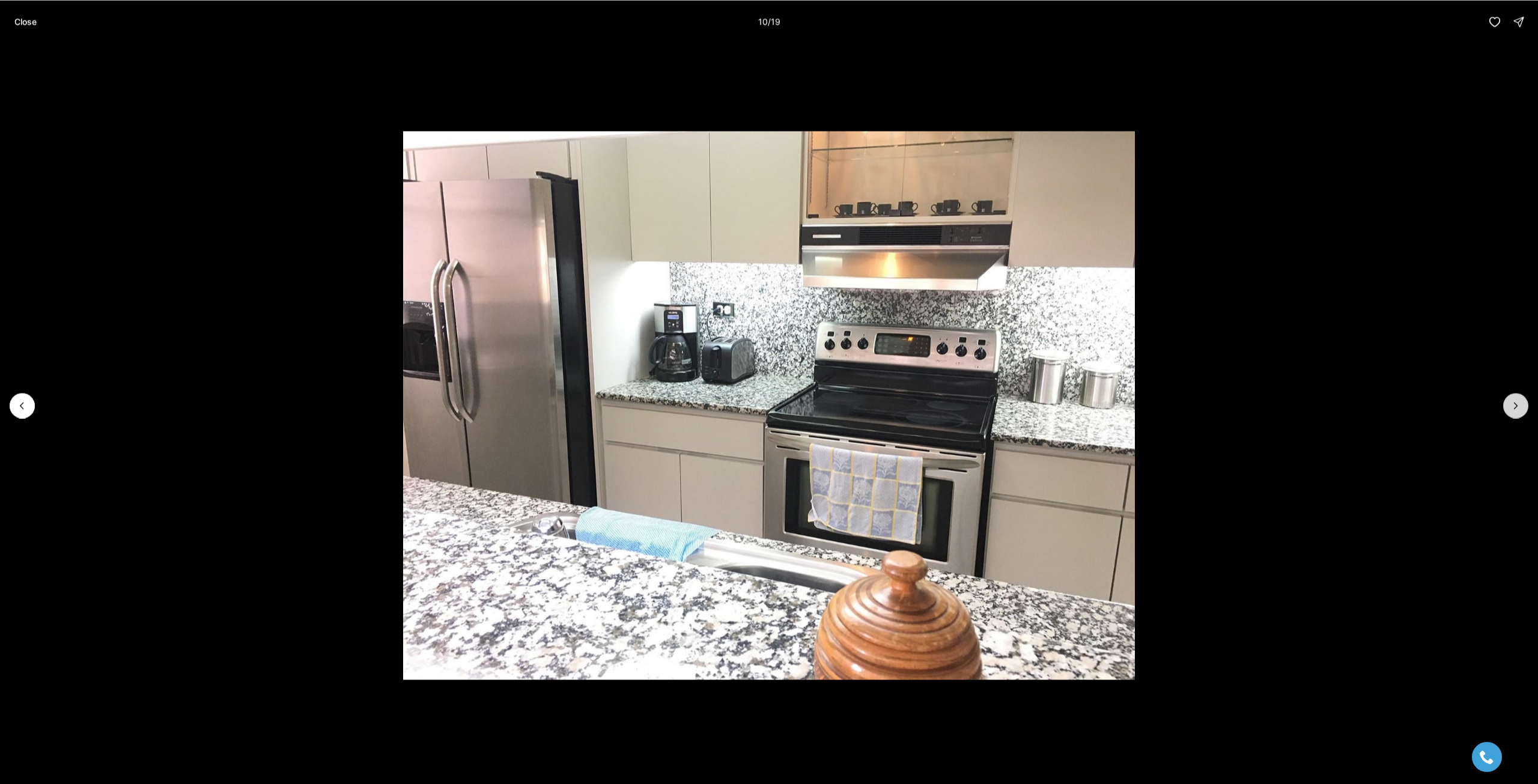
click at [1510, 402] on icon "Next slide" at bounding box center [1516, 405] width 12 height 12
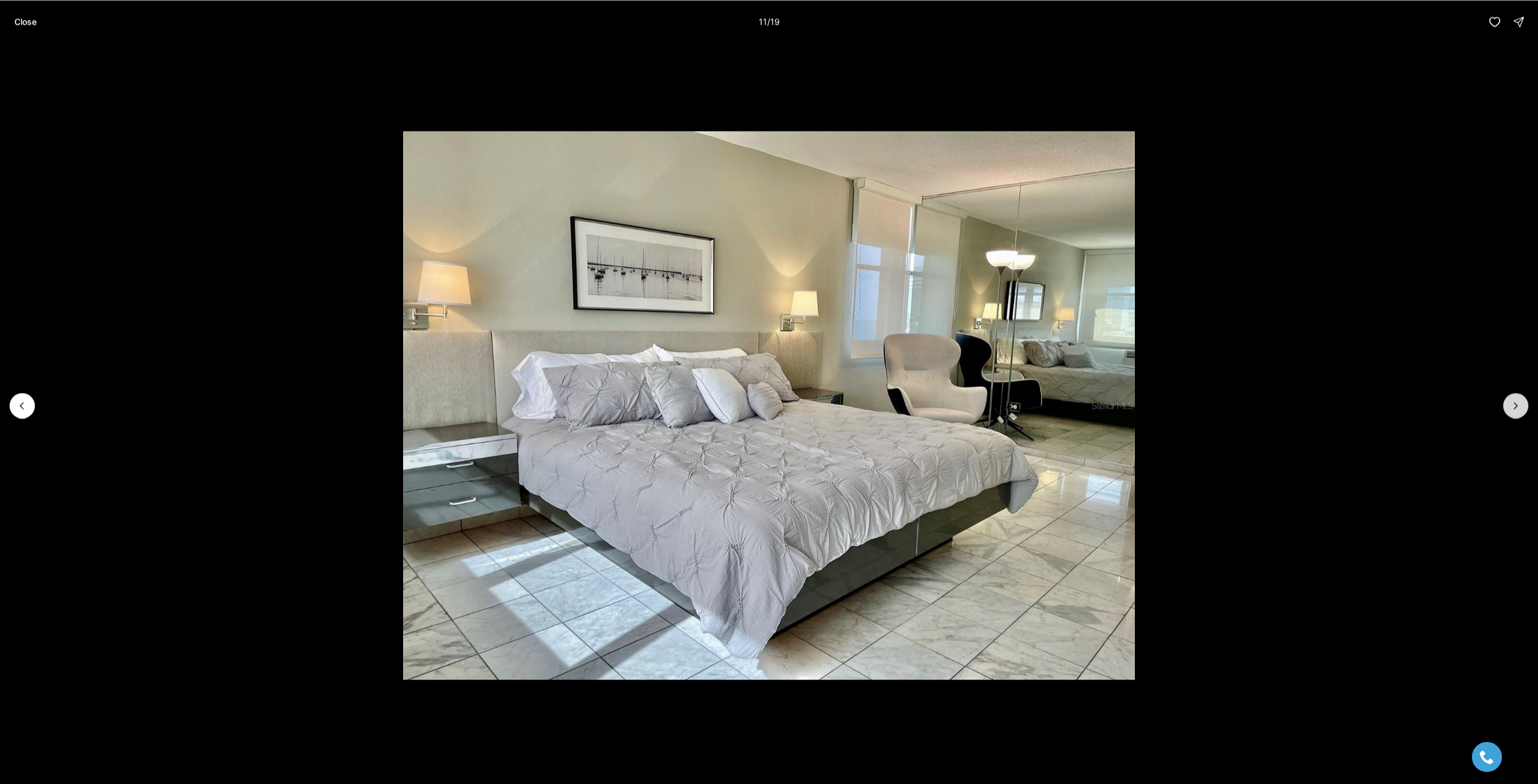
click at [1510, 402] on icon "Next slide" at bounding box center [1516, 405] width 12 height 12
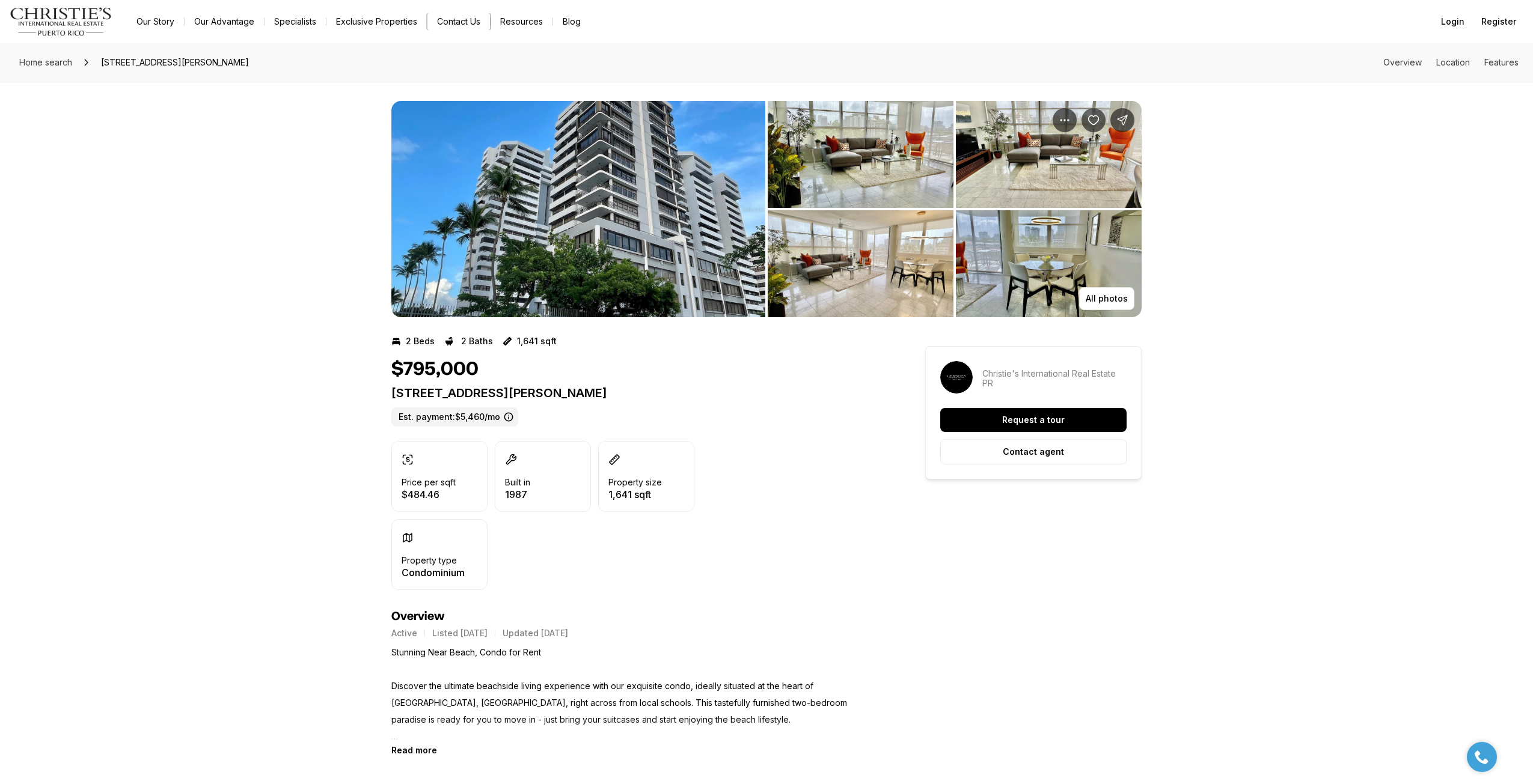
click at [463, 25] on button "Contact Us" at bounding box center [458, 21] width 62 height 17
drag, startPoint x: 389, startPoint y: 388, endPoint x: 702, endPoint y: 384, distance: 313.0
copy p "1483 ASHFORD AVE #602 SAN JUAN PR, 00907"
click at [482, 26] on button "Contact Us" at bounding box center [458, 21] width 62 height 17
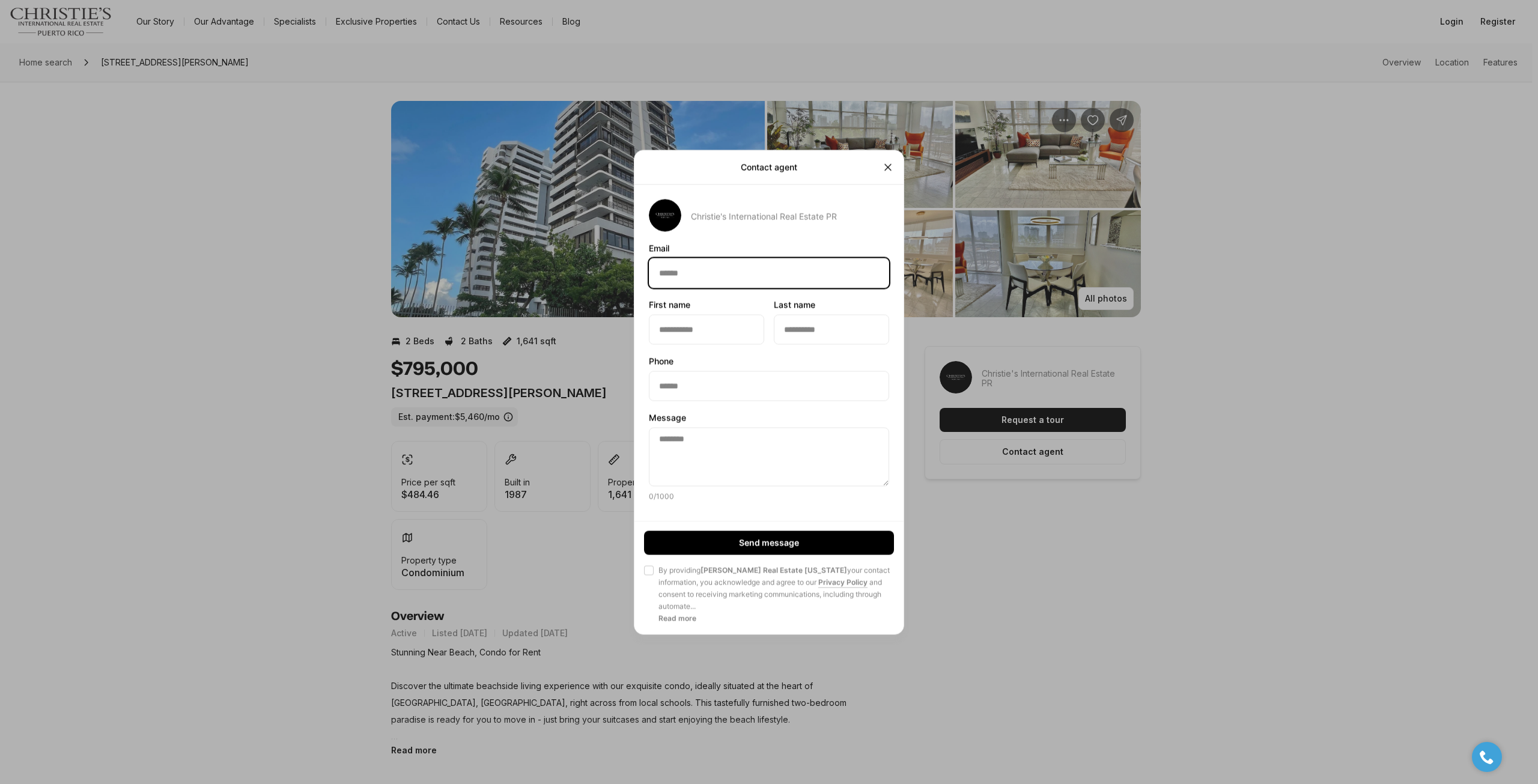
click at [705, 269] on input "Email Email" at bounding box center [769, 273] width 239 height 29
type input "**********"
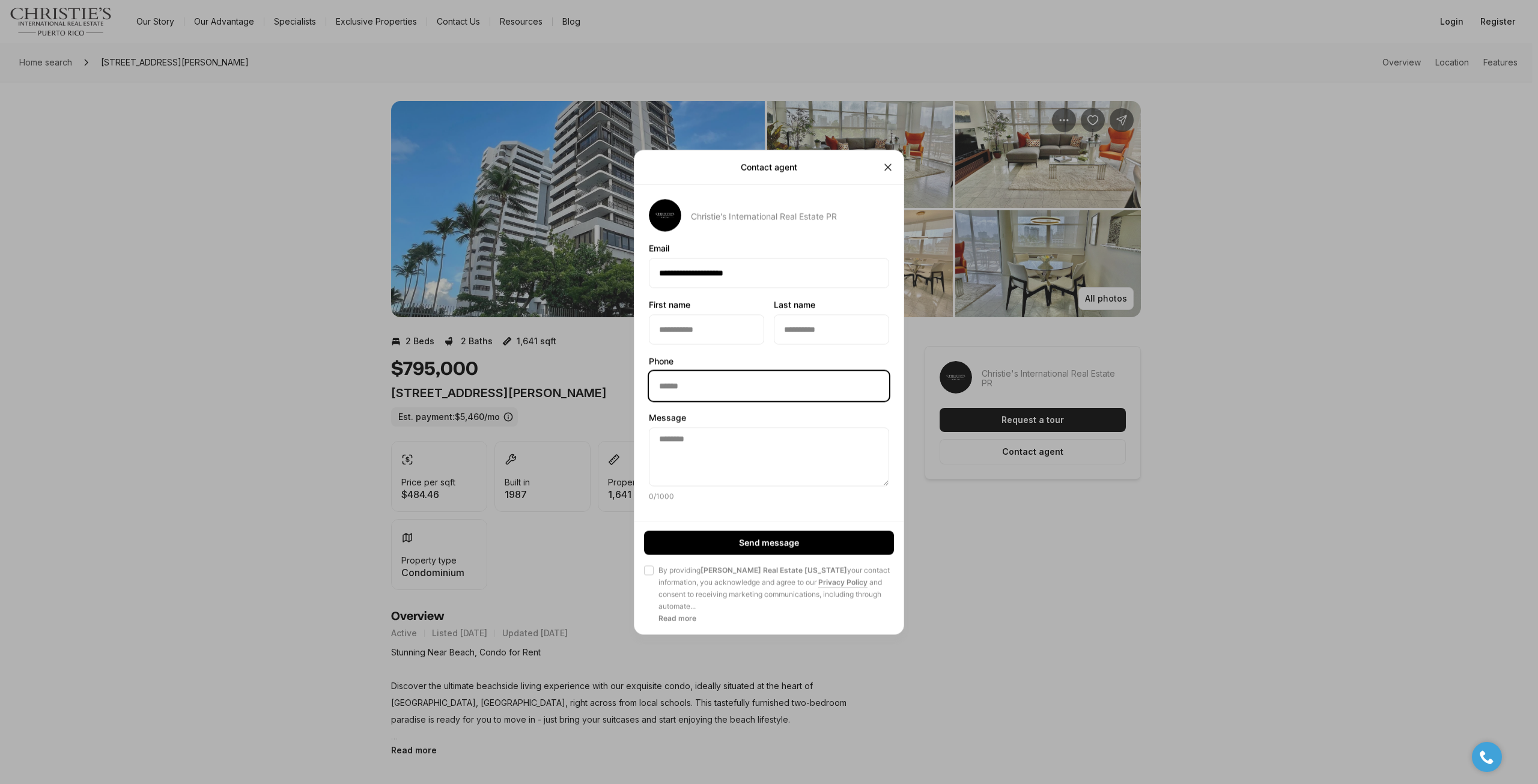
type input "**********"
click at [697, 330] on input "First name First name" at bounding box center [706, 329] width 114 height 29
type input "********"
click at [789, 328] on input "Last name Last name" at bounding box center [831, 329] width 114 height 29
drag, startPoint x: 820, startPoint y: 328, endPoint x: 773, endPoint y: 328, distance: 47.0
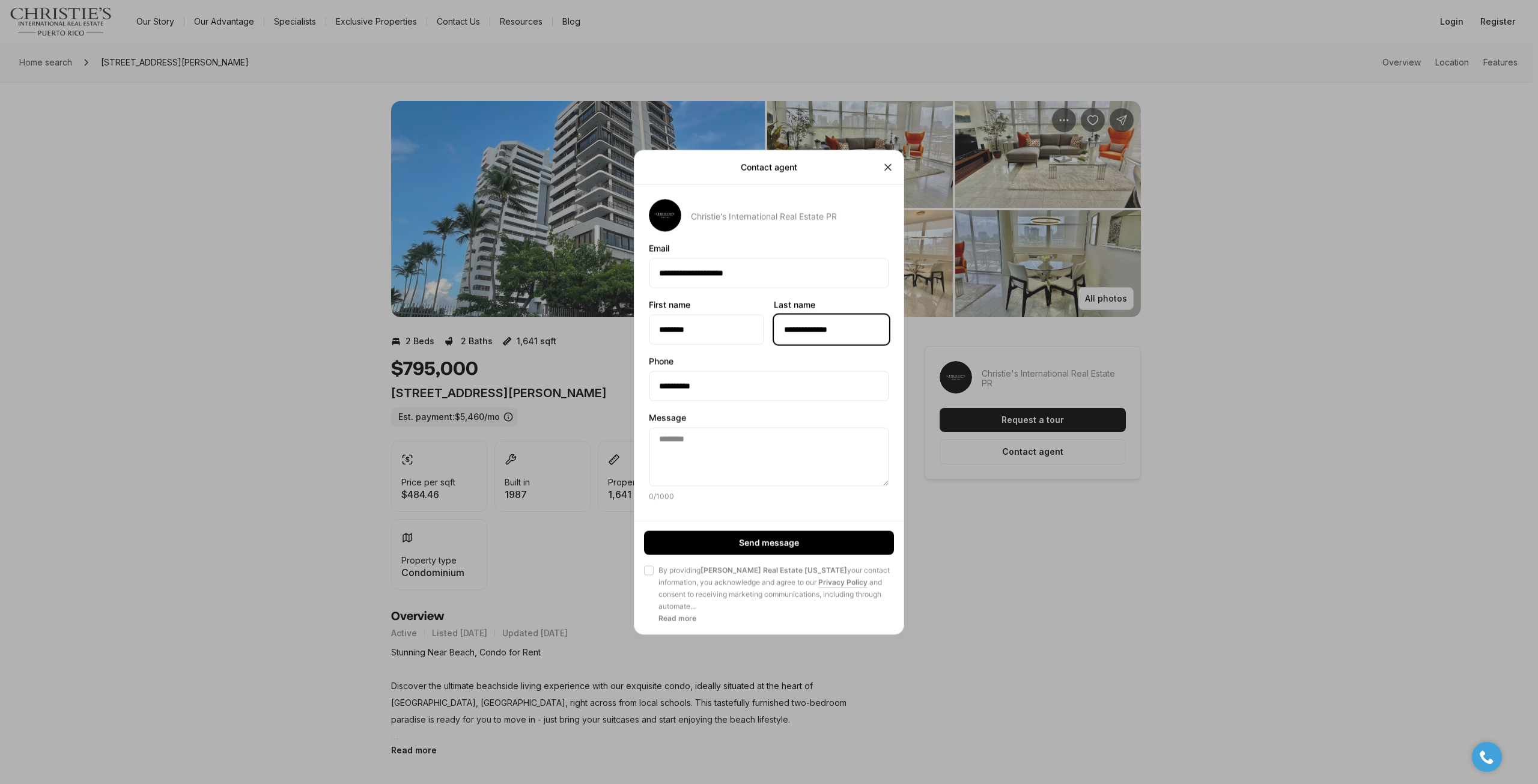
click at [773, 328] on div "**********" at bounding box center [769, 322] width 240 height 45
type input "*****"
click at [713, 465] on textarea "Message Message 0 / 1000" at bounding box center [769, 456] width 240 height 59
paste textarea "**********"
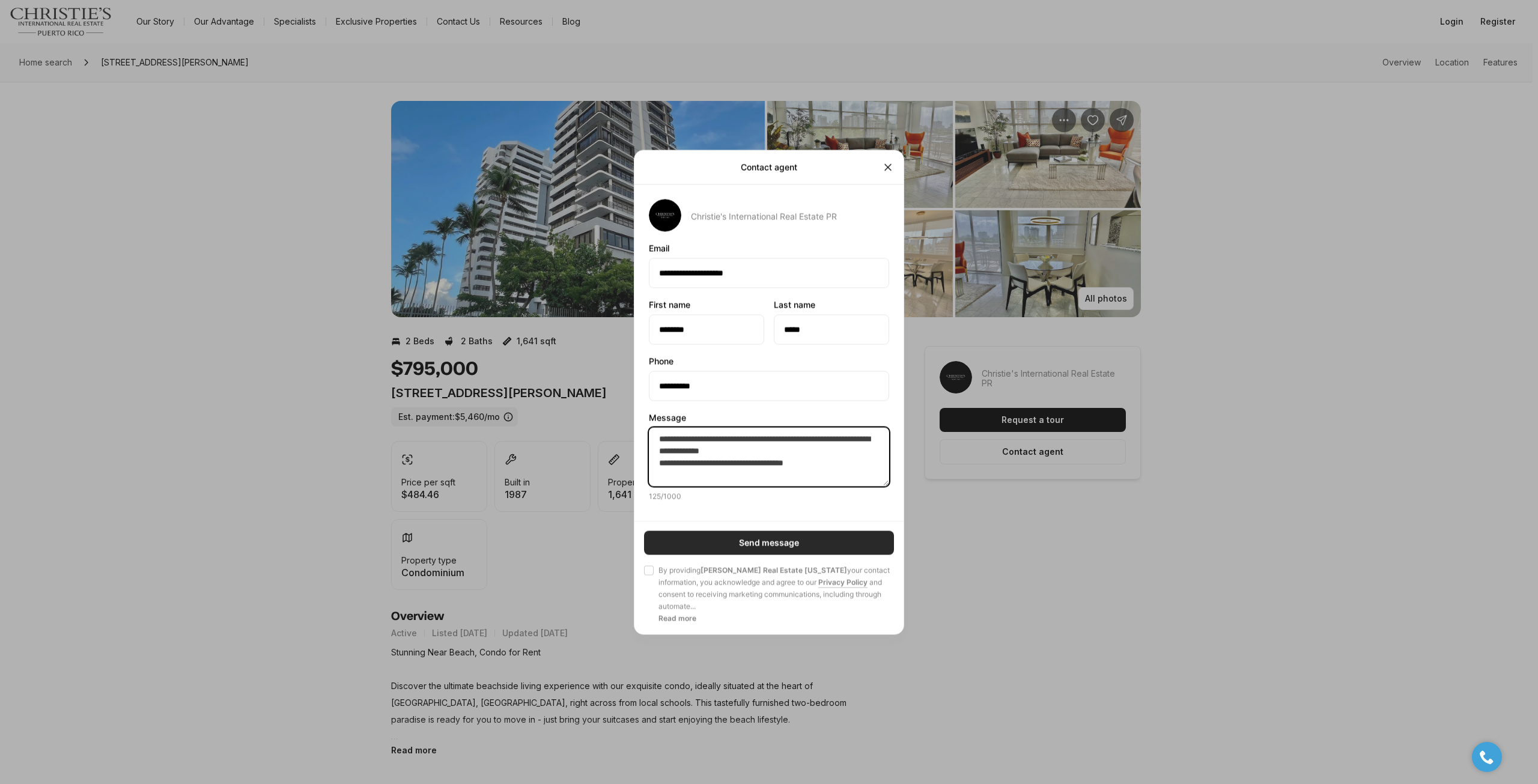
type textarea "**********"
click at [694, 538] on button "Send message" at bounding box center [769, 542] width 250 height 24
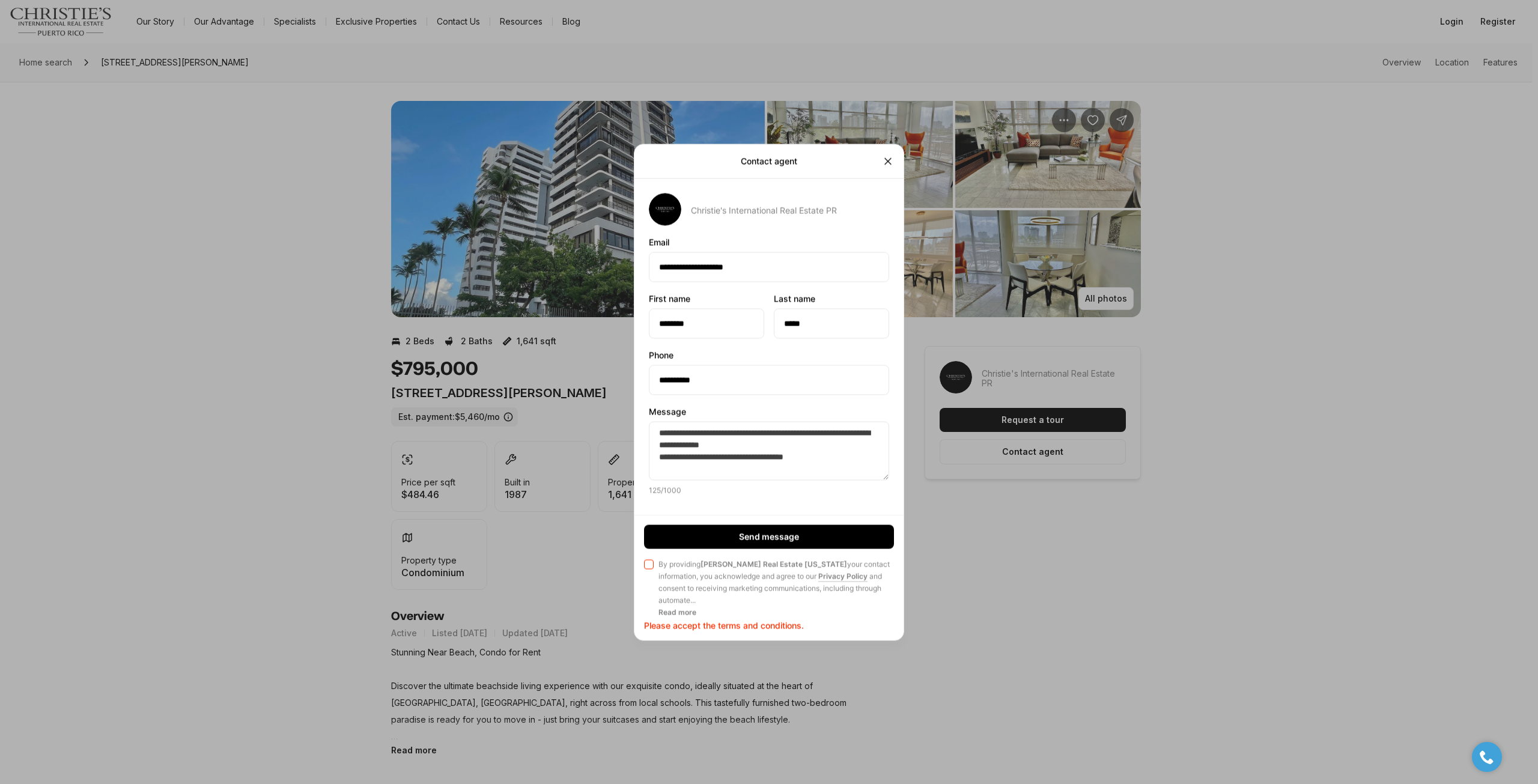
click at [646, 560] on button "Agree to Privacy Policy By providing Christie's Real Estate Puerto Rico your co…" at bounding box center [649, 564] width 10 height 10
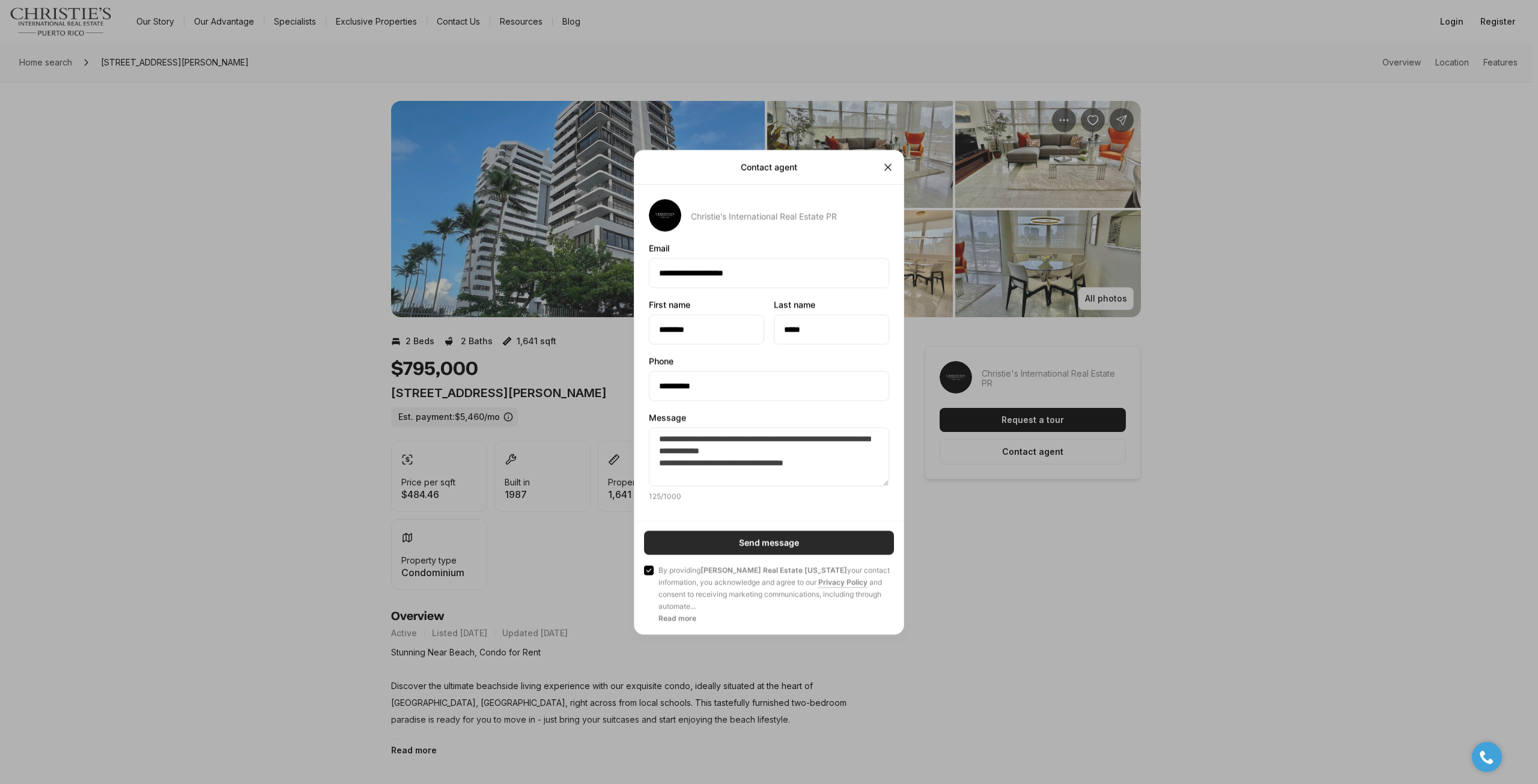
click at [687, 541] on button "Send message" at bounding box center [769, 542] width 250 height 24
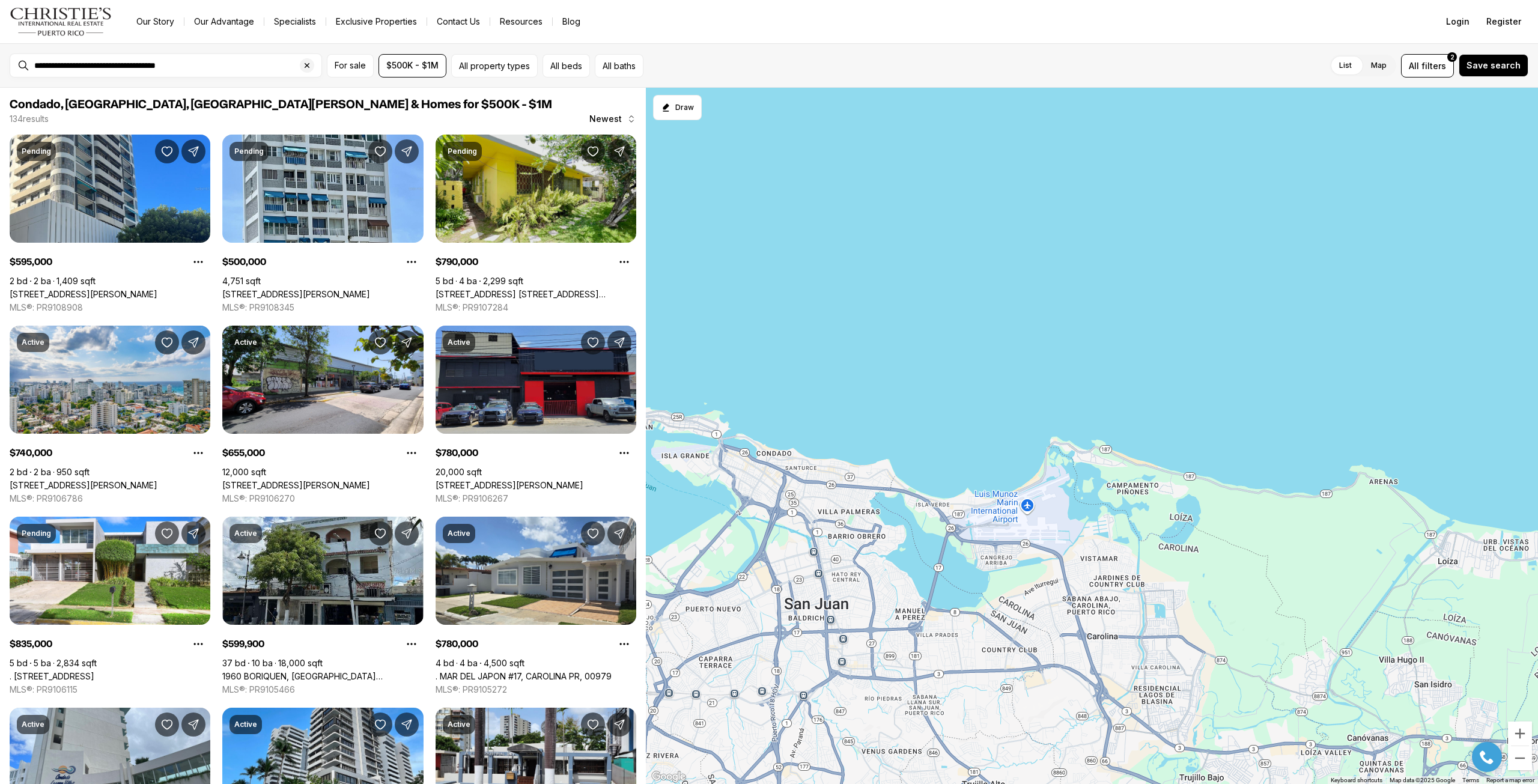
scroll to position [301, 0]
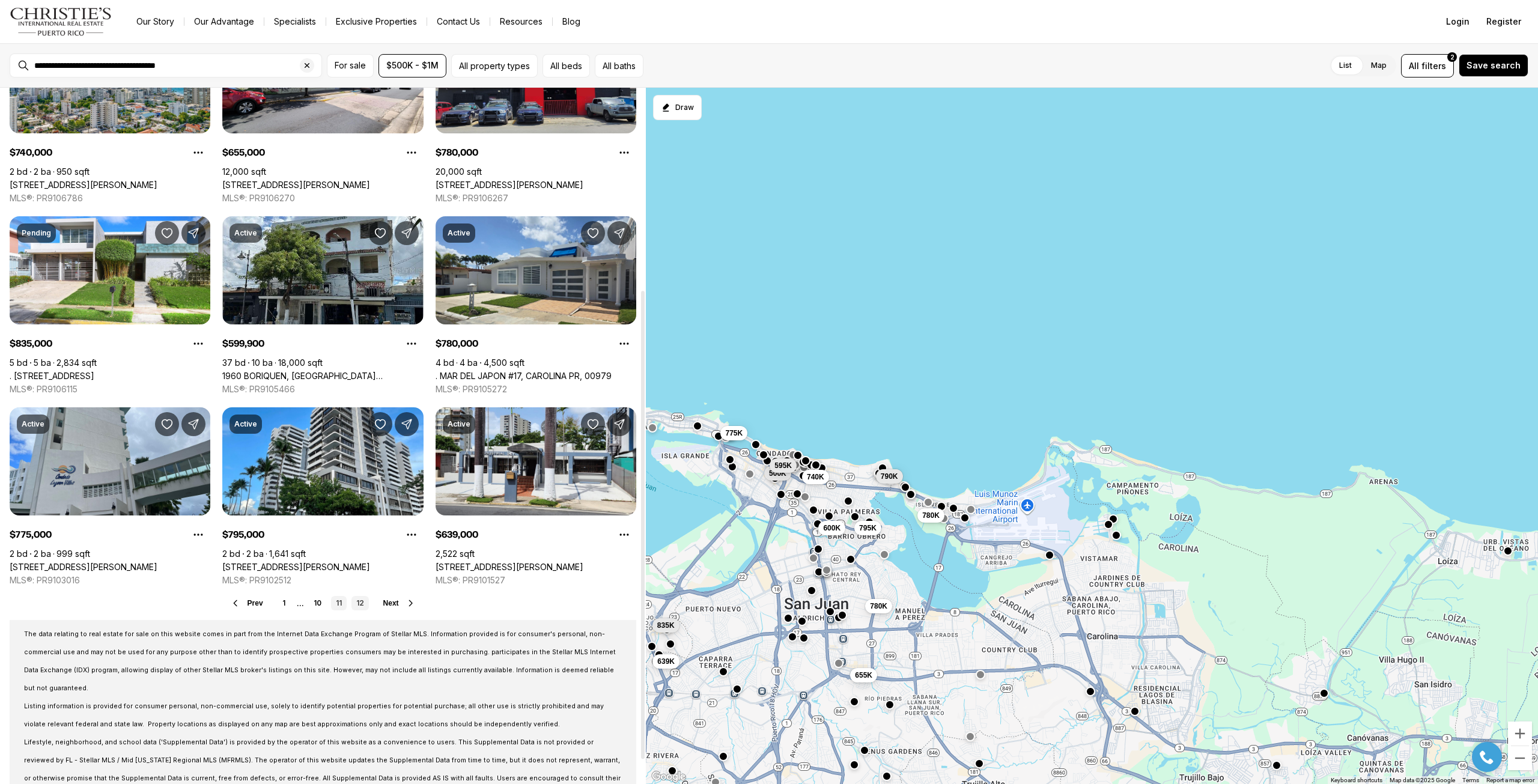
click at [359, 604] on link "12" at bounding box center [360, 603] width 17 height 15
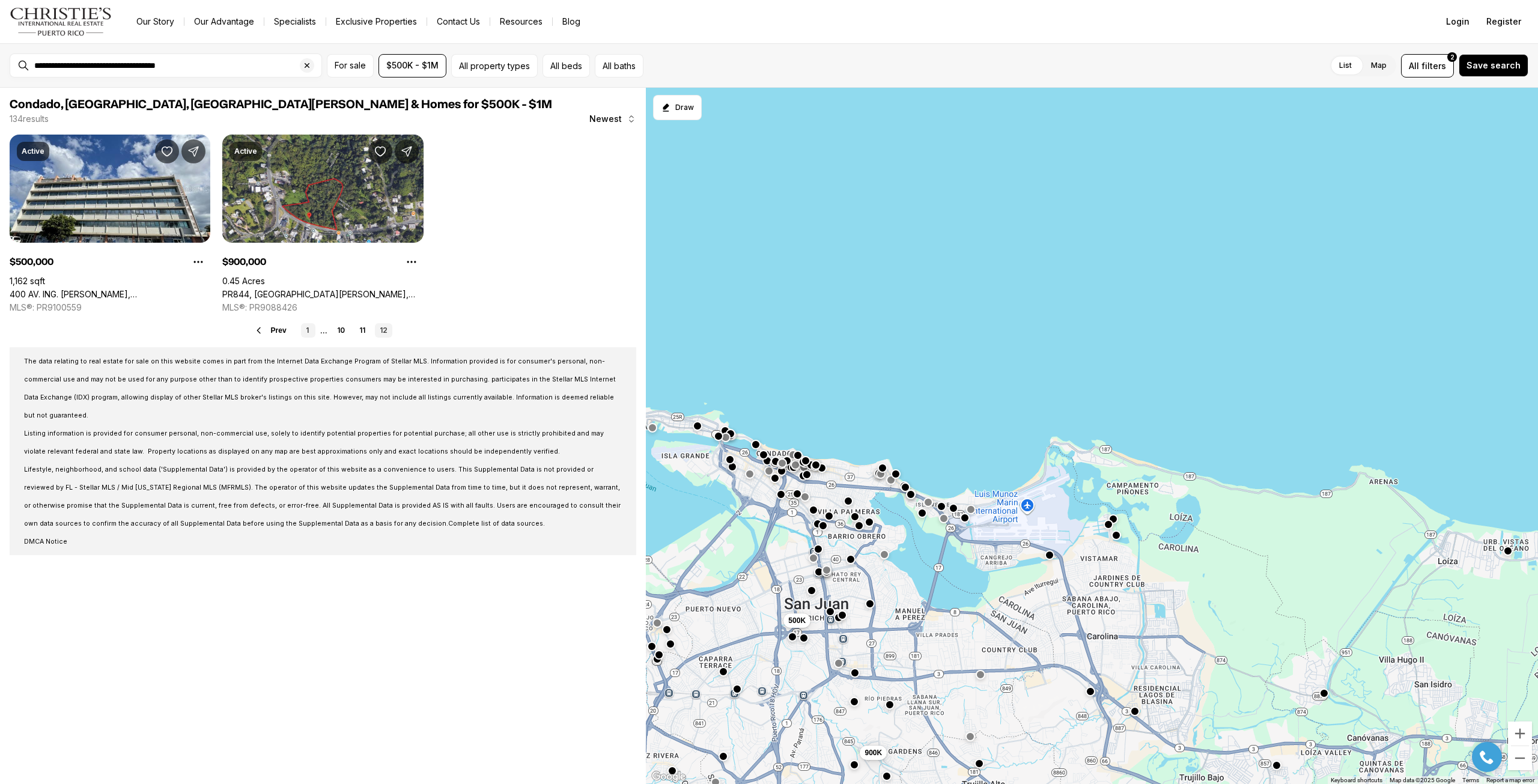
click at [308, 329] on link "1" at bounding box center [308, 331] width 15 height 15
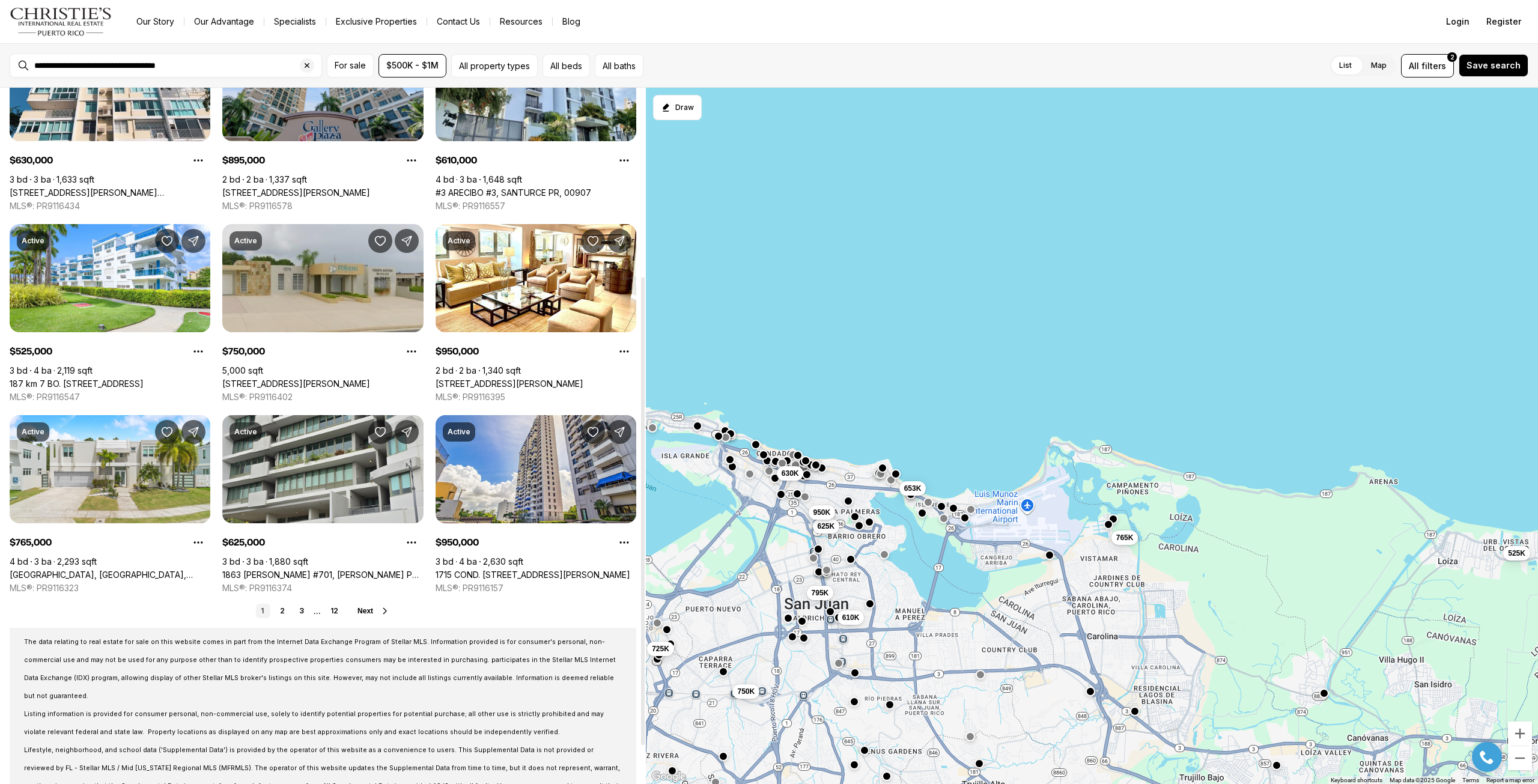
scroll to position [336, 0]
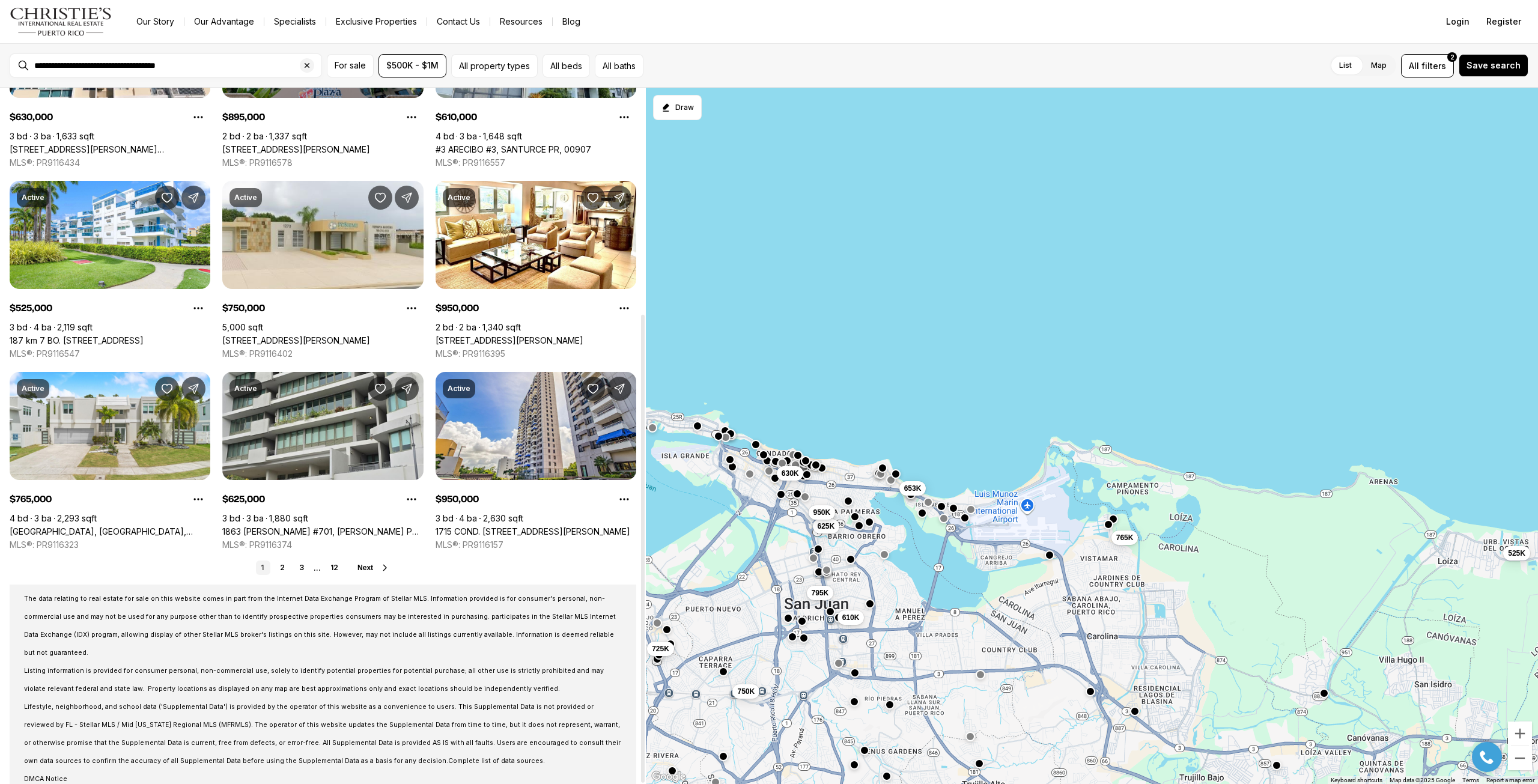
click at [367, 570] on span "Next" at bounding box center [365, 568] width 15 height 8
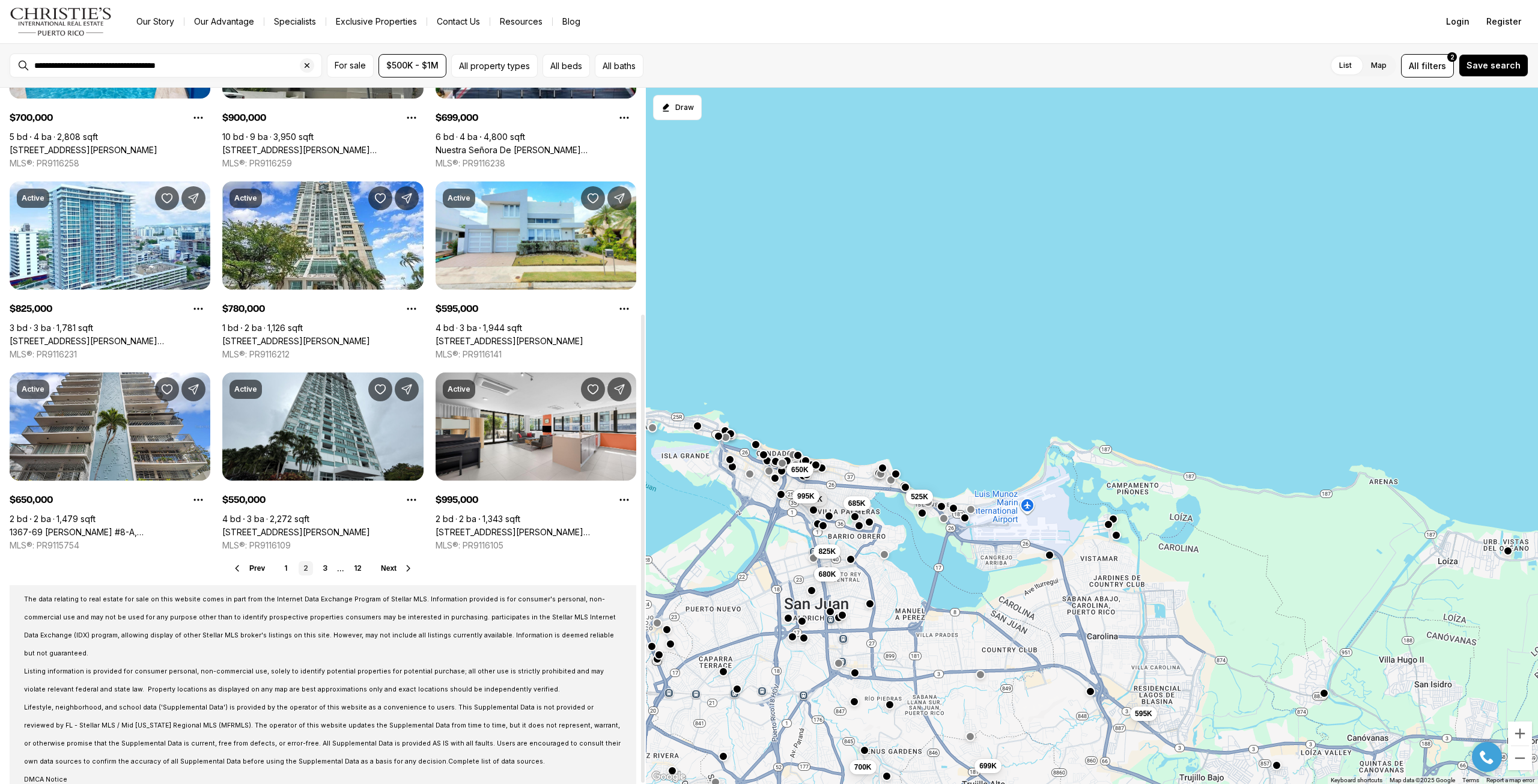
scroll to position [336, 0]
click at [320, 570] on link "3" at bounding box center [325, 568] width 15 height 15
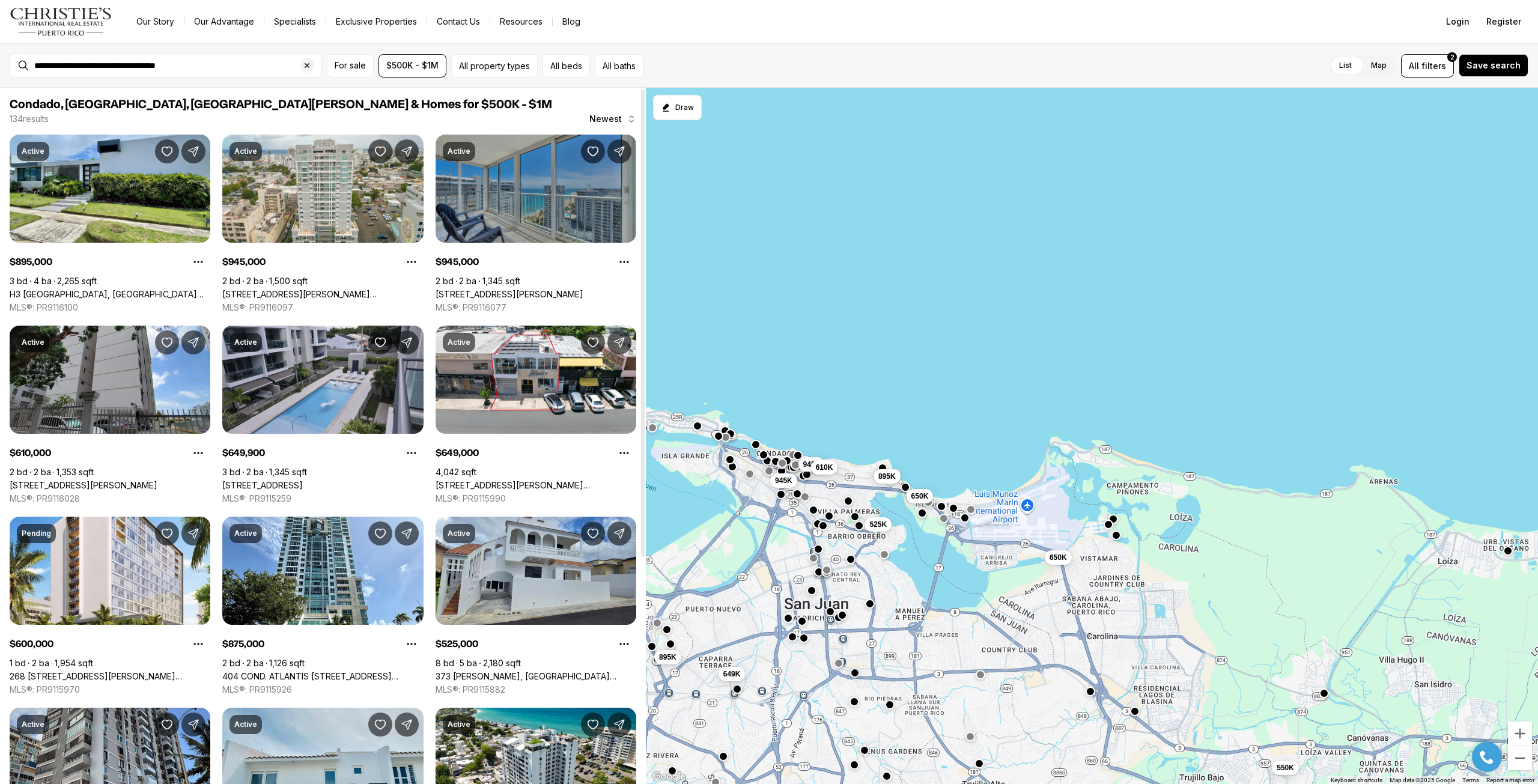
click at [502, 289] on link "[STREET_ADDRESS][PERSON_NAME]" at bounding box center [509, 293] width 148 height 11
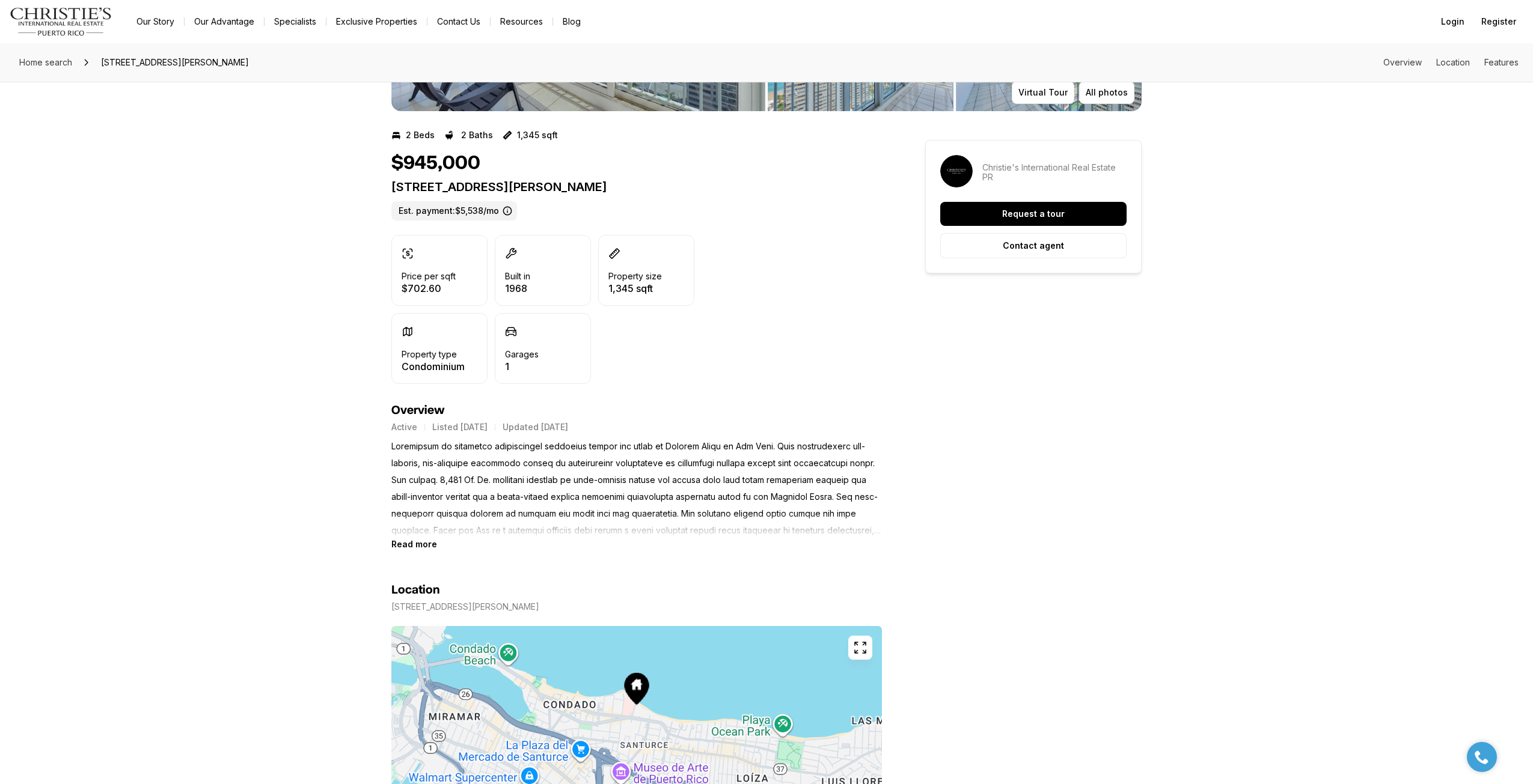
scroll to position [240, 0]
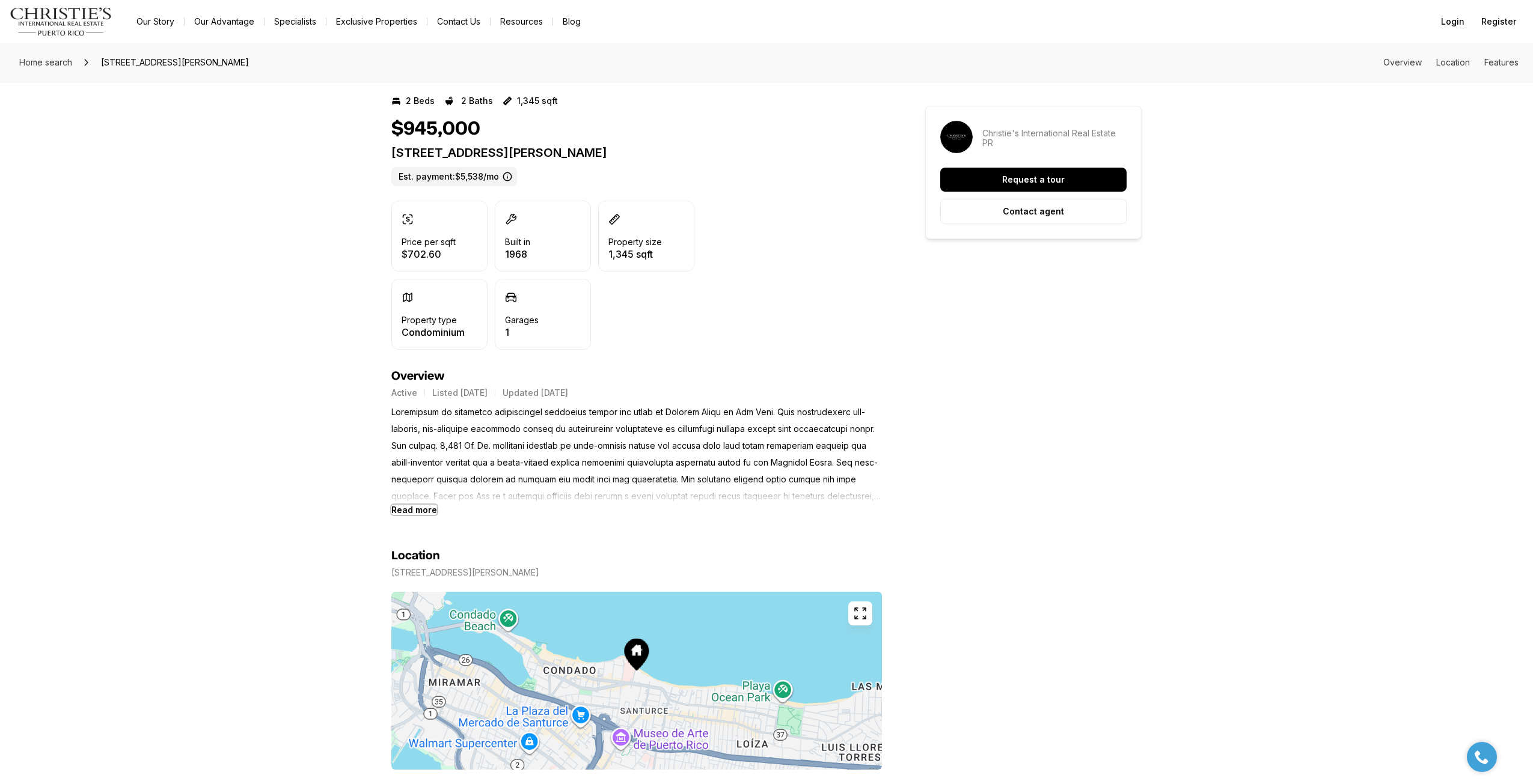
click at [417, 511] on b "Read more" at bounding box center [414, 510] width 45 height 11
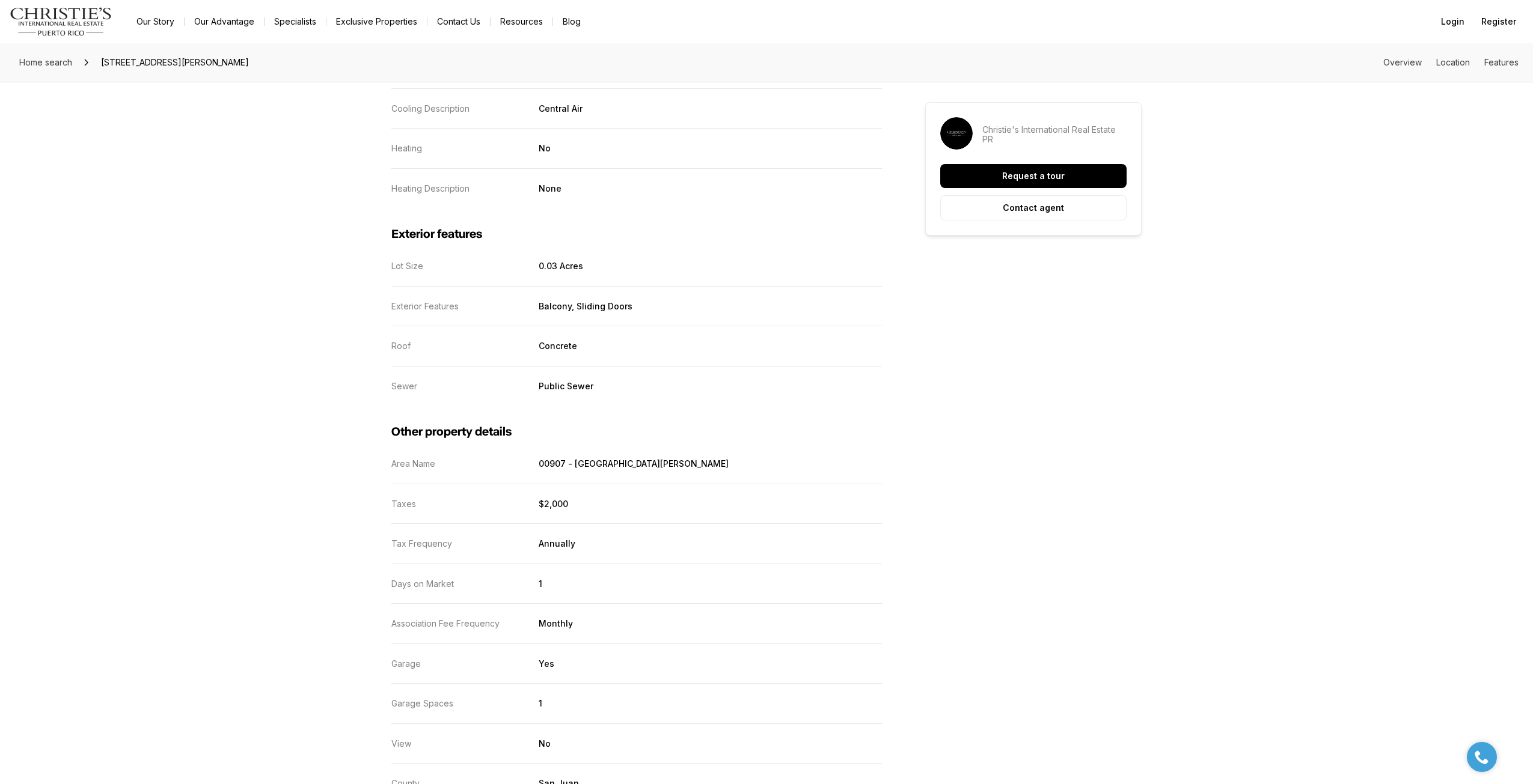
scroll to position [1909, 0]
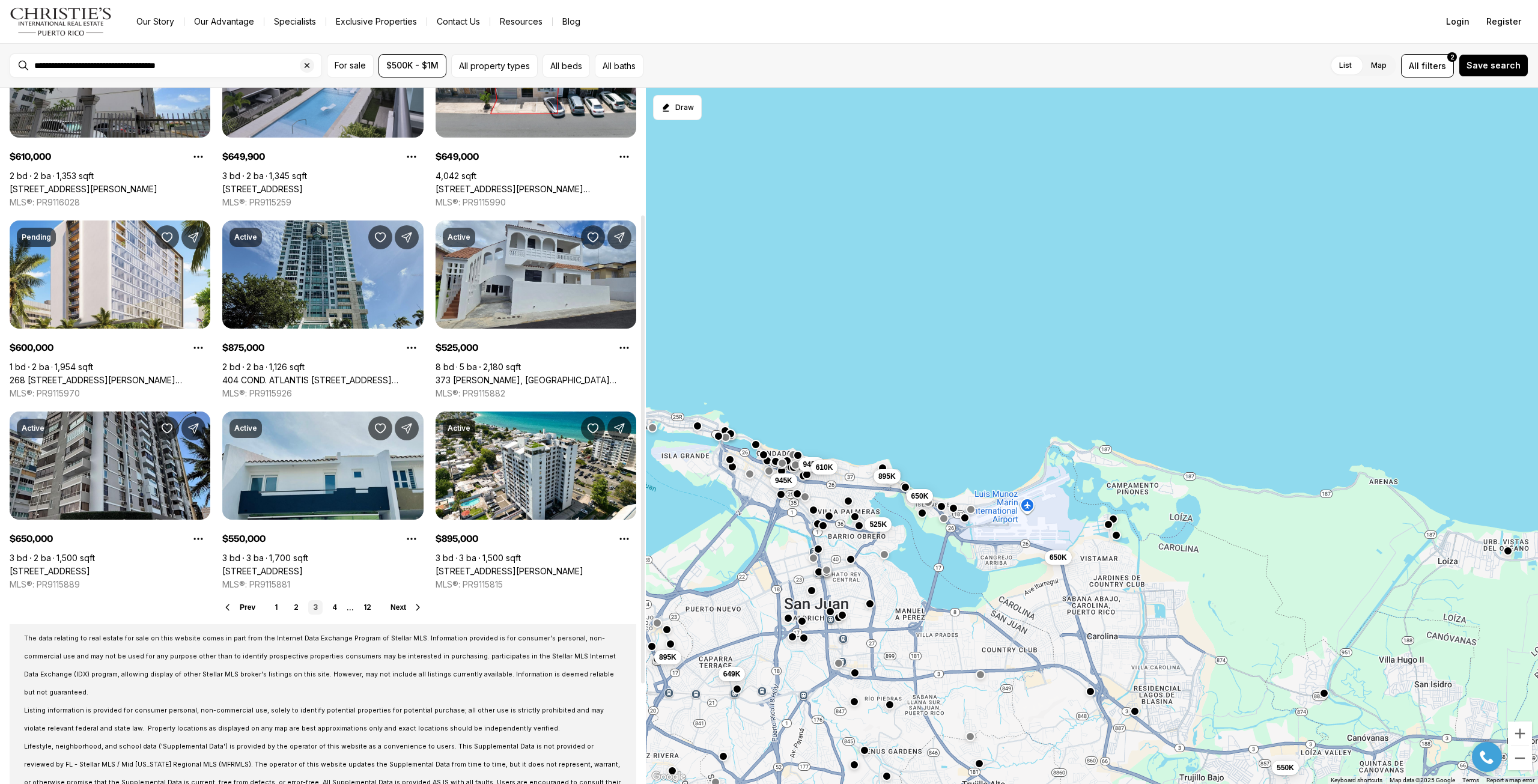
scroll to position [336, 0]
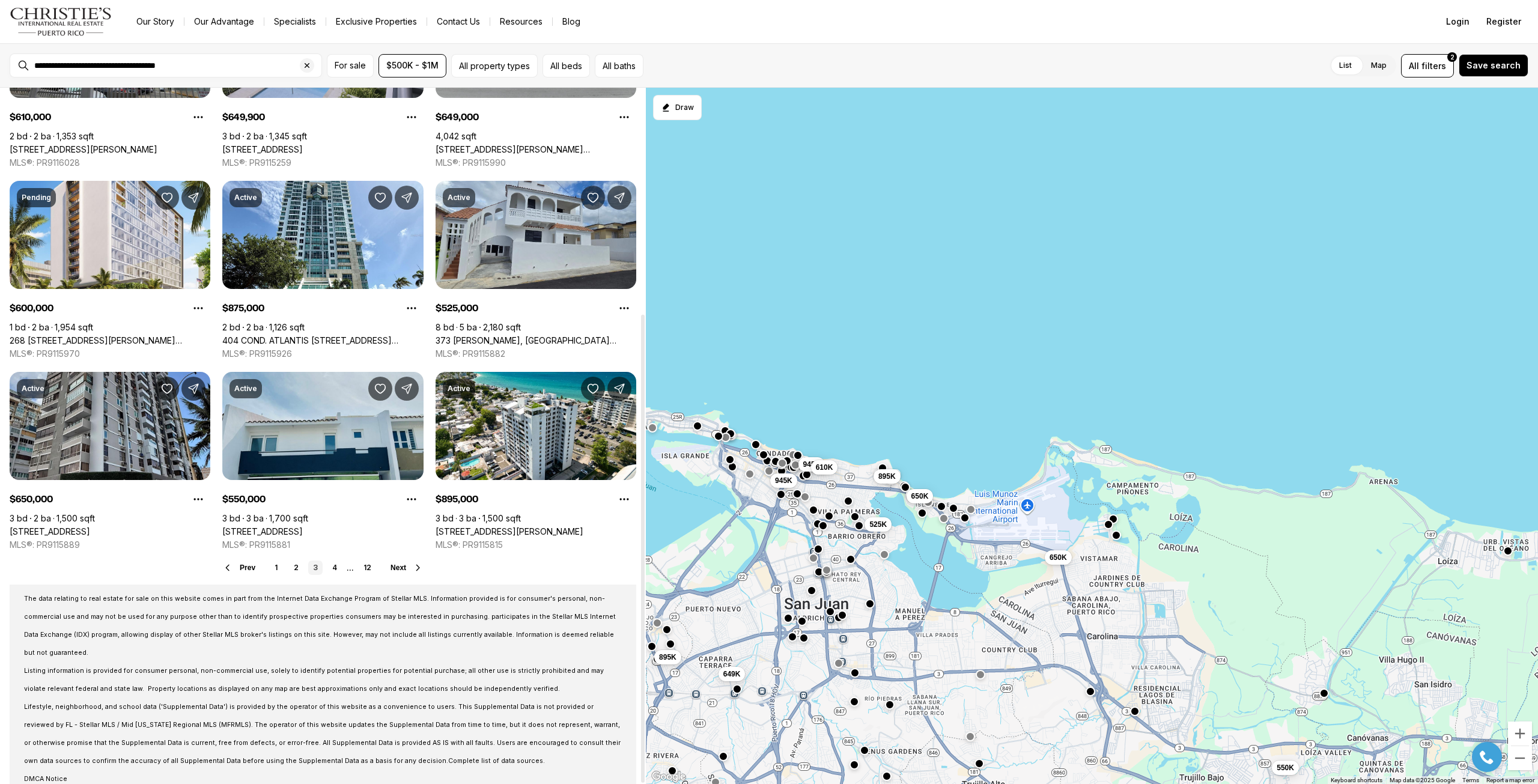
click at [404, 568] on span "Next" at bounding box center [398, 568] width 15 height 8
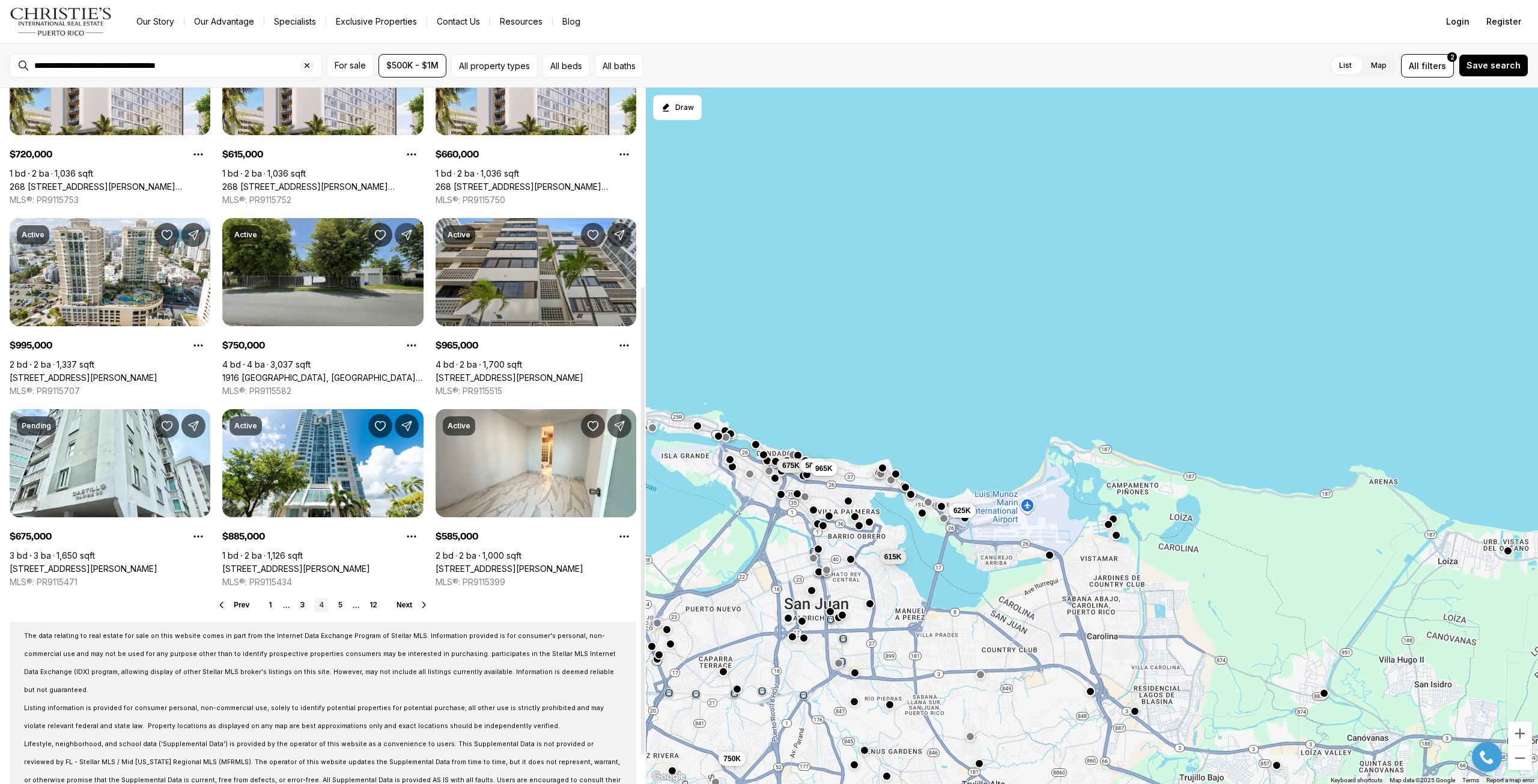
scroll to position [301, 0]
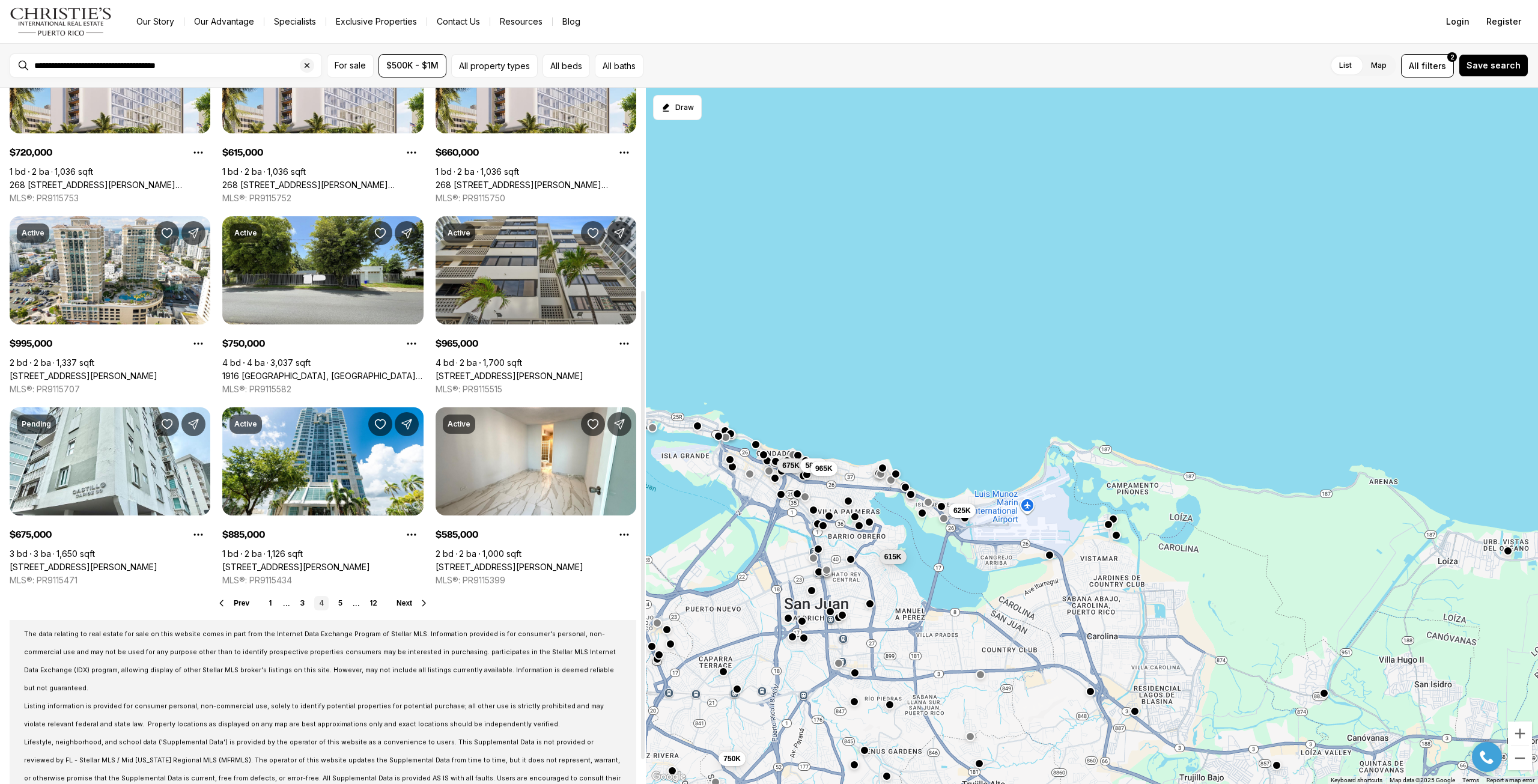
click at [405, 608] on div "Prev 1 ... 3 4 5 ... 12 Next" at bounding box center [323, 603] width 627 height 15
click at [405, 604] on span "Next" at bounding box center [404, 603] width 15 height 8
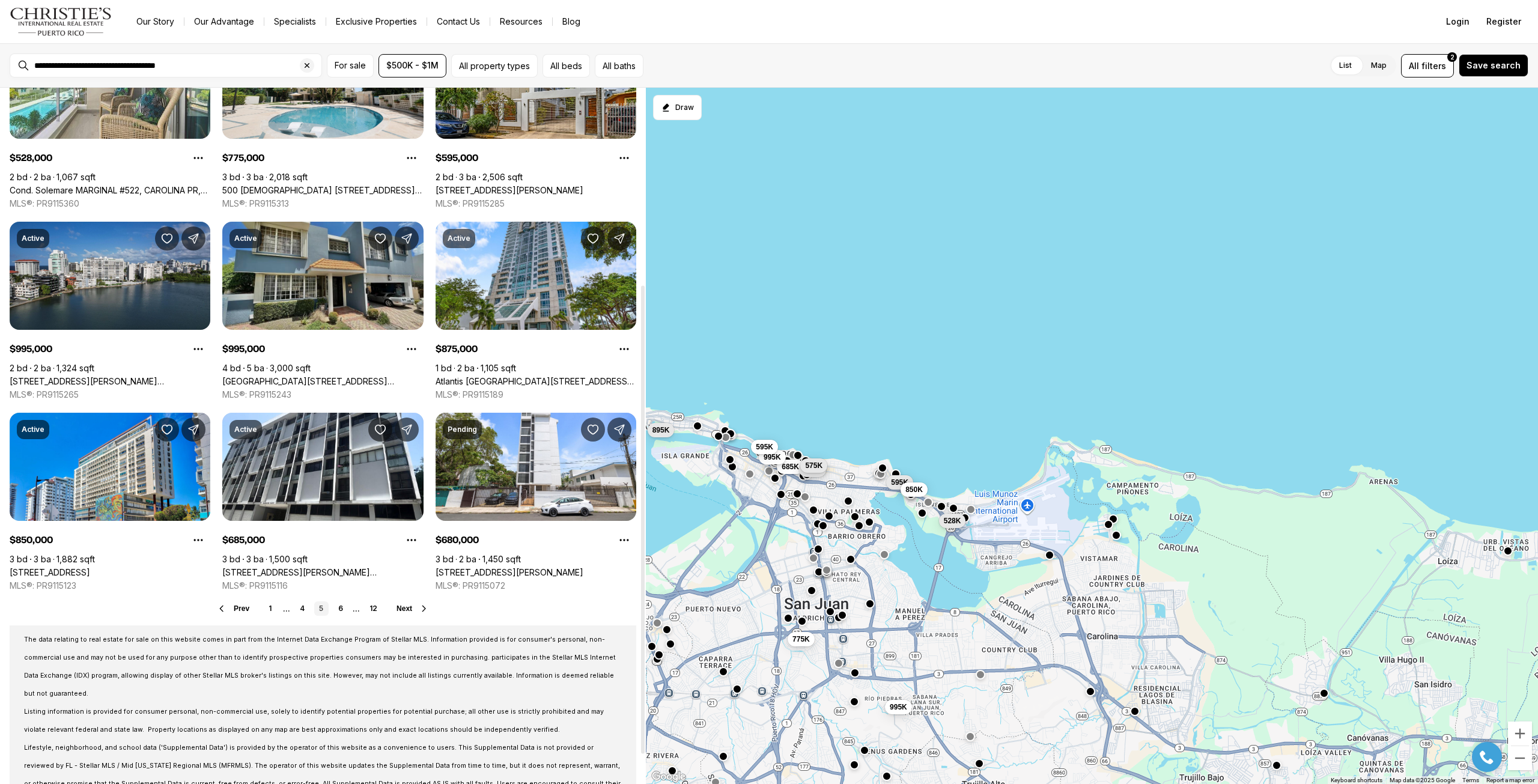
scroll to position [301, 0]
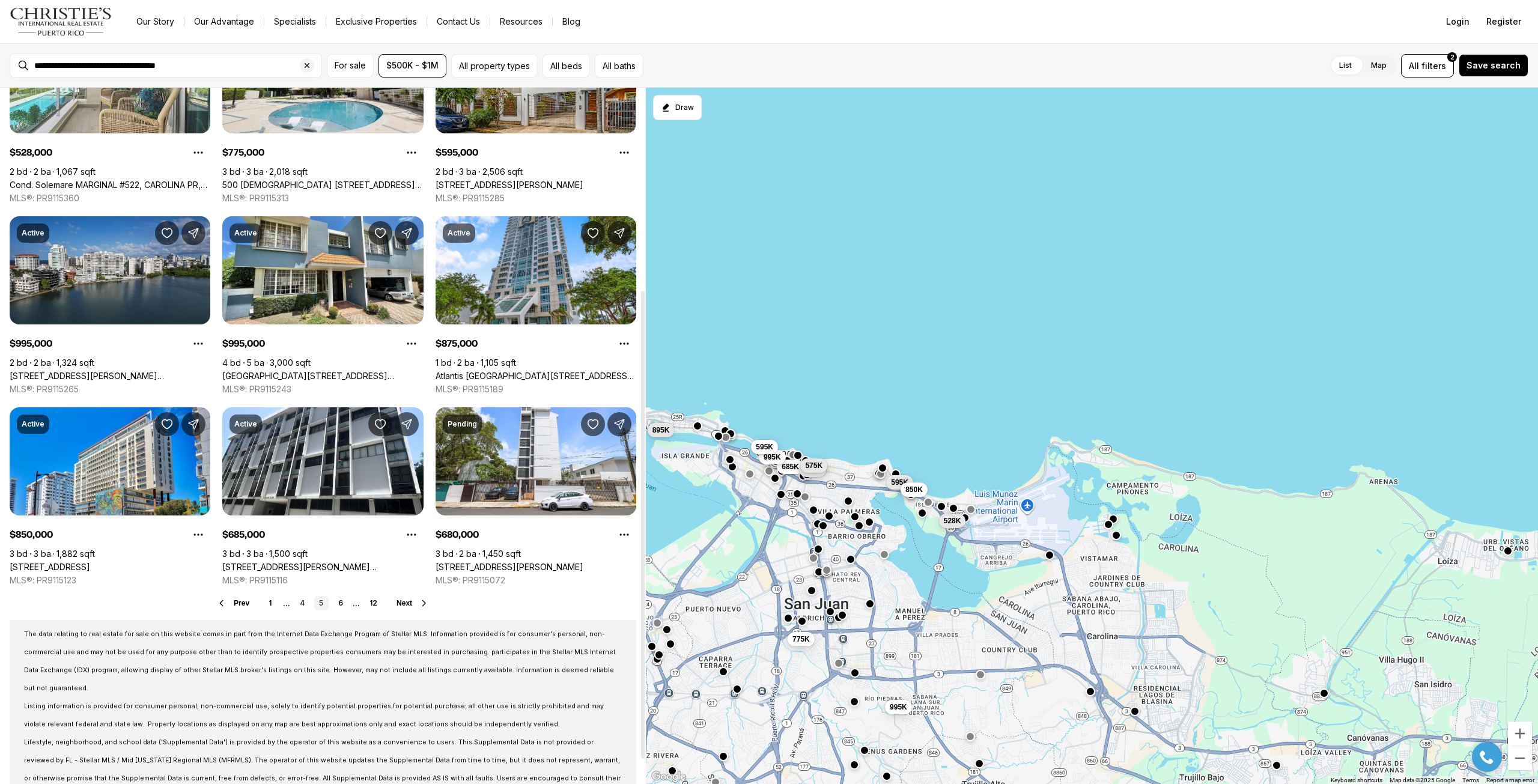
click at [410, 603] on span "Next" at bounding box center [404, 603] width 15 height 8
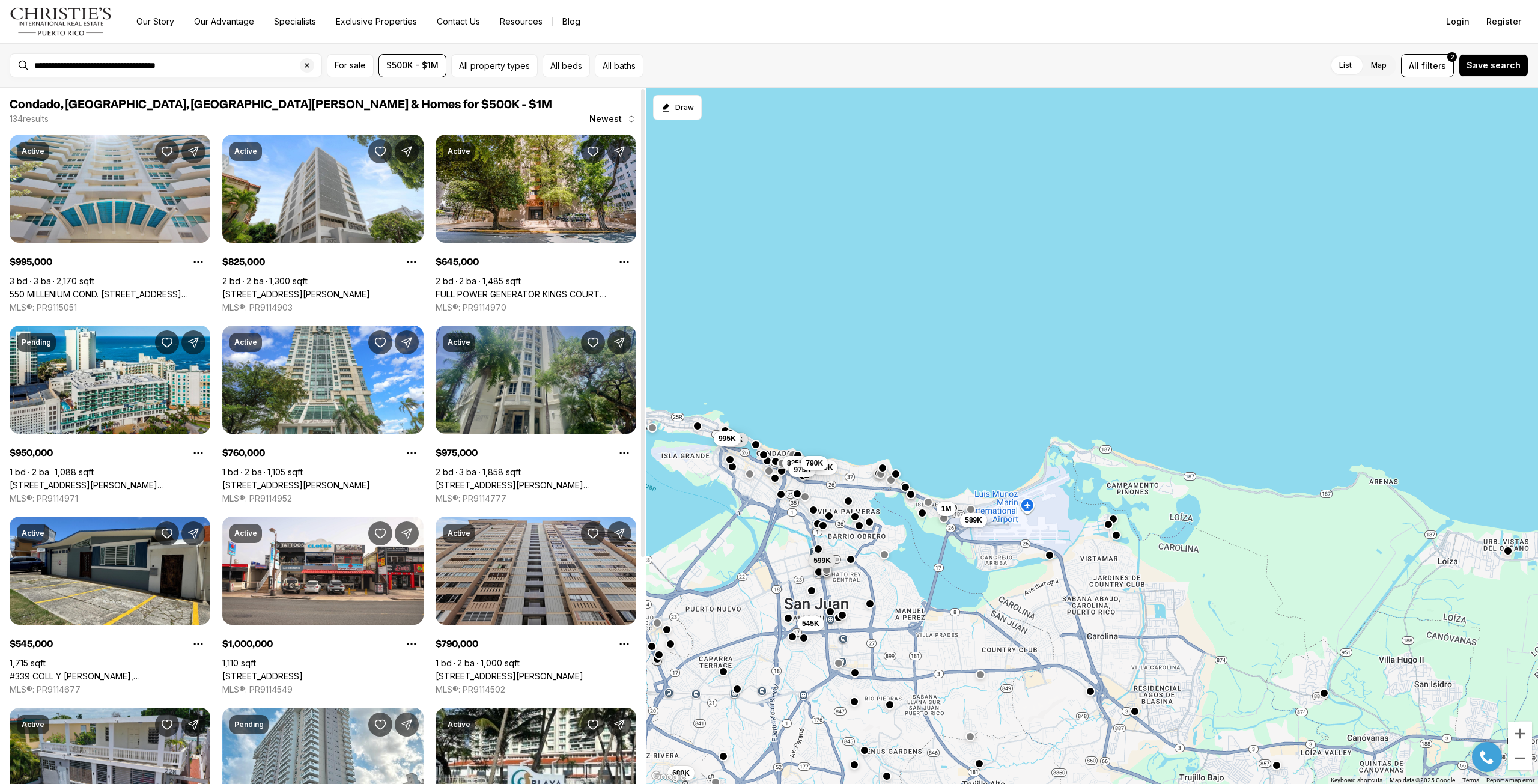
click at [486, 486] on link "1403 CALLE LUCHETTI #3A, SAN JUAN PR, 00907" at bounding box center [536, 485] width 201 height 11
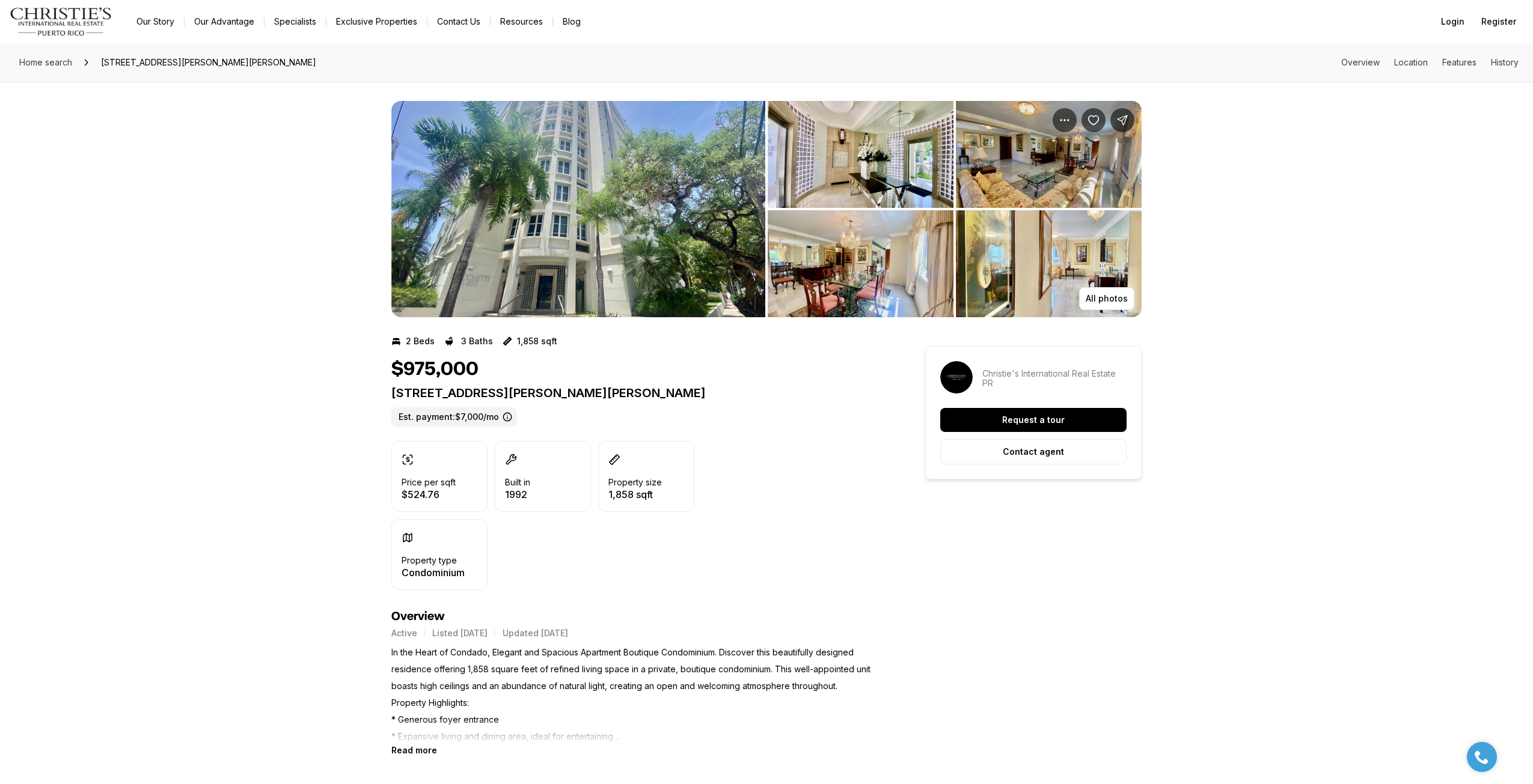
click at [614, 129] on img "View image gallery" at bounding box center [578, 209] width 374 height 216
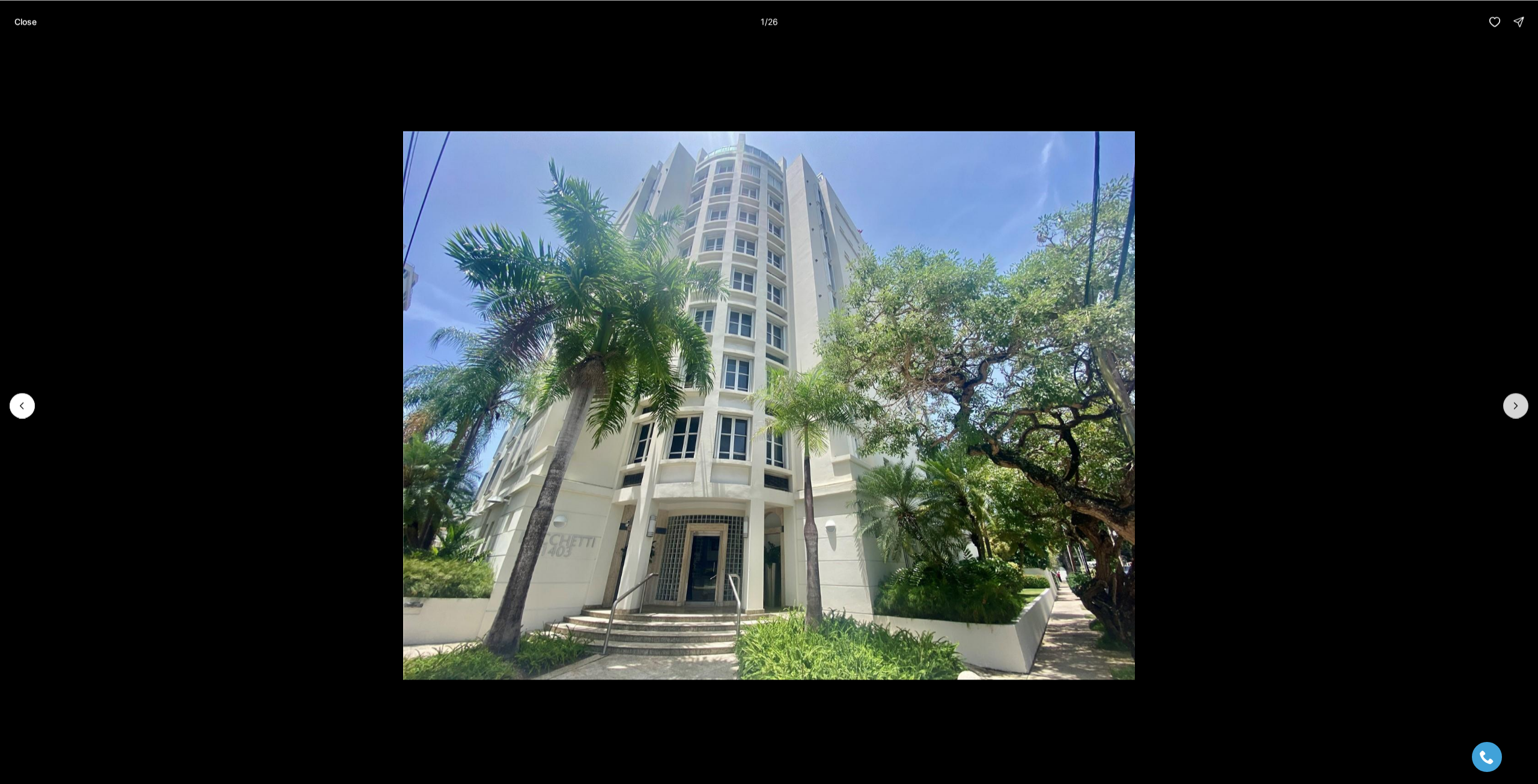
click at [1507, 406] on button "Next slide" at bounding box center [1515, 405] width 25 height 25
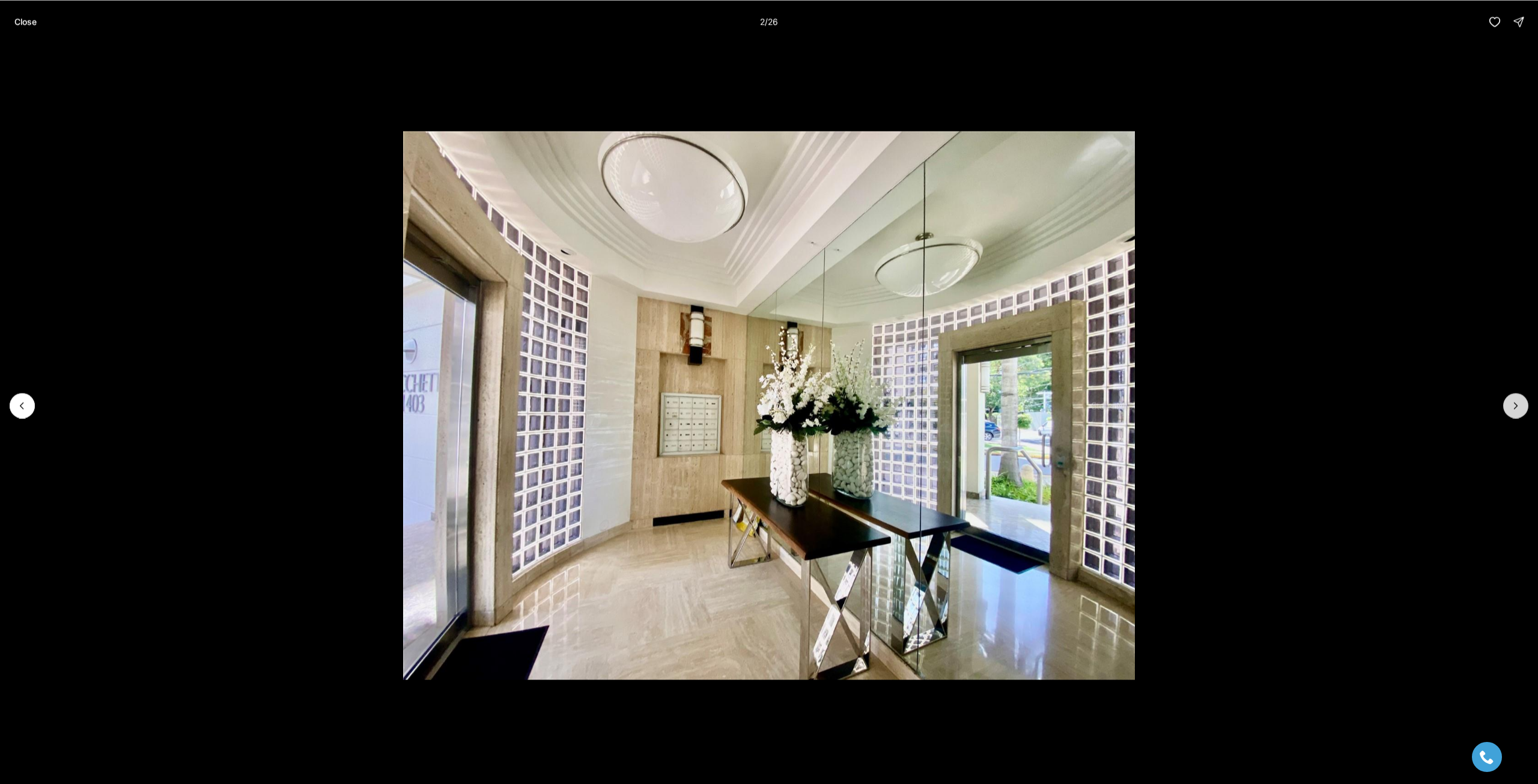
click at [1510, 405] on icon "Next slide" at bounding box center [1516, 405] width 12 height 12
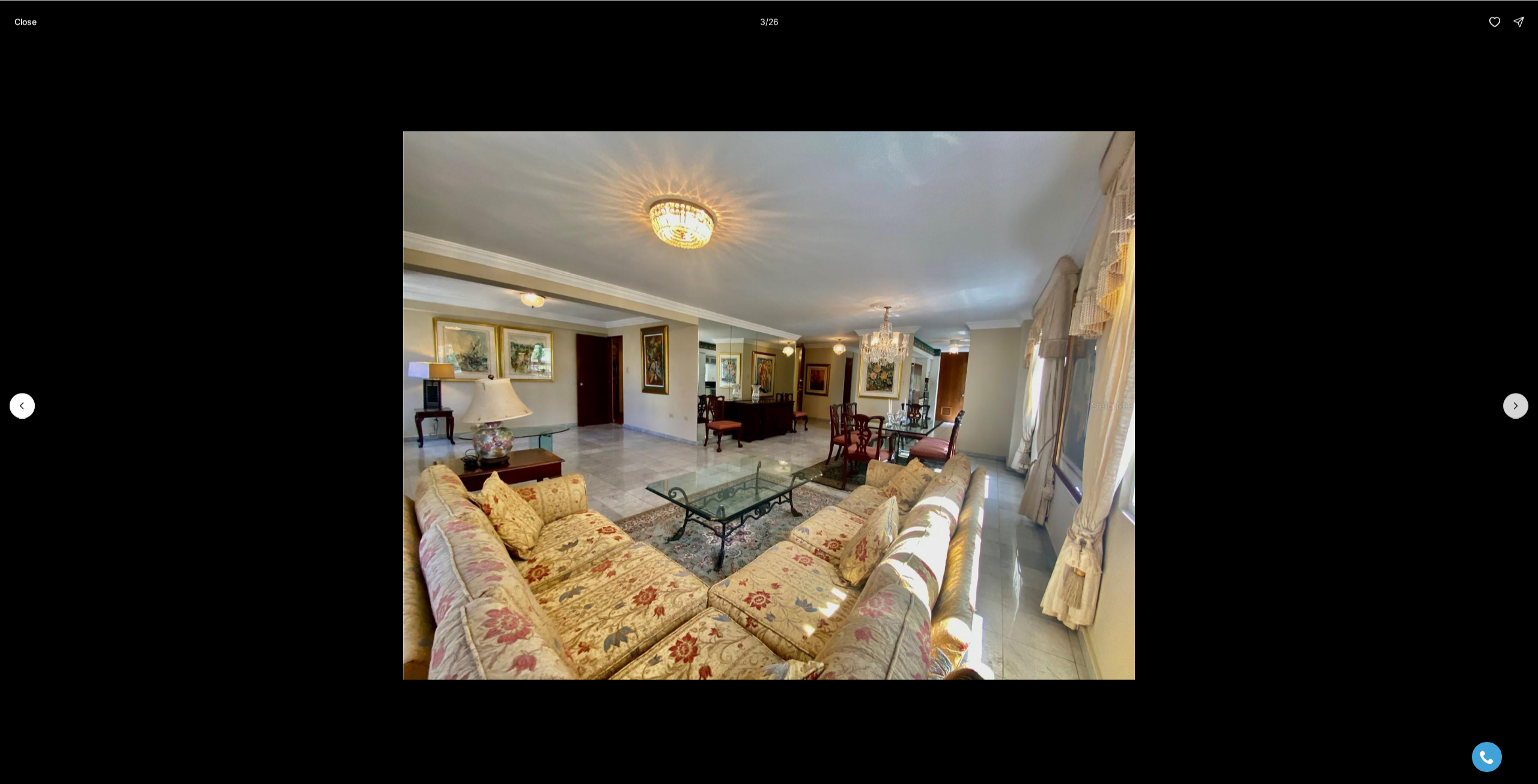
click at [1510, 405] on icon "Next slide" at bounding box center [1516, 405] width 12 height 12
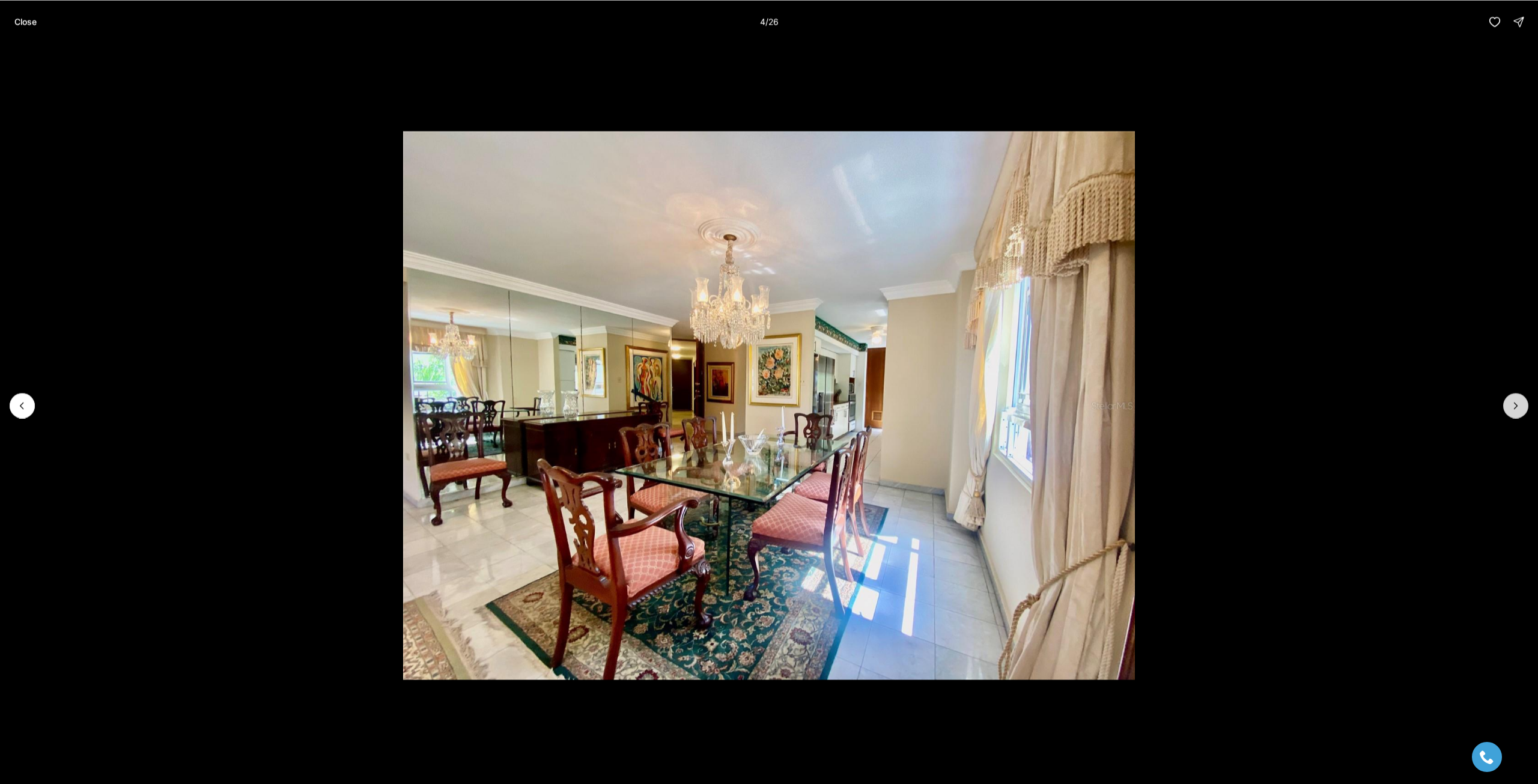
click at [1510, 405] on icon "Next slide" at bounding box center [1516, 405] width 12 height 12
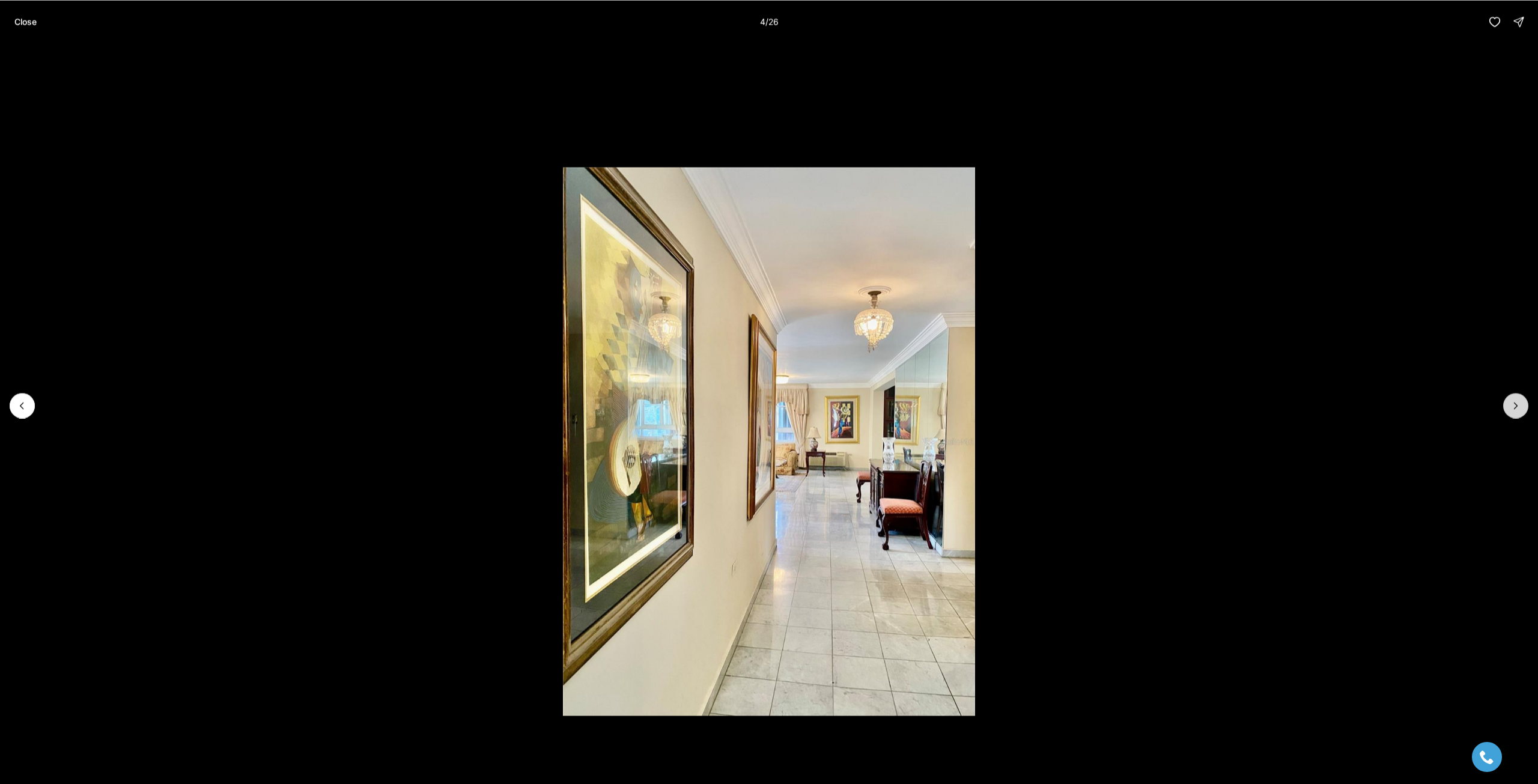
click at [1510, 405] on icon "Next slide" at bounding box center [1516, 405] width 12 height 12
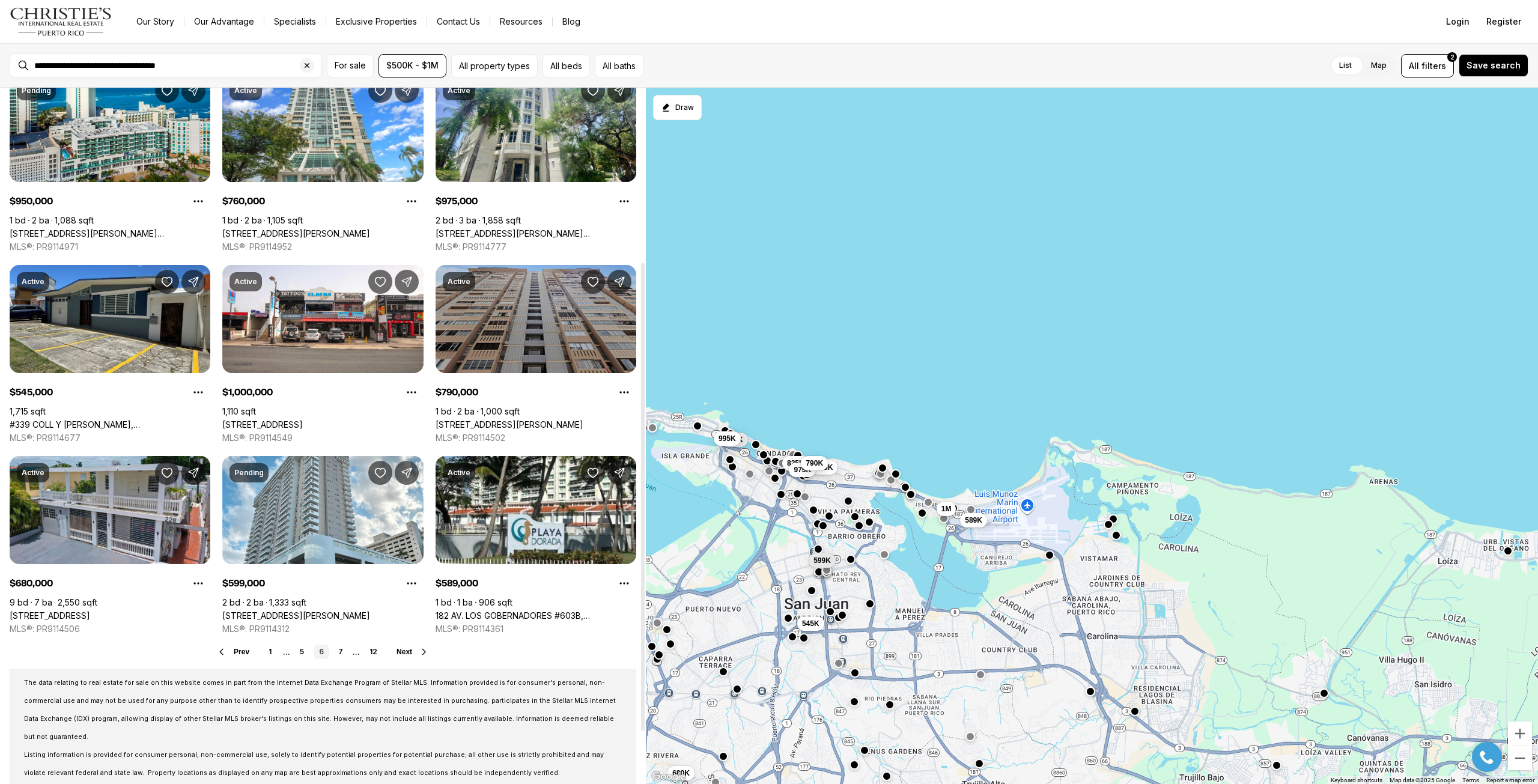
scroll to position [301, 0]
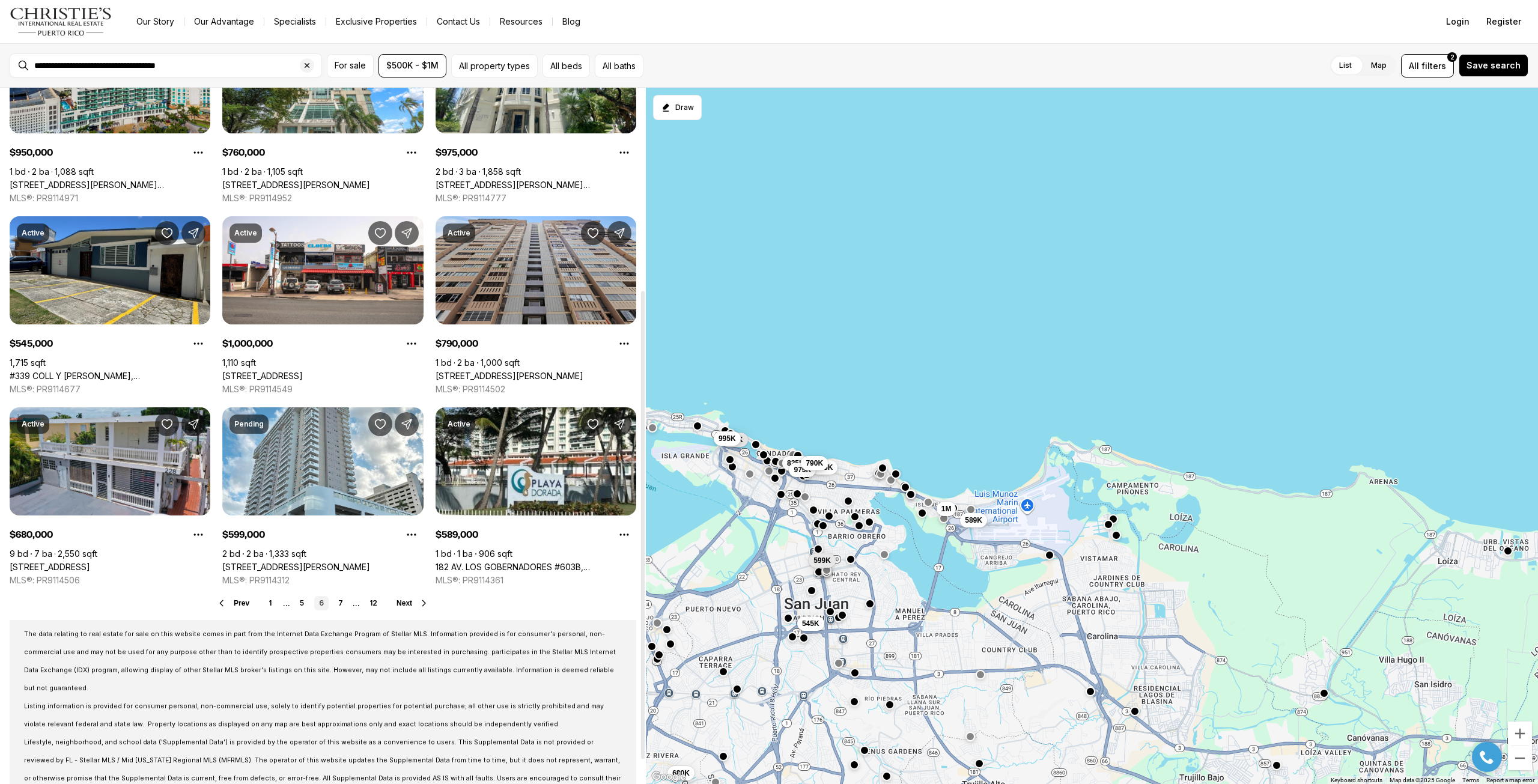
click at [403, 600] on span "Next" at bounding box center [404, 603] width 15 height 8
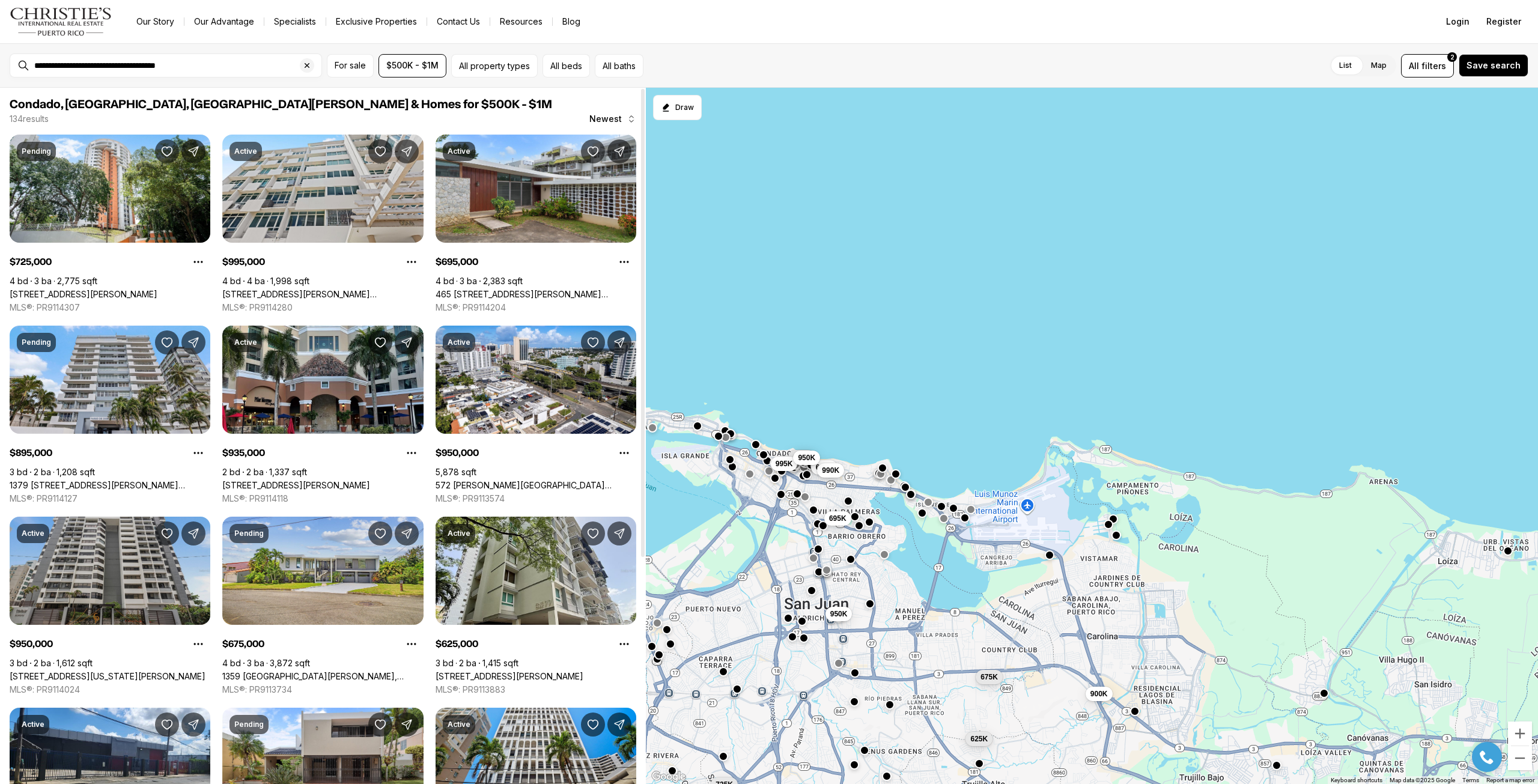
click at [96, 671] on link "[STREET_ADDRESS][US_STATE][PERSON_NAME]" at bounding box center [108, 676] width 196 height 11
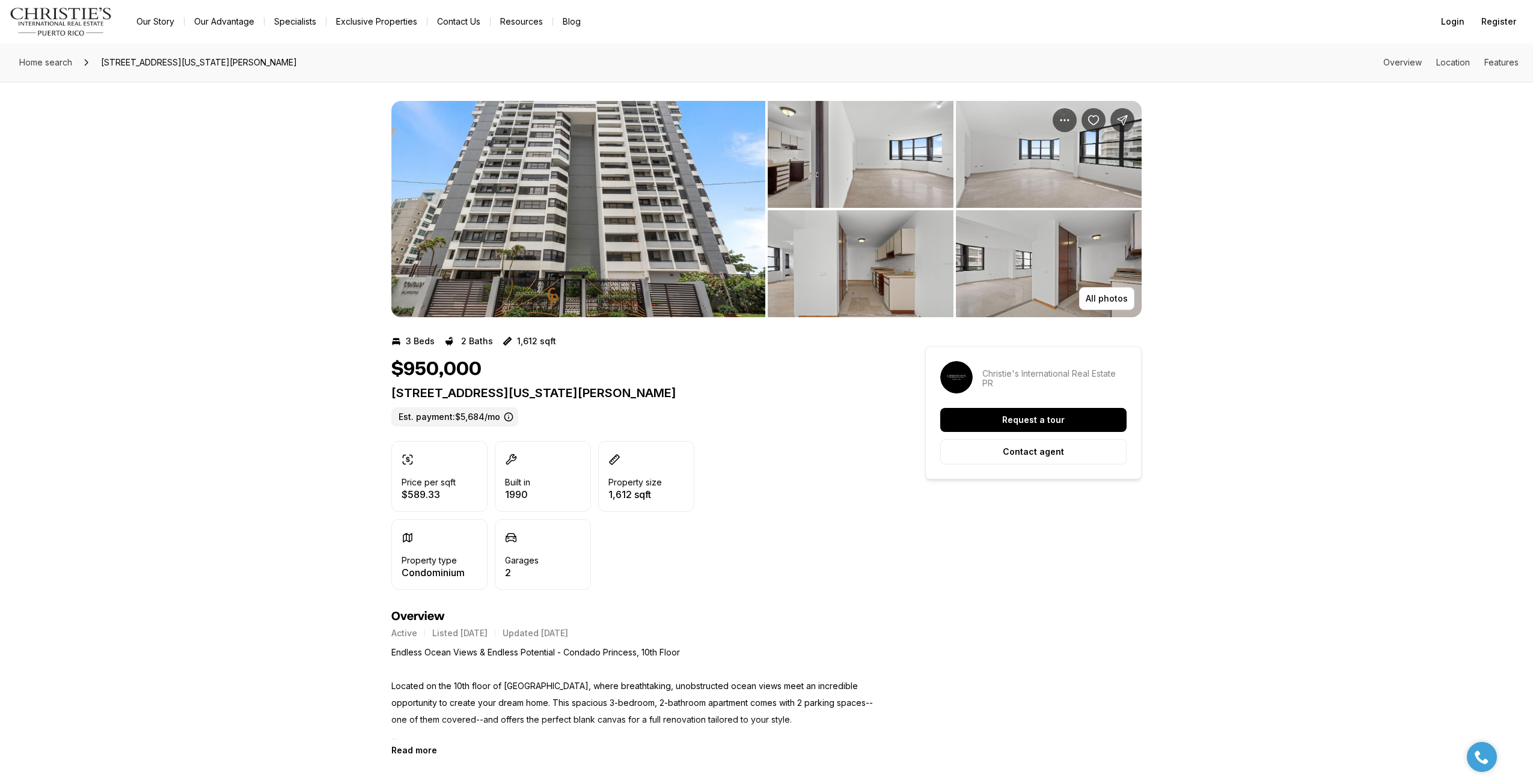
click at [556, 182] on img "View image gallery" at bounding box center [578, 209] width 374 height 216
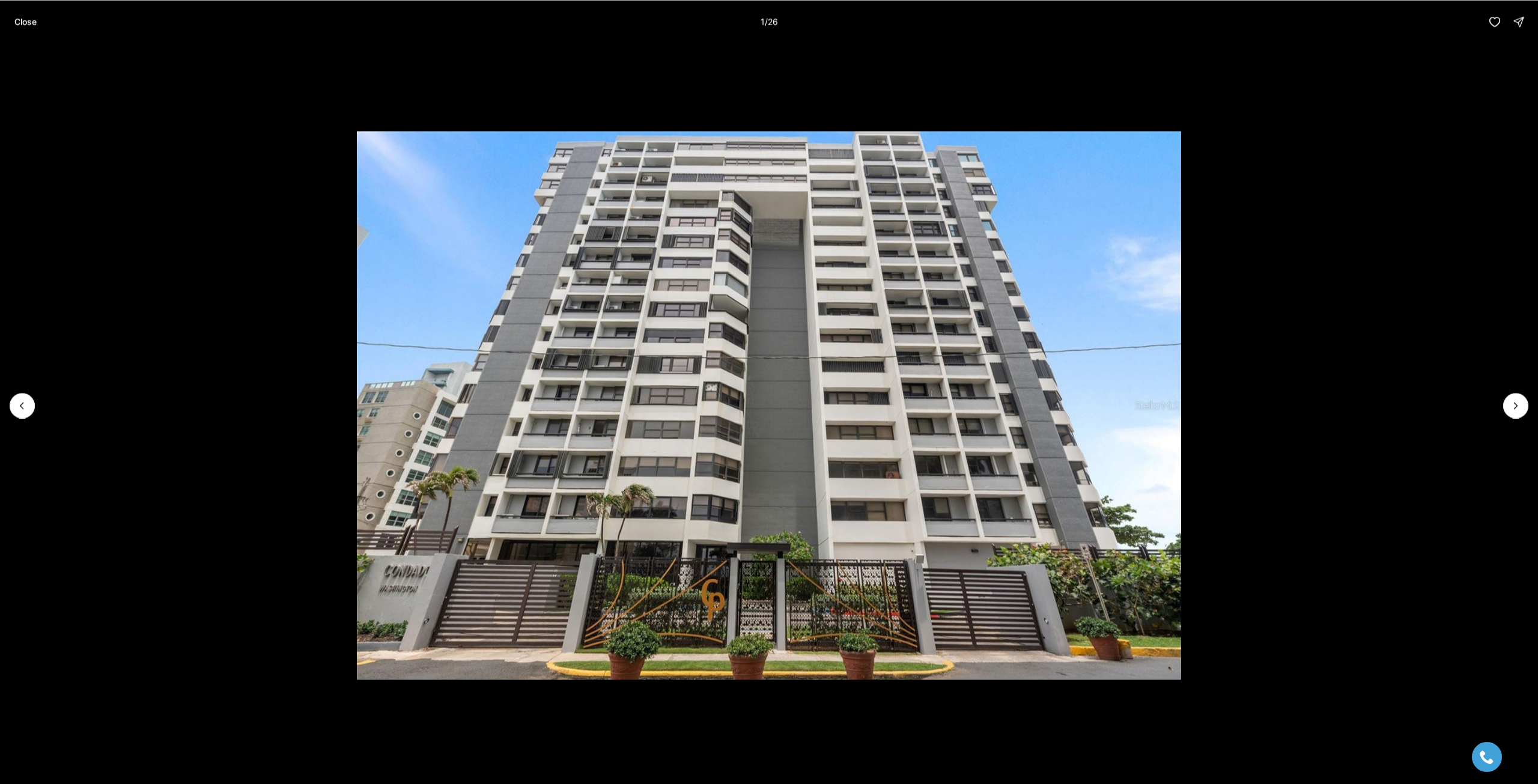
click at [227, 359] on li "1 of 26" at bounding box center [769, 405] width 1538 height 724
click at [1519, 407] on icon "Next slide" at bounding box center [1516, 405] width 12 height 12
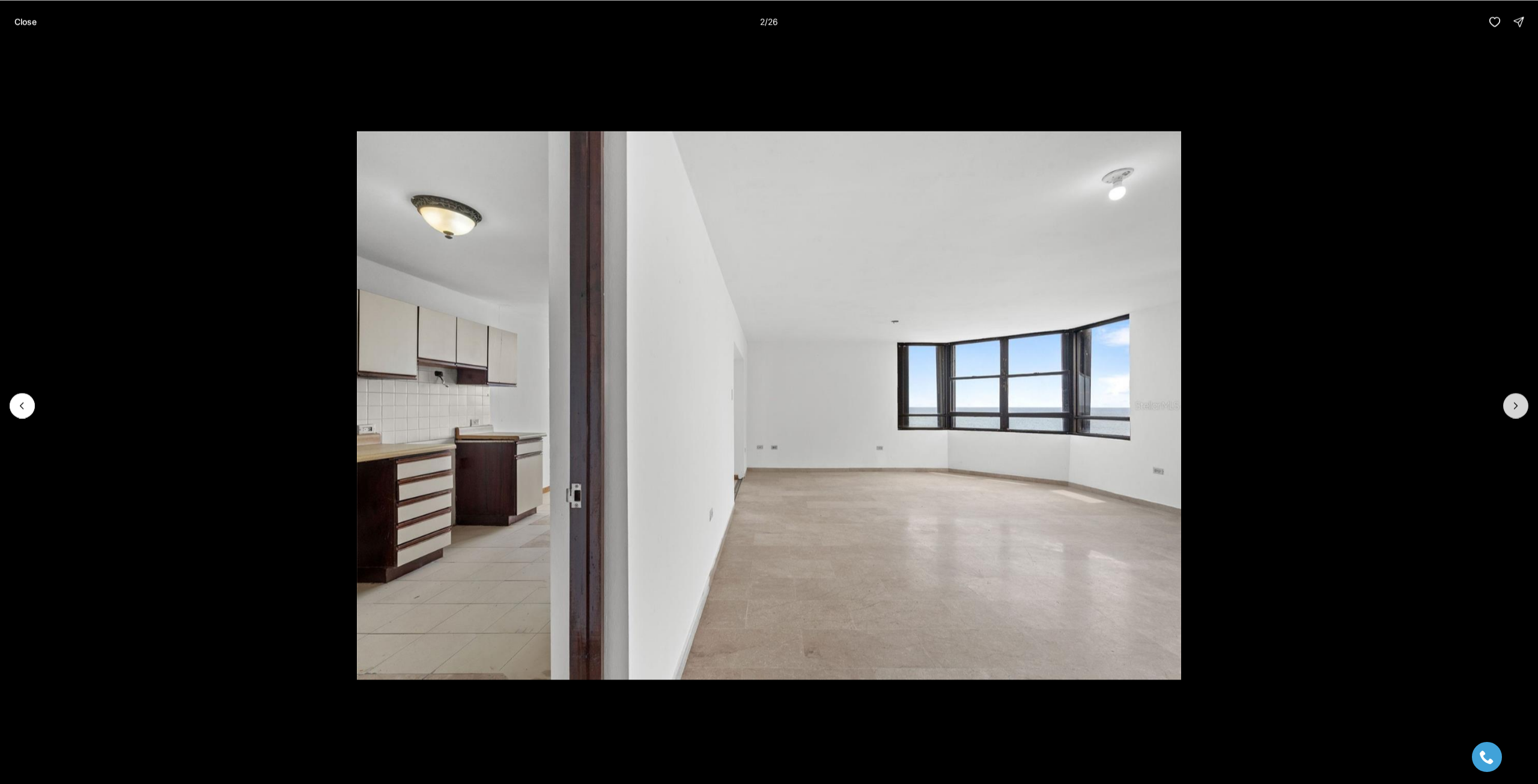
click at [1519, 407] on icon "Next slide" at bounding box center [1516, 405] width 12 height 12
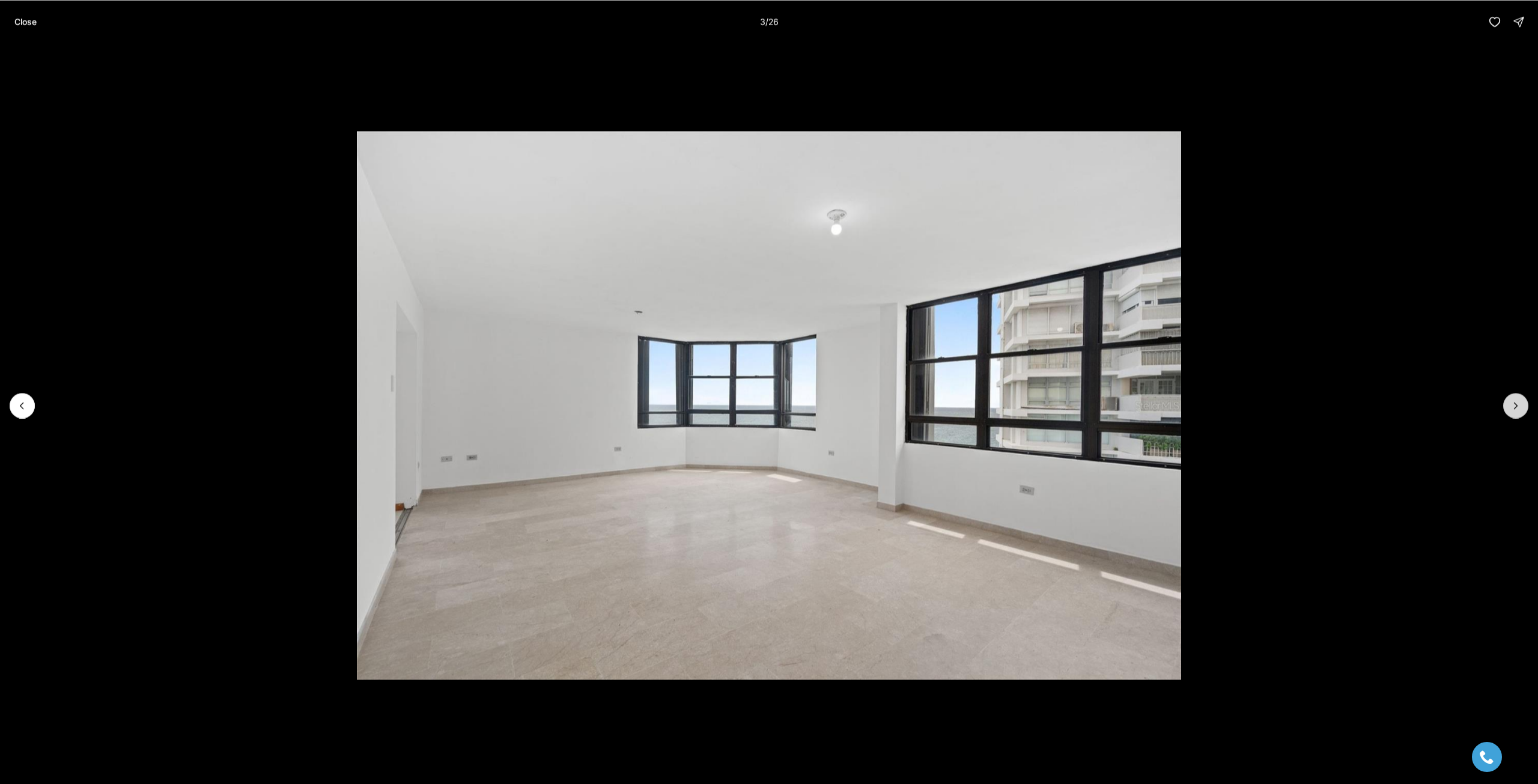
click at [1519, 407] on icon "Next slide" at bounding box center [1516, 405] width 12 height 12
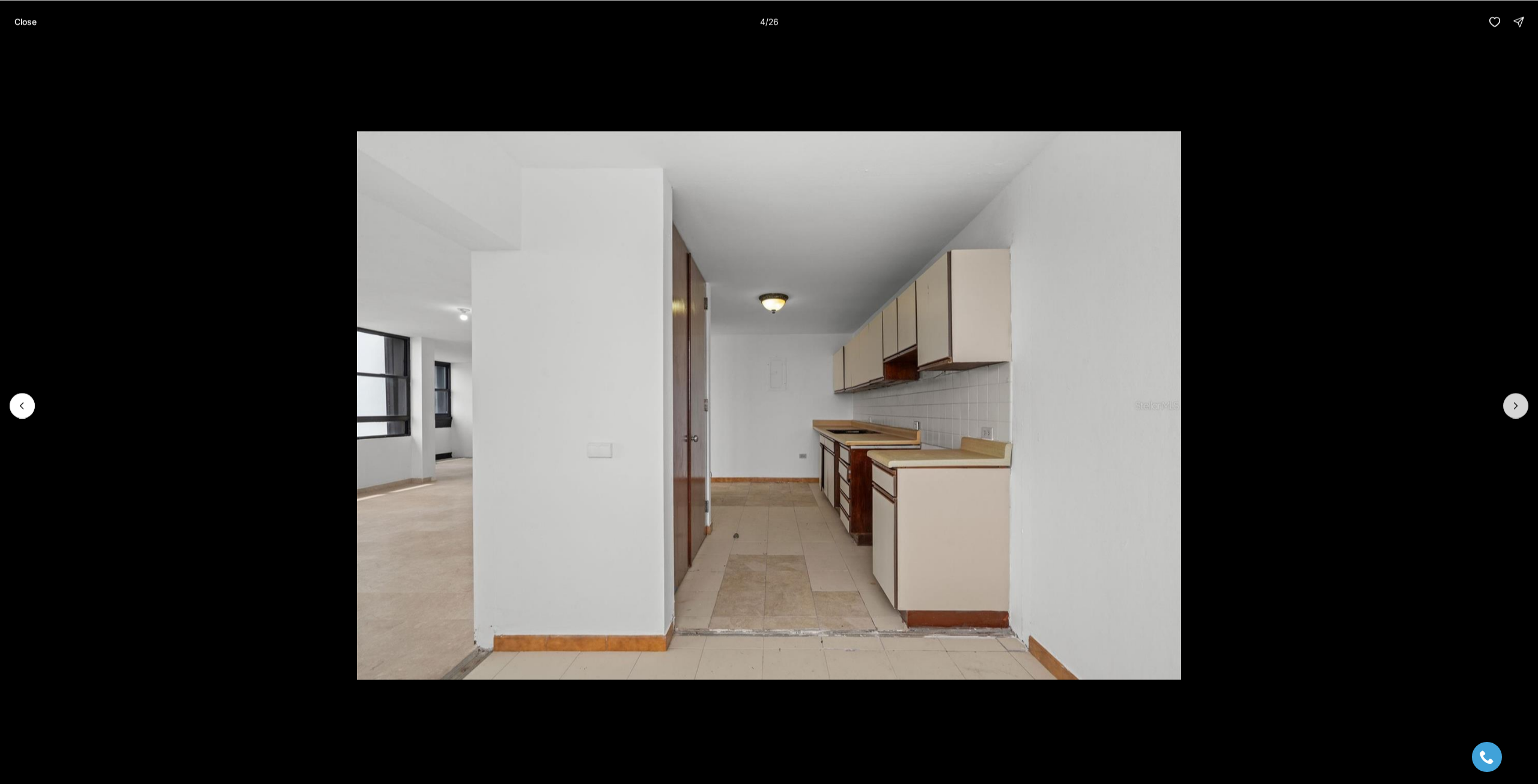
click at [1519, 407] on icon "Next slide" at bounding box center [1516, 405] width 12 height 12
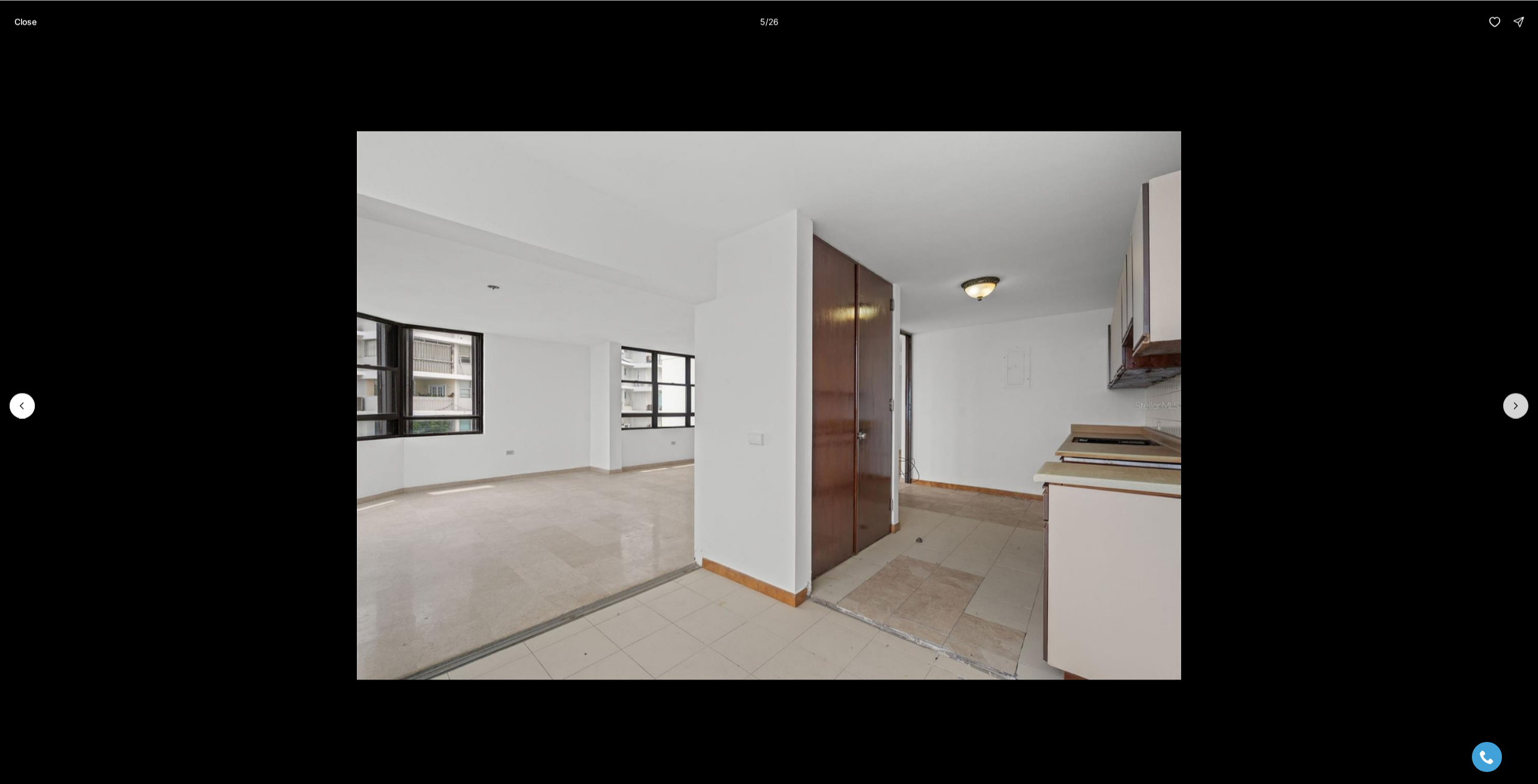
click at [1519, 407] on icon "Next slide" at bounding box center [1516, 405] width 12 height 12
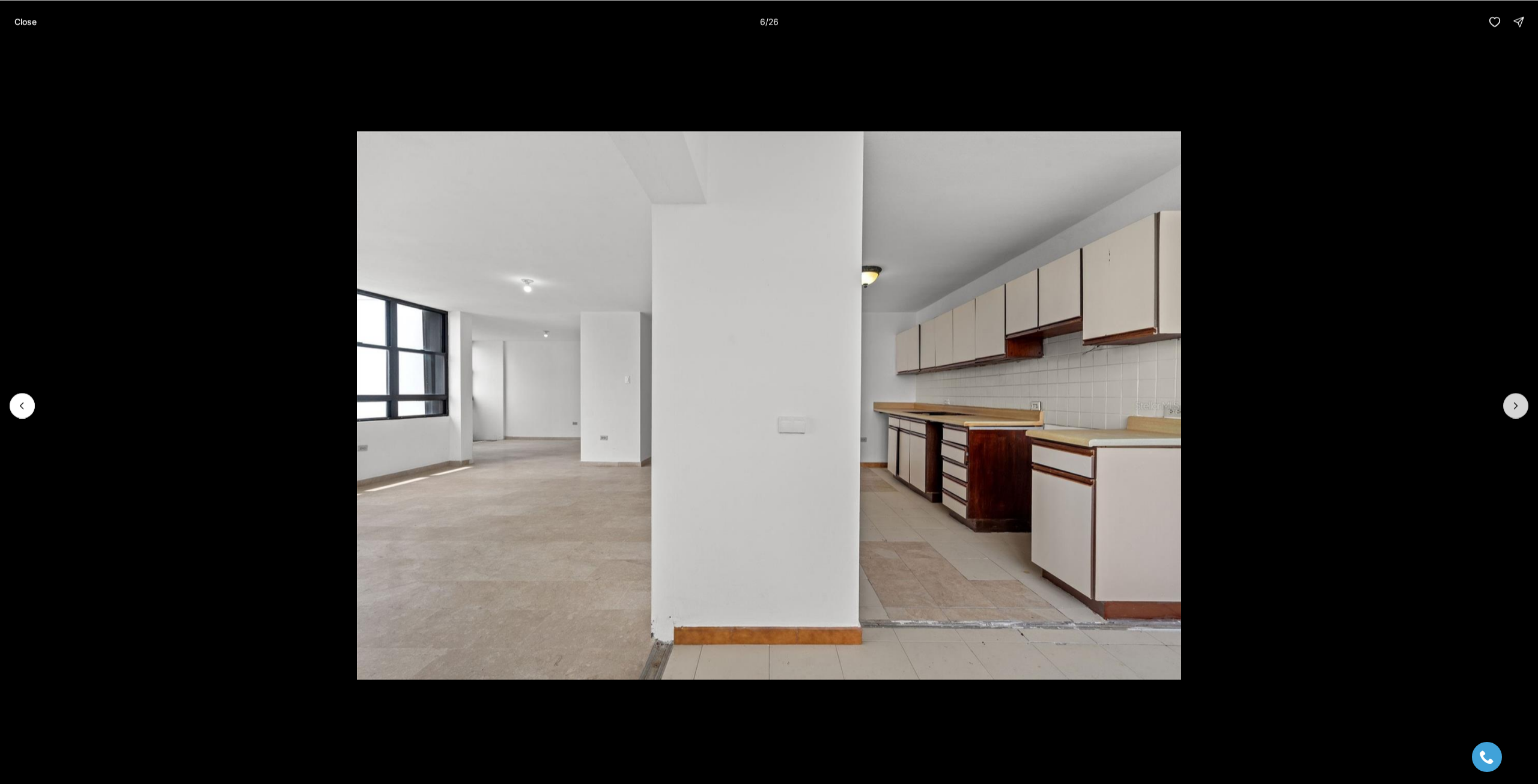
click at [1519, 407] on icon "Next slide" at bounding box center [1516, 405] width 12 height 12
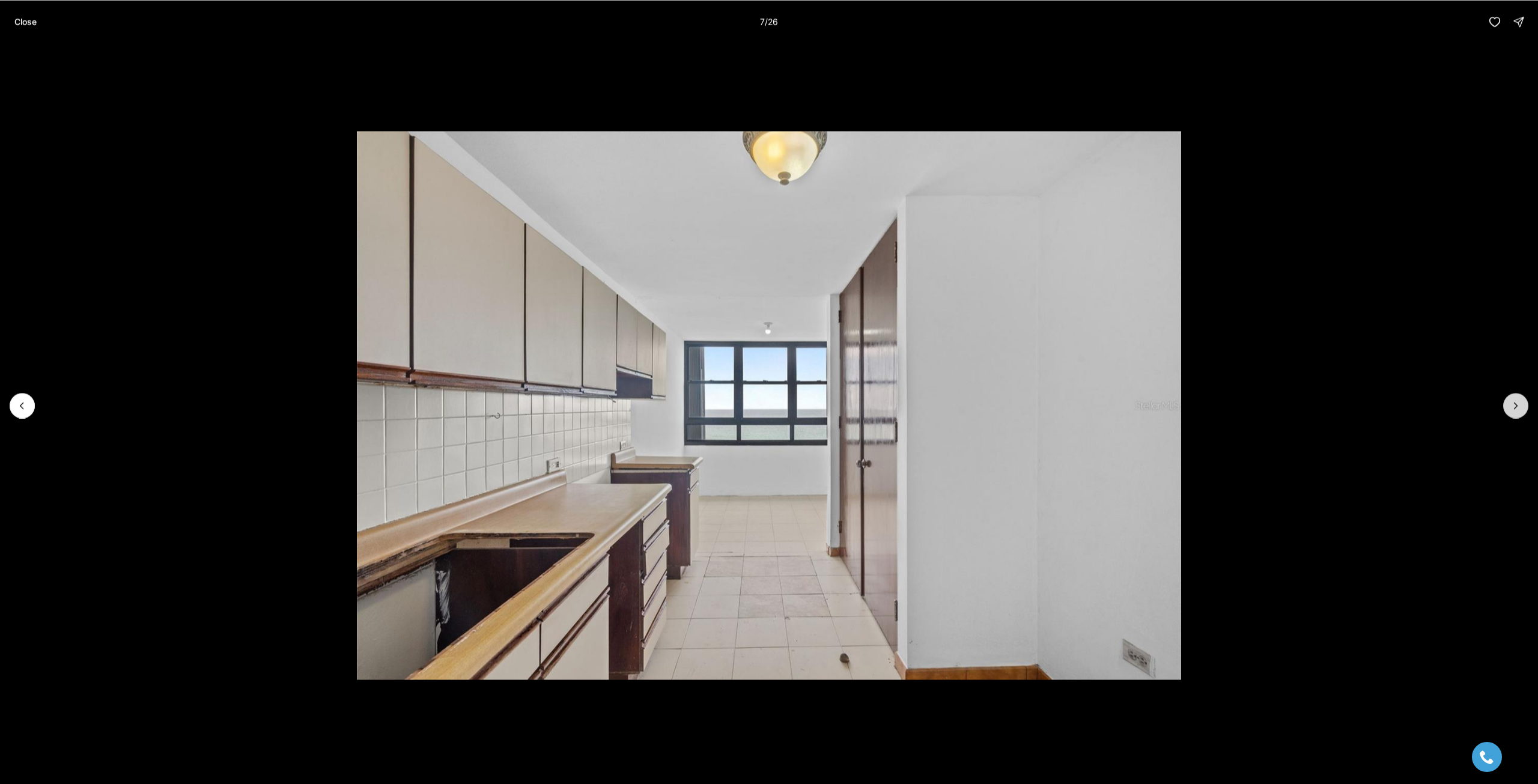
click at [1519, 407] on icon "Next slide" at bounding box center [1516, 405] width 12 height 12
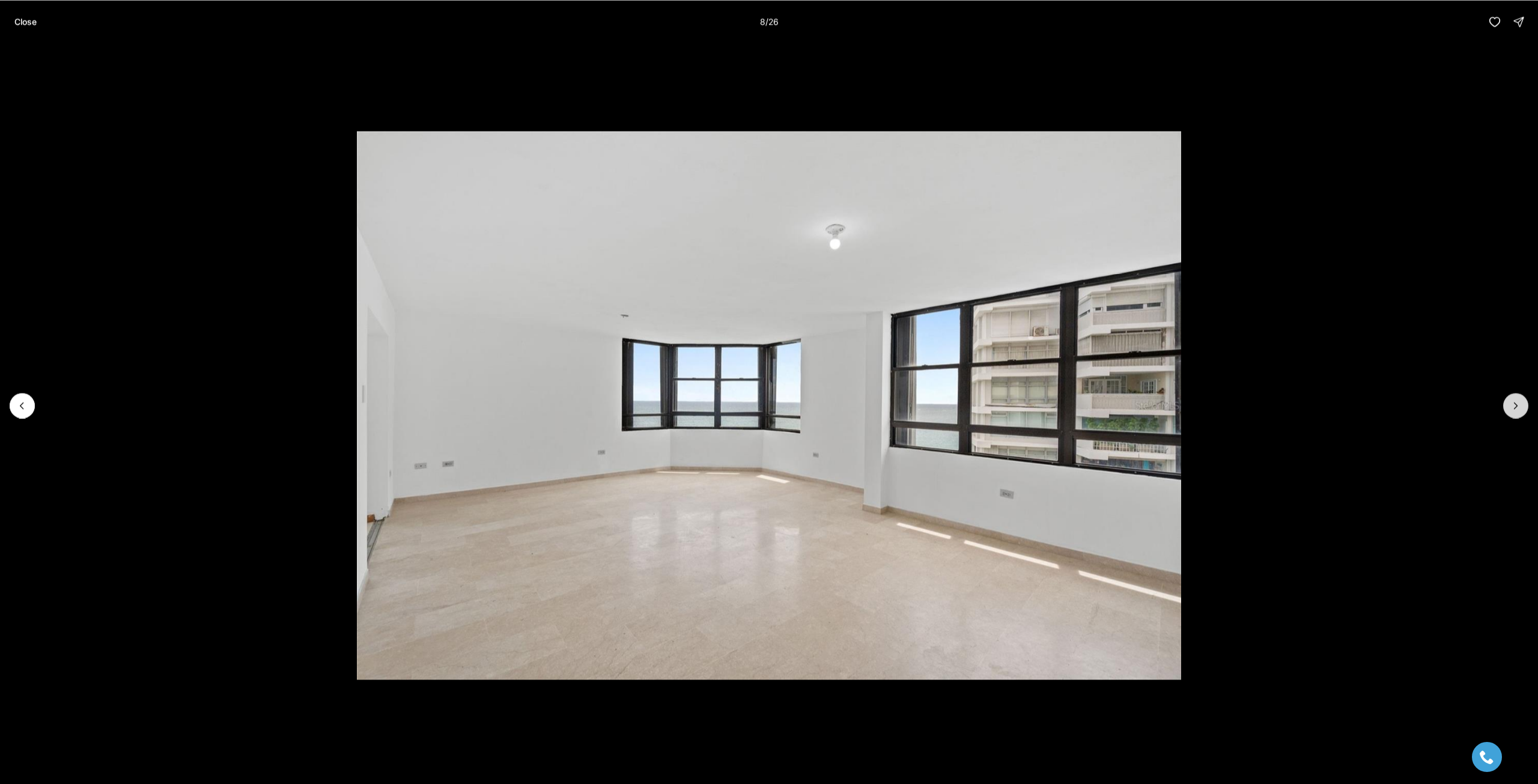
click at [1519, 407] on icon "Next slide" at bounding box center [1516, 405] width 12 height 12
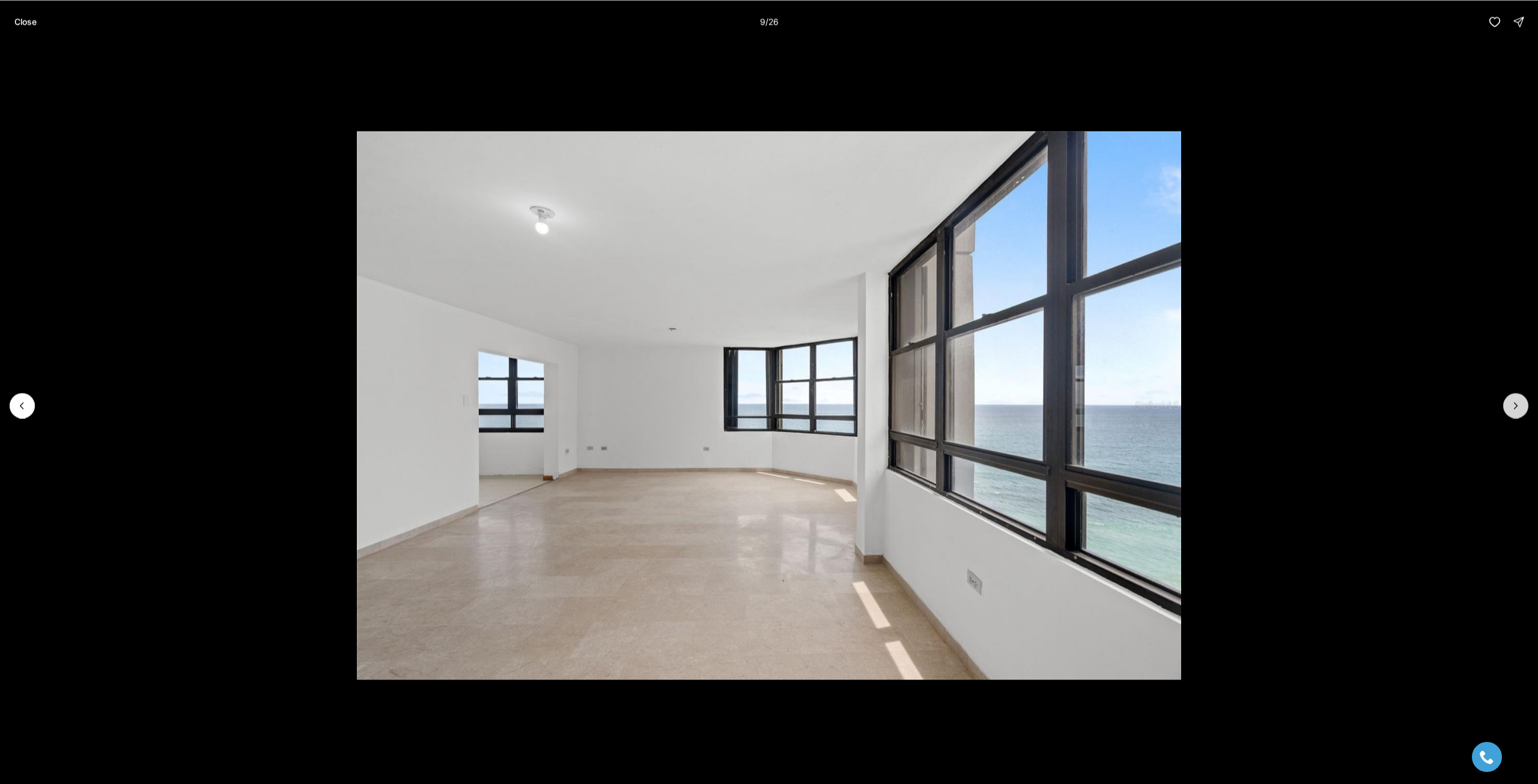
click at [1519, 407] on icon "Next slide" at bounding box center [1516, 405] width 12 height 12
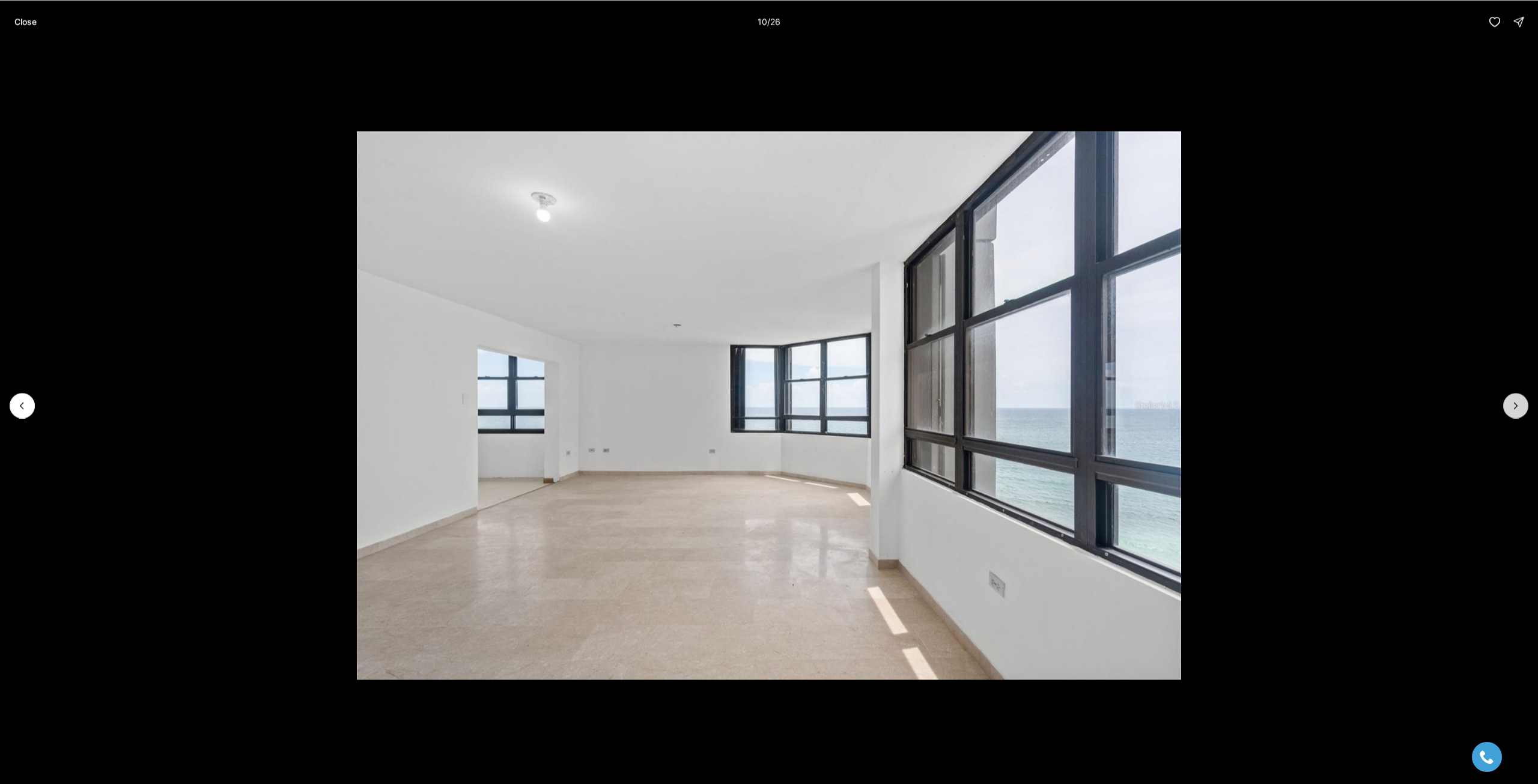
click at [1519, 407] on icon "Next slide" at bounding box center [1516, 405] width 12 height 12
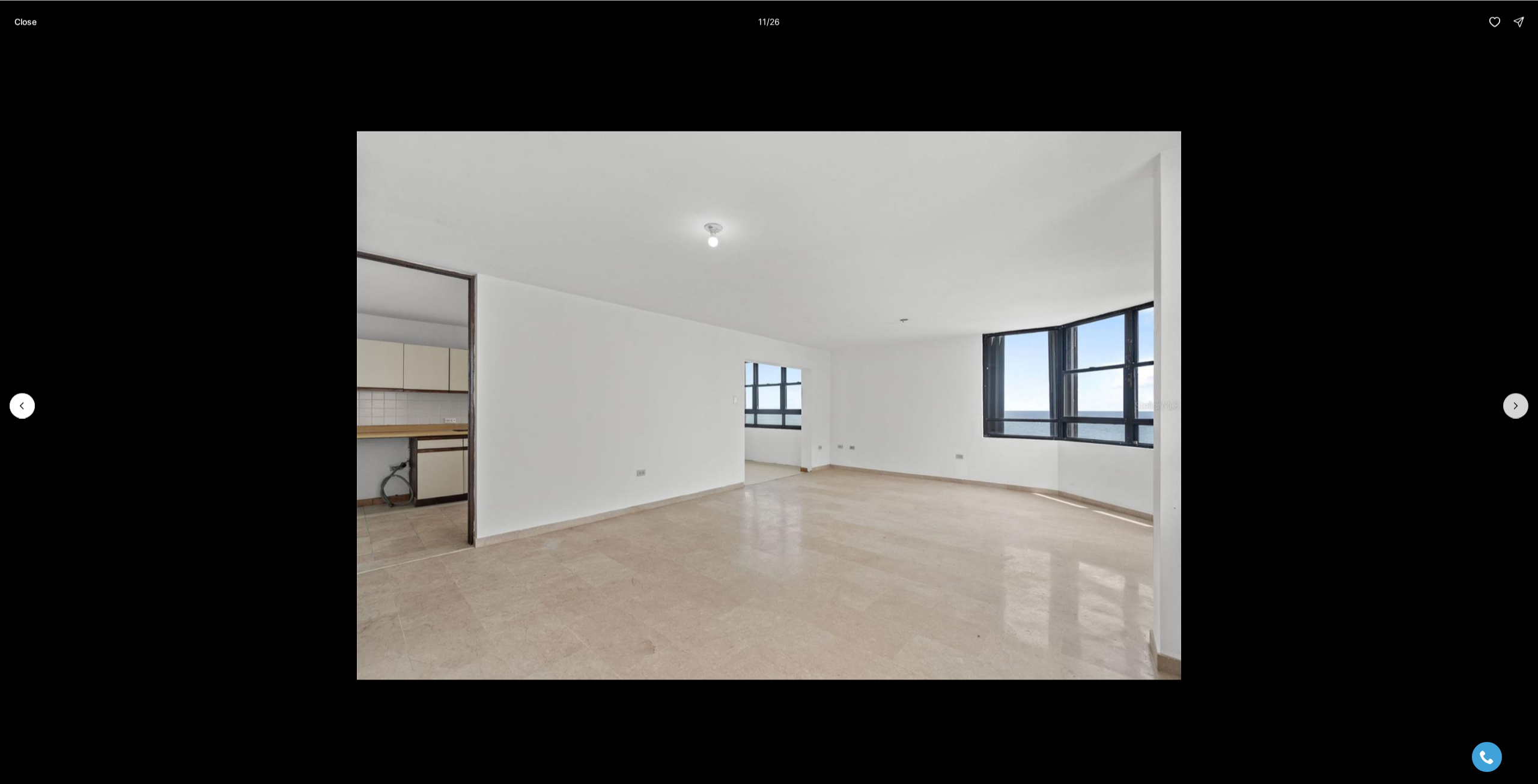
click at [1508, 412] on button "Next slide" at bounding box center [1515, 405] width 25 height 25
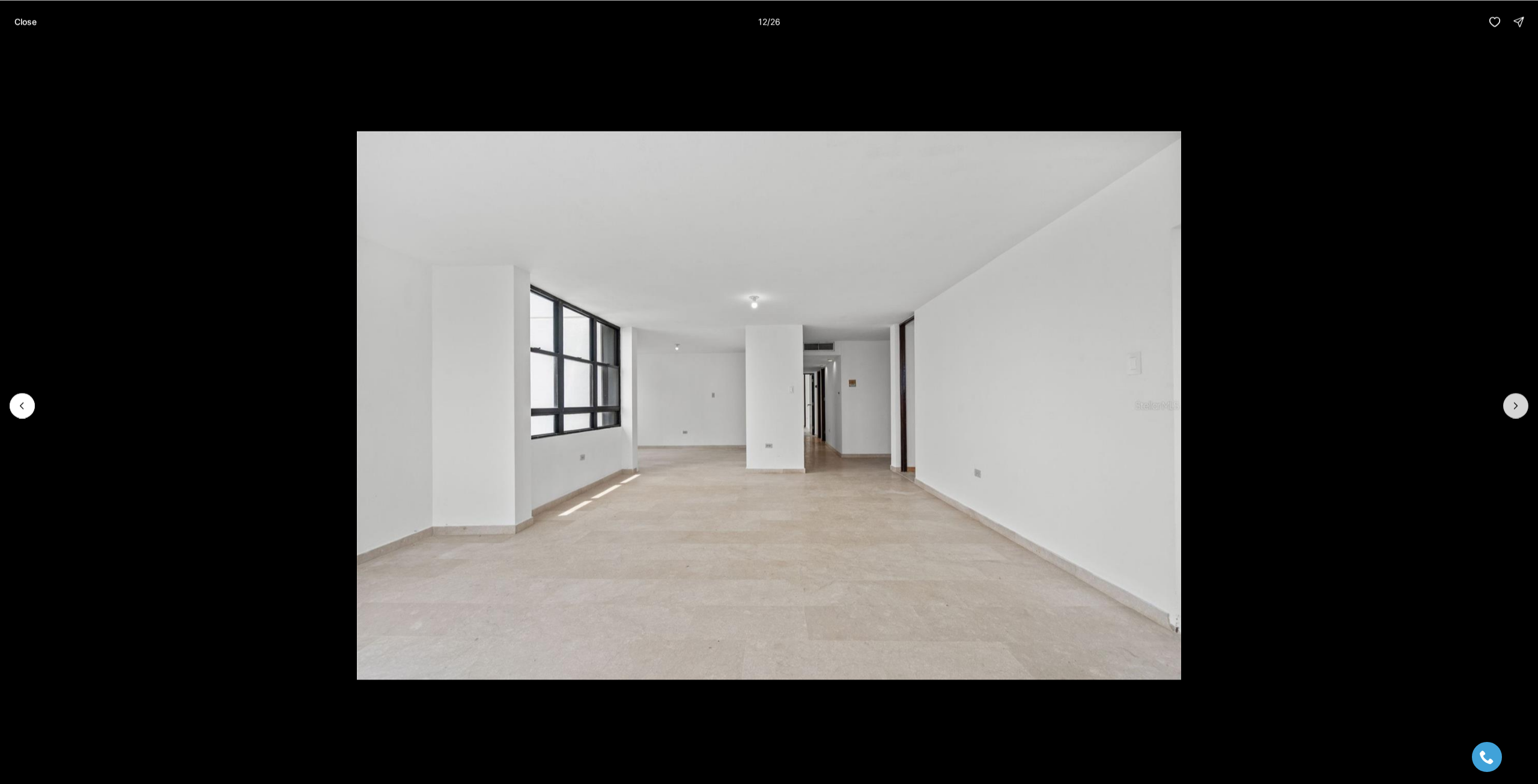
click at [1508, 412] on button "Next slide" at bounding box center [1515, 405] width 25 height 25
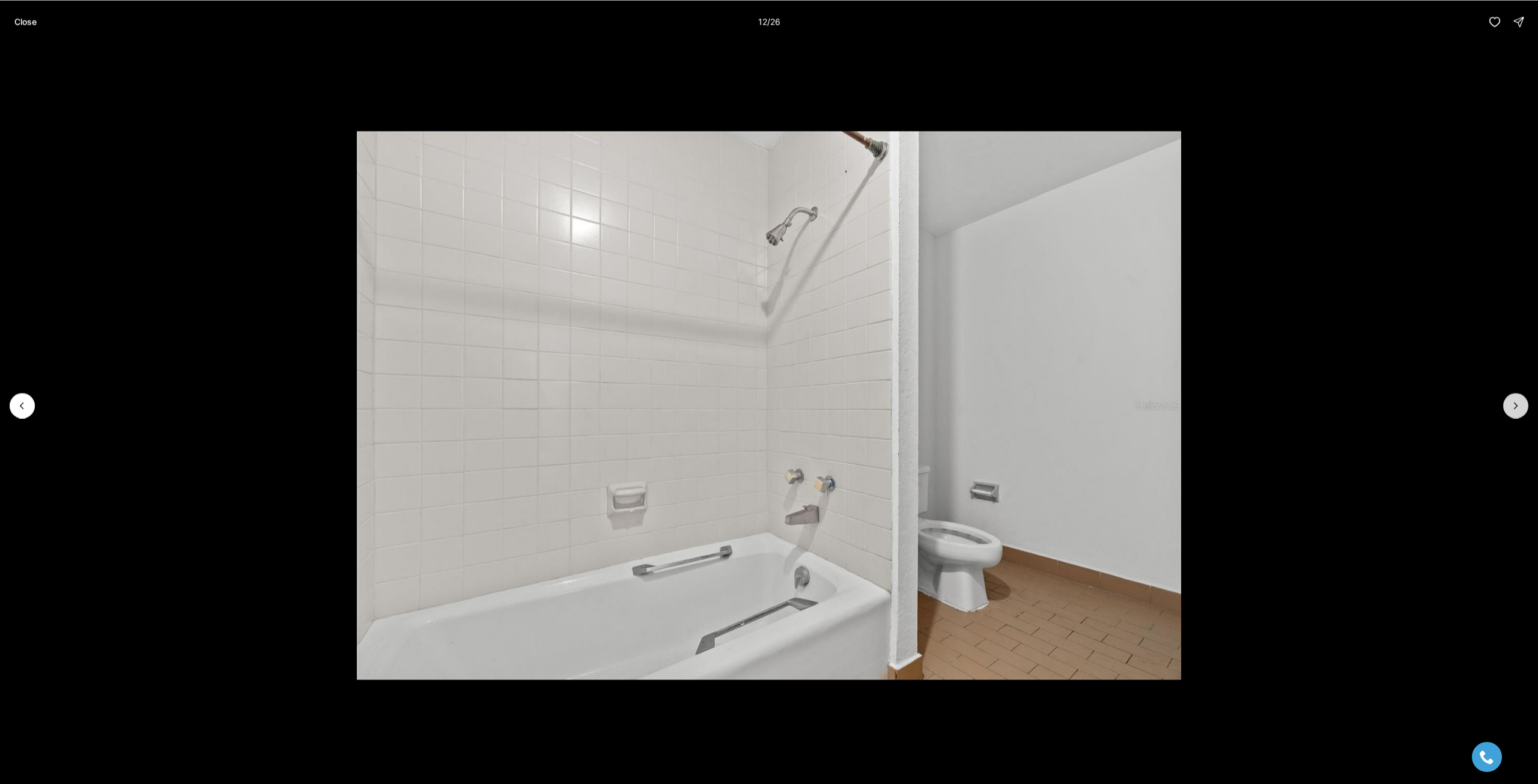
click at [1508, 412] on button "Next slide" at bounding box center [1515, 405] width 25 height 25
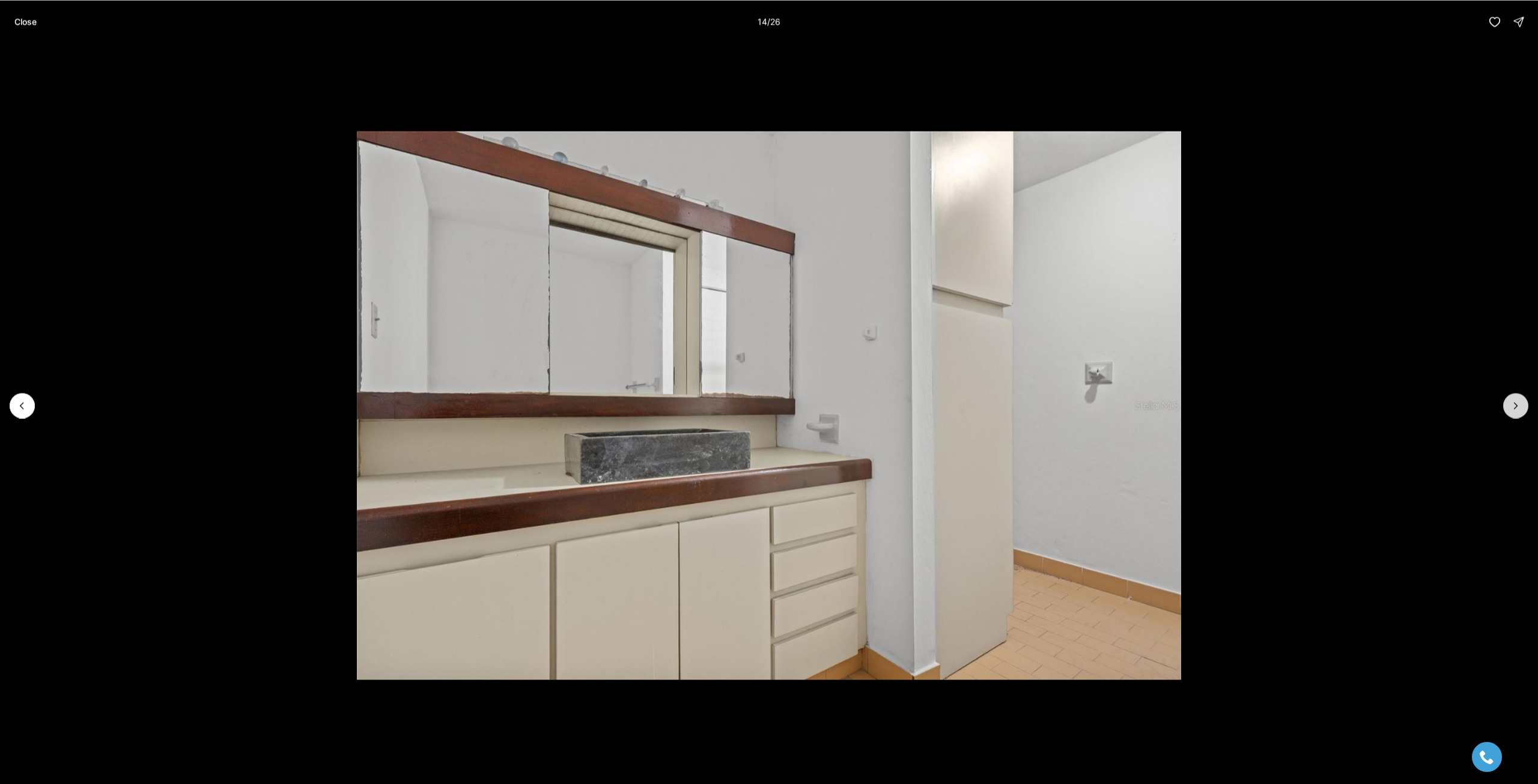
click at [1508, 412] on button "Next slide" at bounding box center [1515, 405] width 25 height 25
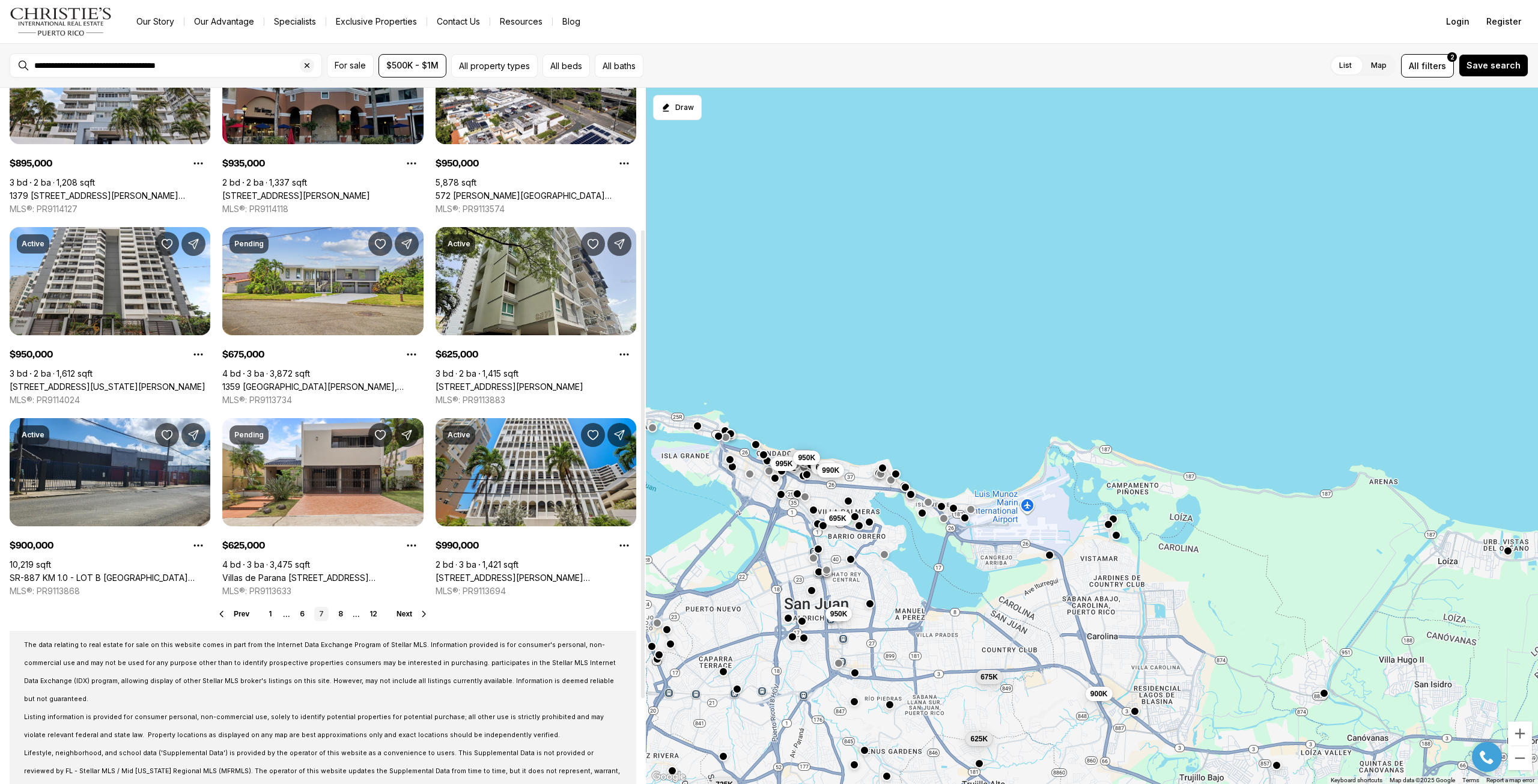
scroll to position [336, 0]
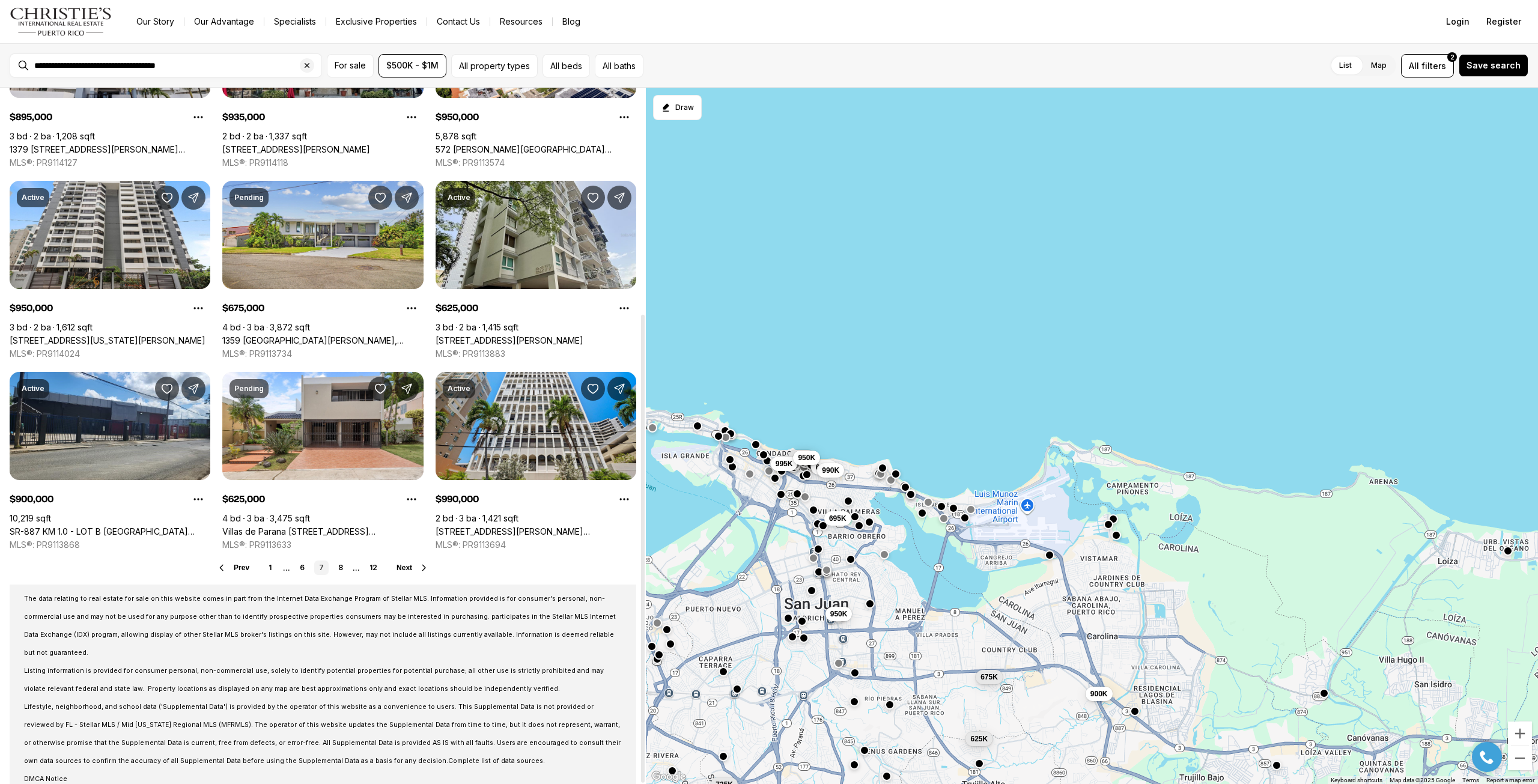
click at [405, 568] on span "Next" at bounding box center [404, 568] width 15 height 8
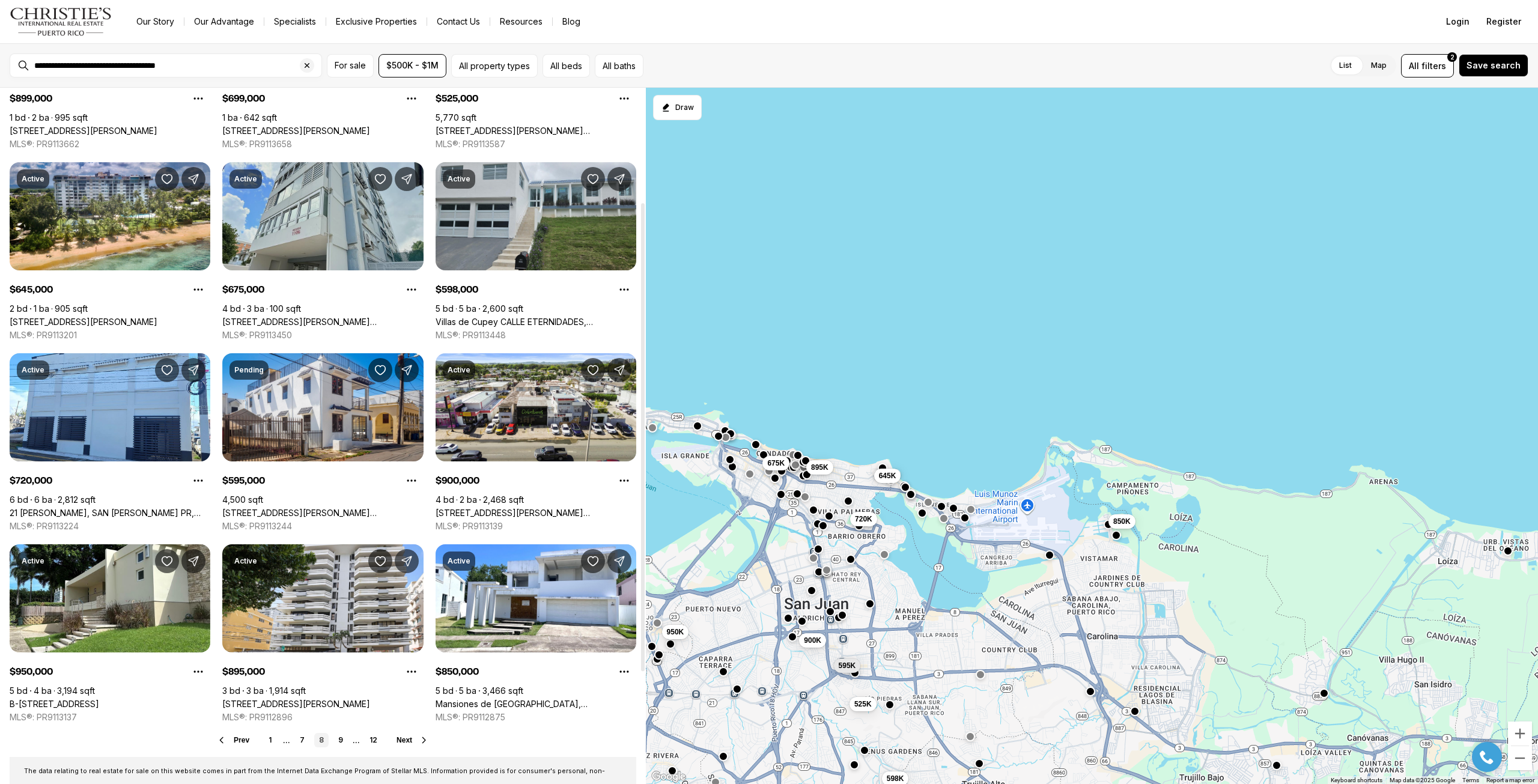
scroll to position [180, 0]
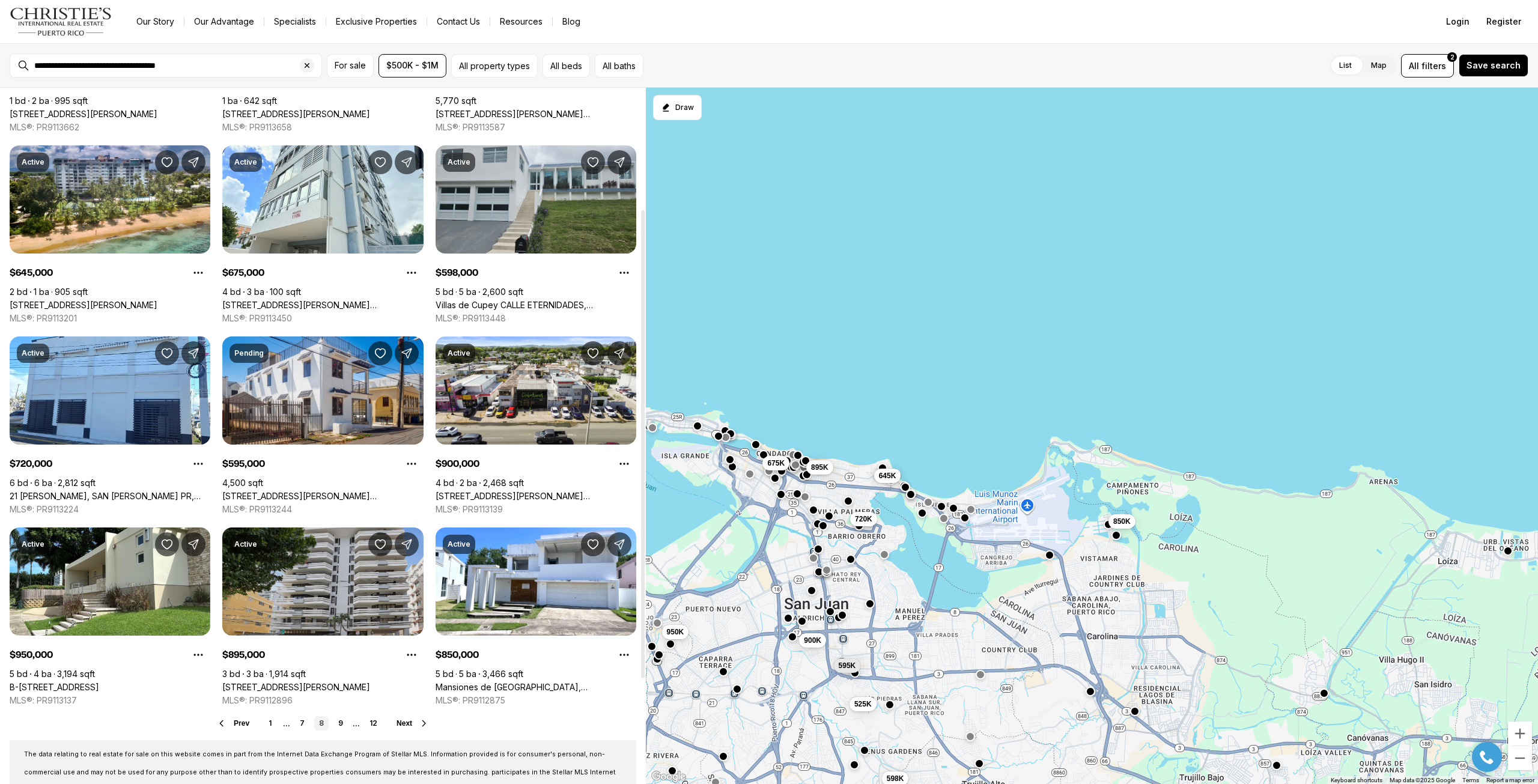
click at [345, 682] on link "[STREET_ADDRESS][PERSON_NAME]" at bounding box center [296, 687] width 148 height 11
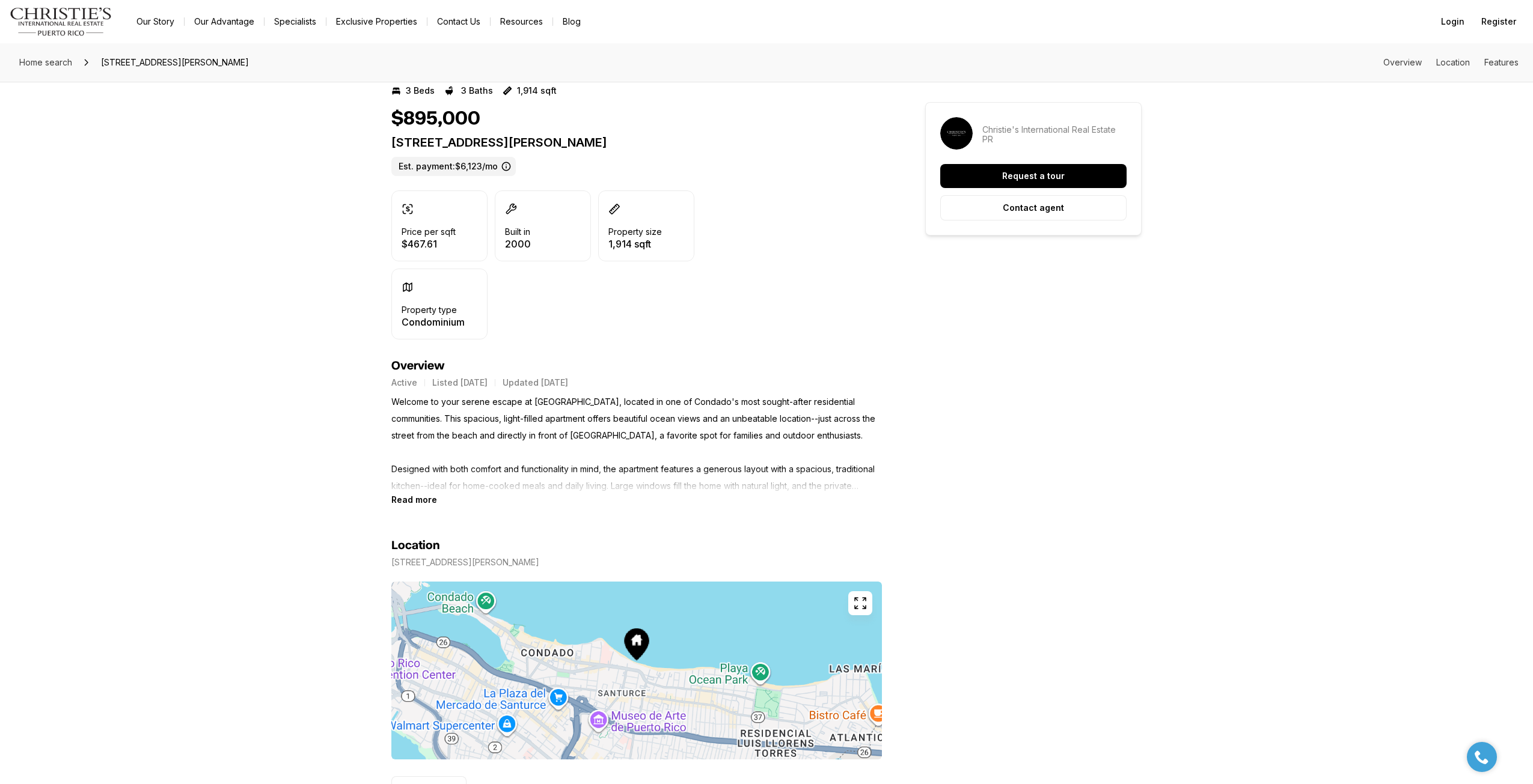
scroll to position [240, 0]
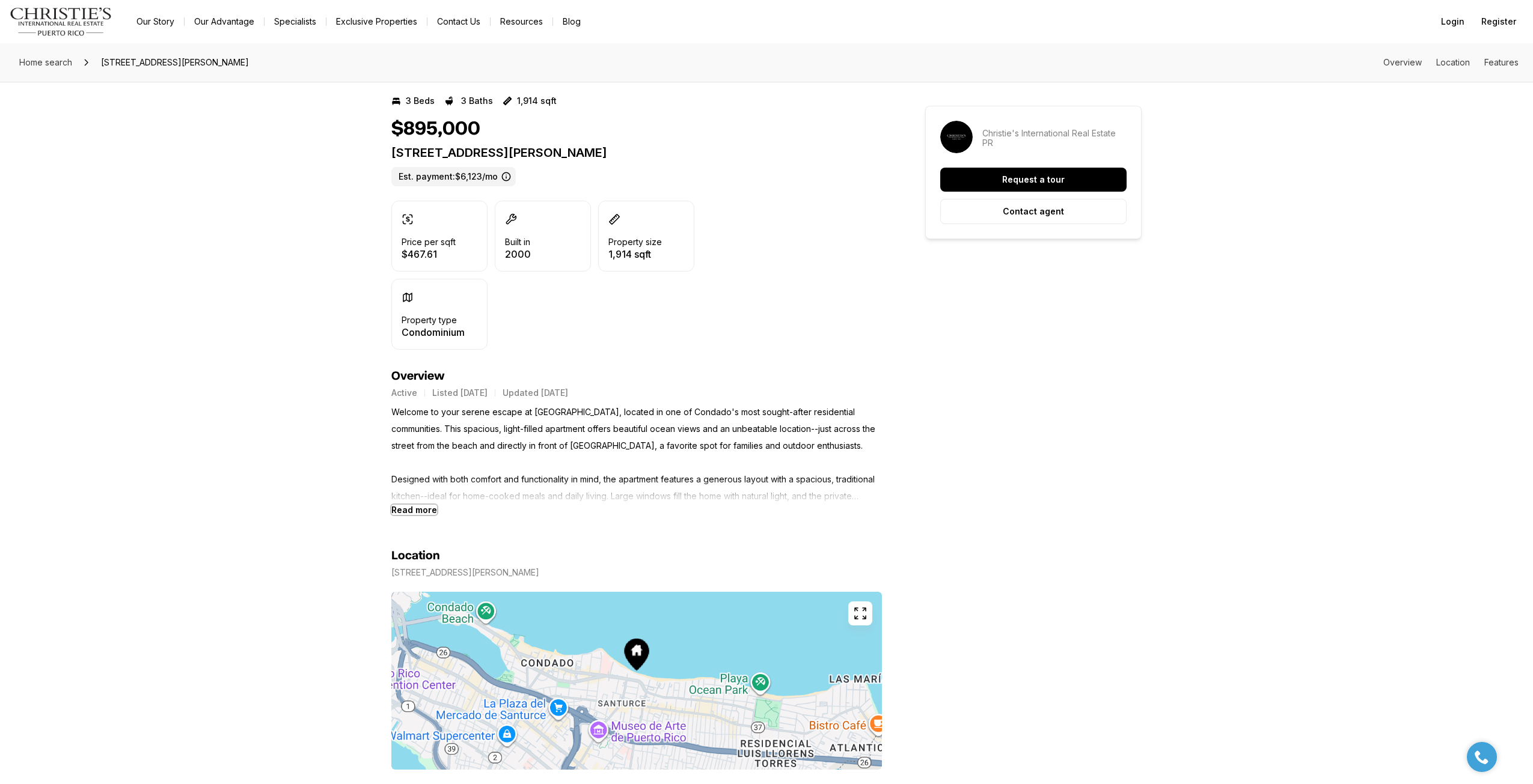
click at [430, 508] on b "Read more" at bounding box center [414, 510] width 45 height 11
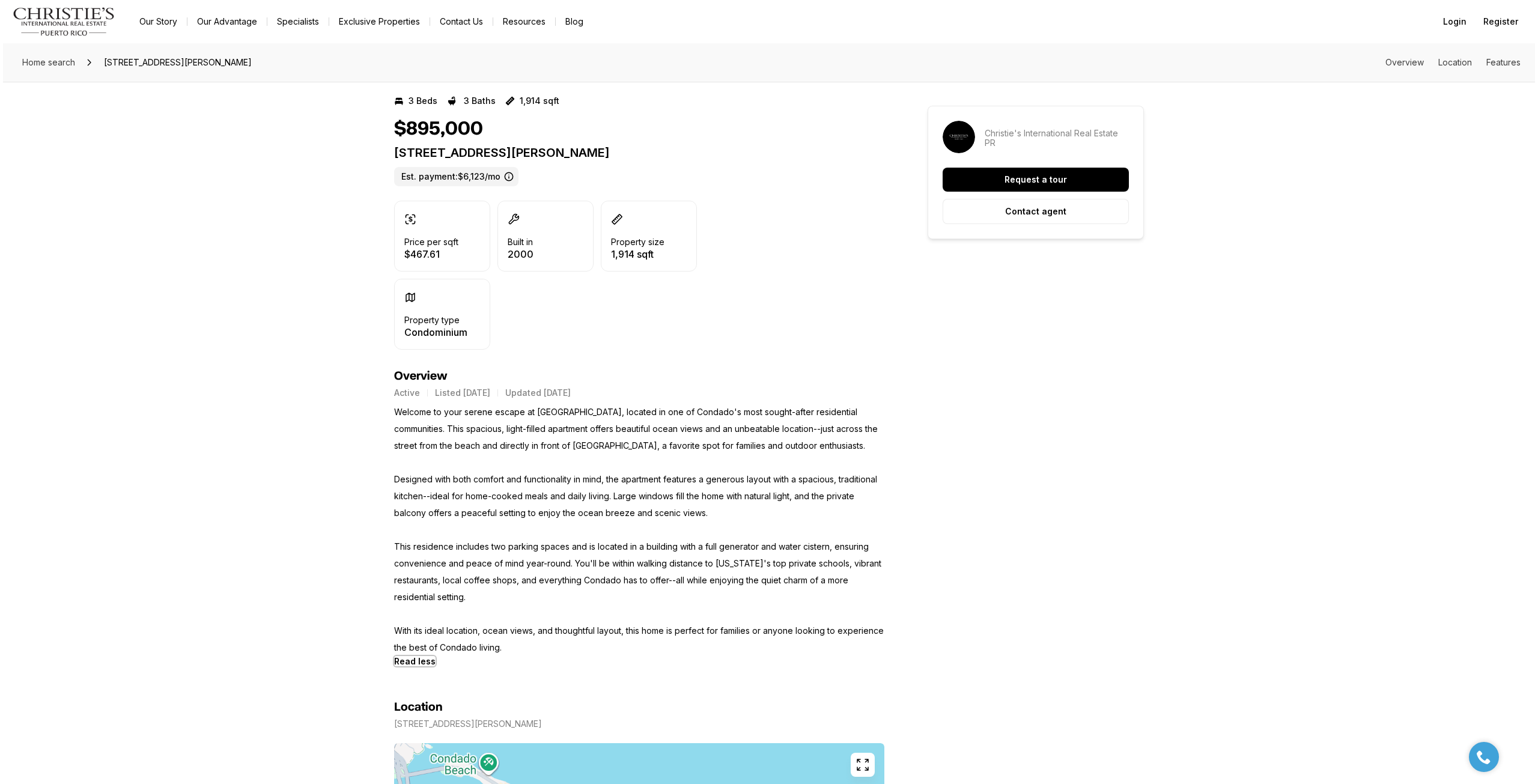
scroll to position [0, 0]
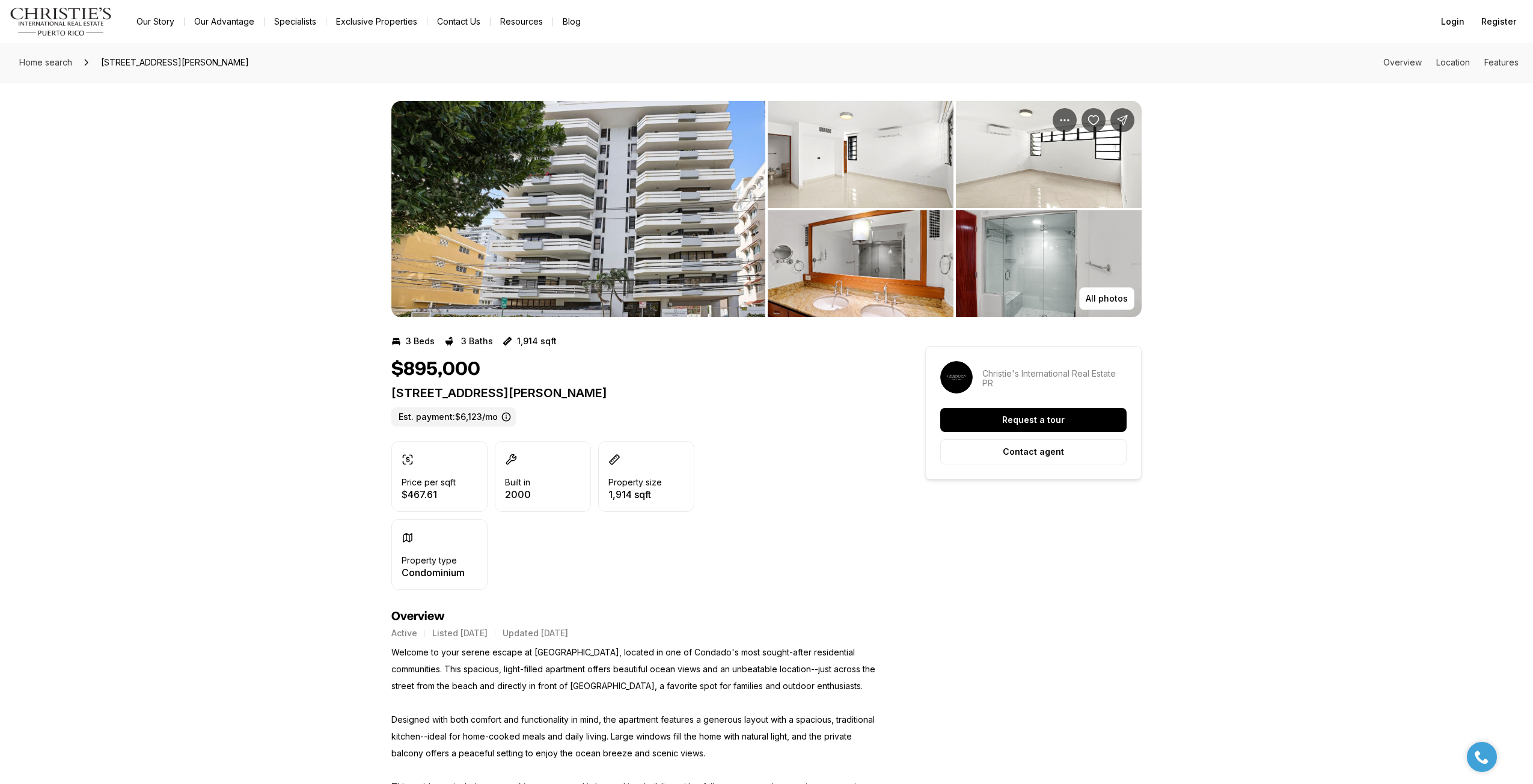
click at [556, 212] on img "View image gallery" at bounding box center [578, 209] width 374 height 216
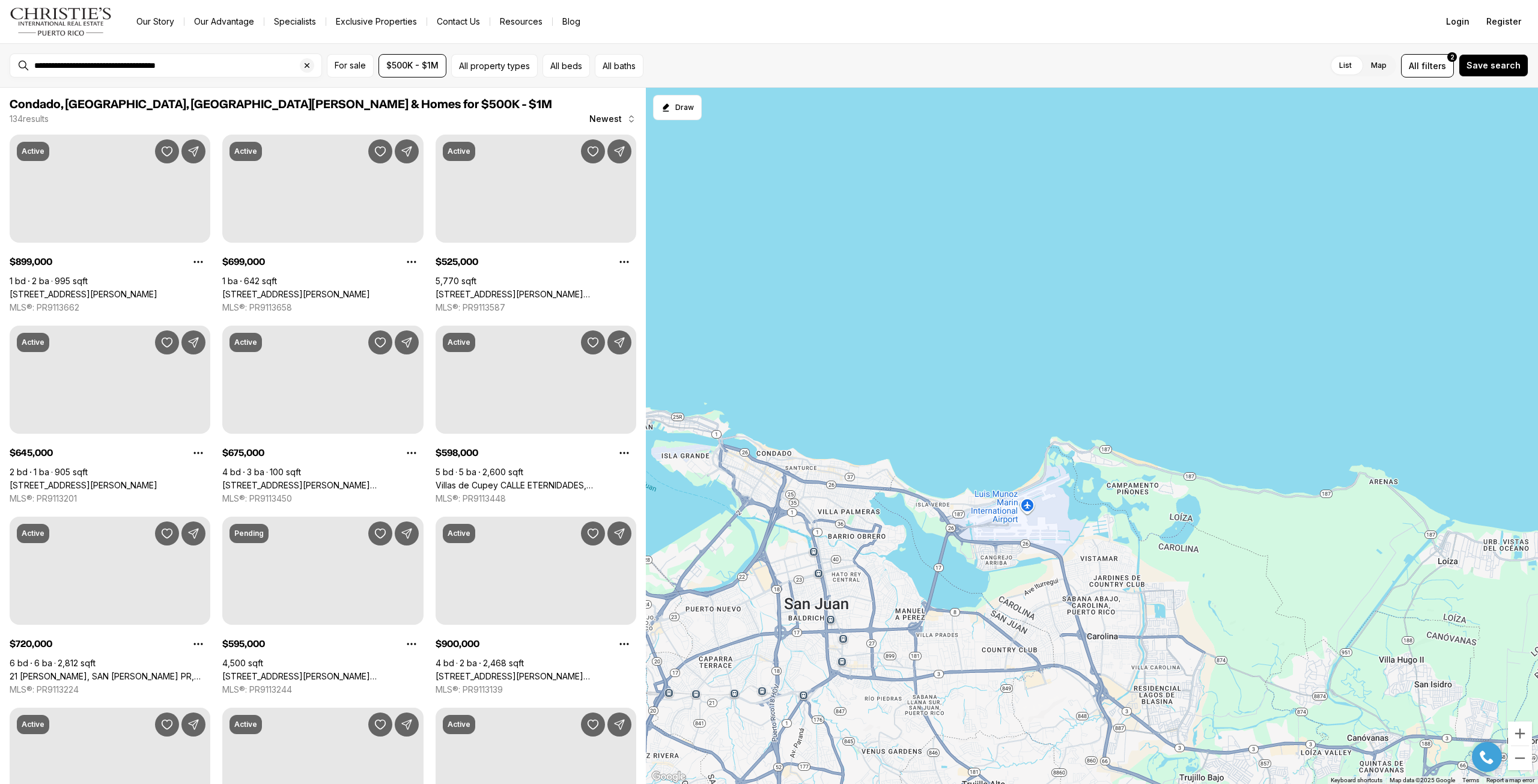
scroll to position [180, 0]
